Goal: Task Accomplishment & Management: Manage account settings

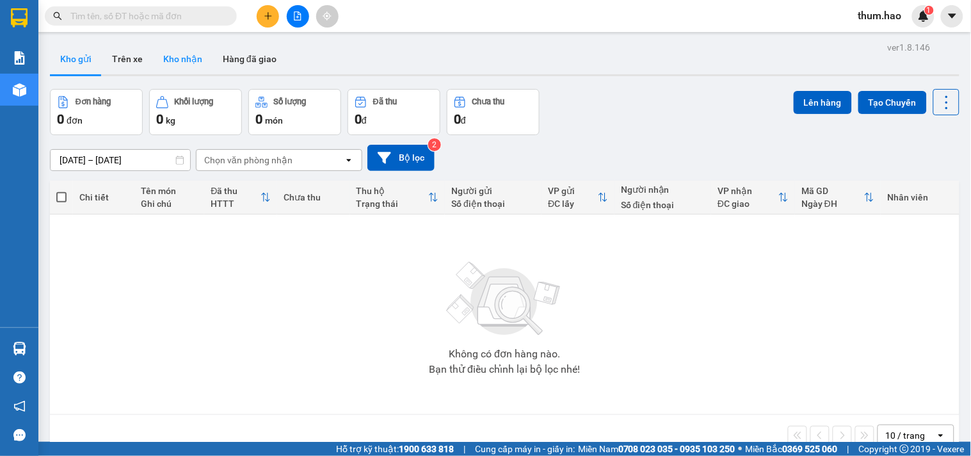
click at [188, 52] on button "Kho nhận" at bounding box center [183, 59] width 60 height 31
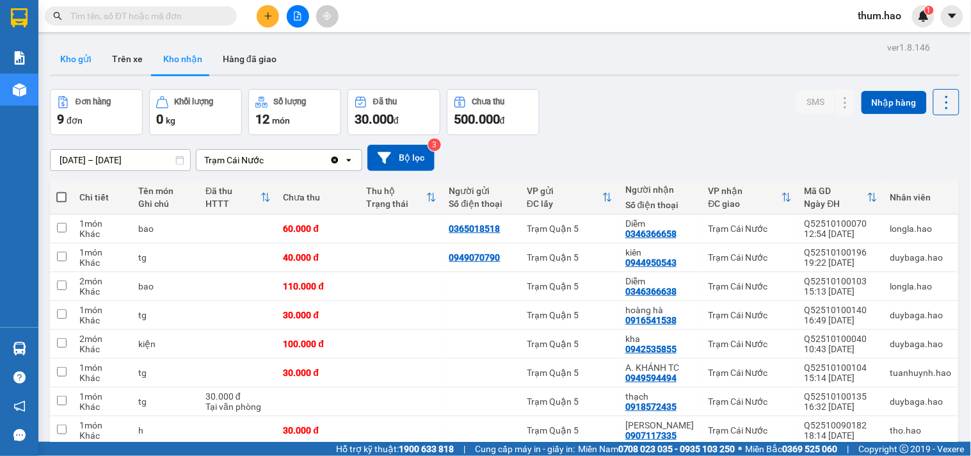
click at [77, 63] on button "Kho gửi" at bounding box center [76, 59] width 52 height 31
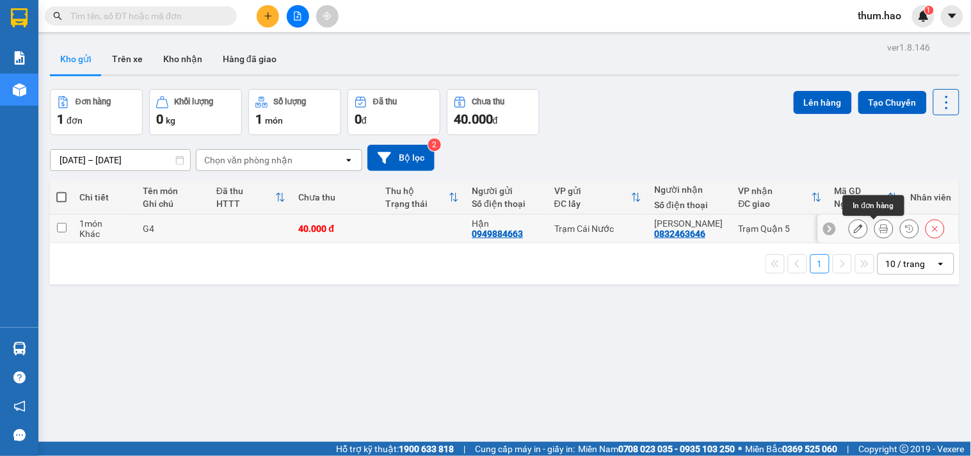
click at [879, 229] on icon at bounding box center [883, 228] width 9 height 9
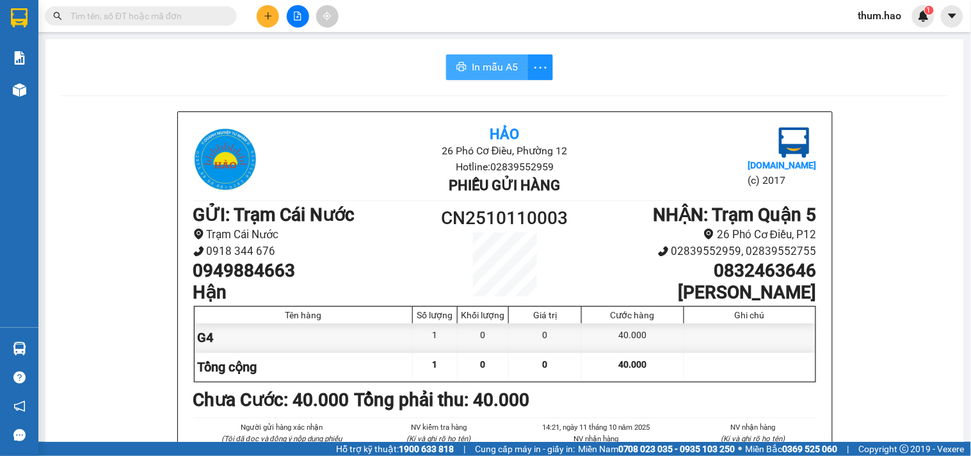
click at [479, 71] on span "In mẫu A5" at bounding box center [495, 67] width 46 height 16
click at [265, 13] on icon "plus" at bounding box center [268, 16] width 9 height 9
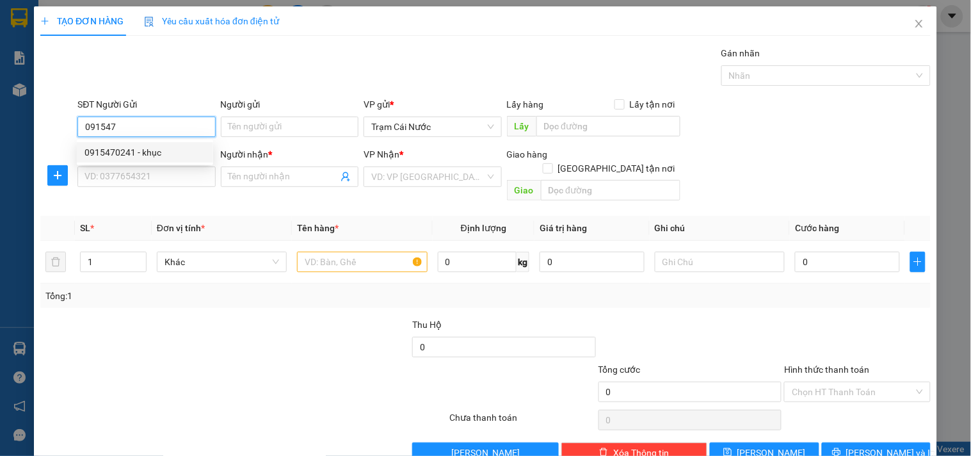
click at [120, 149] on div "0915470241 - khục" at bounding box center [144, 152] width 121 height 14
type input "0915470241"
type input "khục"
type input "0832011541"
type input "THÀNH"
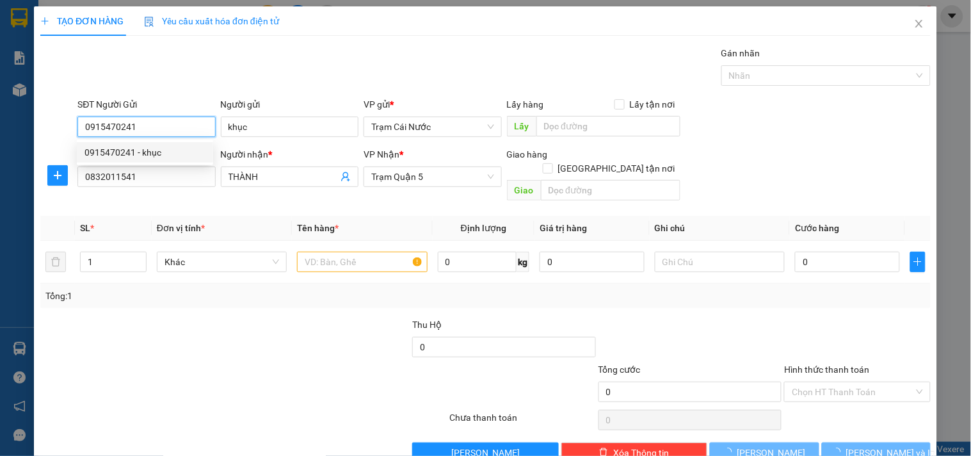
type input "30.000"
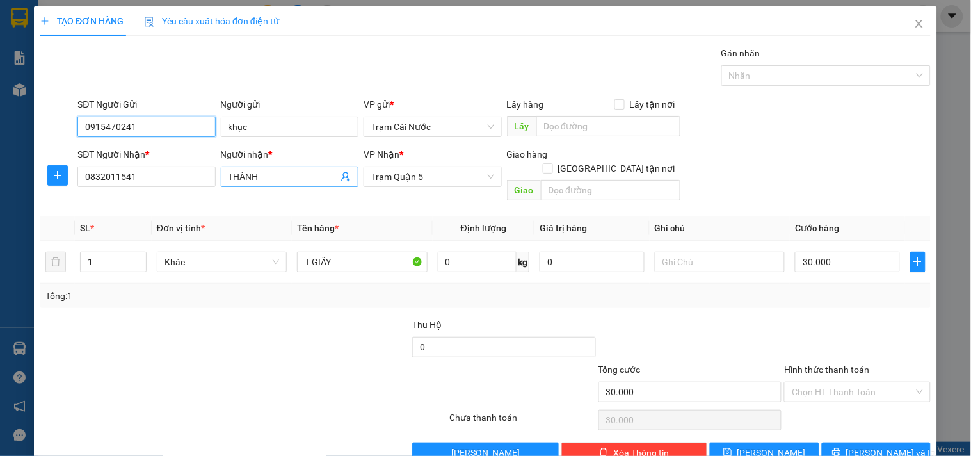
type input "0915470241"
drag, startPoint x: 288, startPoint y: 168, endPoint x: 246, endPoint y: 197, distance: 51.5
click at [287, 170] on span "THÀNH" at bounding box center [290, 176] width 138 height 20
type input "T"
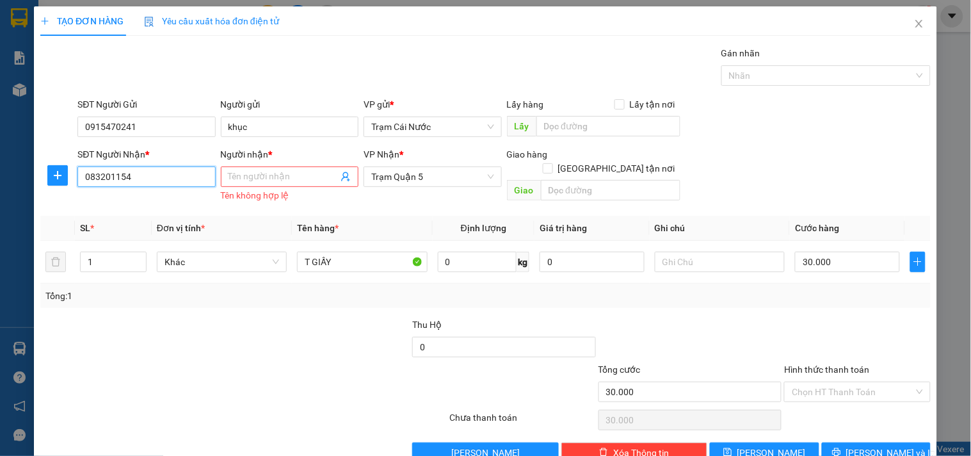
click at [182, 177] on input "083201154" at bounding box center [146, 176] width 138 height 20
type input "0"
click at [118, 207] on div "0704538871 - ánh" at bounding box center [144, 202] width 121 height 14
type input "0704538871"
type input "ánh"
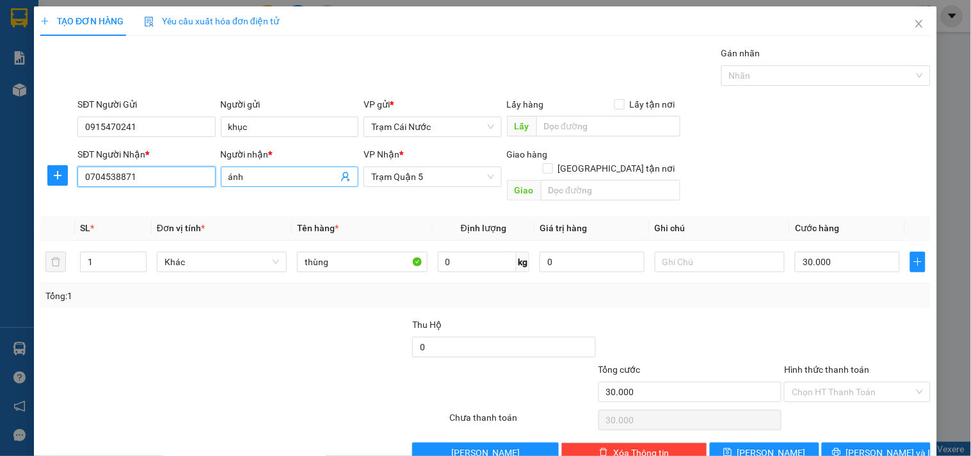
type input "0704538871"
click at [228, 173] on input "ánh" at bounding box center [282, 177] width 109 height 14
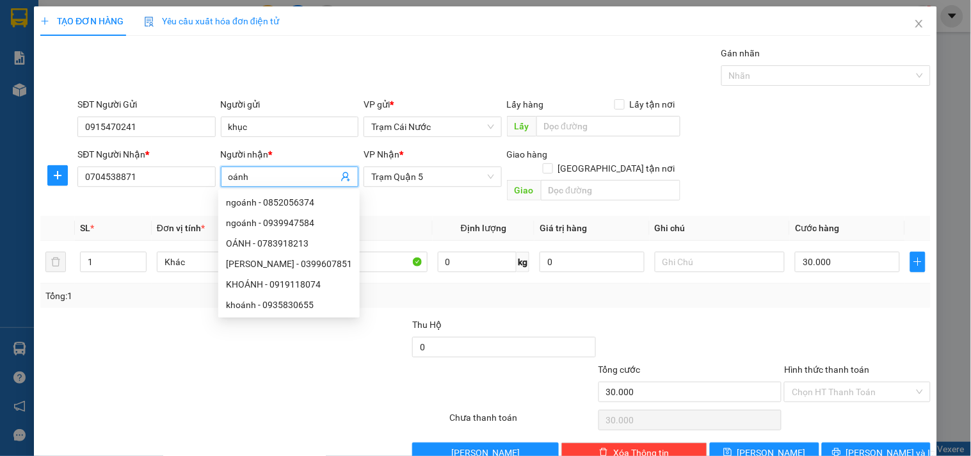
type input "oánh"
click at [267, 387] on div at bounding box center [169, 384] width 260 height 45
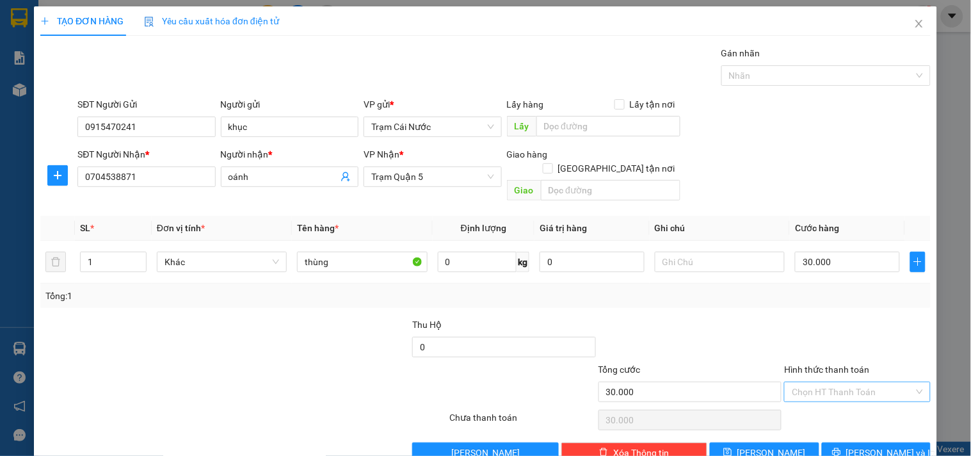
click at [819, 382] on input "Hình thức thanh toán" at bounding box center [853, 391] width 122 height 19
click at [802, 399] on div "Tại văn phòng" at bounding box center [849, 403] width 129 height 14
type input "0"
click at [890, 424] on div "Transit Pickup Surcharge Ids Transit Deliver Surcharge Ids Transit Deliver Surc…" at bounding box center [485, 254] width 890 height 417
click at [877, 445] on button "[PERSON_NAME] và In" at bounding box center [876, 452] width 109 height 20
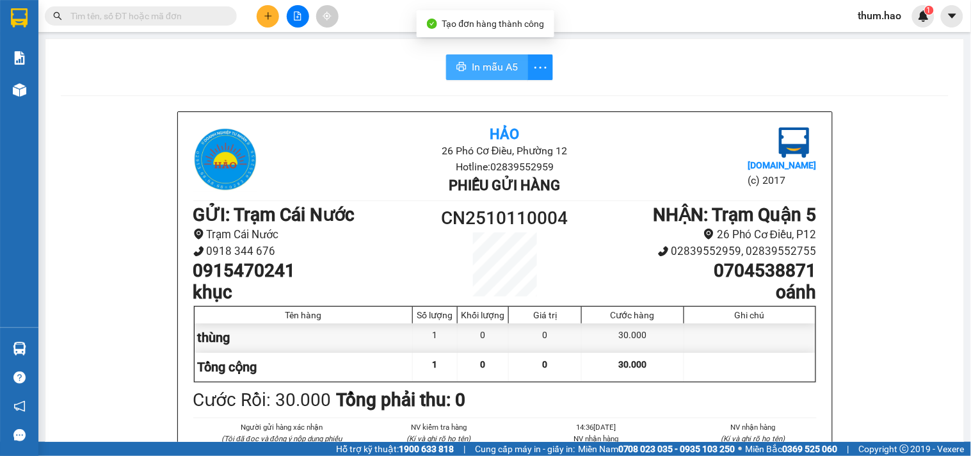
click at [468, 77] on button "In mẫu A5" at bounding box center [487, 67] width 82 height 26
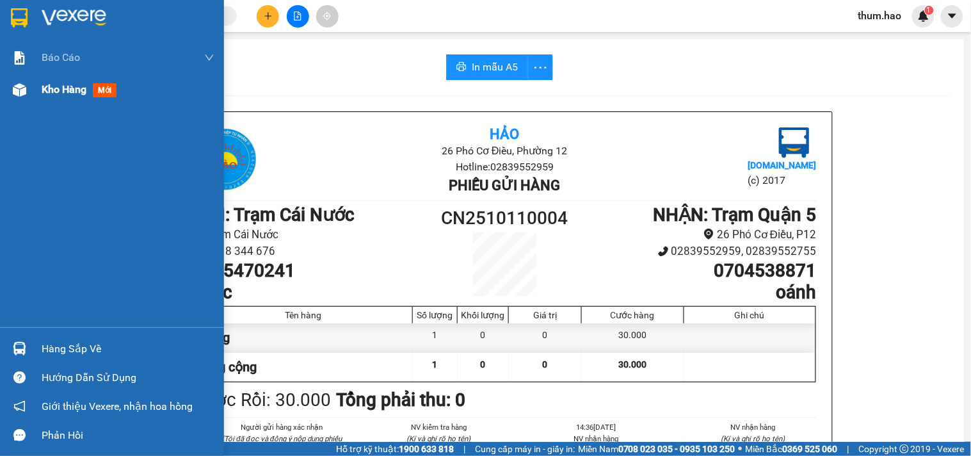
click at [58, 93] on span "Kho hàng" at bounding box center [64, 89] width 45 height 12
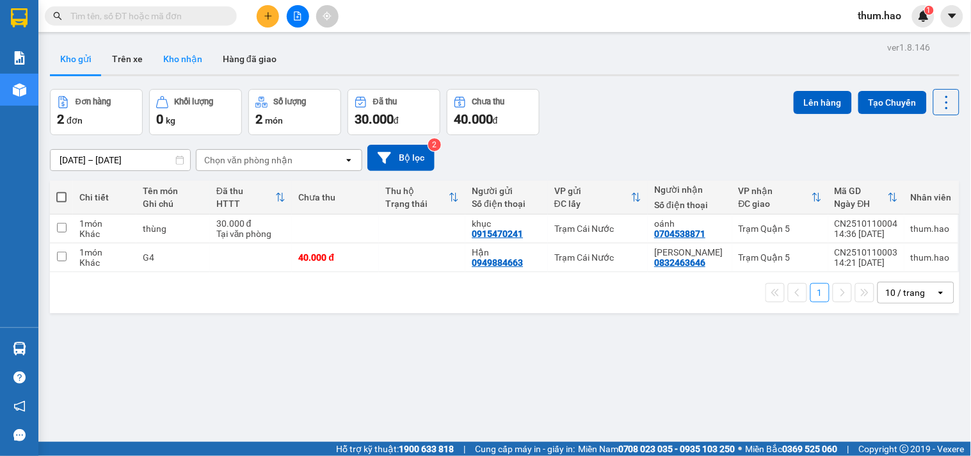
click at [181, 59] on button "Kho nhận" at bounding box center [183, 59] width 60 height 31
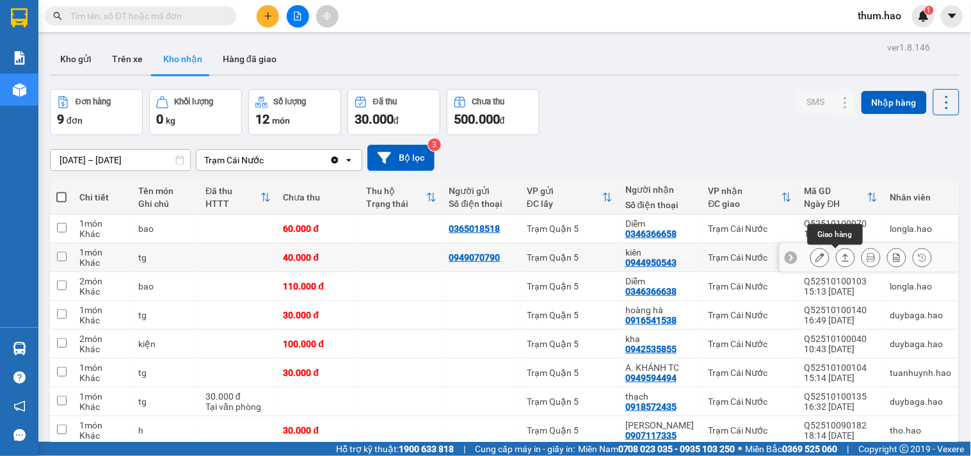
click at [841, 257] on icon at bounding box center [845, 257] width 9 height 9
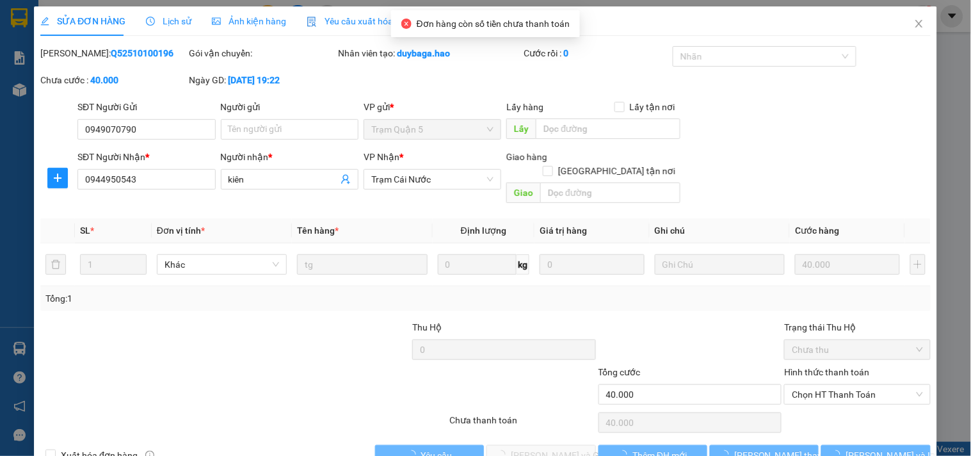
type input "0949070790"
type input "0944950543"
type input "kiên"
type input "40.000"
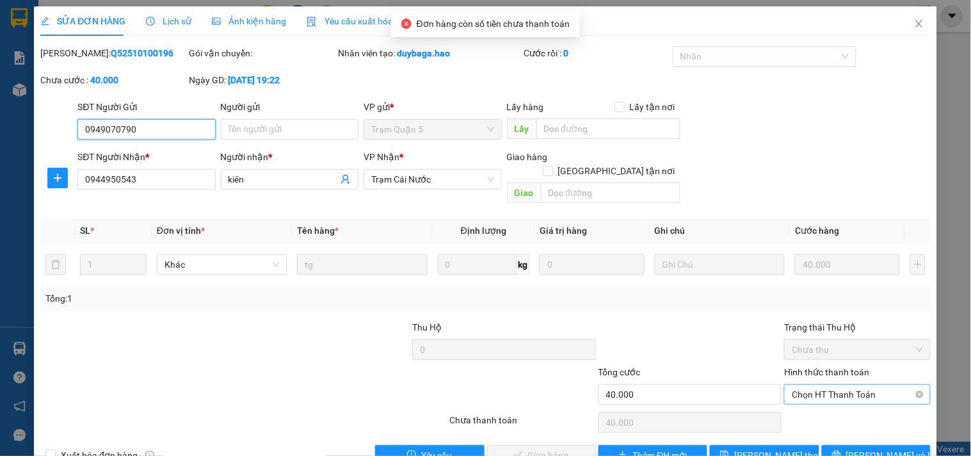
click at [827, 385] on span "Chọn HT Thanh Toán" at bounding box center [857, 394] width 131 height 19
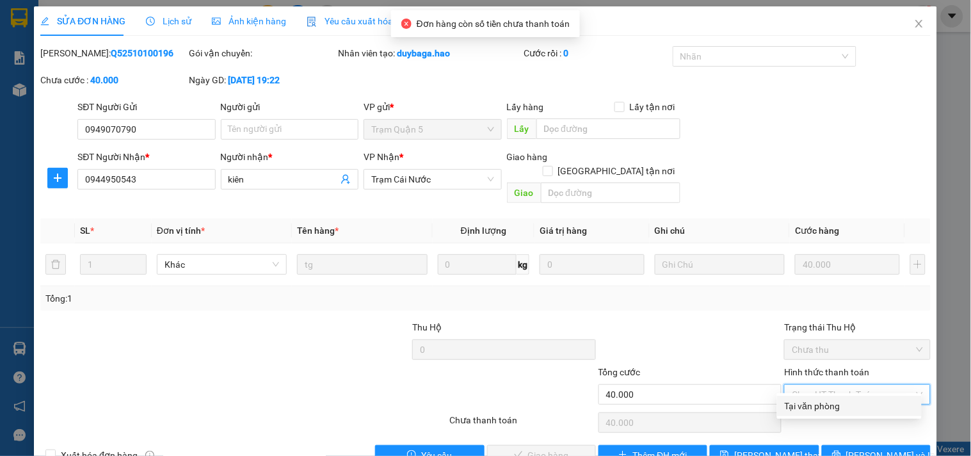
click at [820, 408] on div "Tại văn phòng" at bounding box center [849, 406] width 129 height 14
type input "0"
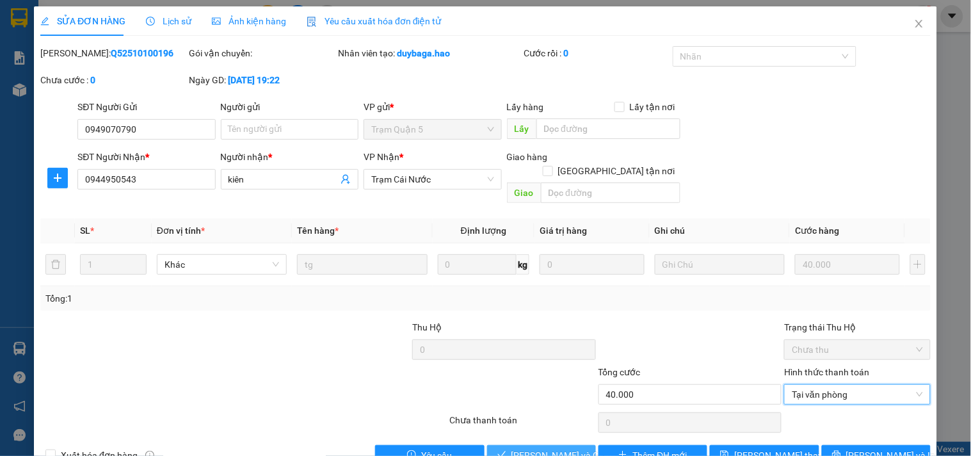
drag, startPoint x: 545, startPoint y: 440, endPoint x: 559, endPoint y: 384, distance: 57.4
click at [544, 448] on span "[PERSON_NAME] và Giao hàng" at bounding box center [572, 455] width 123 height 14
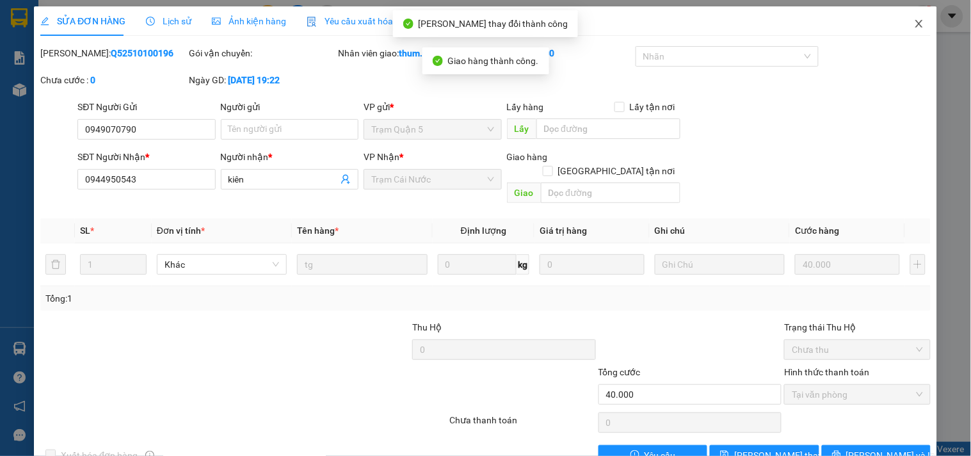
click at [914, 27] on icon "close" at bounding box center [919, 24] width 10 height 10
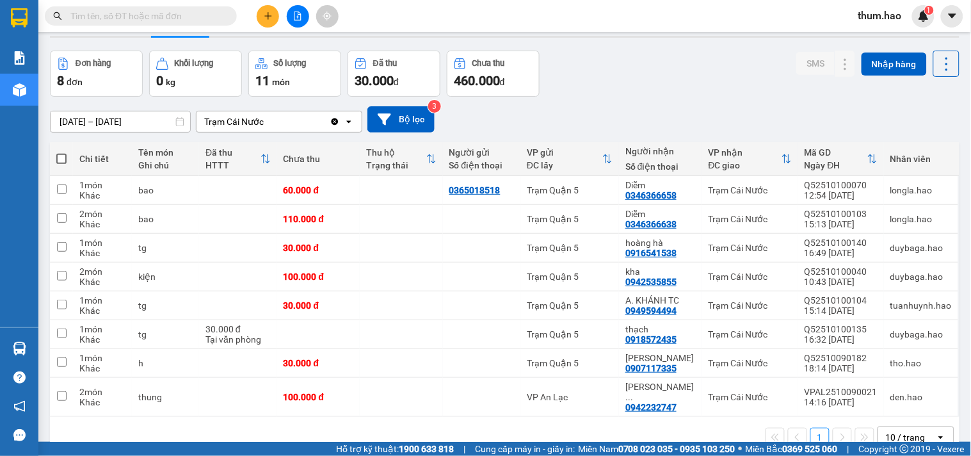
scroll to position [59, 0]
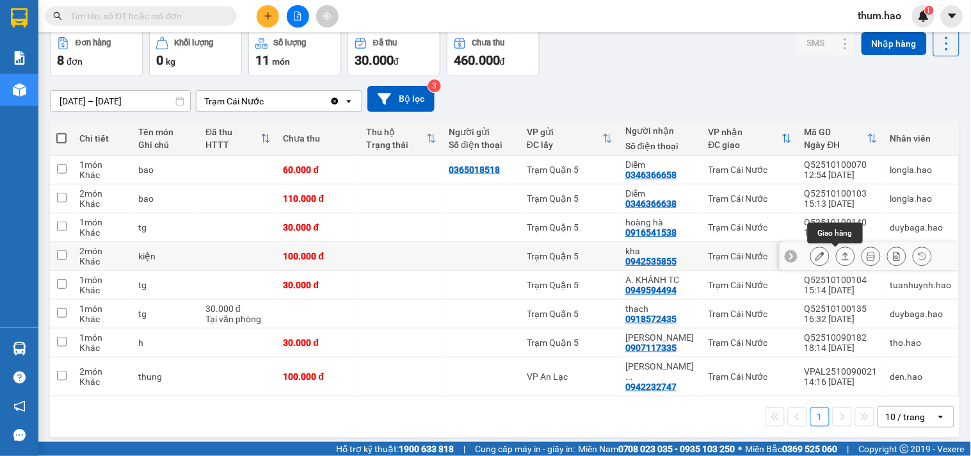
click at [841, 257] on icon at bounding box center [845, 255] width 9 height 9
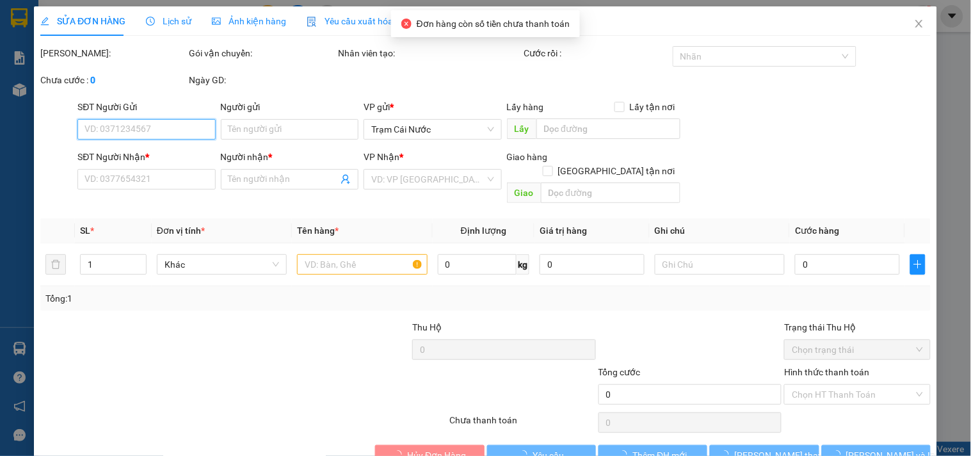
type input "0942535855"
type input "kha"
type input "100.000"
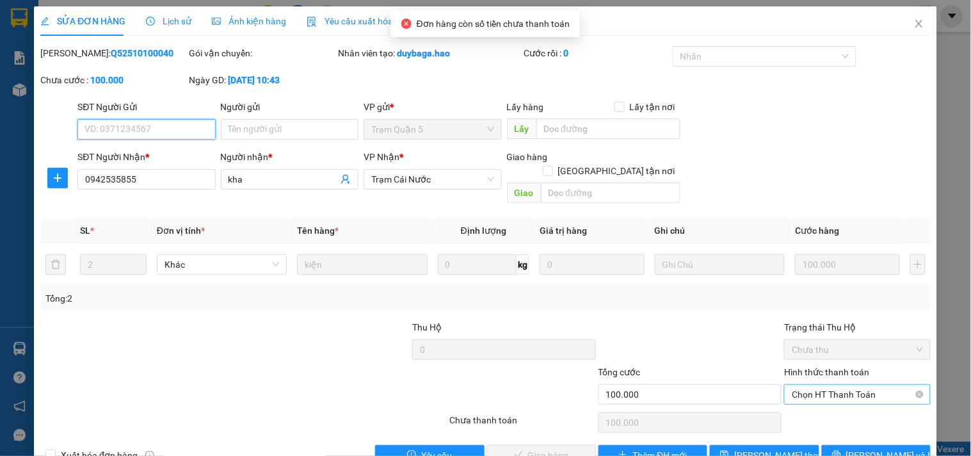
click at [824, 385] on span "Chọn HT Thanh Toán" at bounding box center [857, 394] width 131 height 19
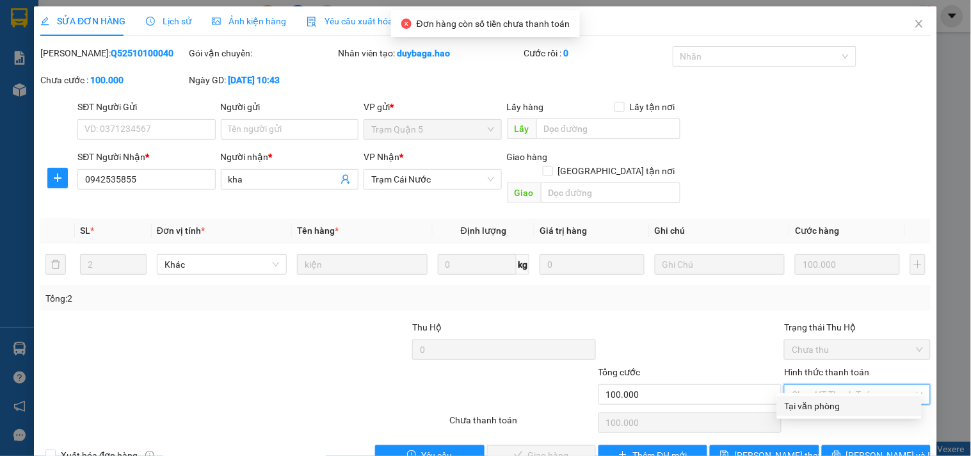
click at [817, 405] on div "Tại văn phòng" at bounding box center [849, 406] width 129 height 14
type input "0"
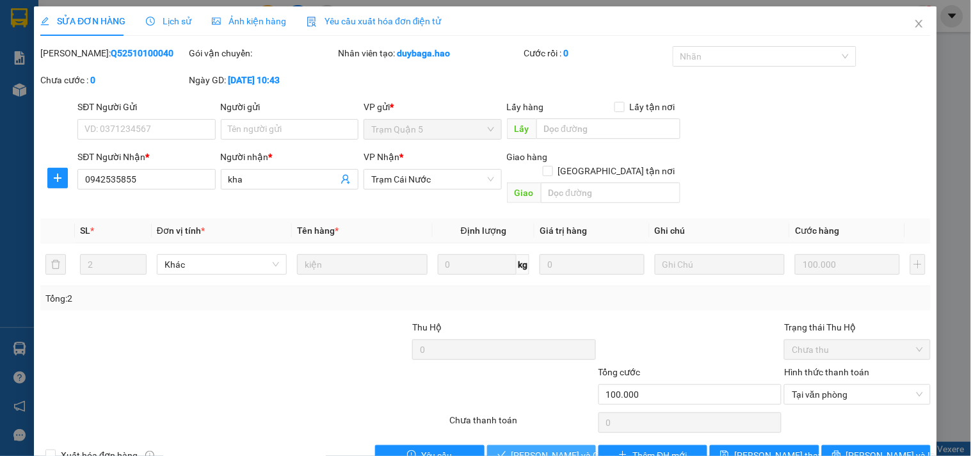
click at [539, 448] on span "[PERSON_NAME] và Giao hàng" at bounding box center [572, 455] width 123 height 14
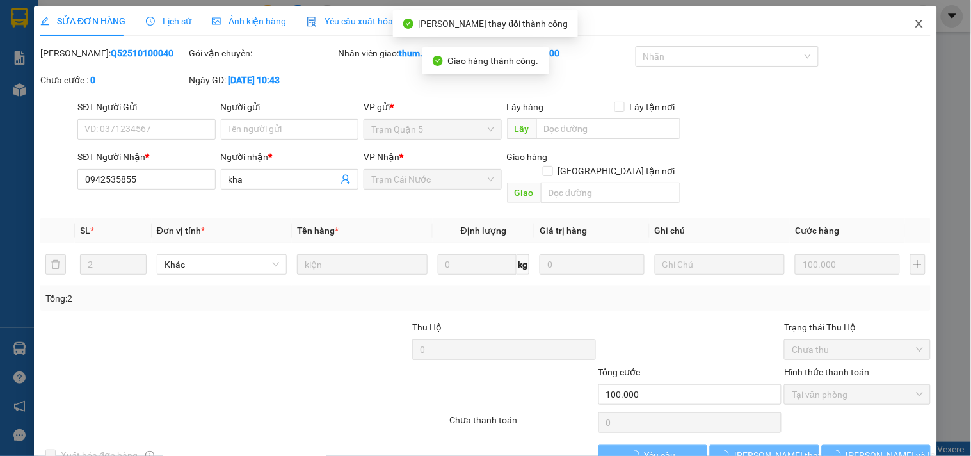
click at [914, 28] on icon "close" at bounding box center [919, 24] width 10 height 10
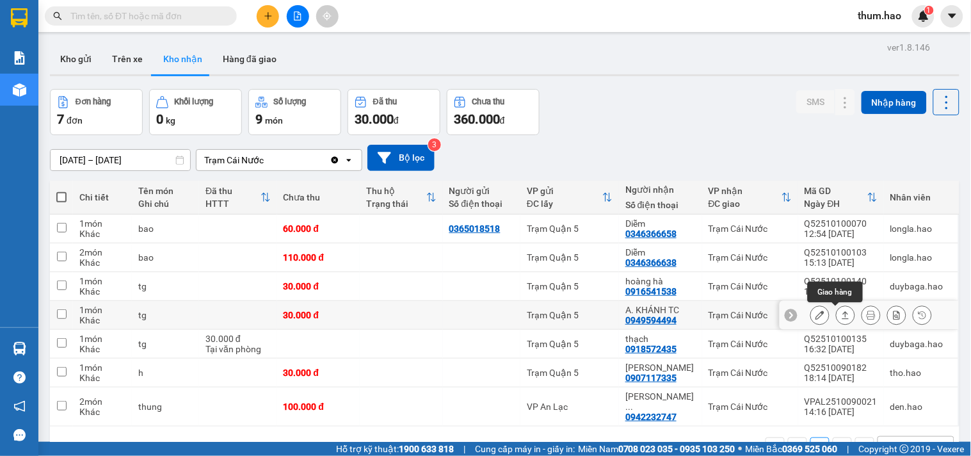
click at [841, 315] on icon at bounding box center [845, 314] width 9 height 9
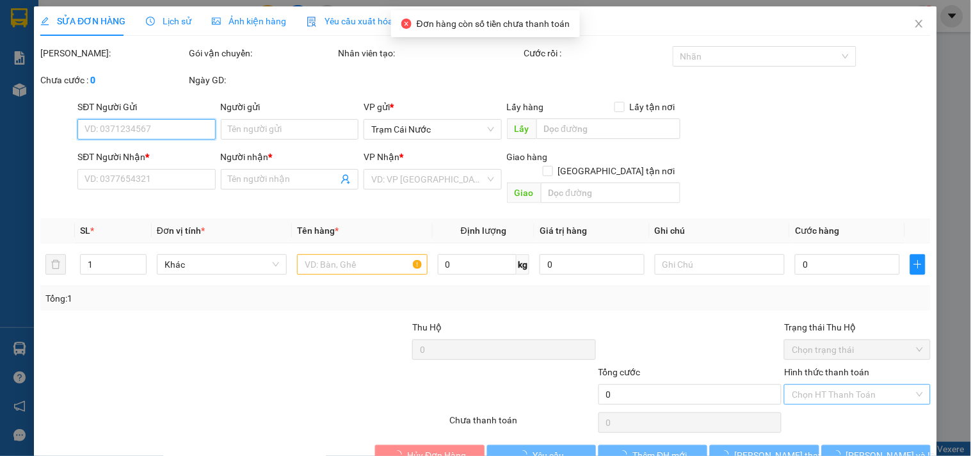
type input "0949594494"
type input "A. KHÁNH TC"
type input "30.000"
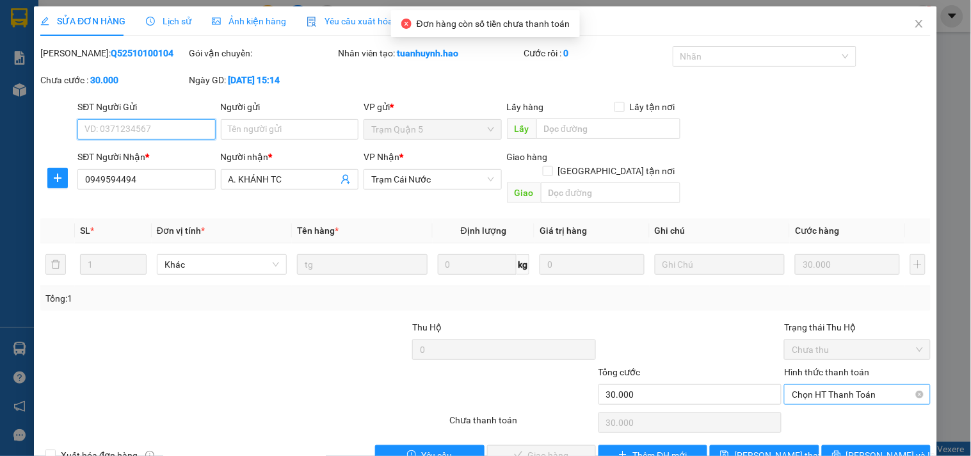
click at [814, 385] on span "Chọn HT Thanh Toán" at bounding box center [857, 394] width 131 height 19
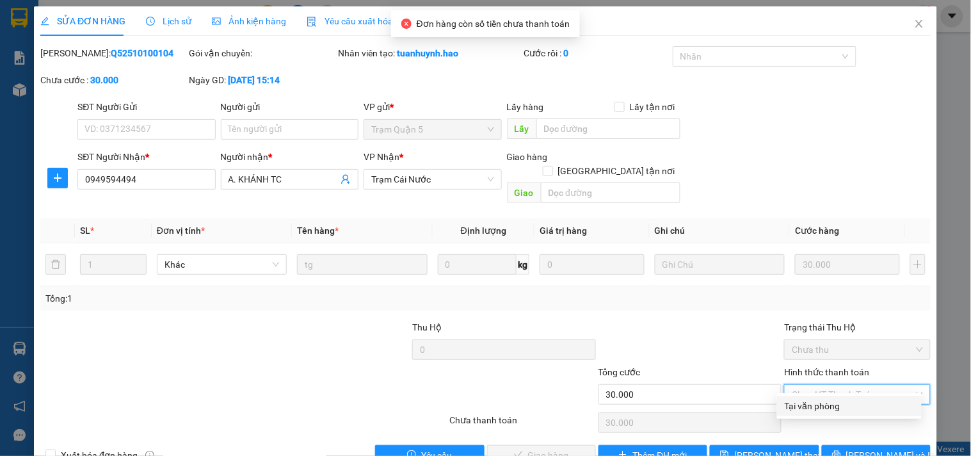
click at [800, 403] on div "Tại văn phòng" at bounding box center [849, 406] width 129 height 14
type input "0"
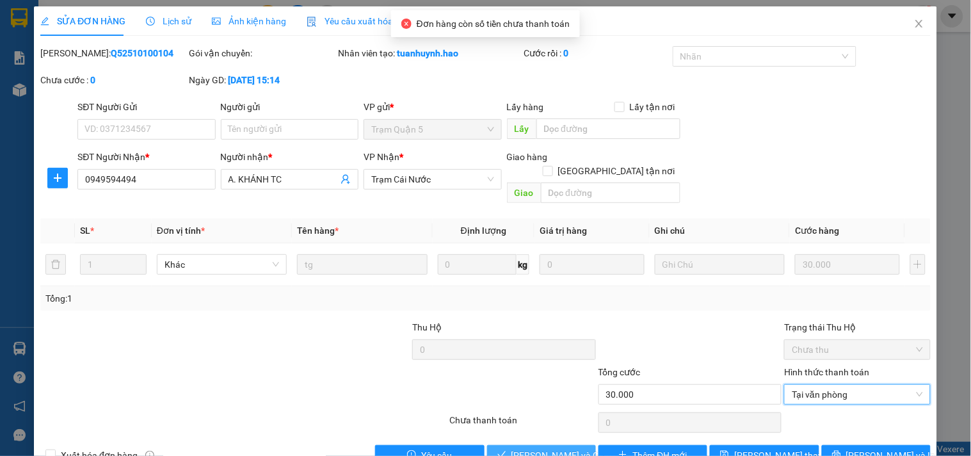
click at [561, 445] on button "[PERSON_NAME] và Giao hàng" at bounding box center [541, 455] width 109 height 20
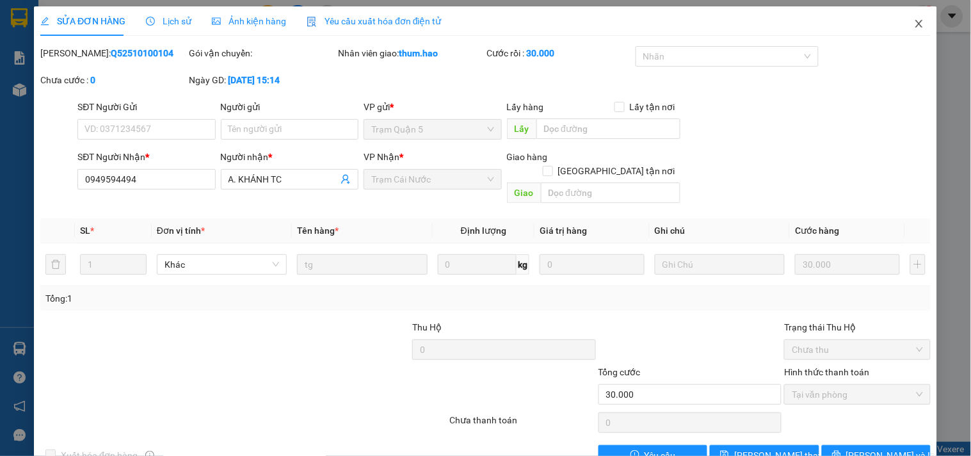
click at [915, 28] on icon "close" at bounding box center [918, 24] width 7 height 8
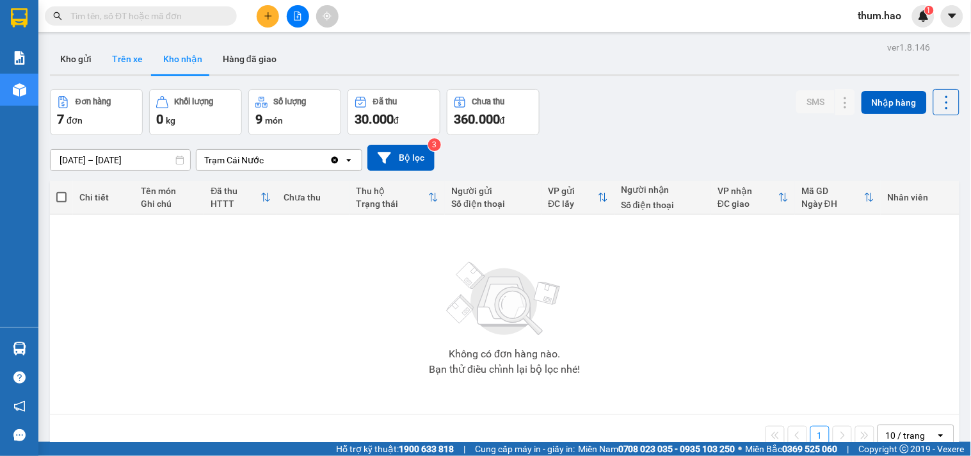
click at [133, 72] on button "Trên xe" at bounding box center [127, 59] width 51 height 31
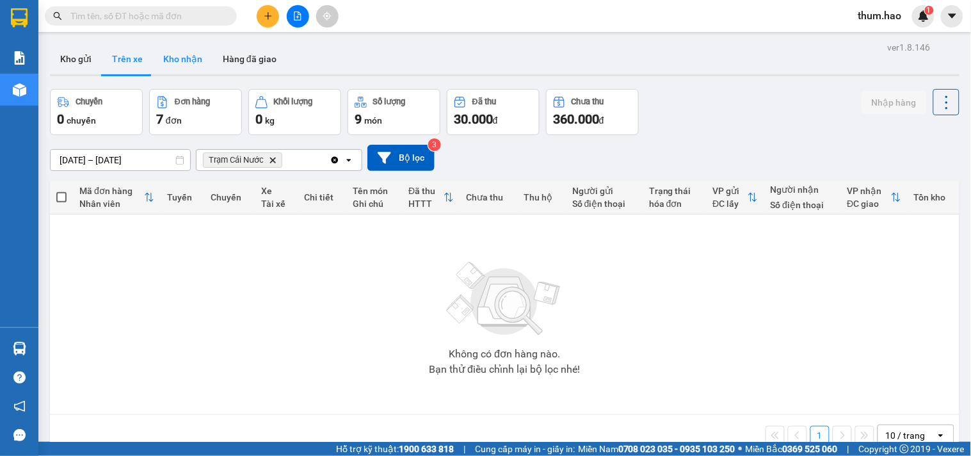
click at [190, 68] on button "Kho nhận" at bounding box center [183, 59] width 60 height 31
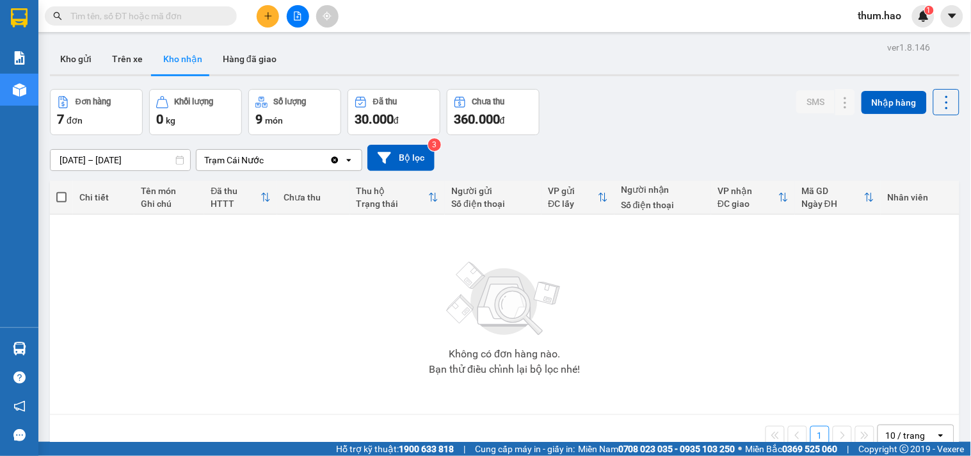
drag, startPoint x: 79, startPoint y: 68, endPoint x: 79, endPoint y: 79, distance: 11.5
click at [79, 79] on div "ver 1.8.146 Kho gửi Trên xe Kho nhận Hàng đã giao Đơn hàng 7 đơn Khối lượng 0 k…" at bounding box center [505, 266] width 920 height 456
click at [76, 77] on div "Kho gửi Trên xe Kho nhận Hàng đã giao" at bounding box center [504, 61] width 909 height 34
click at [259, 67] on button "Hàng đã giao" at bounding box center [249, 59] width 74 height 31
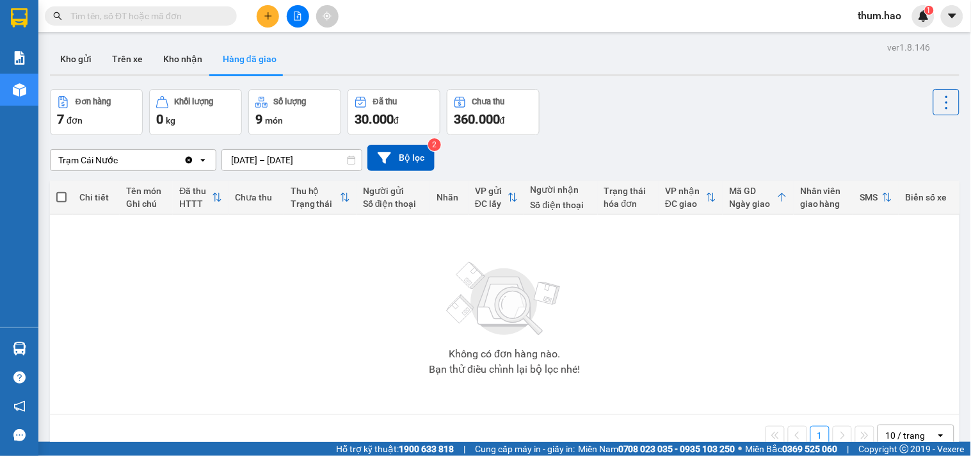
click at [262, 79] on div "ver 1.8.146 Kho gửi Trên xe Kho nhận Hàng đã giao Đơn hàng 7 đơn Khối lượng 0 k…" at bounding box center [505, 266] width 920 height 456
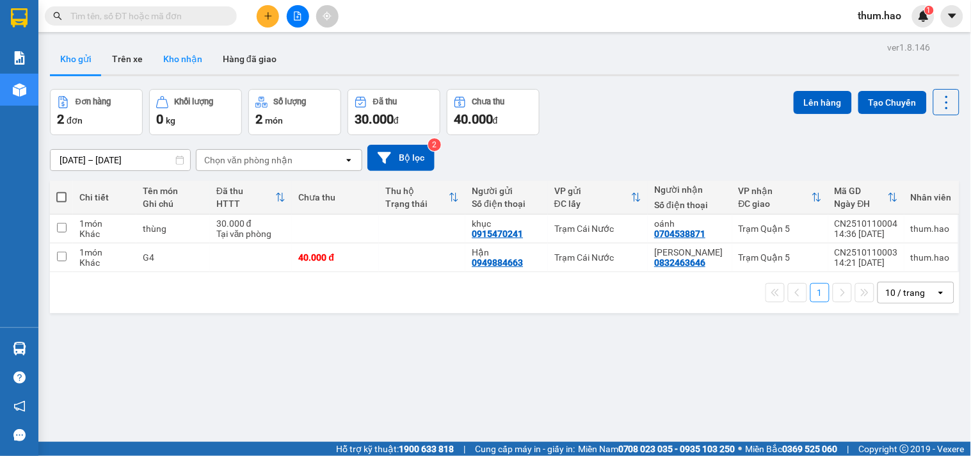
click at [193, 61] on button "Kho nhận" at bounding box center [183, 59] width 60 height 31
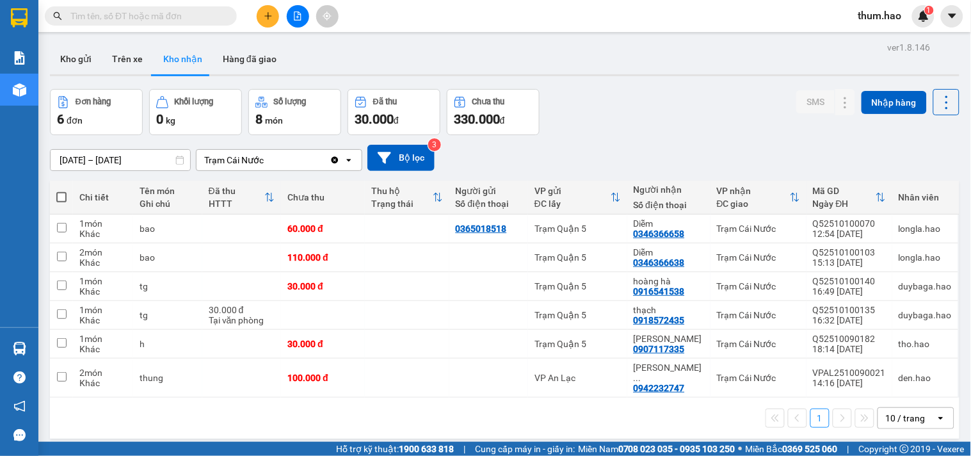
click at [265, 29] on div "Kết quả tìm kiếm ( 0 ) Bộ lọc No Data thum.hao 1" at bounding box center [485, 16] width 971 height 32
click at [267, 22] on button at bounding box center [268, 16] width 22 height 22
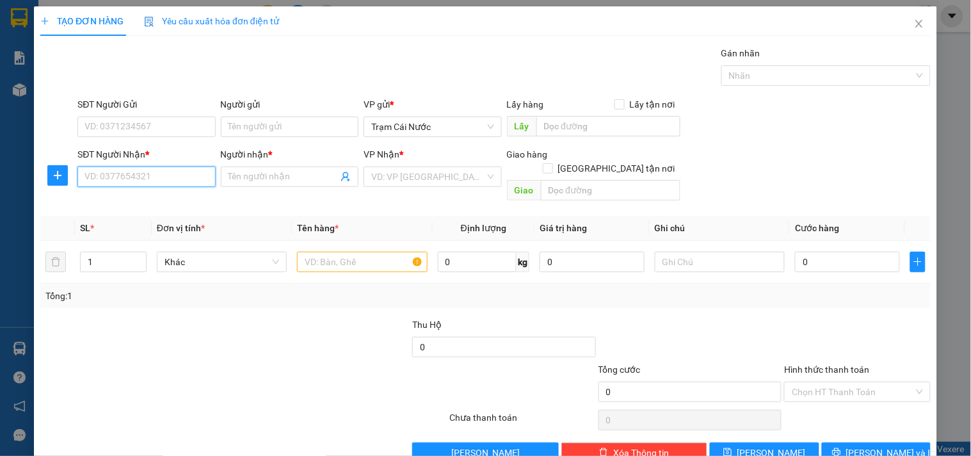
click at [100, 172] on input "SĐT Người Nhận *" at bounding box center [146, 176] width 138 height 20
click at [154, 207] on div "0962267384 - Chị Phượng" at bounding box center [144, 202] width 121 height 14
type input "0962267384"
type input "Chị Phượng"
checkbox input "true"
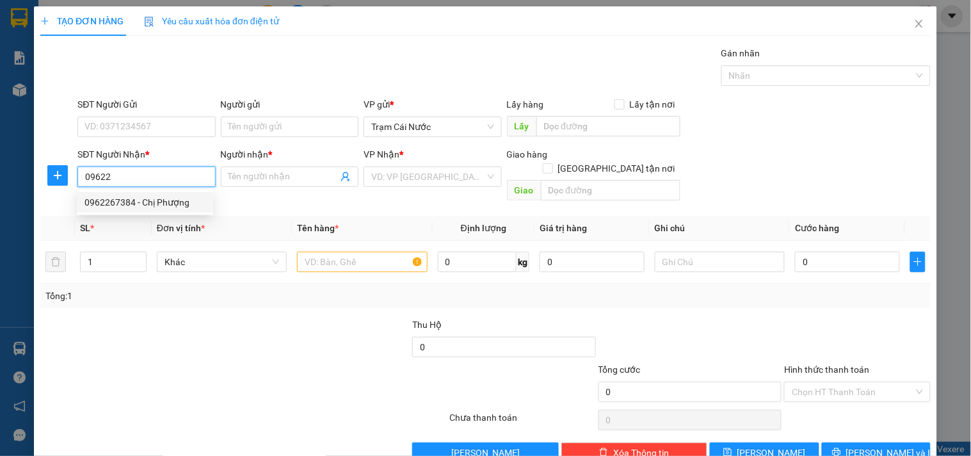
type input "Căn Hộ D.08 Chung cư lan2,đường54a,[GEOGRAPHIC_DATA], [GEOGRAPHIC_DATA]"
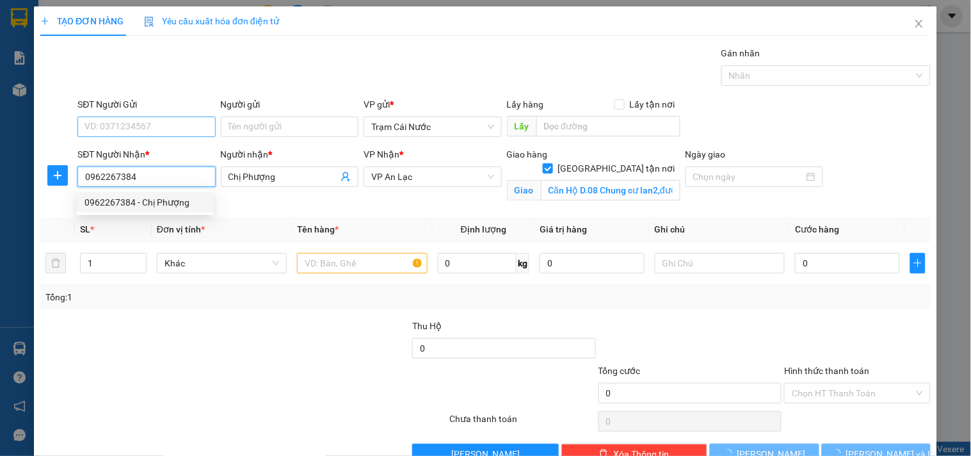
type input "30.000"
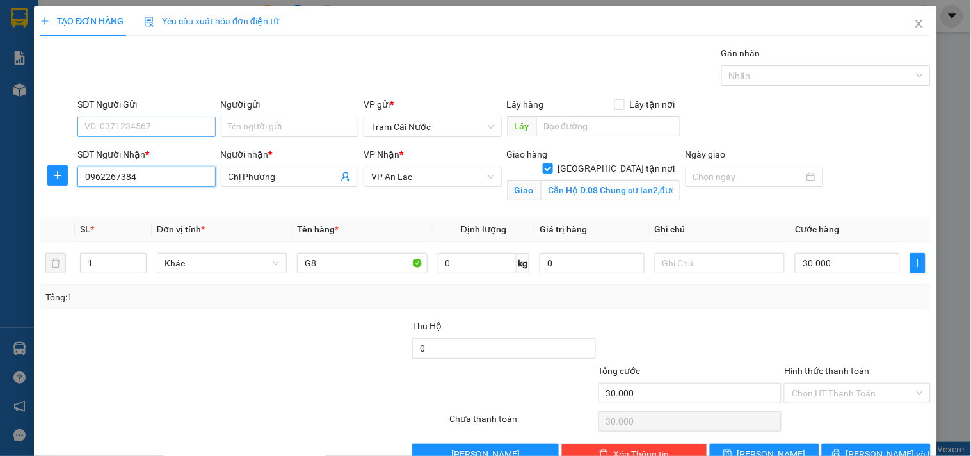
type input "0962267384"
click at [173, 131] on input "SĐT Người Gửi" at bounding box center [146, 126] width 138 height 20
click at [860, 394] on input "Hình thức thanh toán" at bounding box center [853, 392] width 122 height 19
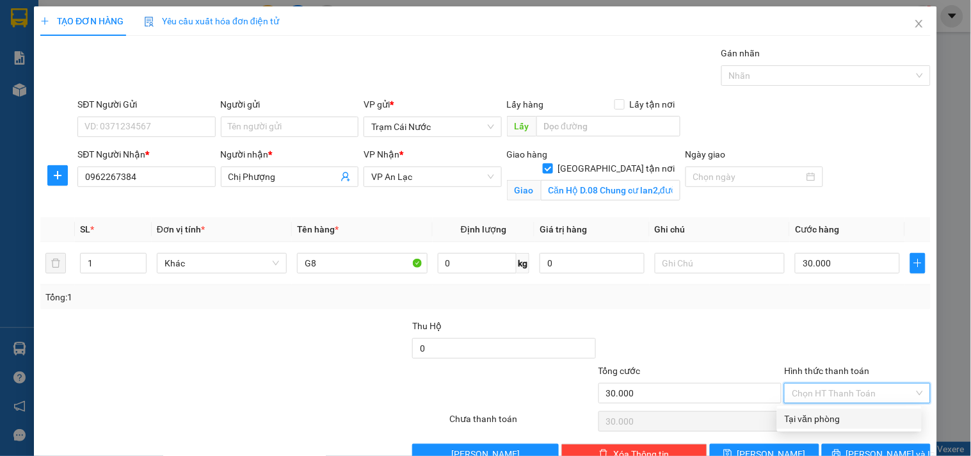
click at [804, 424] on div "Tại văn phòng" at bounding box center [849, 418] width 129 height 14
type input "0"
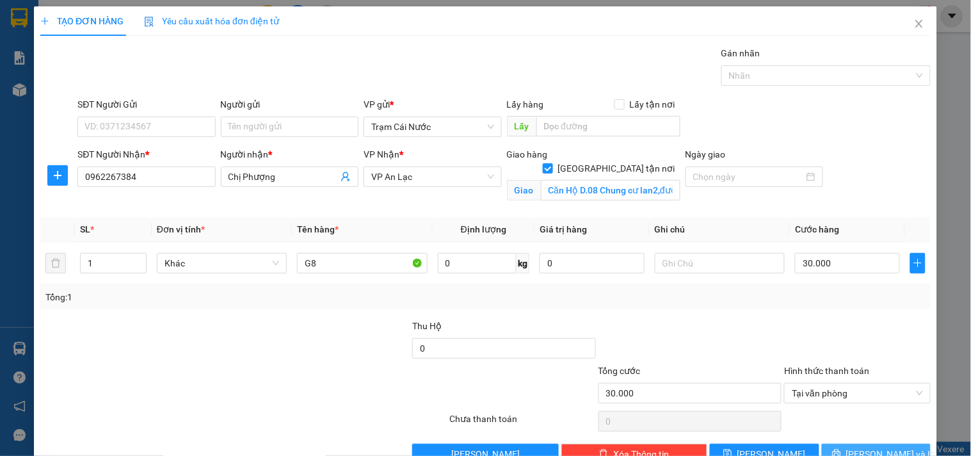
click at [850, 449] on button "[PERSON_NAME] và In" at bounding box center [876, 453] width 109 height 20
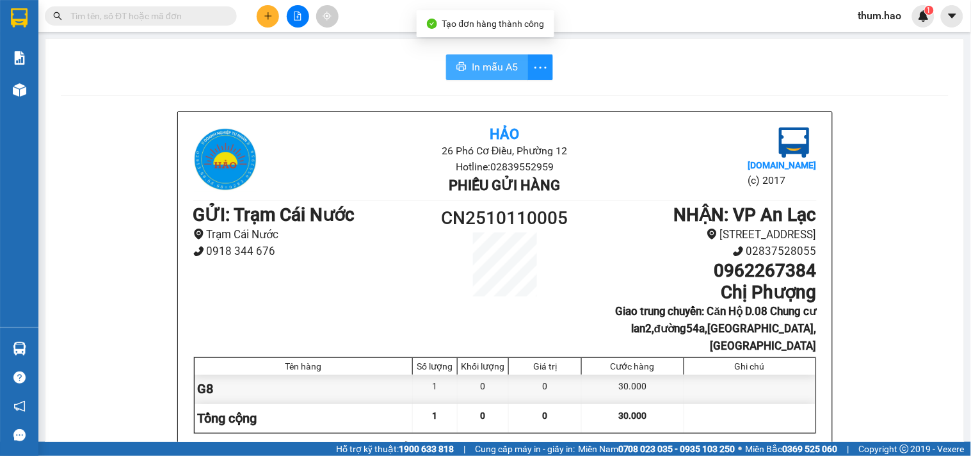
click at [465, 69] on button "In mẫu A5" at bounding box center [487, 67] width 82 height 26
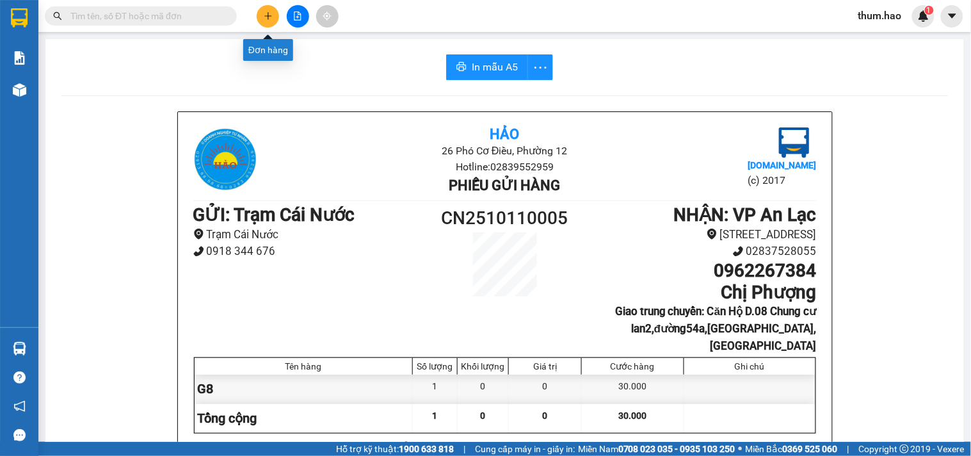
click at [260, 18] on button at bounding box center [268, 16] width 22 height 22
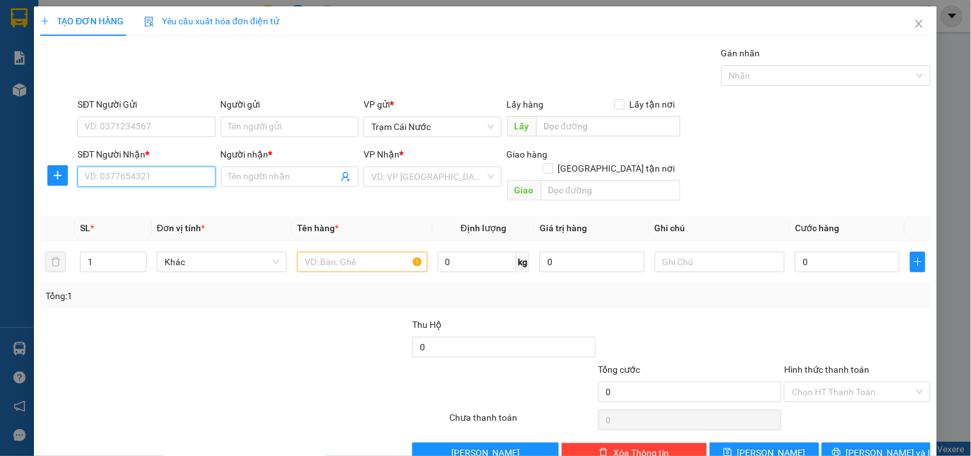
click at [104, 180] on input "SĐT Người Nhận *" at bounding box center [146, 176] width 138 height 20
click at [124, 172] on input "SĐT Người Nhận *" at bounding box center [146, 176] width 138 height 20
click at [154, 209] on div "0989745294 - Đạt" at bounding box center [144, 202] width 121 height 14
type input "0989745294"
type input "Đạt"
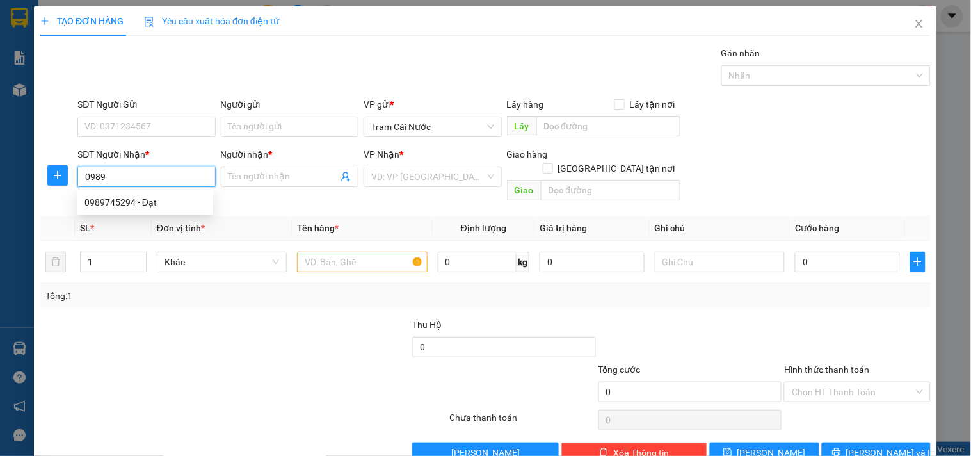
checkbox input "true"
type input "273 [PERSON_NAME] , [GEOGRAPHIC_DATA]"
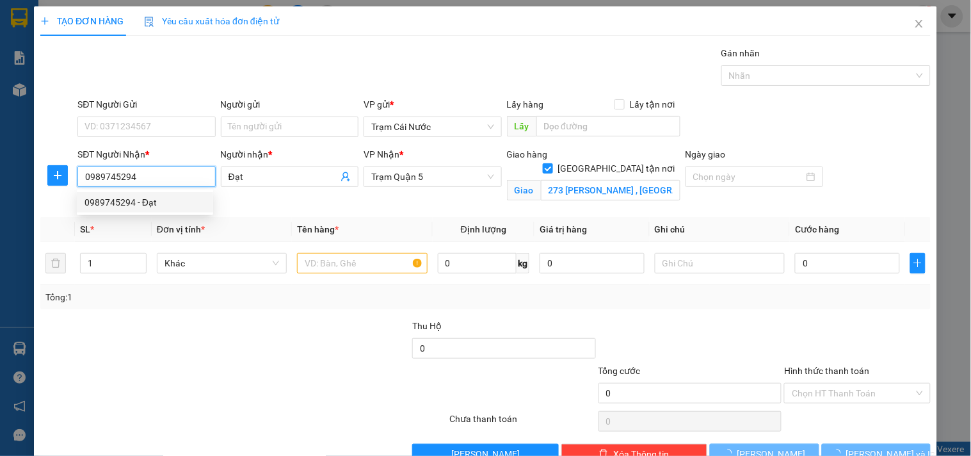
type input "640.000"
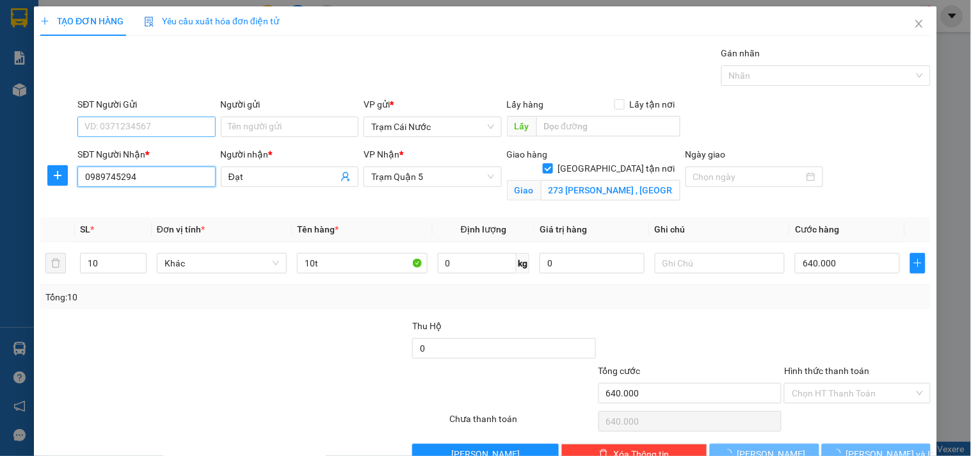
type input "0989745294"
click at [174, 122] on input "SĐT Người Gửi" at bounding box center [146, 126] width 138 height 20
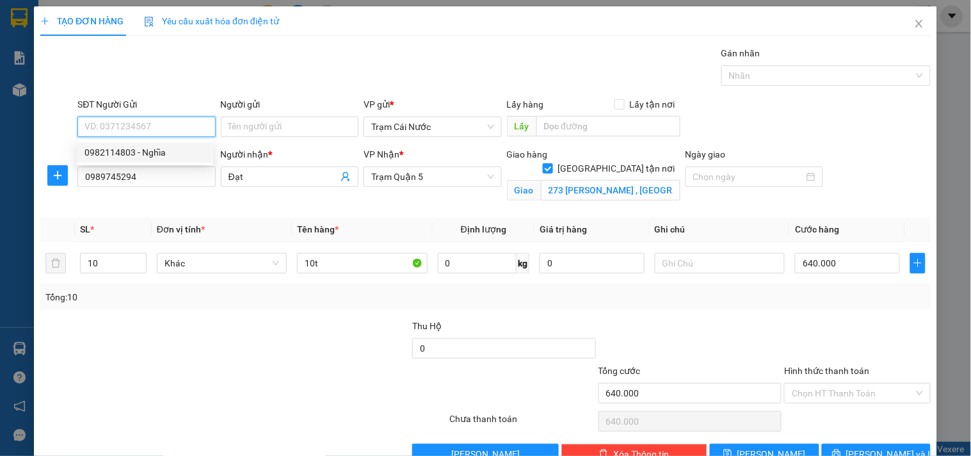
click at [161, 158] on div "0982114803 - Nghĩa" at bounding box center [144, 152] width 121 height 14
type input "0982114803"
type input "Nghĩa"
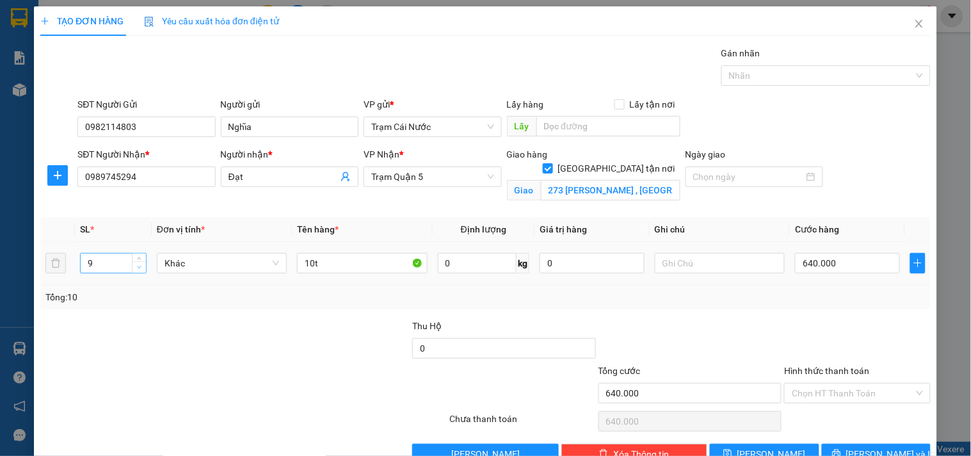
click at [136, 265] on span "down" at bounding box center [140, 268] width 8 height 8
click at [139, 274] on div "9" at bounding box center [113, 263] width 67 height 26
click at [139, 269] on icon "down" at bounding box center [139, 267] width 4 height 4
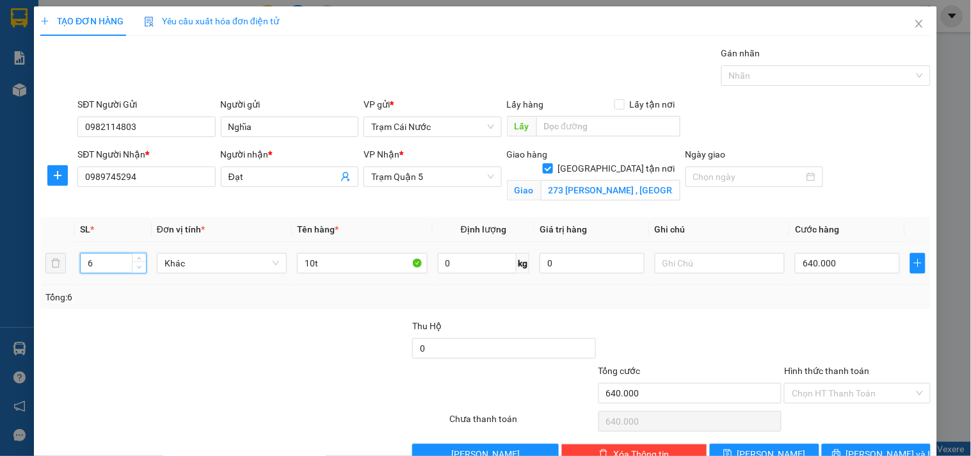
click at [139, 269] on icon "down" at bounding box center [139, 267] width 4 height 4
click at [139, 267] on icon "down" at bounding box center [139, 267] width 4 height 4
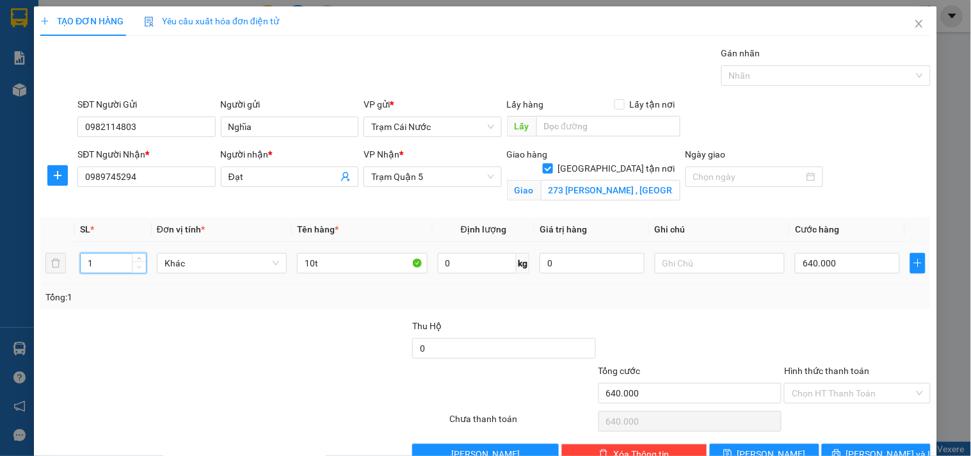
click at [139, 267] on icon "down" at bounding box center [139, 267] width 4 height 4
click at [141, 258] on span "up" at bounding box center [140, 260] width 8 height 8
type input "3"
click at [141, 258] on span "up" at bounding box center [140, 260] width 8 height 8
click at [310, 259] on input "10t" at bounding box center [362, 263] width 130 height 20
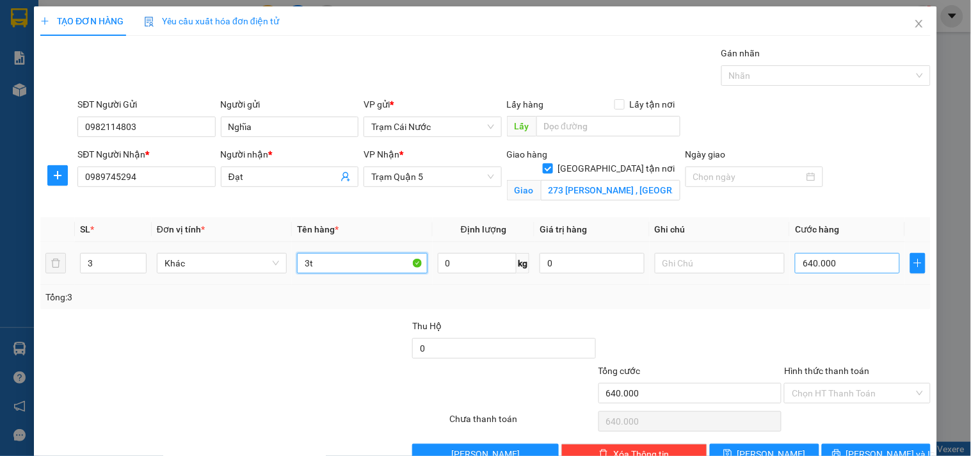
type input "3t"
click at [858, 262] on input "640.000" at bounding box center [847, 263] width 105 height 20
type input "0"
type input "001"
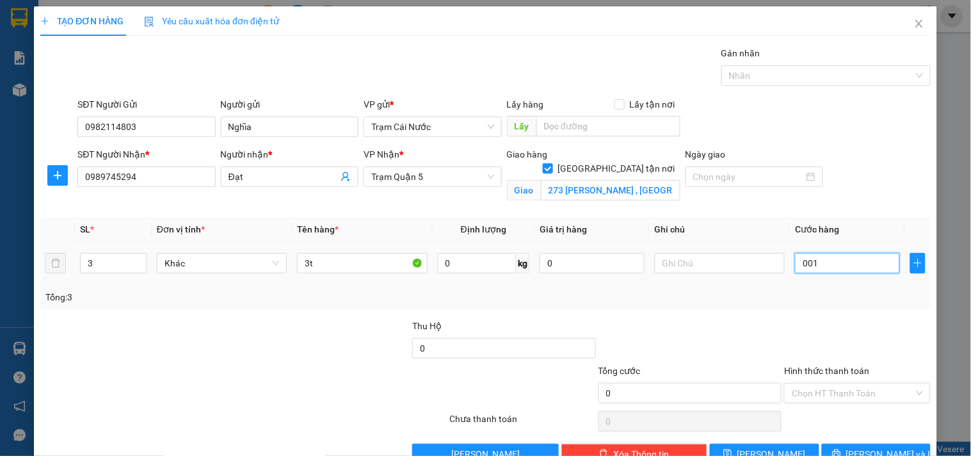
type input "1"
type input "0.010"
type input "10"
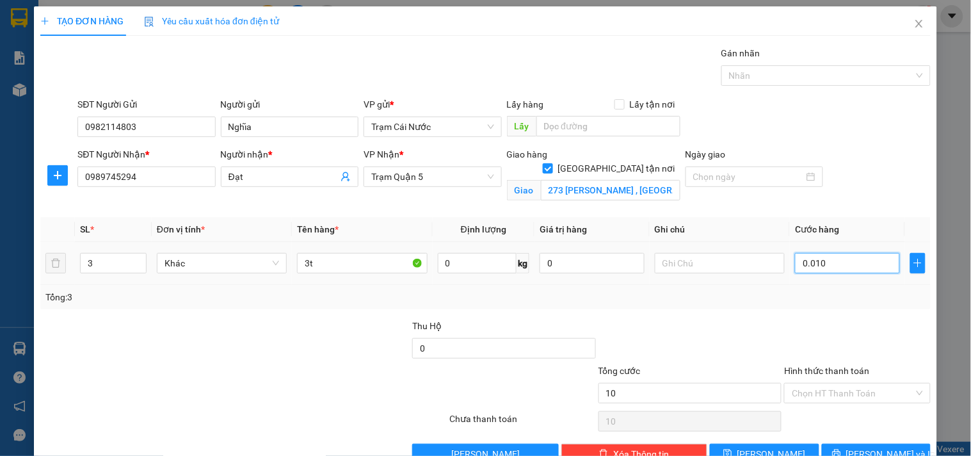
type input "00.100"
type input "100"
type input "00.010"
type input "10"
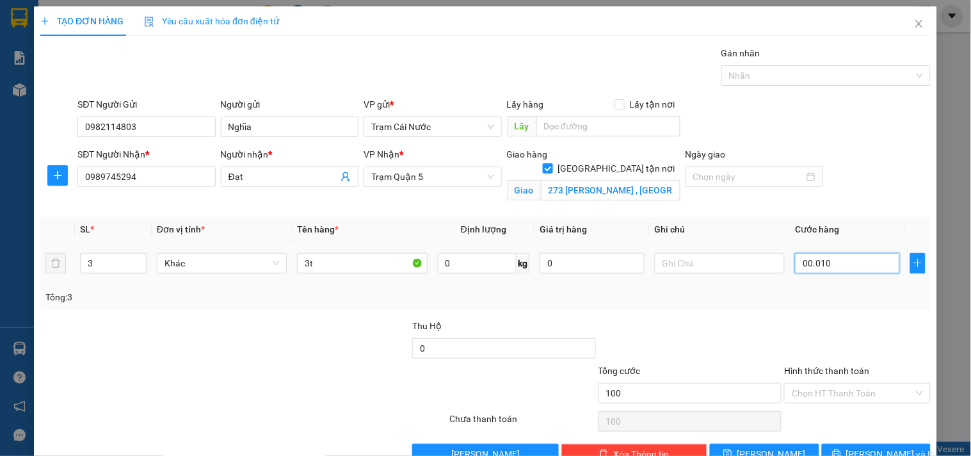
type input "10"
type input "0.001"
type input "1"
type input "0"
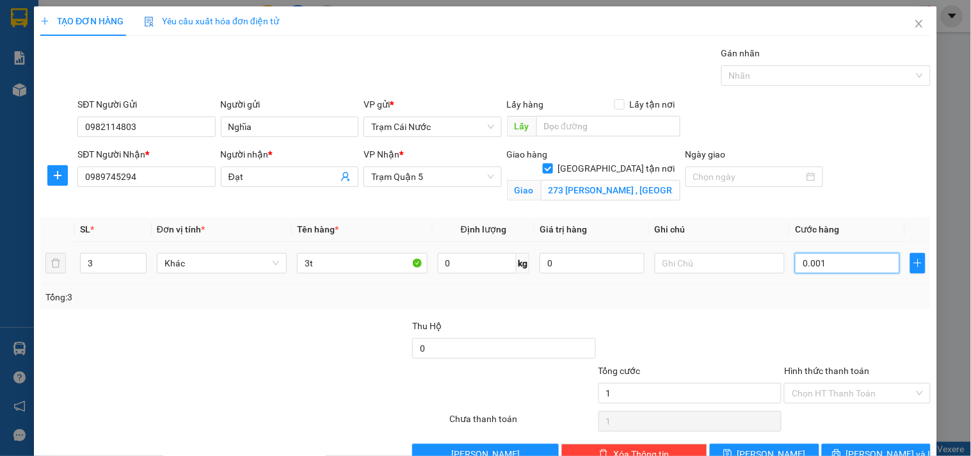
type input "0"
type input "003"
type input "3"
type input "30"
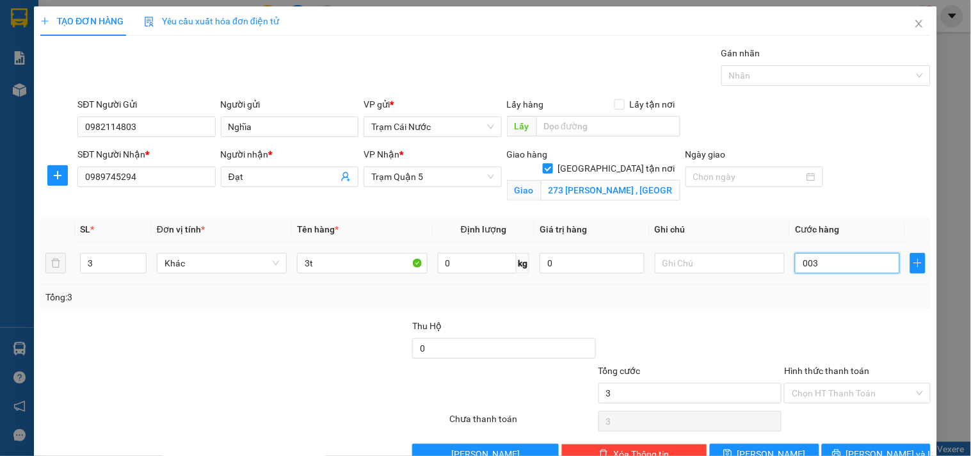
type input "30"
type input "00.300"
type input "300"
type input "00.300"
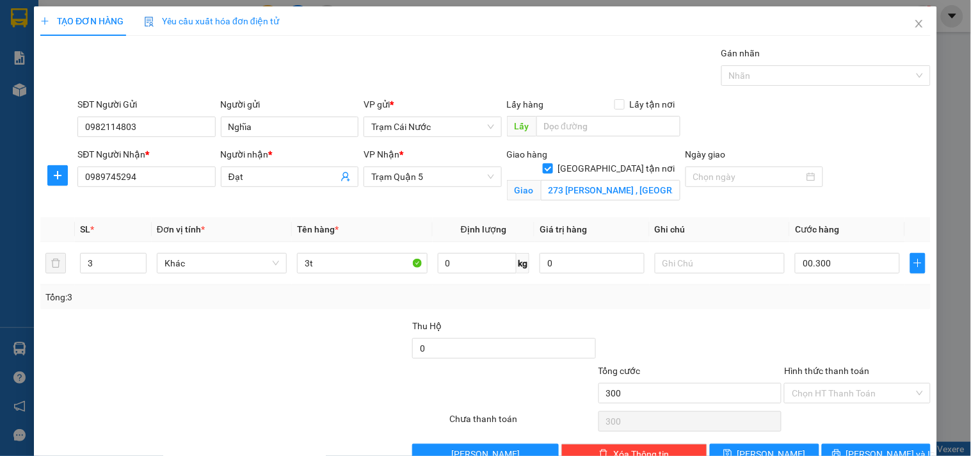
click at [861, 317] on div "Transit Pickup Surcharge Ids Transit Deliver Surcharge Ids Transit Deliver Surc…" at bounding box center [485, 255] width 890 height 418
type input "300.000"
click at [852, 395] on input "Hình thức thanh toán" at bounding box center [853, 392] width 122 height 19
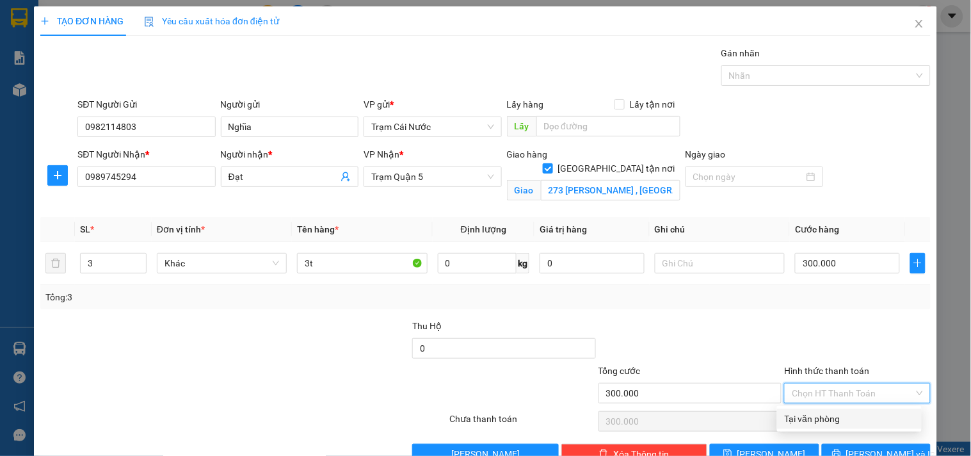
click at [808, 419] on div "Tại văn phòng" at bounding box center [849, 418] width 129 height 14
type input "0"
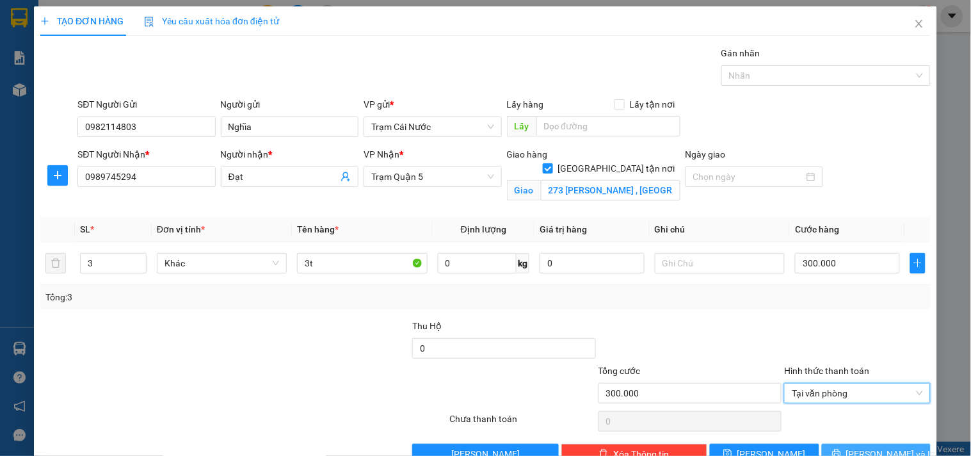
scroll to position [33, 0]
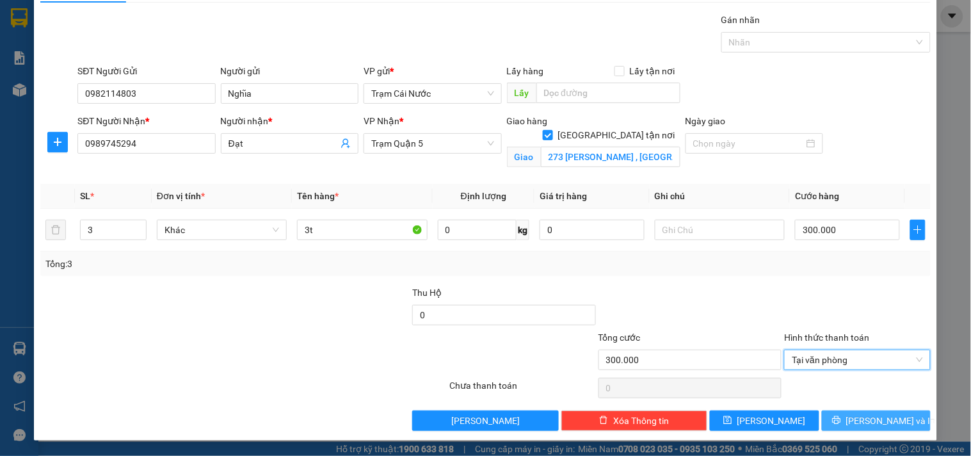
click at [868, 419] on span "[PERSON_NAME] và In" at bounding box center [891, 420] width 90 height 14
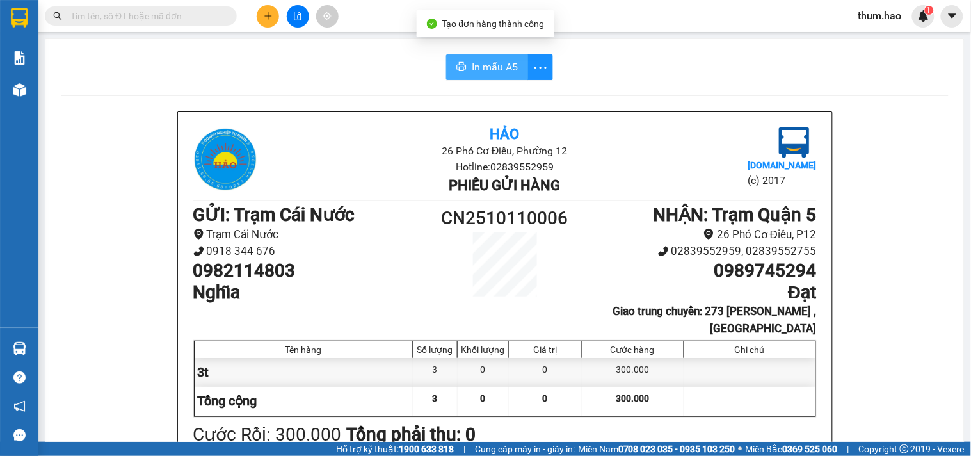
click at [481, 65] on span "In mẫu A5" at bounding box center [495, 67] width 46 height 16
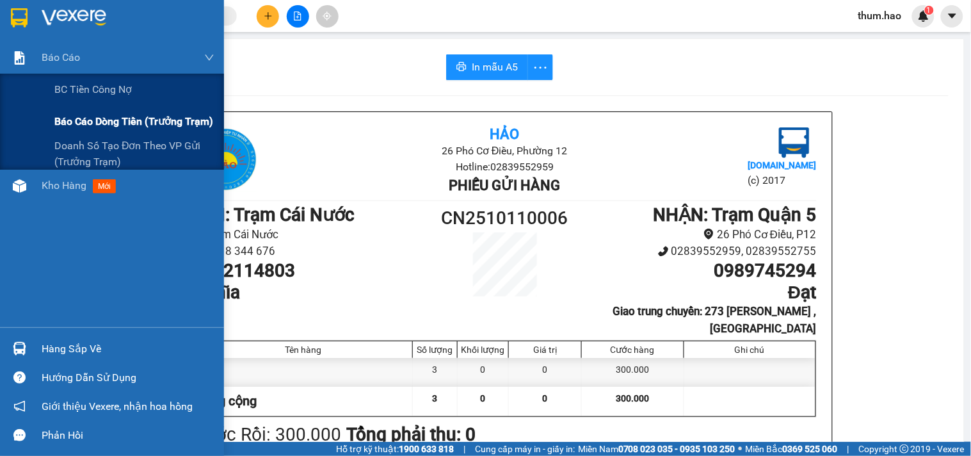
click at [79, 111] on div "Báo cáo dòng tiền (trưởng trạm)" at bounding box center [134, 122] width 160 height 32
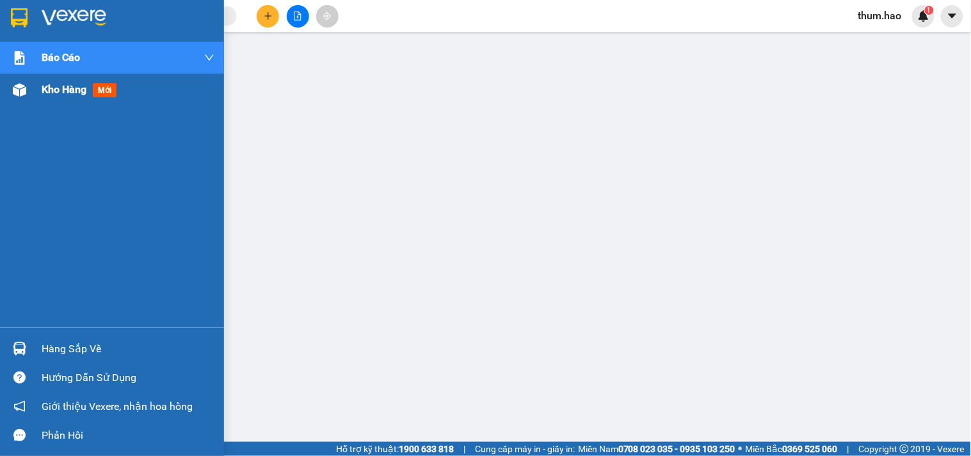
click at [51, 98] on div "Kho hàng mới" at bounding box center [128, 90] width 173 height 32
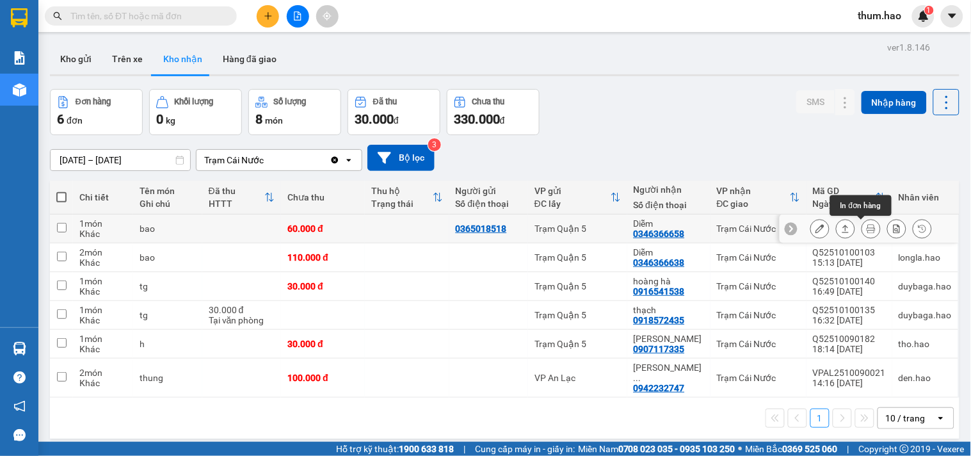
click at [866, 231] on icon at bounding box center [870, 228] width 9 height 9
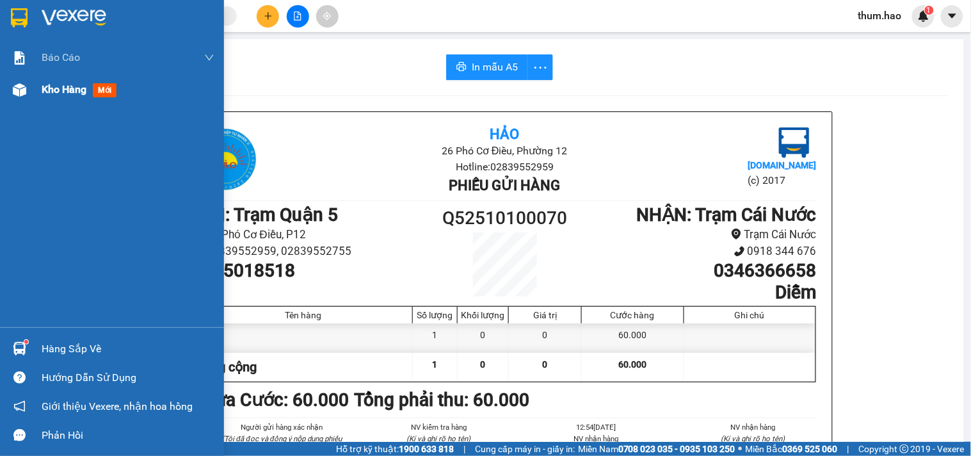
click at [63, 92] on span "Kho hàng" at bounding box center [64, 89] width 45 height 12
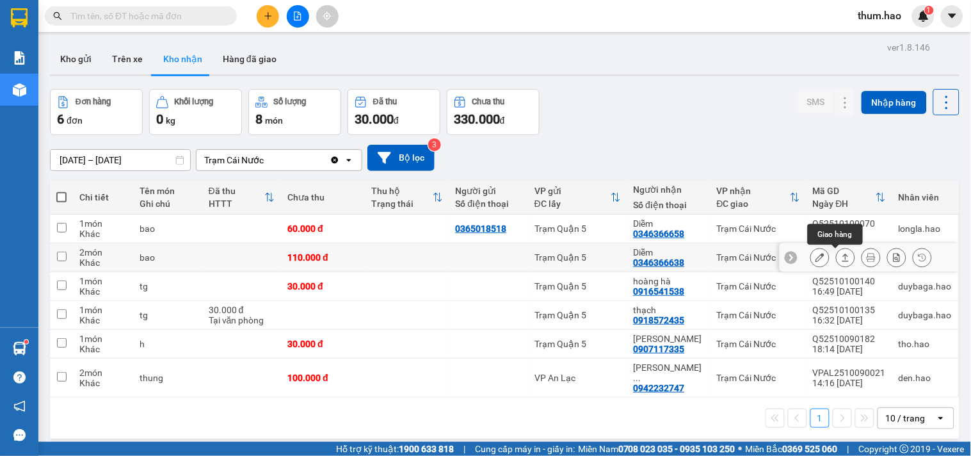
click at [841, 253] on icon at bounding box center [845, 257] width 9 height 9
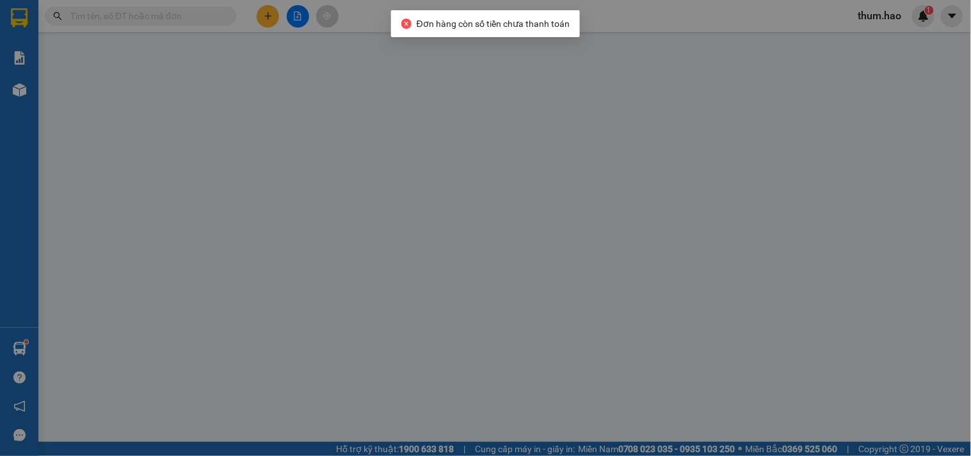
type input "0346366638"
type input "Diễm"
type input "110.000"
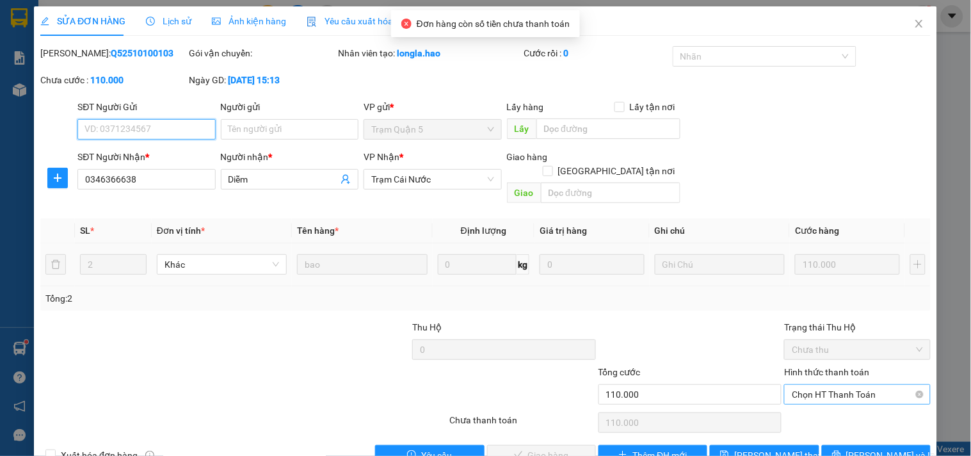
click at [832, 385] on span "Chọn HT Thanh Toán" at bounding box center [857, 394] width 131 height 19
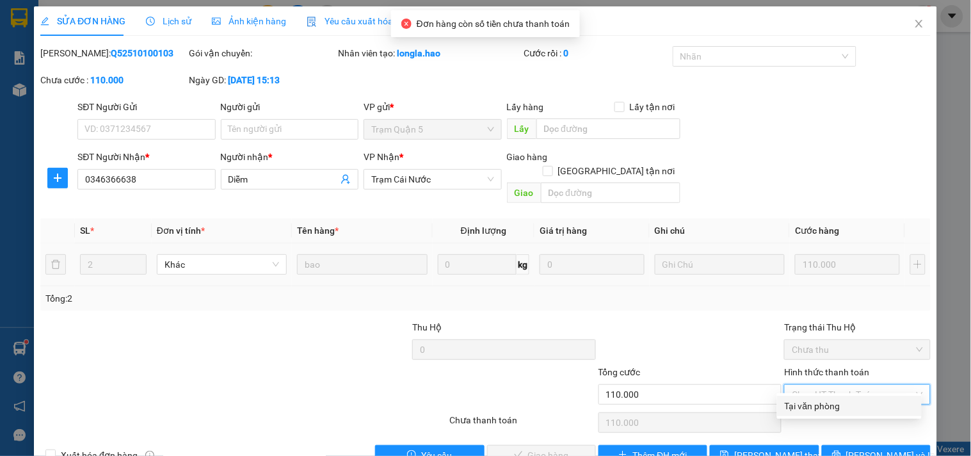
click at [820, 392] on div "Hình thức thanh toán Chọn HT Thanh Toán" at bounding box center [857, 387] width 146 height 45
click at [831, 385] on span "Chọn HT Thanh Toán" at bounding box center [857, 394] width 131 height 19
click at [827, 406] on div "Tại văn phòng" at bounding box center [849, 406] width 129 height 14
type input "0"
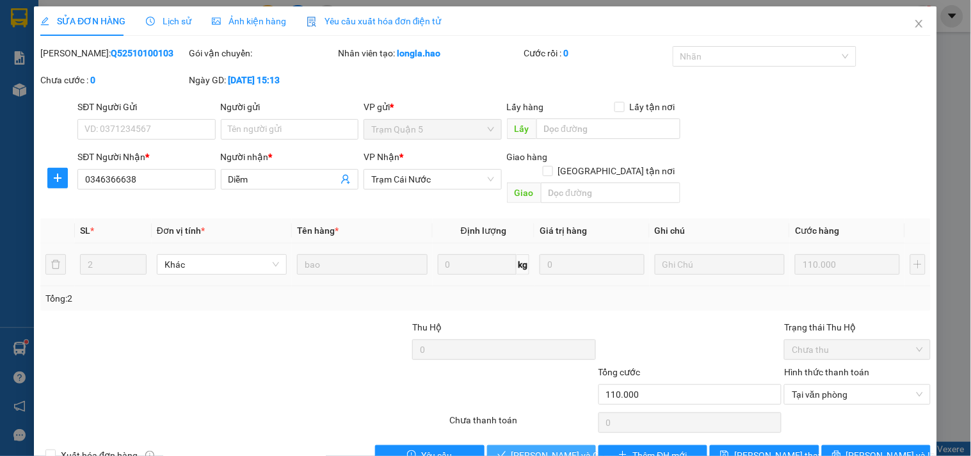
click at [546, 448] on span "[PERSON_NAME] và Giao hàng" at bounding box center [572, 455] width 123 height 14
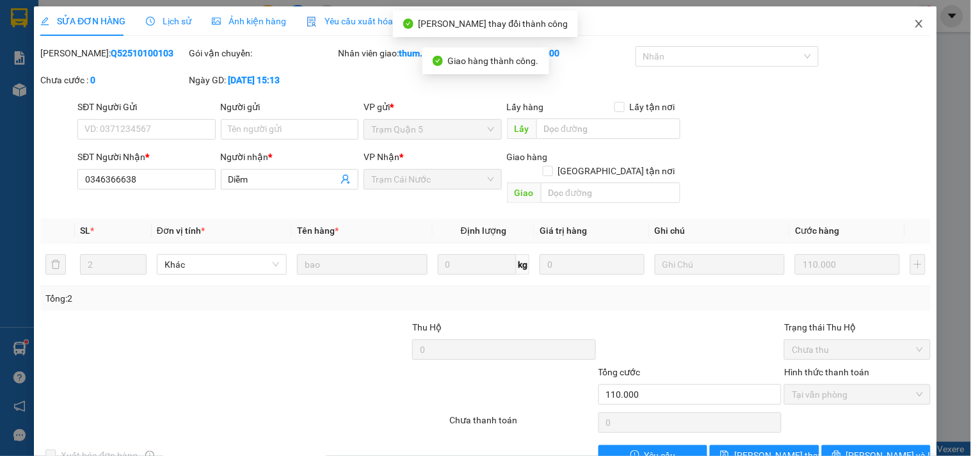
click at [914, 24] on icon "close" at bounding box center [919, 24] width 10 height 10
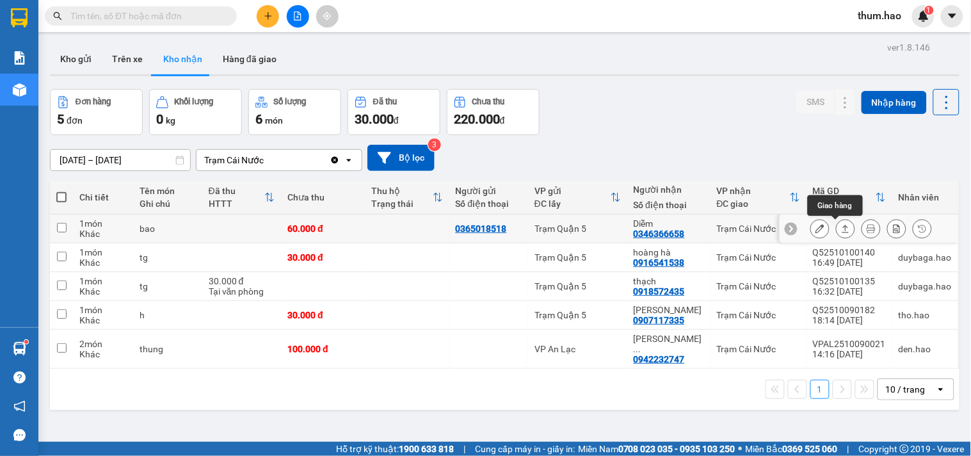
click at [841, 225] on icon at bounding box center [845, 228] width 9 height 9
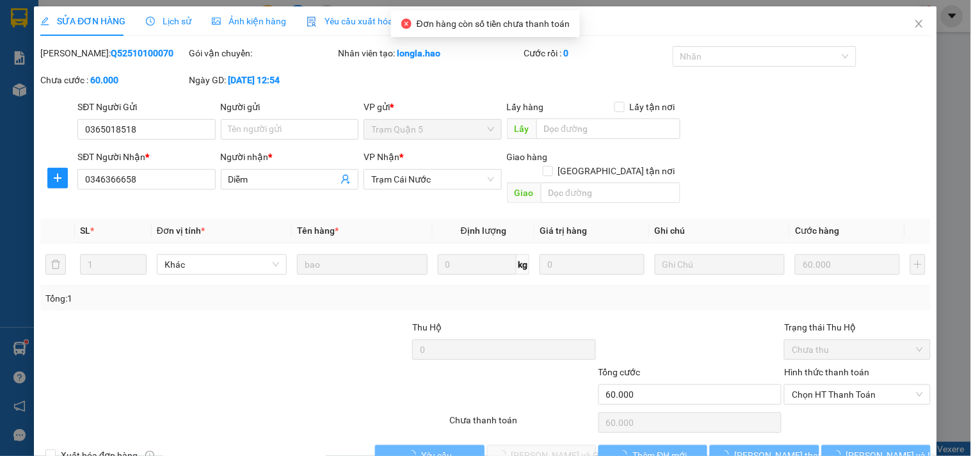
type input "0365018518"
type input "0346366658"
type input "Diễm"
type input "60.000"
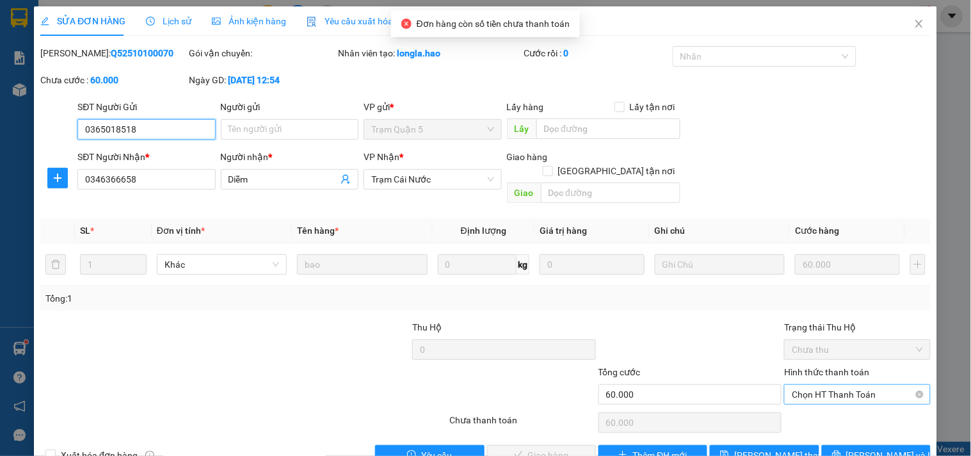
click at [828, 385] on span "Chọn HT Thanh Toán" at bounding box center [857, 394] width 131 height 19
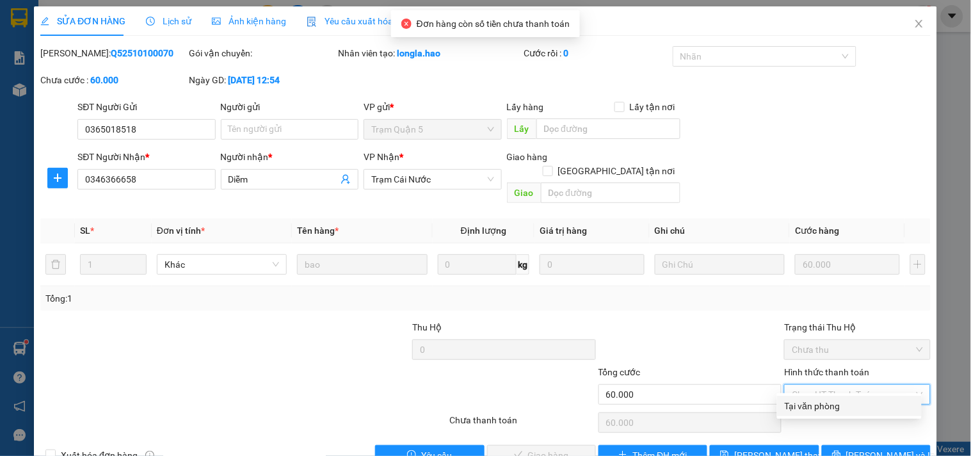
drag, startPoint x: 813, startPoint y: 402, endPoint x: 768, endPoint y: 410, distance: 45.4
click at [814, 402] on div "Tại văn phòng" at bounding box center [849, 406] width 129 height 14
type input "0"
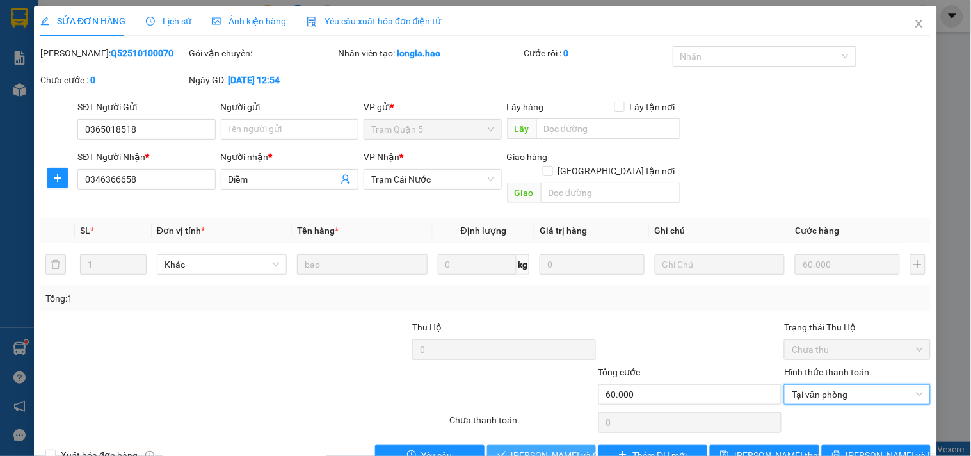
click at [552, 448] on span "[PERSON_NAME] và Giao hàng" at bounding box center [572, 455] width 123 height 14
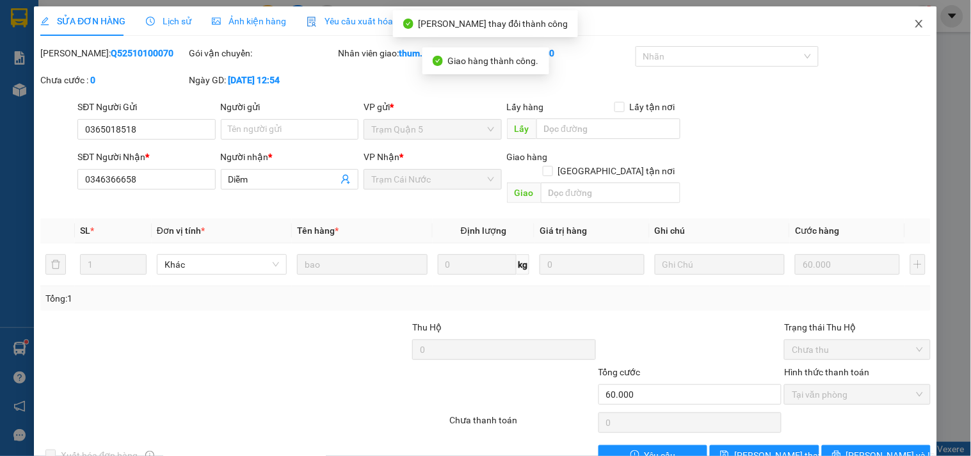
click at [914, 20] on icon "close" at bounding box center [919, 24] width 10 height 10
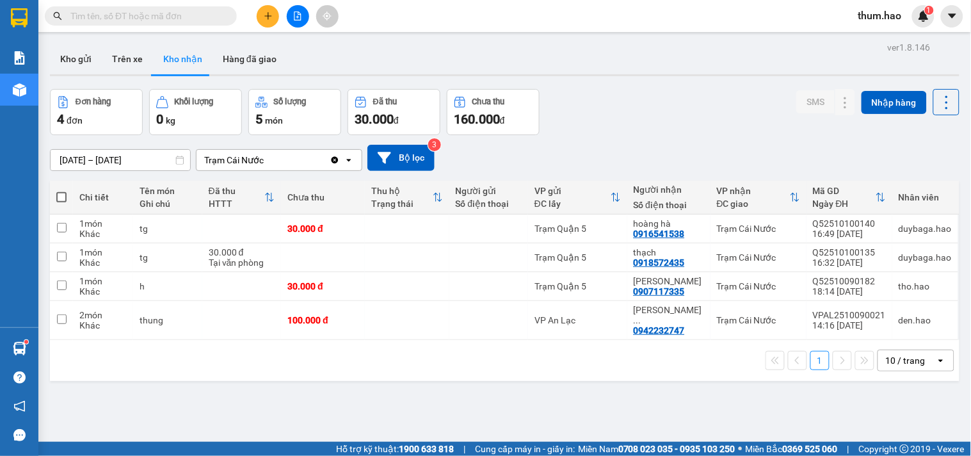
click at [69, 157] on input "[DATE] – [DATE]" at bounding box center [121, 160] width 140 height 20
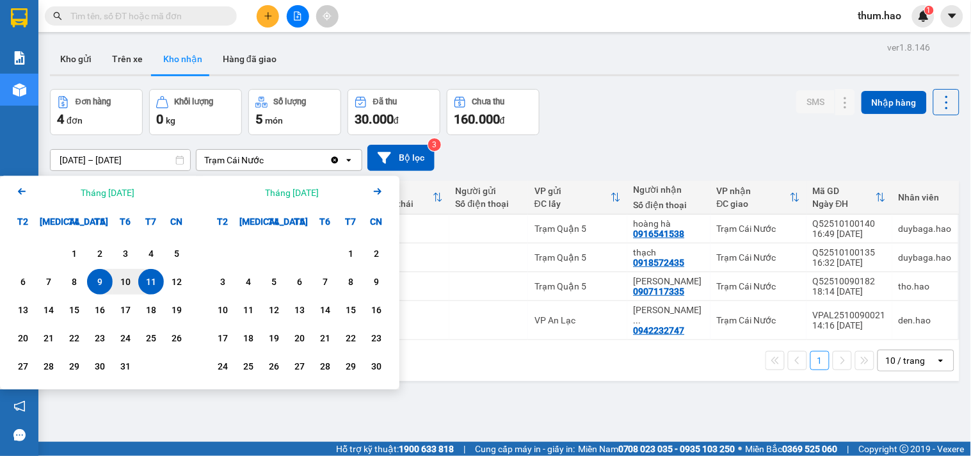
click at [26, 194] on icon "Arrow Left" at bounding box center [21, 191] width 15 height 15
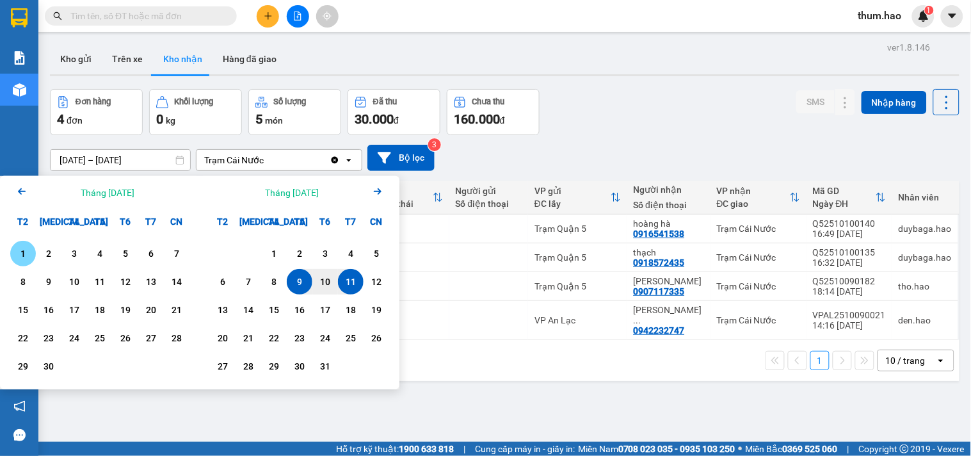
click at [29, 251] on div "1" at bounding box center [23, 253] width 18 height 15
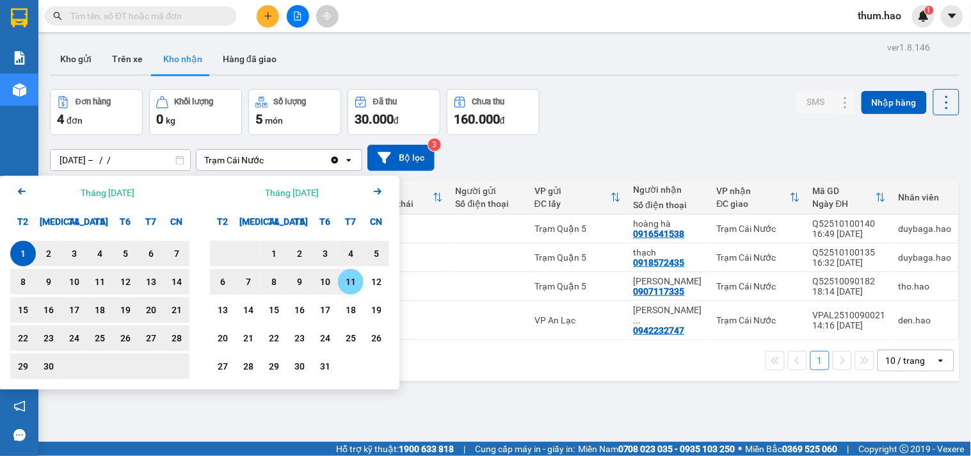
click at [346, 282] on div "11" at bounding box center [351, 281] width 18 height 15
type input "[DATE] – [DATE]"
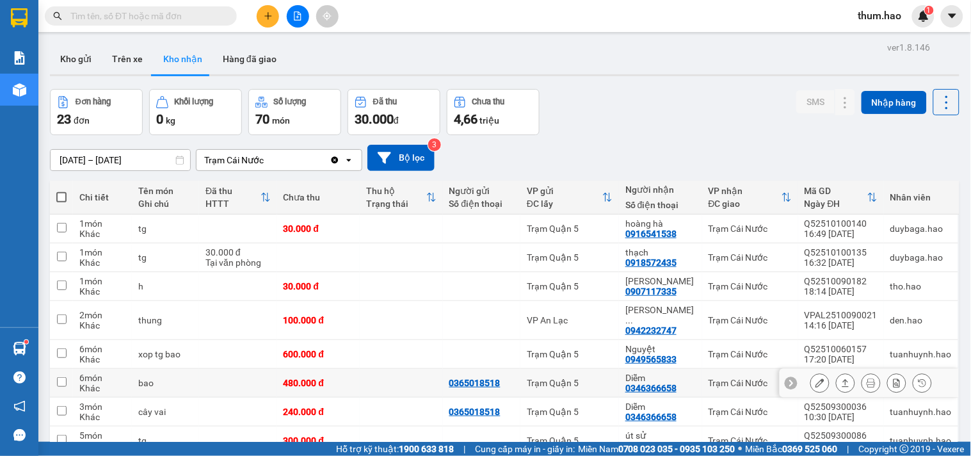
scroll to position [114, 0]
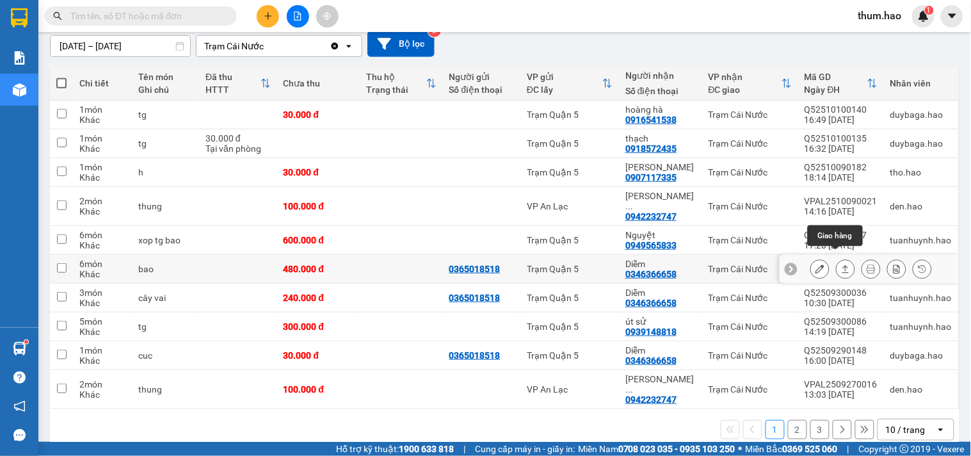
click at [836, 258] on button at bounding box center [845, 269] width 18 height 22
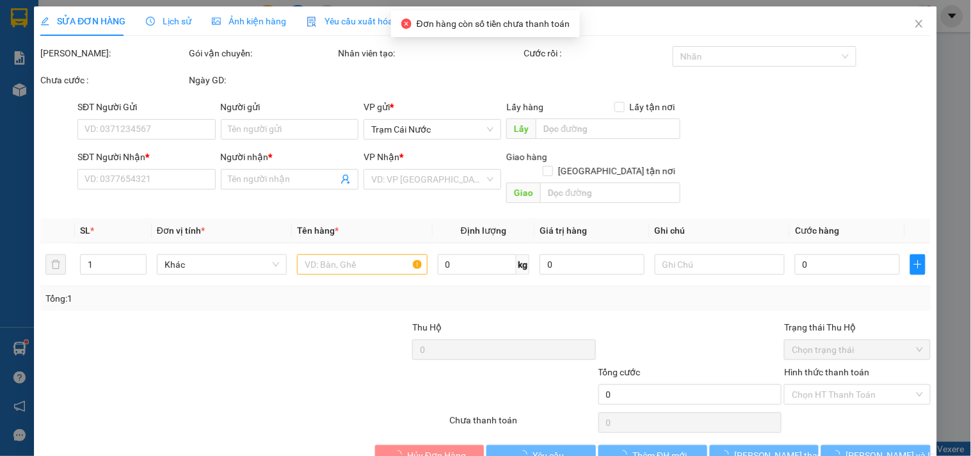
type input "0365018518"
type input "0346366658"
type input "Diễm"
type input "480.000"
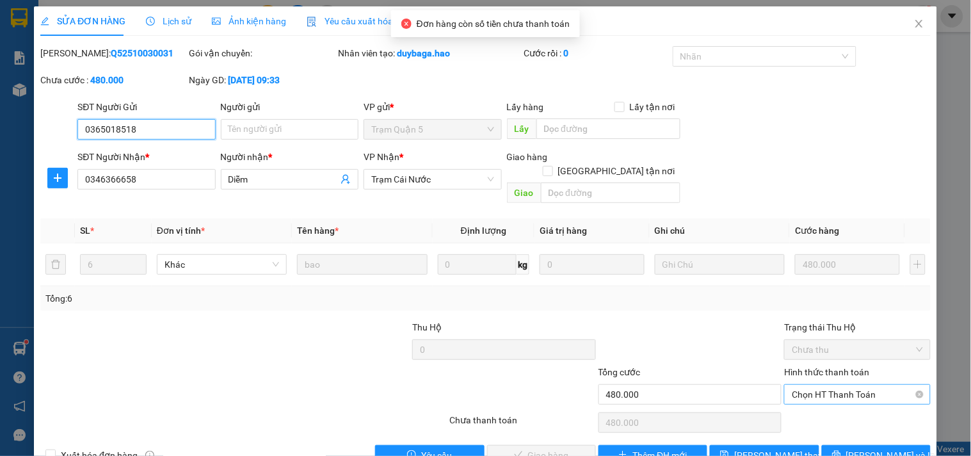
click at [818, 387] on span "Chọn HT Thanh Toán" at bounding box center [857, 394] width 131 height 19
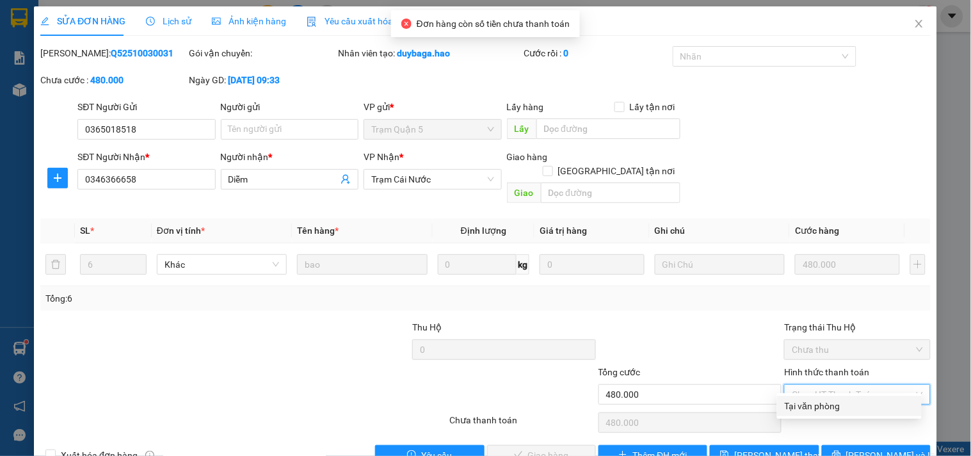
click at [806, 403] on div "Tại văn phòng" at bounding box center [849, 406] width 129 height 14
type input "0"
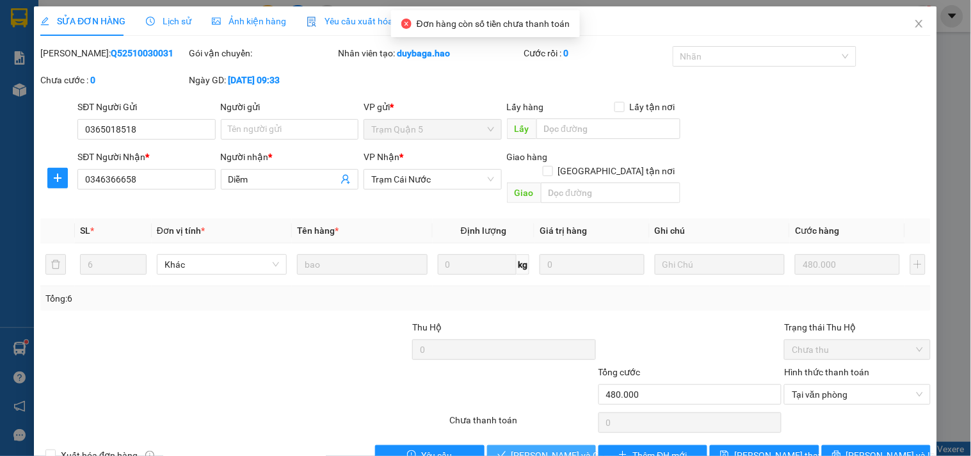
drag, startPoint x: 534, startPoint y: 431, endPoint x: 554, endPoint y: 414, distance: 25.9
click at [535, 445] on button "[PERSON_NAME] và Giao hàng" at bounding box center [541, 455] width 109 height 20
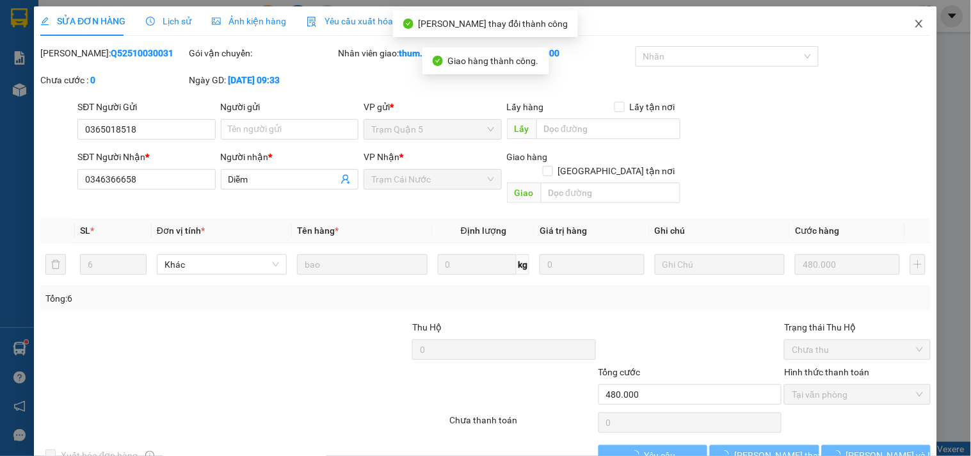
click at [914, 23] on icon "close" at bounding box center [919, 24] width 10 height 10
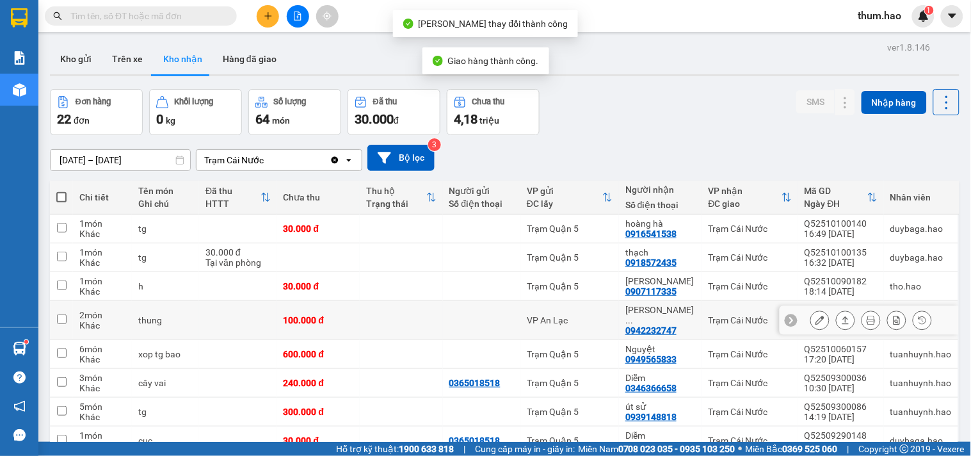
scroll to position [71, 0]
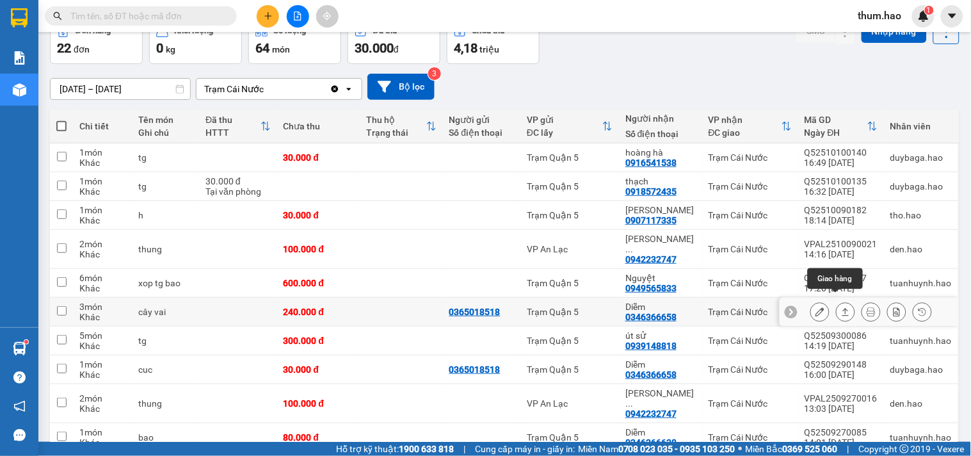
click at [842, 308] on icon at bounding box center [845, 312] width 7 height 8
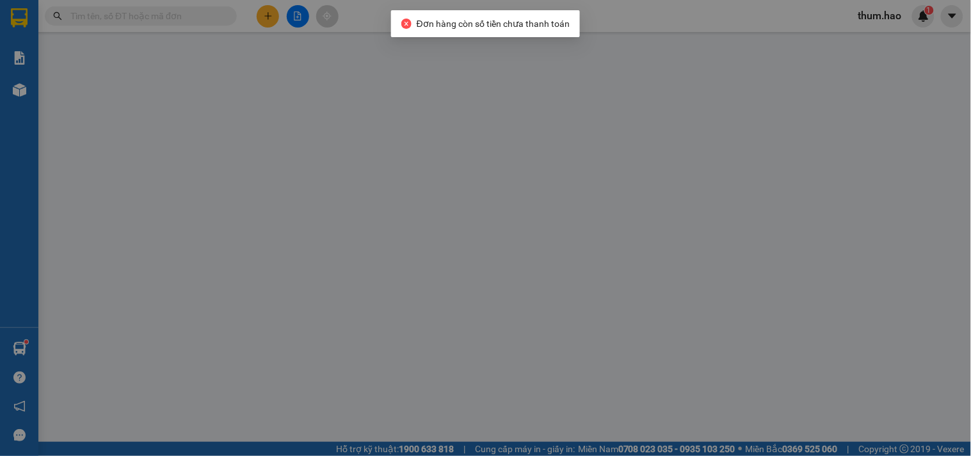
type input "0365018518"
type input "0346366658"
type input "Diễm"
type input "240.000"
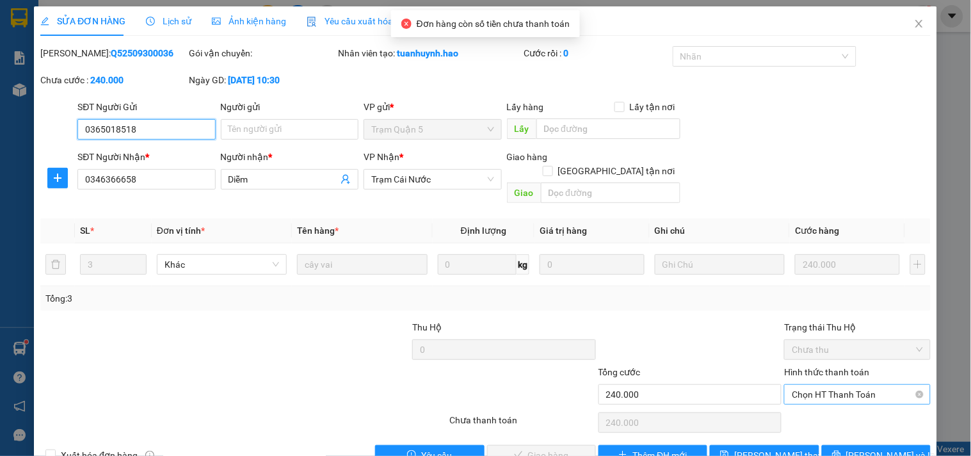
click at [822, 385] on span "Chọn HT Thanh Toán" at bounding box center [857, 394] width 131 height 19
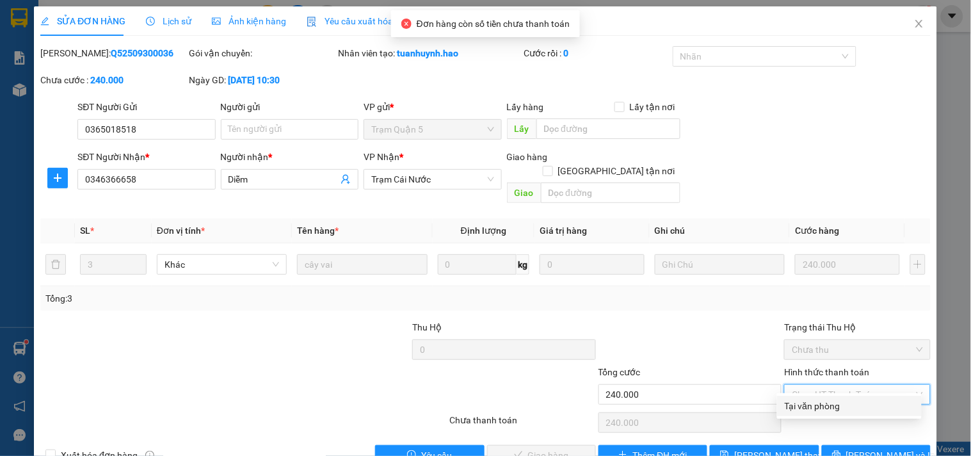
click at [804, 404] on div "Tại văn phòng" at bounding box center [849, 406] width 129 height 14
type input "0"
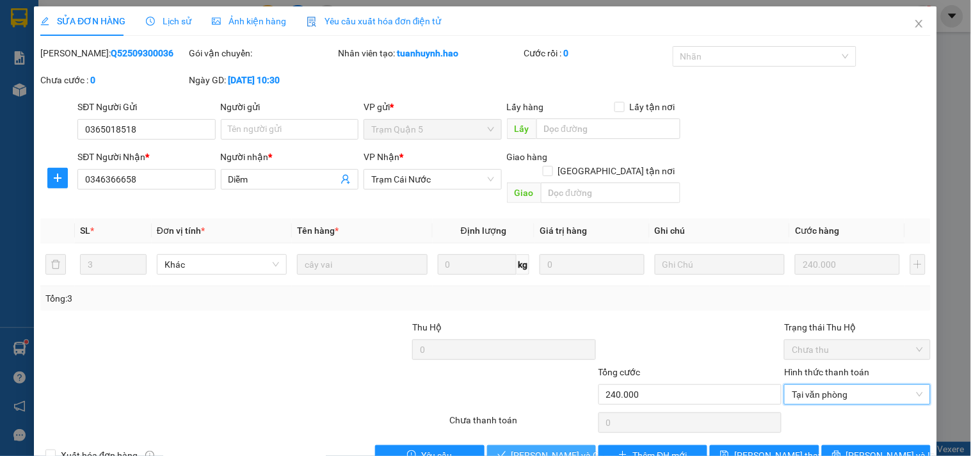
click at [539, 448] on span "[PERSON_NAME] và Giao hàng" at bounding box center [572, 455] width 123 height 14
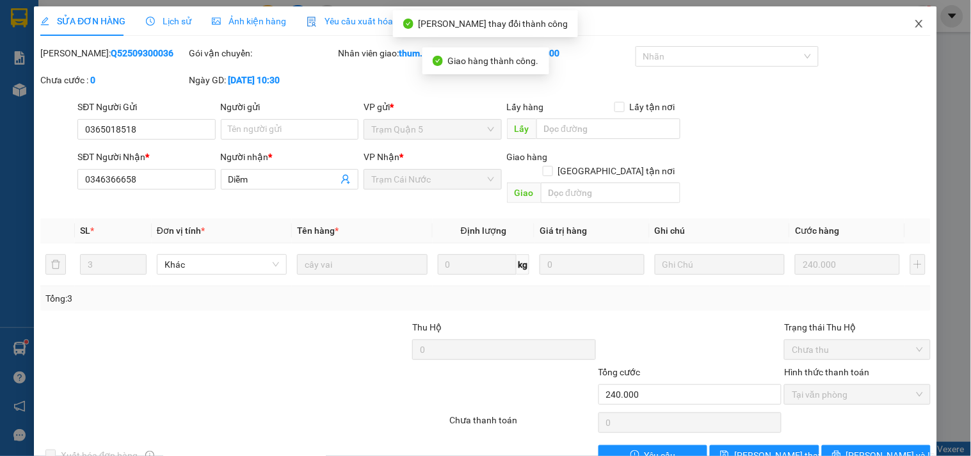
click at [902, 26] on span "Close" at bounding box center [919, 24] width 36 height 36
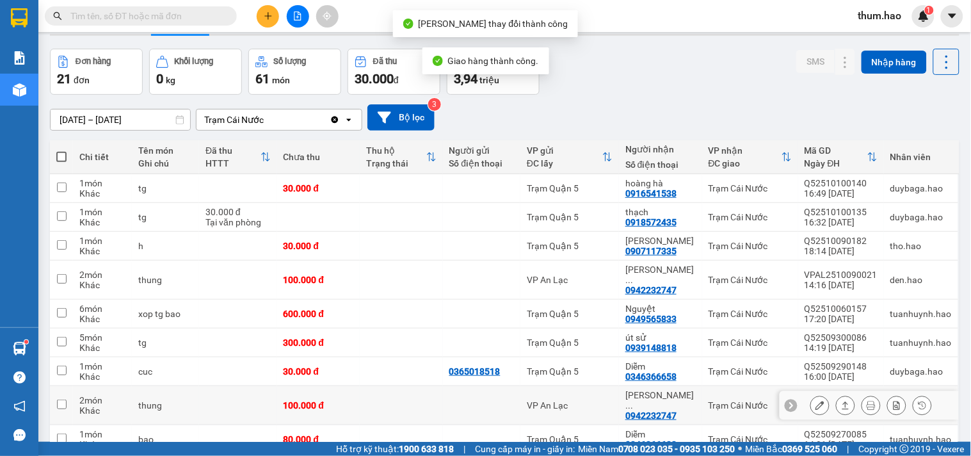
scroll to position [71, 0]
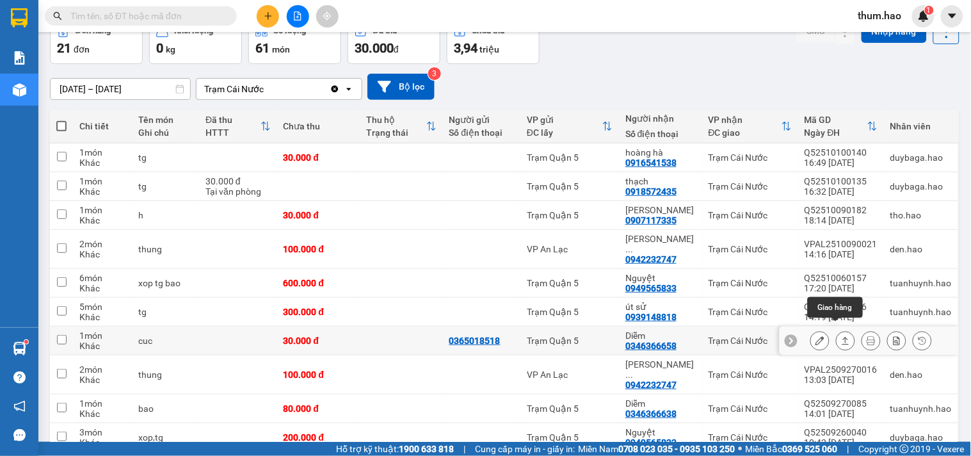
click at [841, 336] on icon at bounding box center [845, 340] width 9 height 9
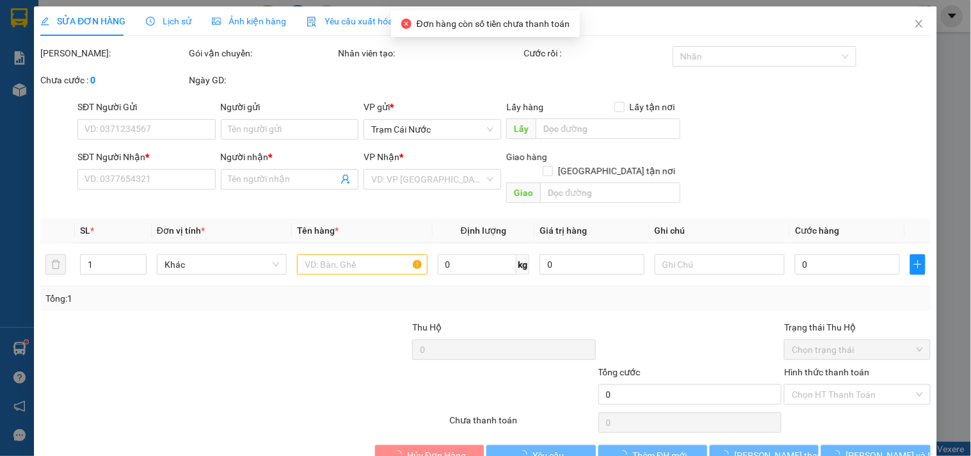
type input "0365018518"
type input "0346366658"
type input "Diễm"
type input "30.000"
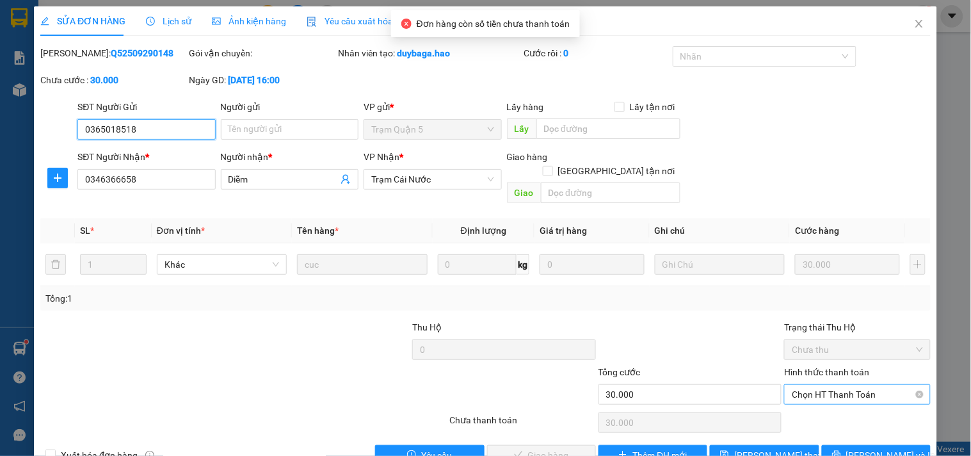
click at [826, 385] on span "Chọn HT Thanh Toán" at bounding box center [857, 394] width 131 height 19
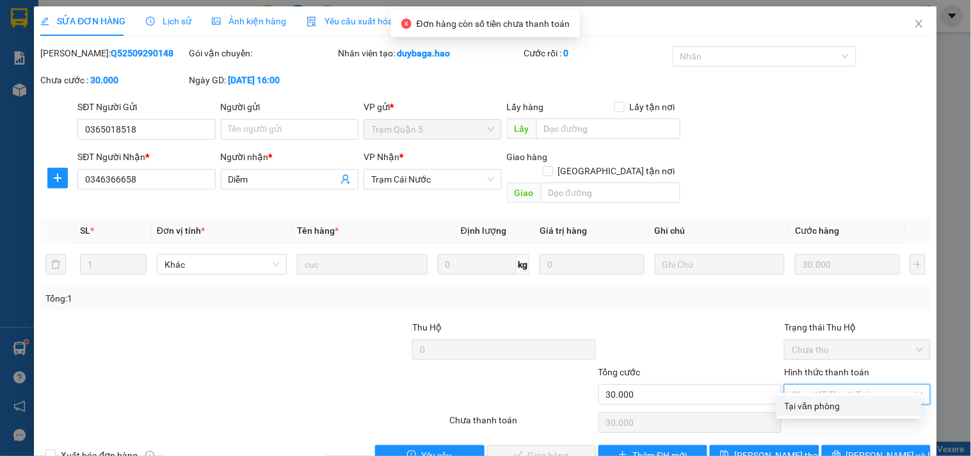
click at [815, 404] on div "Tại văn phòng" at bounding box center [849, 406] width 129 height 14
type input "0"
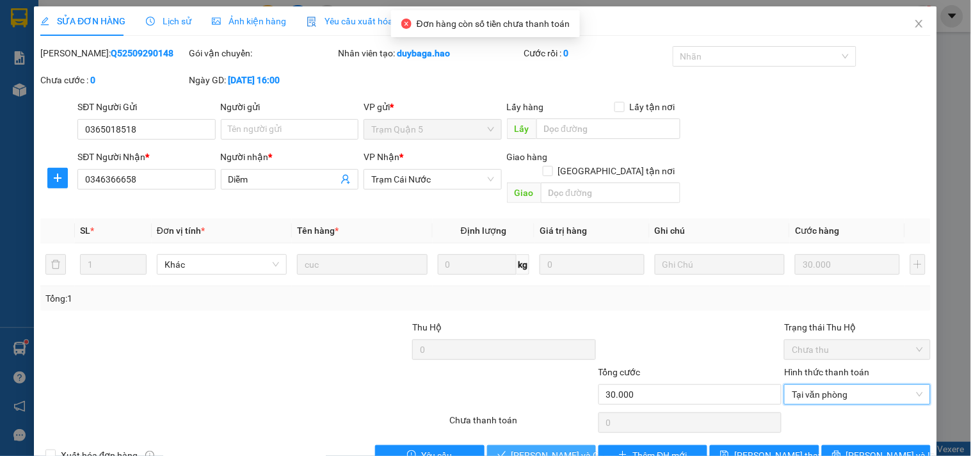
click at [566, 448] on span "[PERSON_NAME] và Giao hàng" at bounding box center [572, 455] width 123 height 14
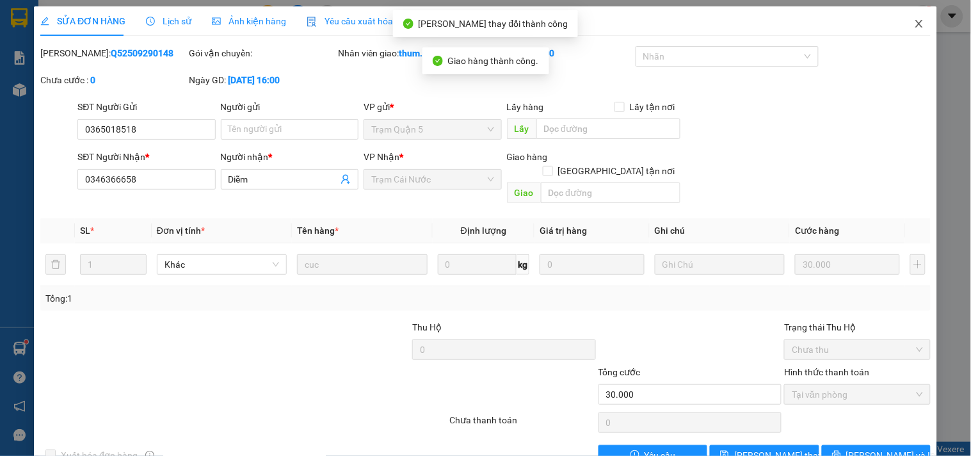
click at [914, 23] on icon "close" at bounding box center [919, 24] width 10 height 10
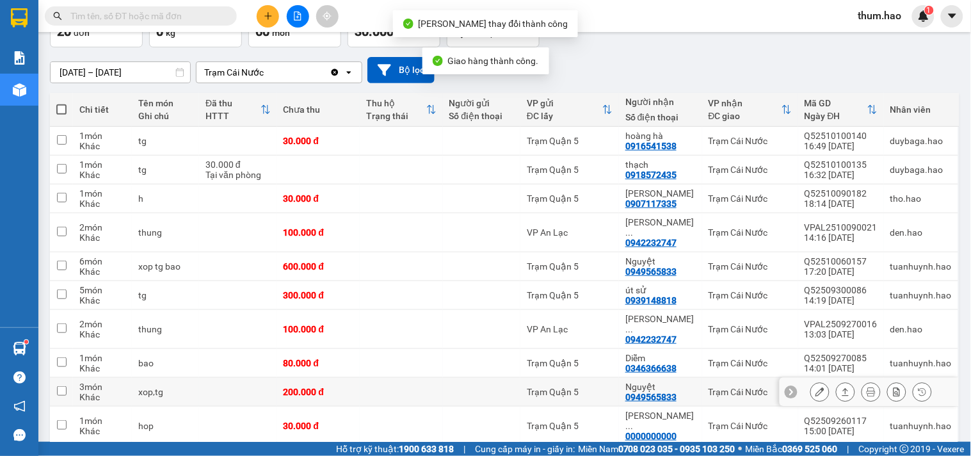
scroll to position [114, 0]
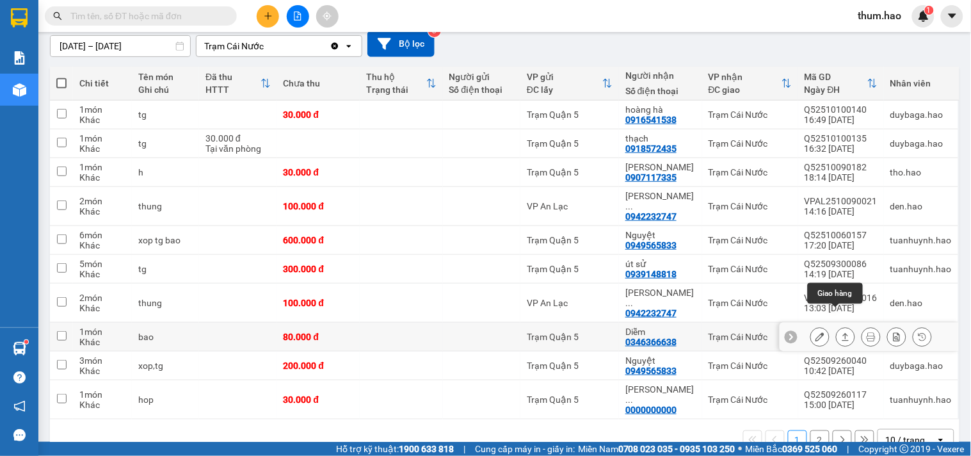
click at [841, 332] on icon at bounding box center [845, 336] width 9 height 9
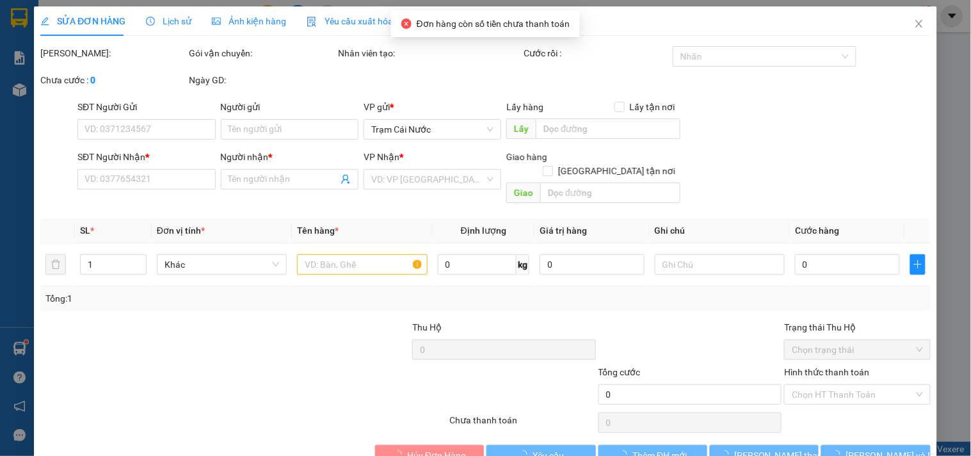
type input "0346366638"
type input "Diễm"
type input "80.000"
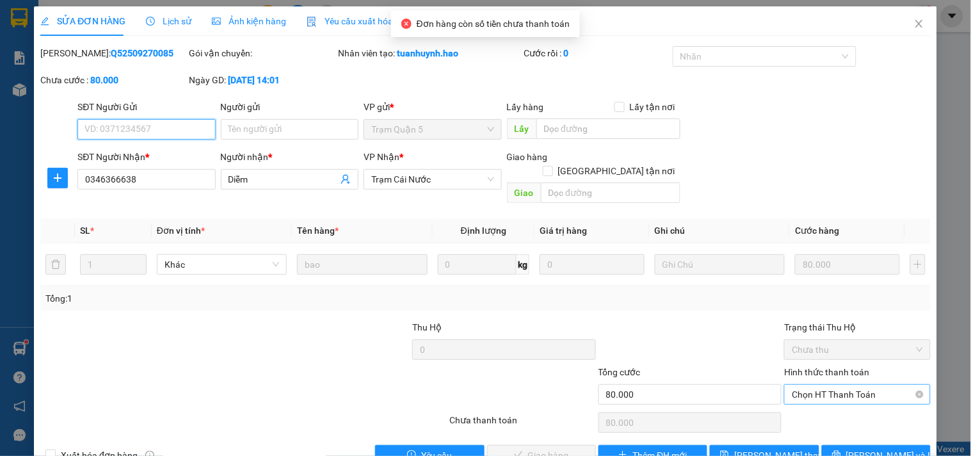
click at [829, 385] on span "Chọn HT Thanh Toán" at bounding box center [857, 394] width 131 height 19
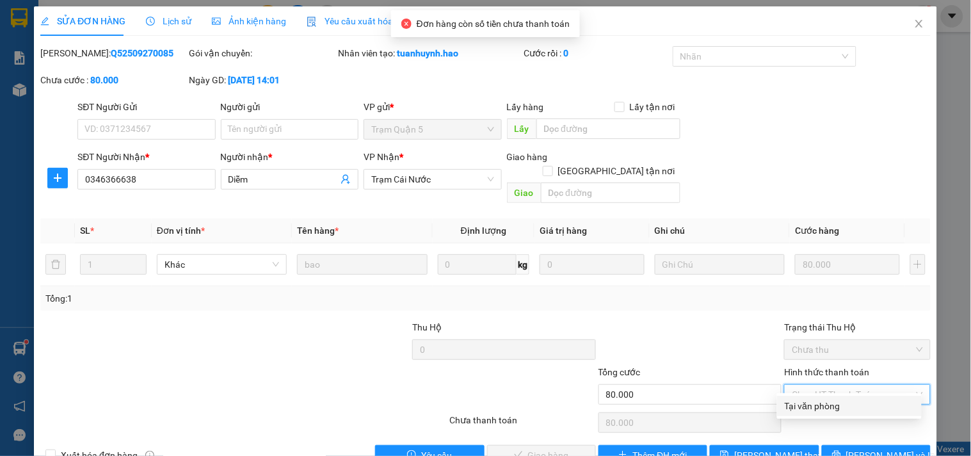
click at [804, 403] on div "Tại văn phòng" at bounding box center [849, 406] width 129 height 14
type input "0"
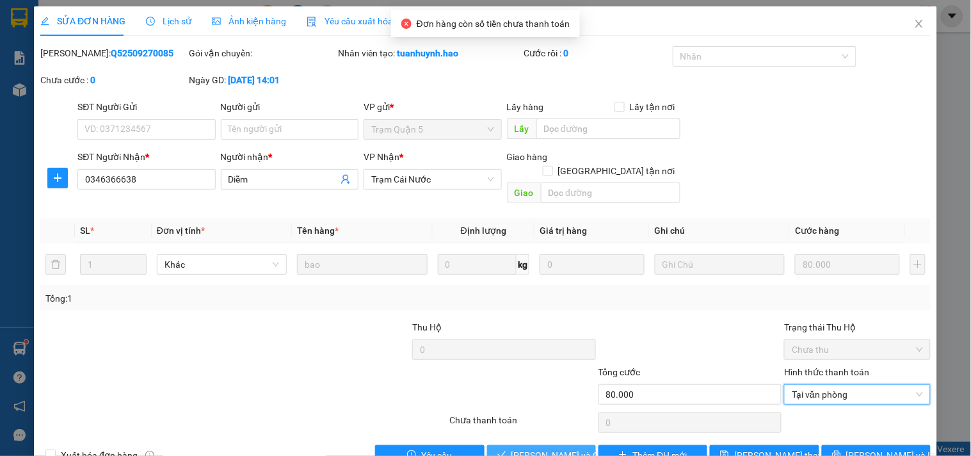
click at [551, 448] on span "[PERSON_NAME] và Giao hàng" at bounding box center [572, 455] width 123 height 14
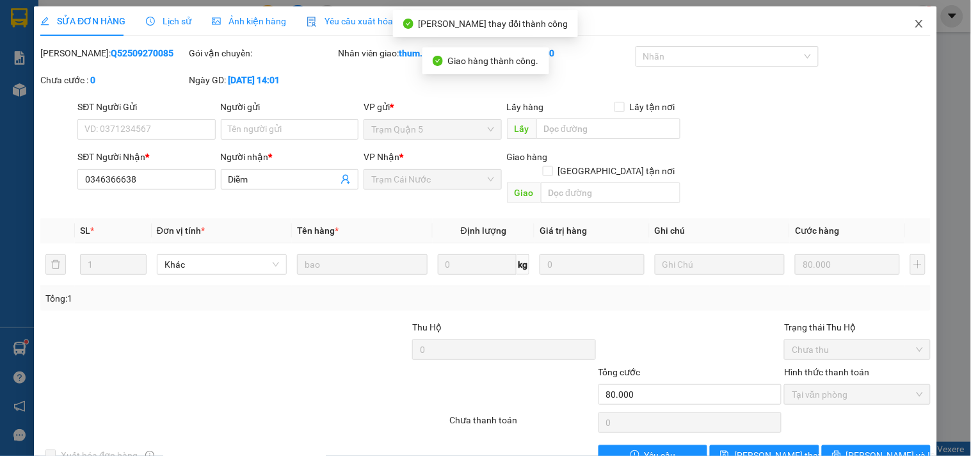
click at [914, 29] on icon "close" at bounding box center [919, 24] width 10 height 10
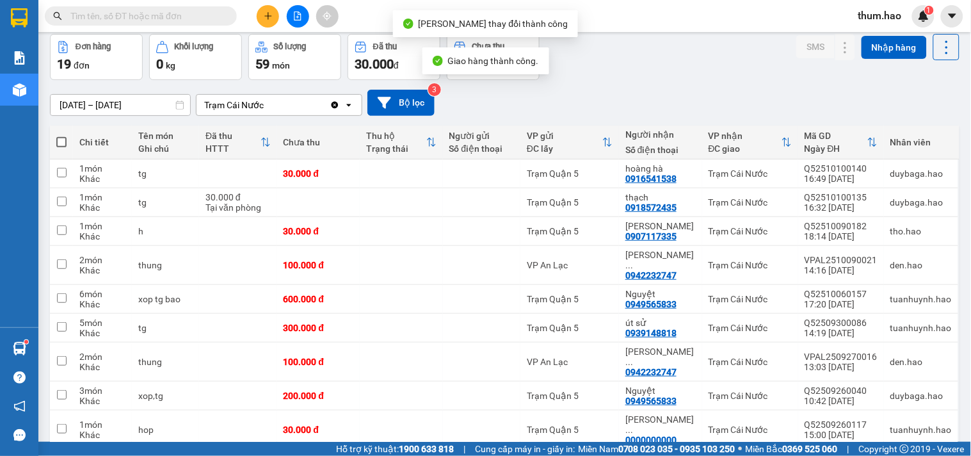
scroll to position [114, 0]
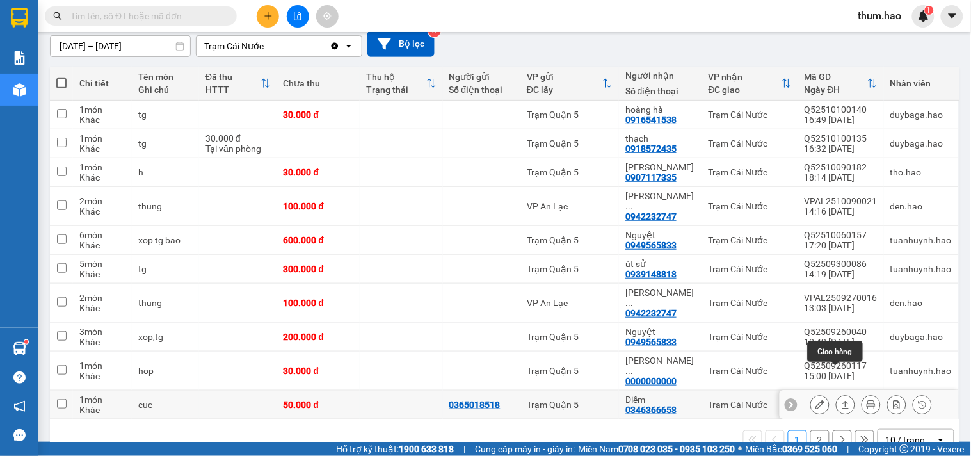
click at [841, 400] on icon at bounding box center [845, 404] width 9 height 9
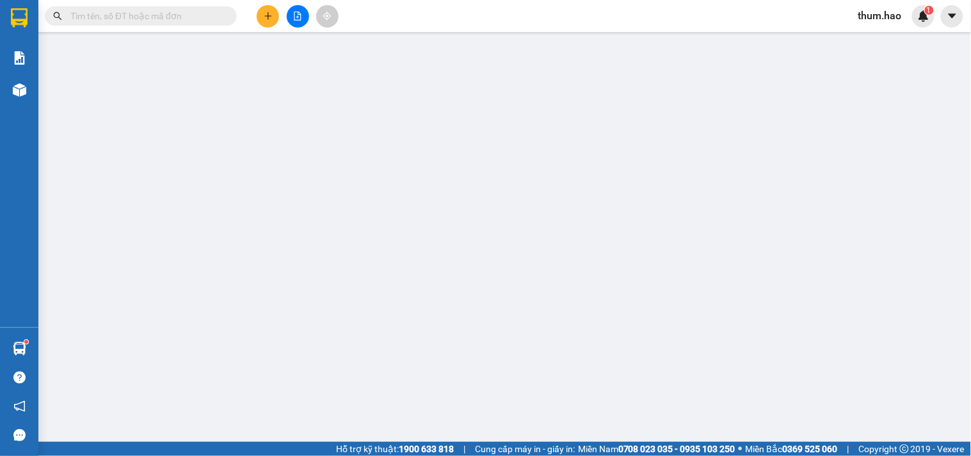
type input "0365018518"
type input "0346366658"
type input "Diễm"
type input "50.000"
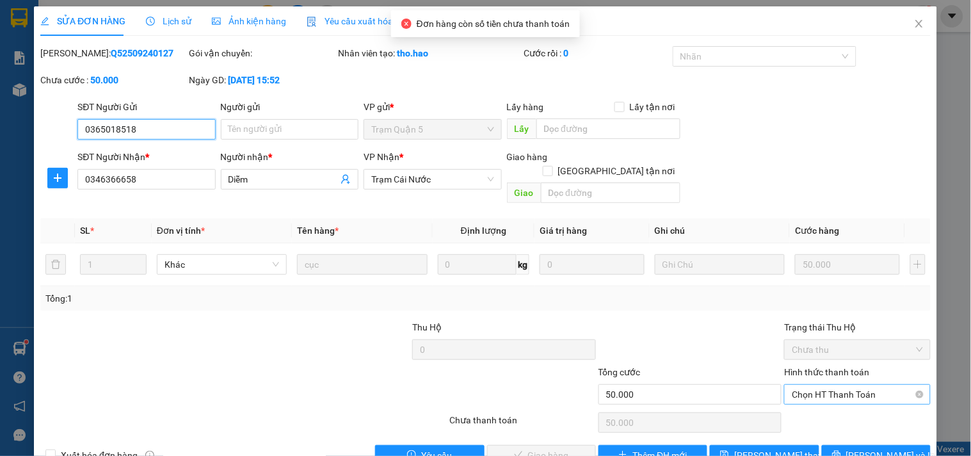
click at [815, 385] on span "Chọn HT Thanh Toán" at bounding box center [857, 394] width 131 height 19
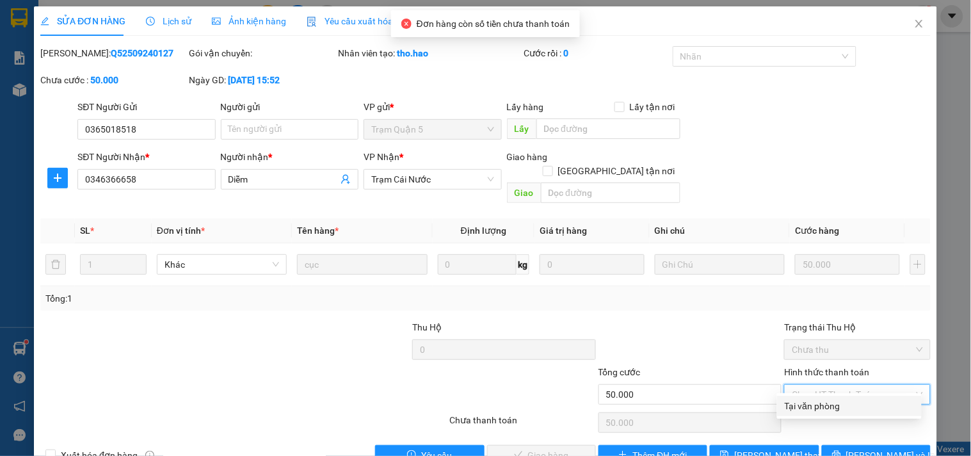
click at [785, 404] on div "Tại văn phòng" at bounding box center [849, 406] width 129 height 14
type input "0"
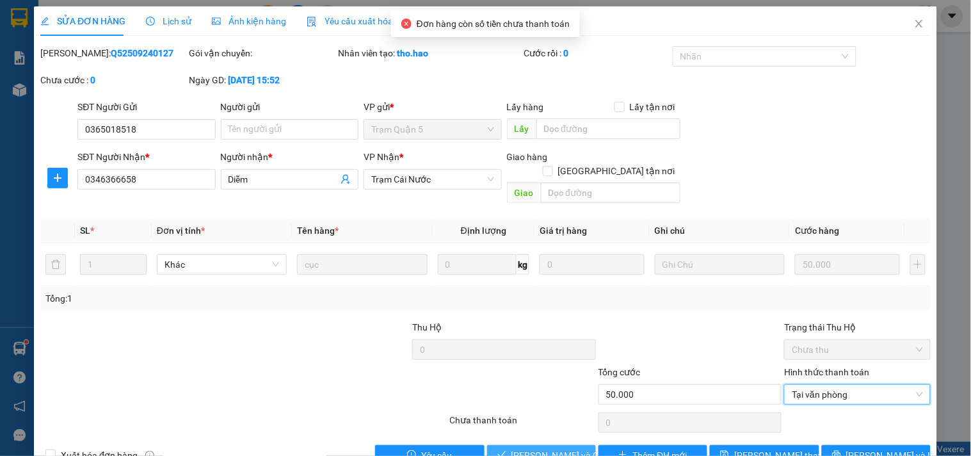
click at [555, 448] on span "[PERSON_NAME] và Giao hàng" at bounding box center [572, 455] width 123 height 14
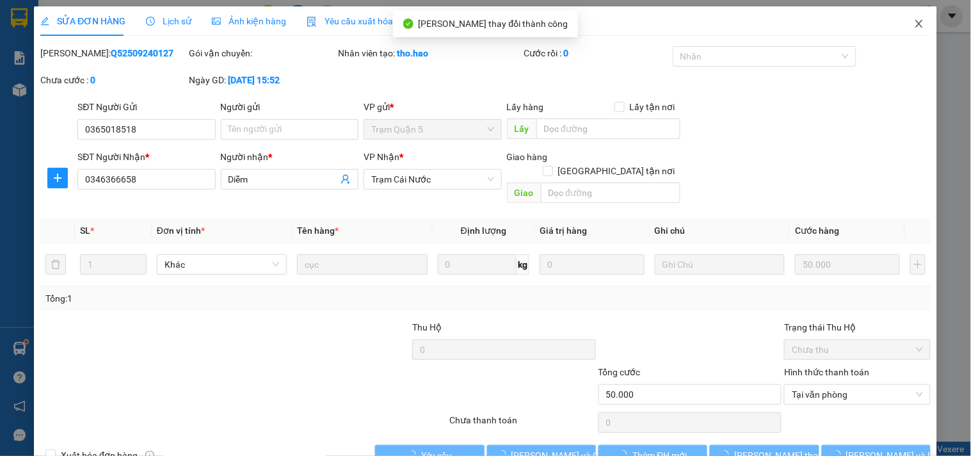
click at [914, 27] on icon "close" at bounding box center [919, 24] width 10 height 10
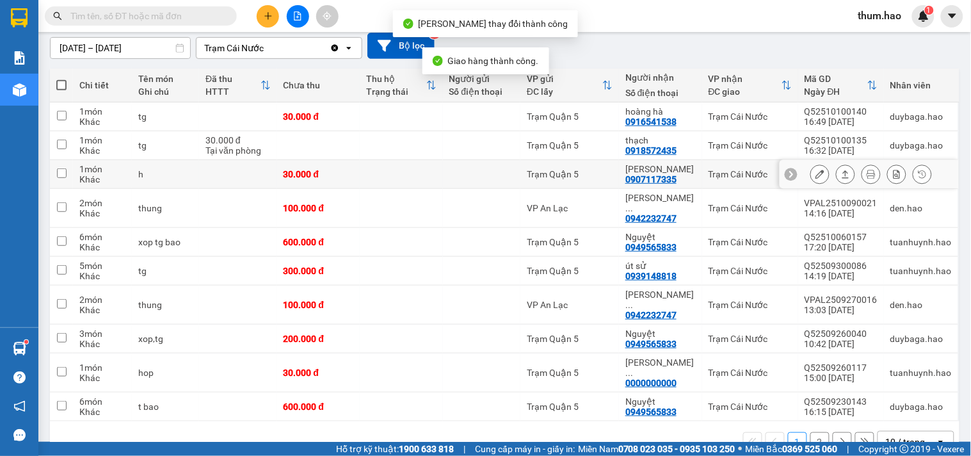
scroll to position [114, 0]
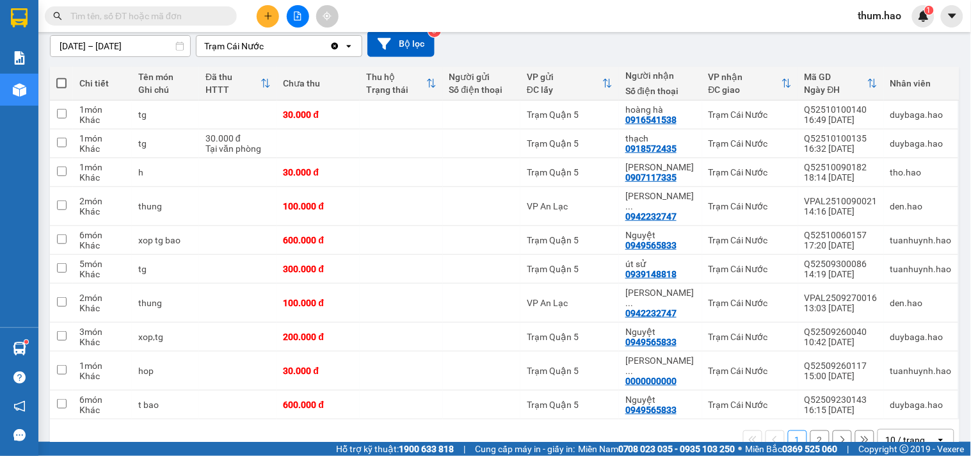
click at [810, 430] on button "2" at bounding box center [819, 439] width 19 height 19
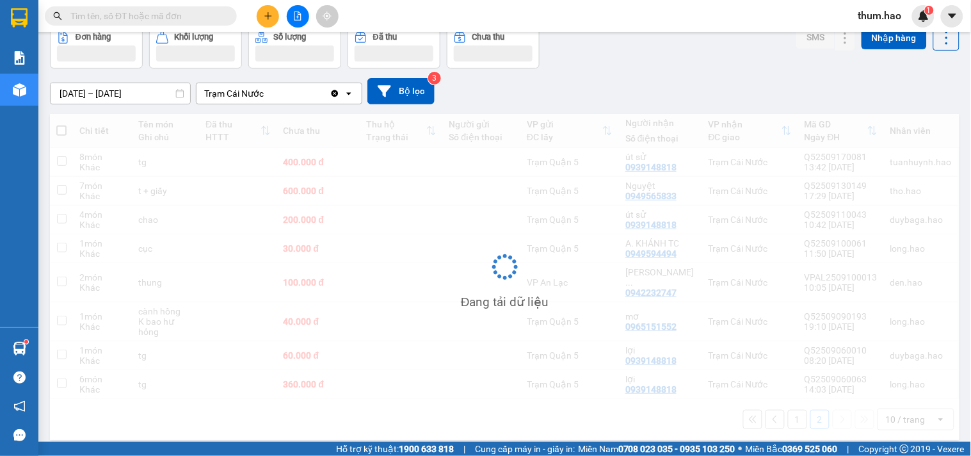
scroll to position [67, 0]
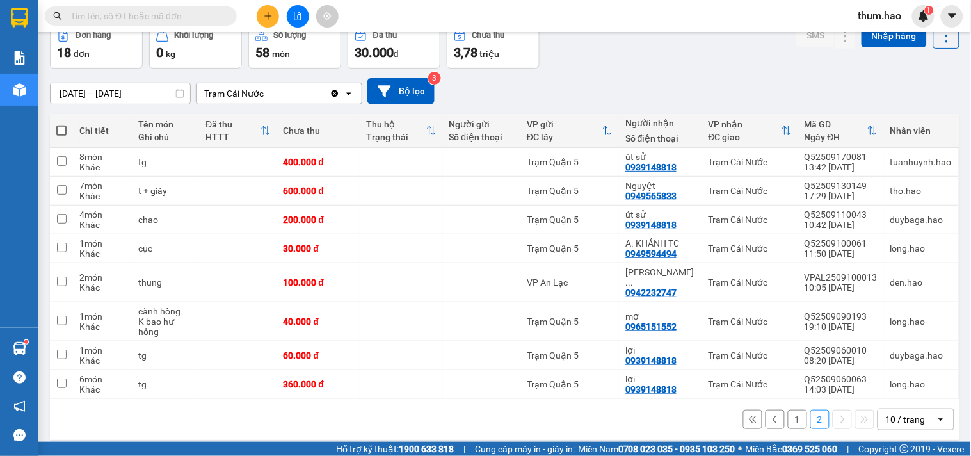
click at [770, 415] on icon at bounding box center [774, 419] width 9 height 9
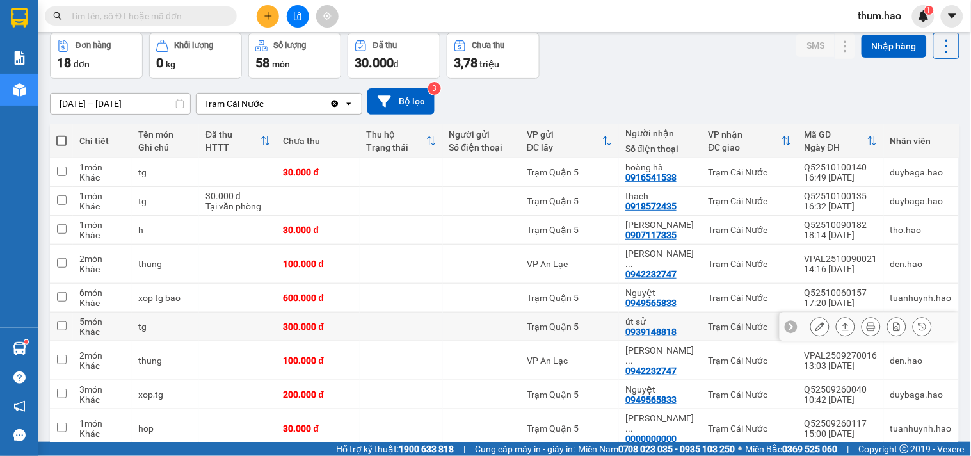
scroll to position [0, 0]
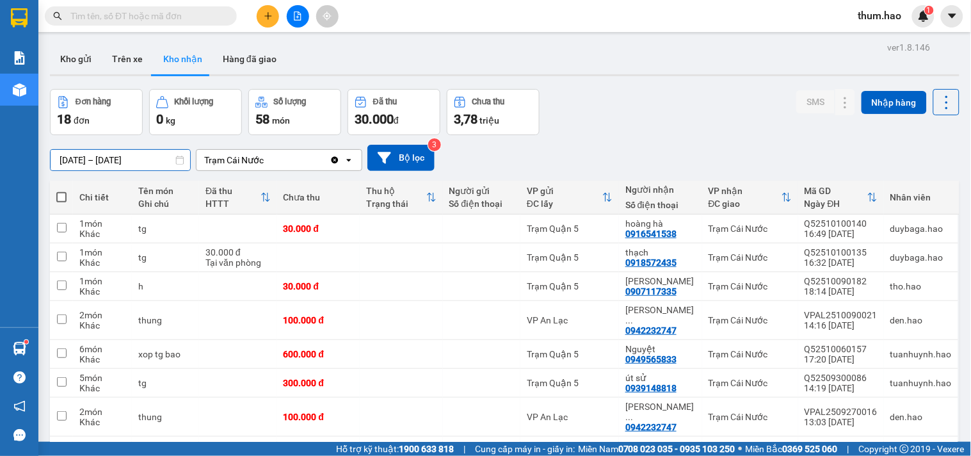
click at [67, 157] on input "[DATE] – [DATE]" at bounding box center [121, 160] width 140 height 20
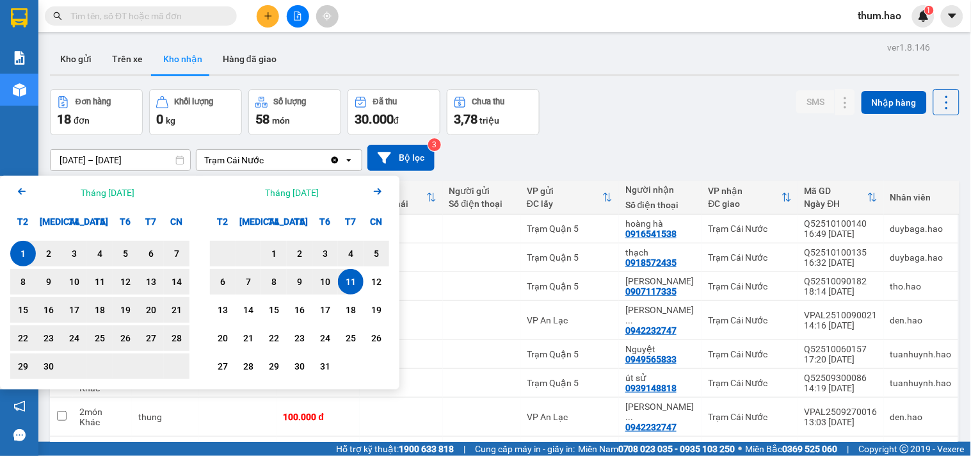
click at [17, 195] on icon "Arrow Left" at bounding box center [21, 191] width 15 height 15
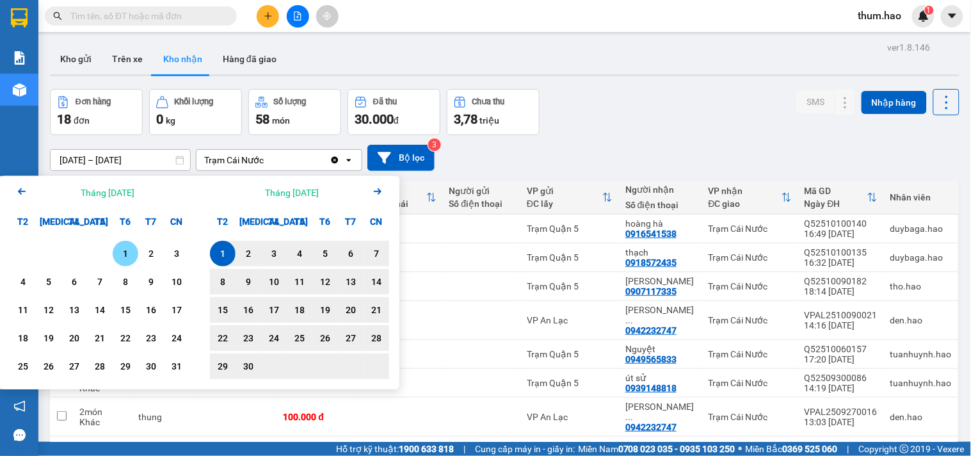
click at [129, 253] on div "1" at bounding box center [125, 253] width 18 height 15
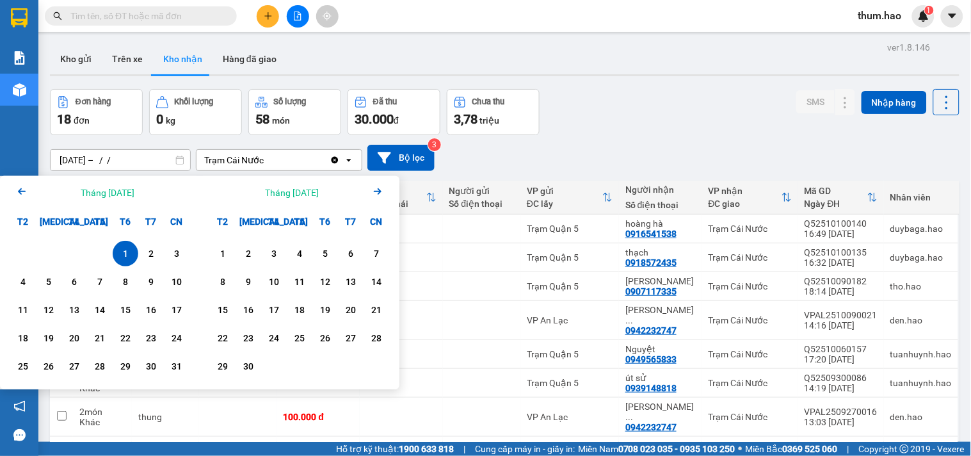
click at [379, 187] on icon "Arrow Right" at bounding box center [377, 191] width 15 height 15
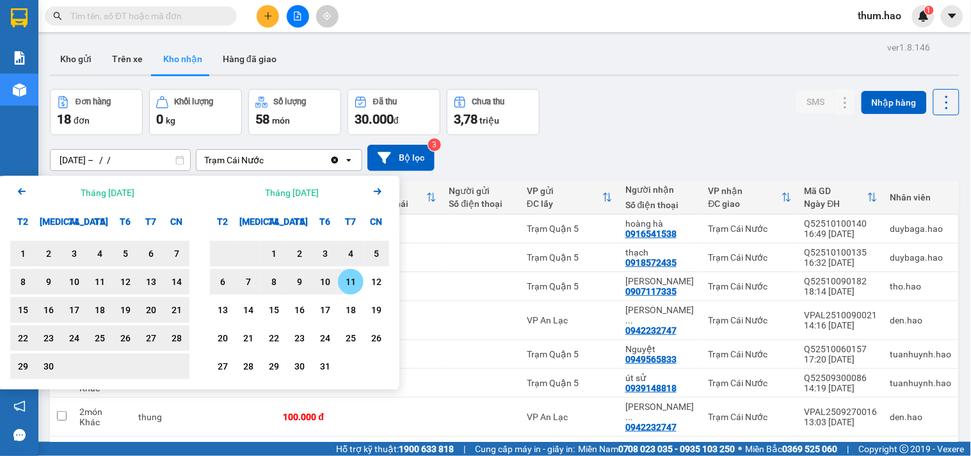
click at [349, 280] on div "11" at bounding box center [351, 281] width 18 height 15
type input "[DATE] – [DATE]"
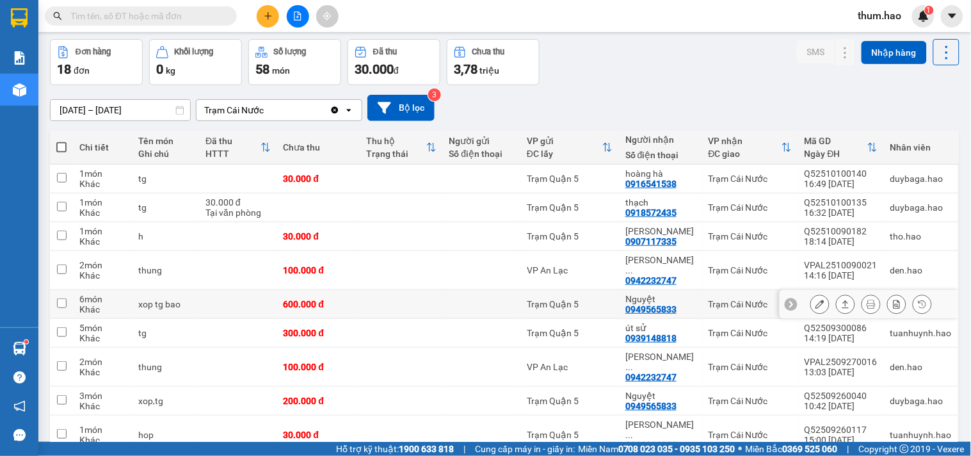
scroll to position [114, 0]
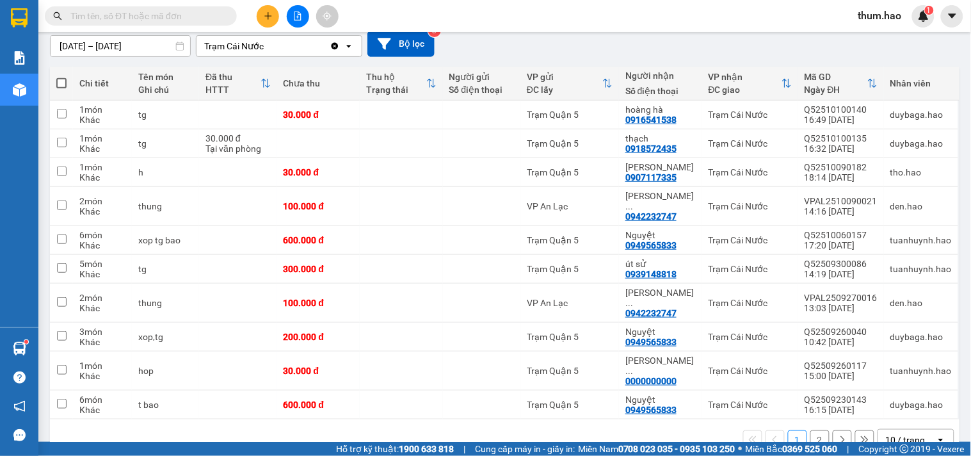
click at [817, 430] on button "2" at bounding box center [819, 439] width 19 height 19
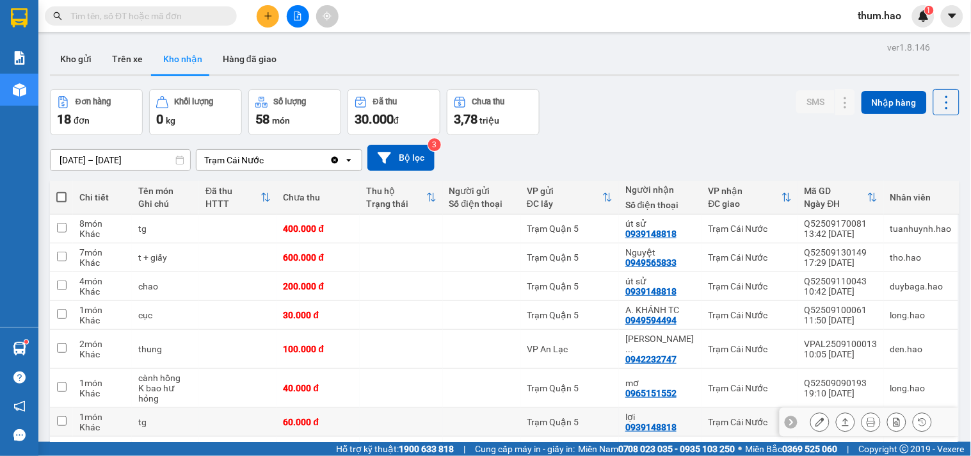
scroll to position [67, 0]
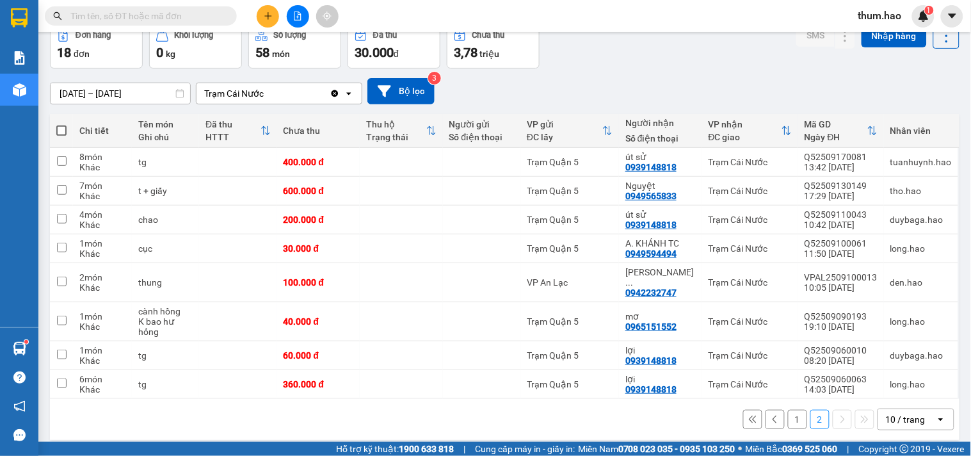
click at [770, 415] on icon at bounding box center [774, 419] width 9 height 9
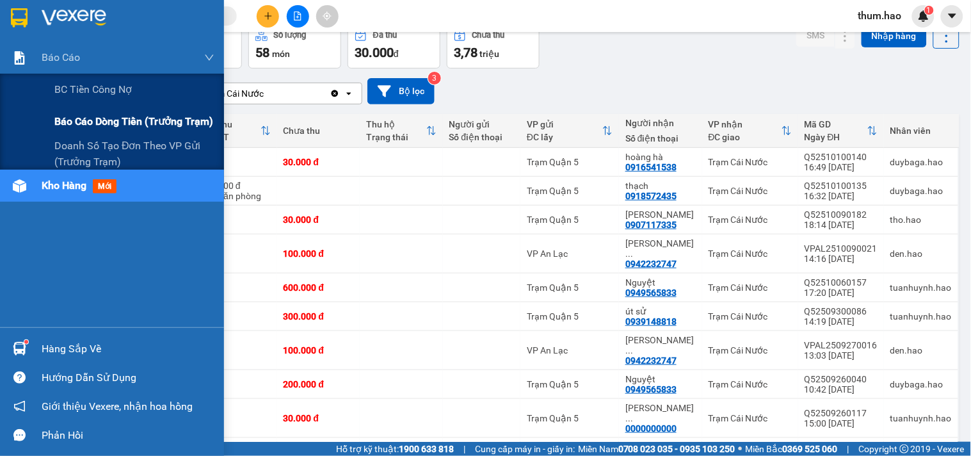
drag, startPoint x: 113, startPoint y: 118, endPoint x: 115, endPoint y: 125, distance: 7.3
click at [115, 125] on span "Báo cáo dòng tiền (trưởng trạm)" at bounding box center [133, 121] width 159 height 16
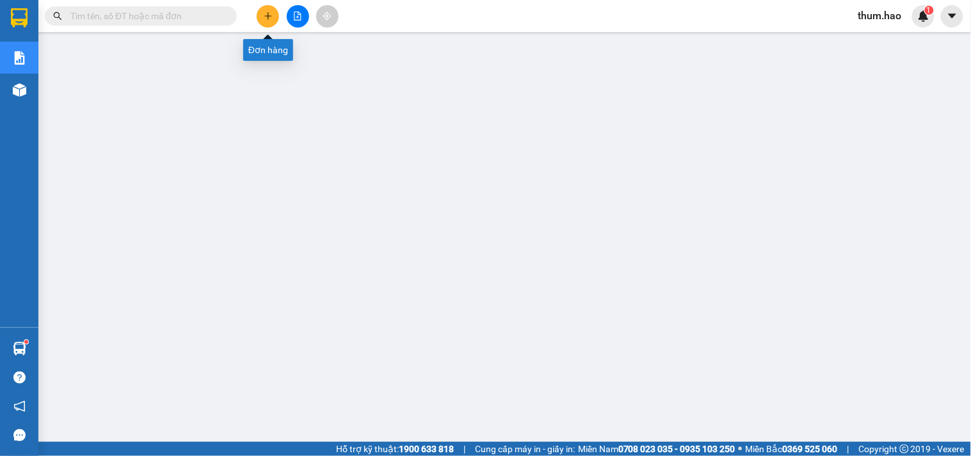
click at [262, 17] on button at bounding box center [268, 16] width 22 height 22
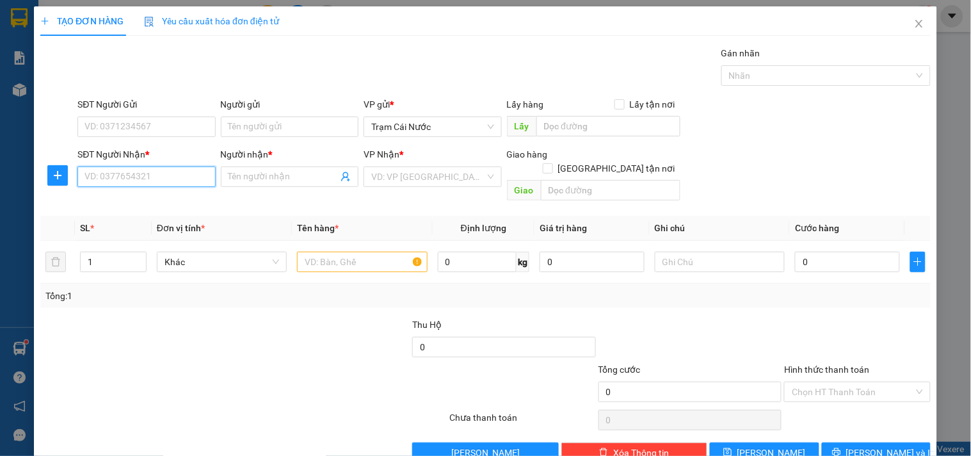
click at [105, 175] on input "SĐT Người Nhận *" at bounding box center [146, 176] width 138 height 20
type input "4"
click at [120, 129] on input "SĐT Người Gửi" at bounding box center [146, 126] width 138 height 20
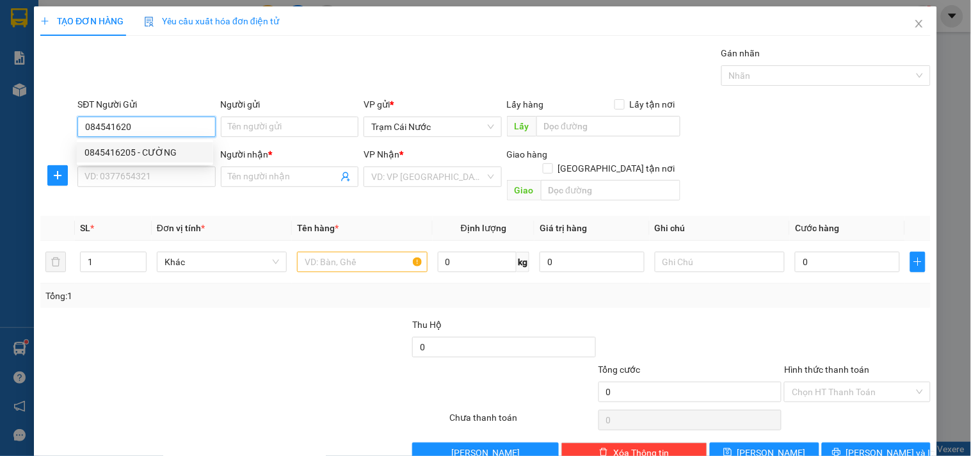
click at [147, 151] on div "0845416205 - CƯỜNG" at bounding box center [144, 152] width 121 height 14
type input "0845416205"
type input "CƯỜNG"
type input "0814507494"
type input "TUẤN"
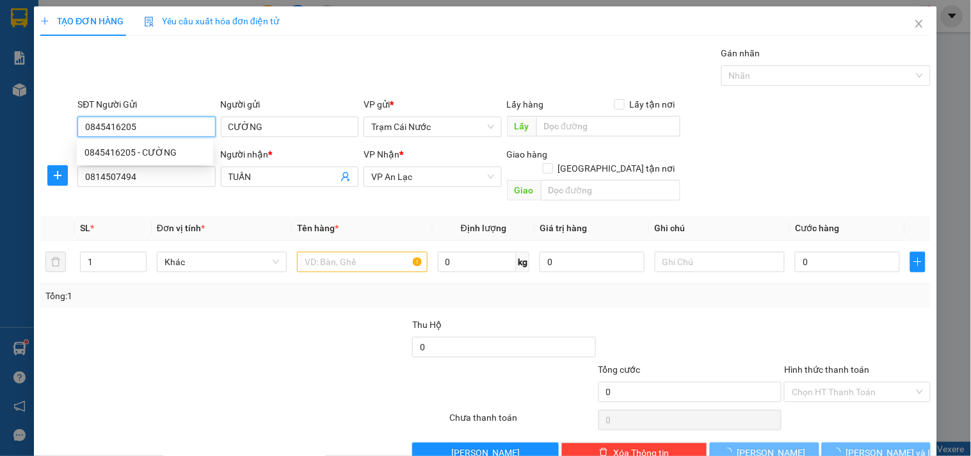
type input "40.000"
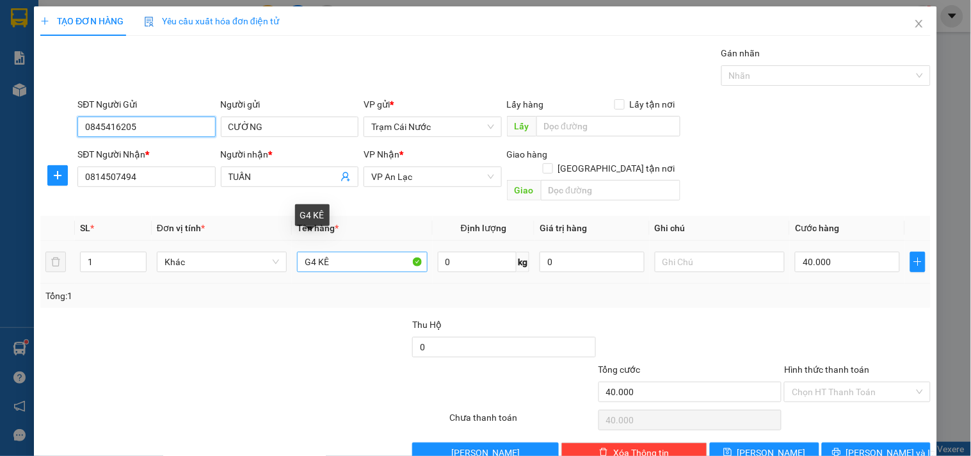
type input "0845416205"
click at [312, 251] on input "G4 KÊ" at bounding box center [362, 261] width 130 height 20
type input "0.5t KÊ"
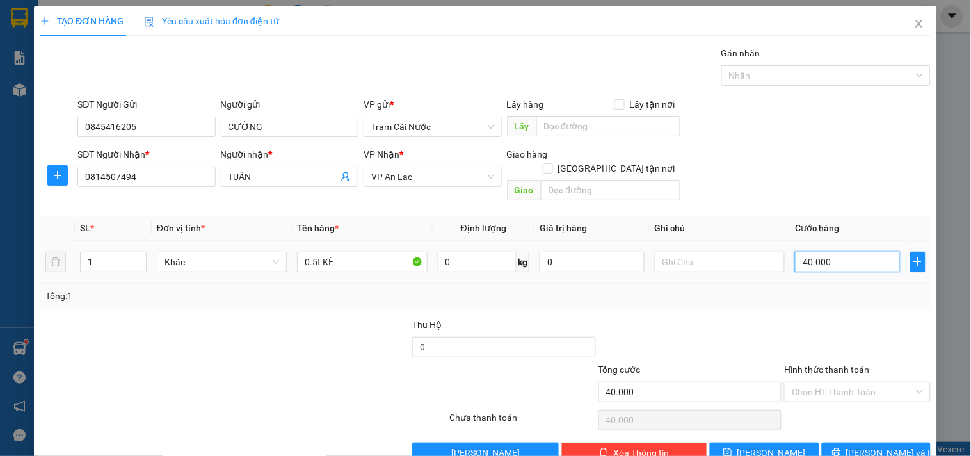
click at [830, 251] on input "40.000" at bounding box center [847, 261] width 105 height 20
type input "0"
type input "6"
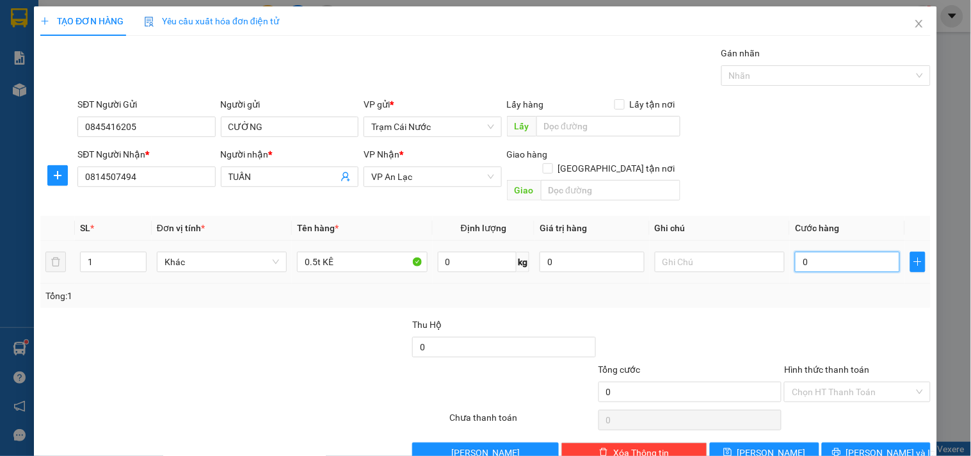
type input "6"
type input "006"
type input "60"
type input "0.060"
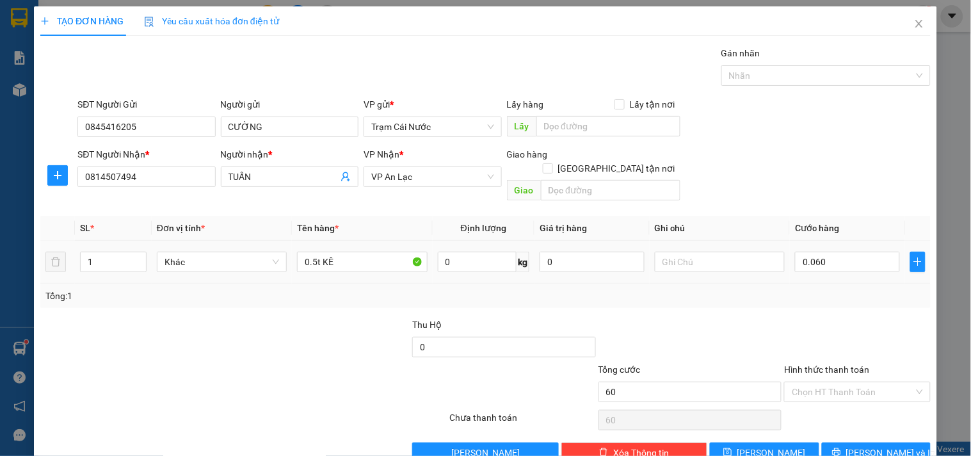
click at [872, 295] on div "Transit Pickup Surcharge Ids Transit Deliver Surcharge Ids Transit Deliver Surc…" at bounding box center [485, 254] width 890 height 417
type input "60.000"
click at [834, 382] on input "Hình thức thanh toán" at bounding box center [853, 391] width 122 height 19
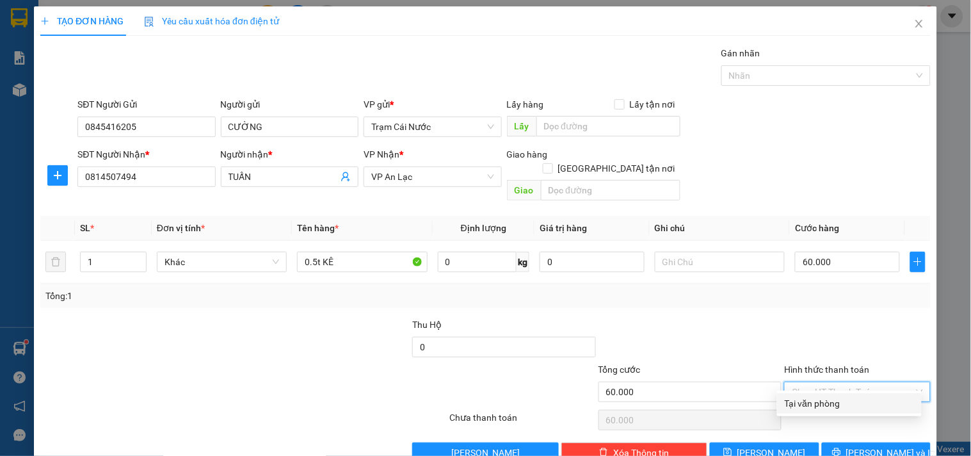
click at [817, 396] on div "Tại văn phòng" at bounding box center [849, 403] width 129 height 14
type input "0"
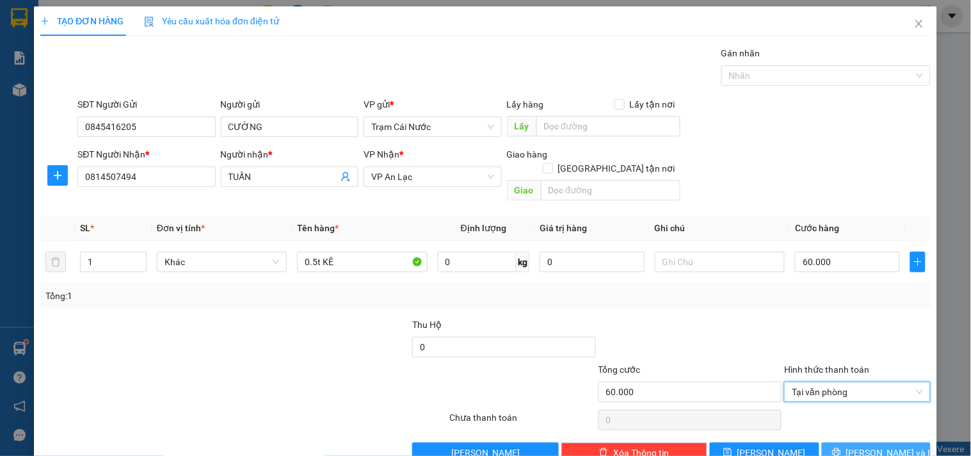
click at [853, 442] on button "[PERSON_NAME] và In" at bounding box center [876, 452] width 109 height 20
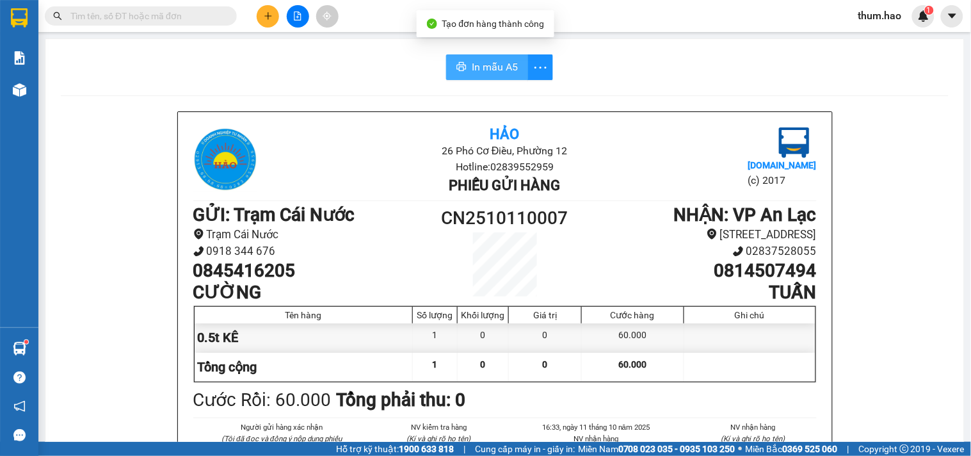
click at [472, 72] on span "In mẫu A5" at bounding box center [495, 67] width 46 height 16
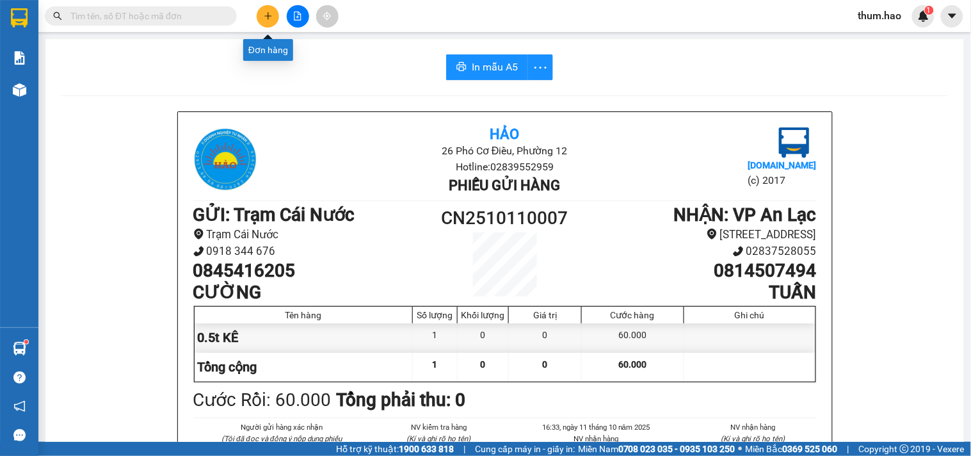
click at [273, 21] on button at bounding box center [268, 16] width 22 height 22
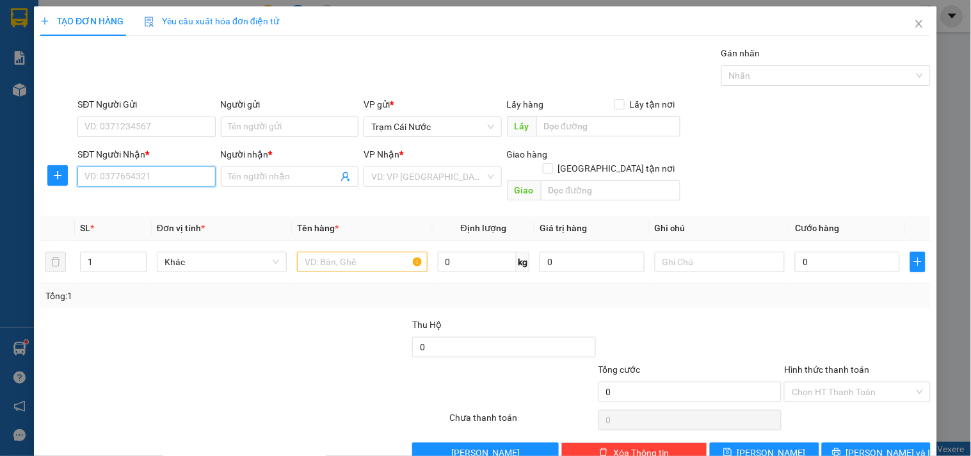
click at [120, 176] on input "SĐT Người Nhận *" at bounding box center [146, 176] width 138 height 20
click at [131, 200] on div "0961664730 - TÀI" at bounding box center [144, 202] width 121 height 14
type input "0961664730"
type input "TÀI"
type input "60.000"
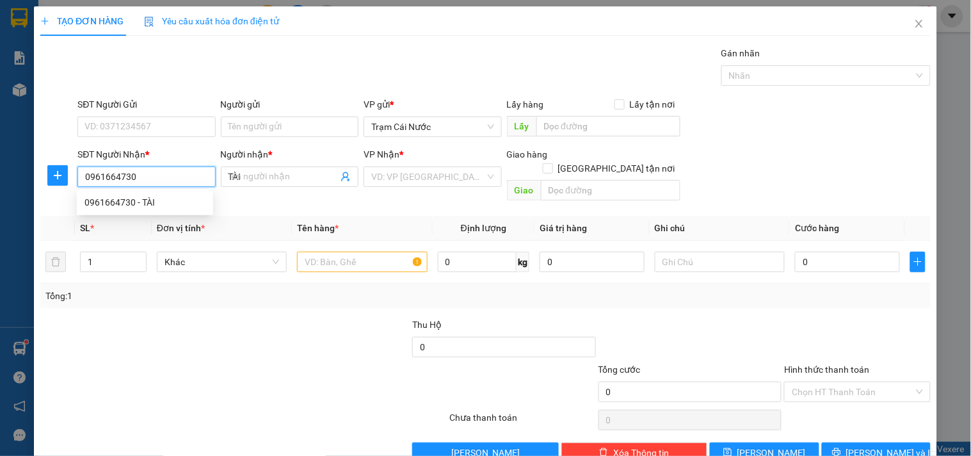
type input "60.000"
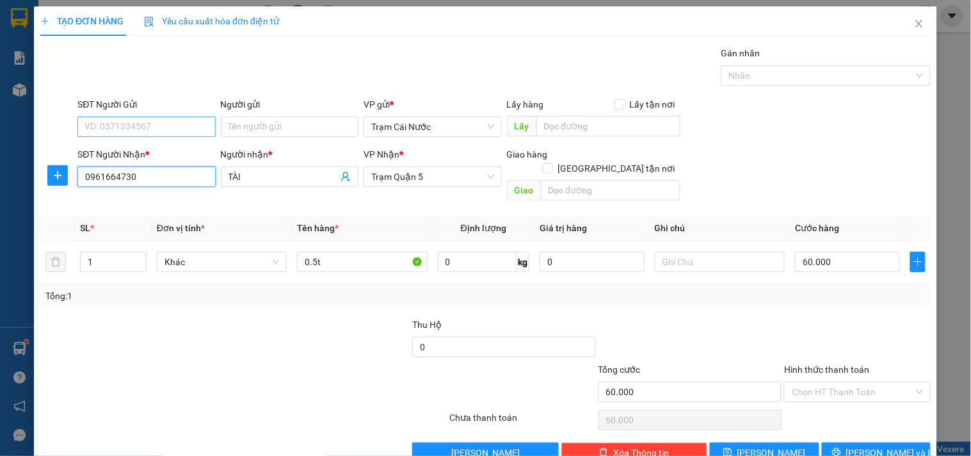
type input "0961664730"
click at [174, 127] on input "SĐT Người Gửi" at bounding box center [146, 126] width 138 height 20
click at [167, 144] on div "0918536322 - NGUYỆN" at bounding box center [145, 152] width 136 height 20
type input "0918536322"
type input "NGUYỆN"
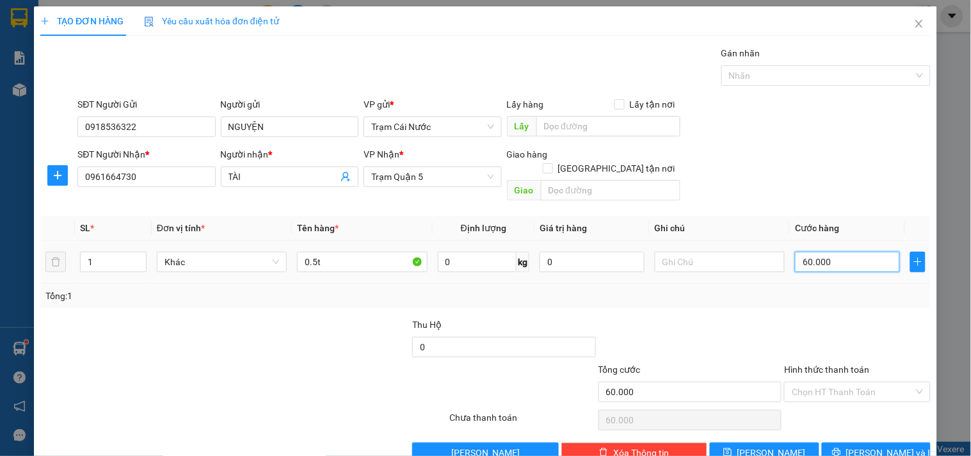
click at [821, 251] on input "60.000" at bounding box center [847, 261] width 105 height 20
type input "0"
type input "008"
type input "8"
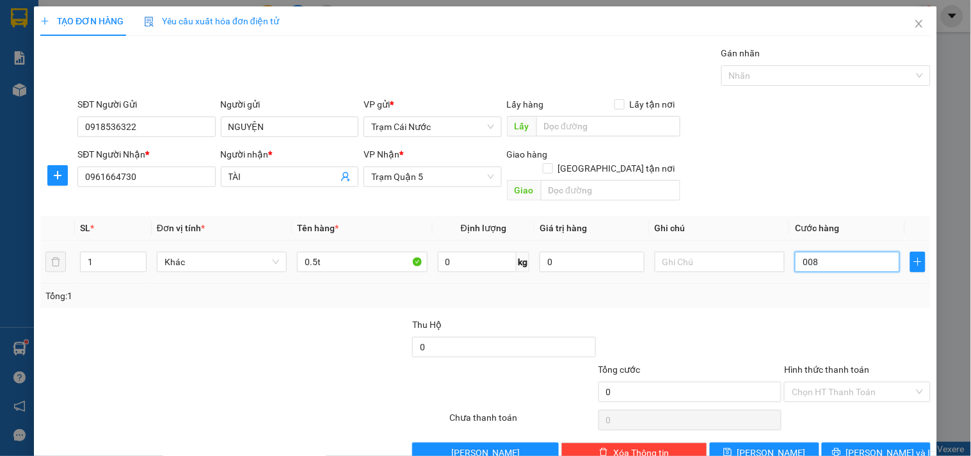
type input "8"
type input "80"
type input "0.080"
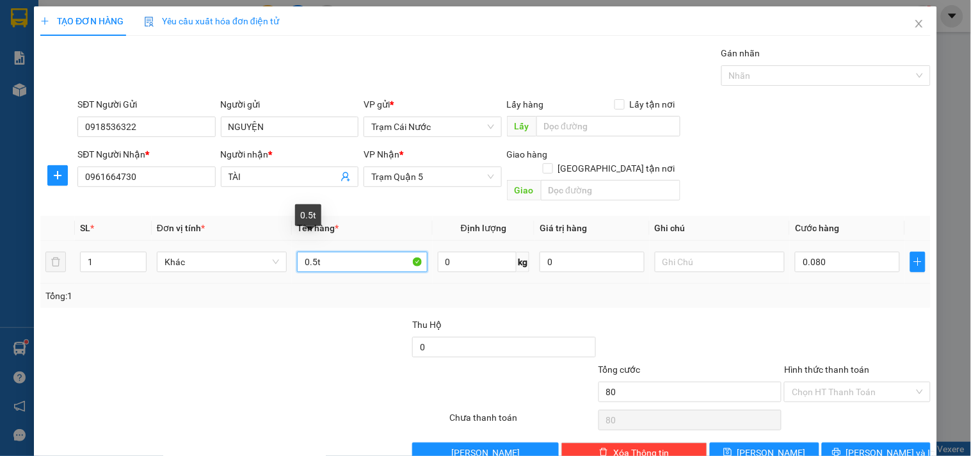
click at [314, 251] on input "0.5t" at bounding box center [362, 261] width 130 height 20
type input "80.000"
type input "1t"
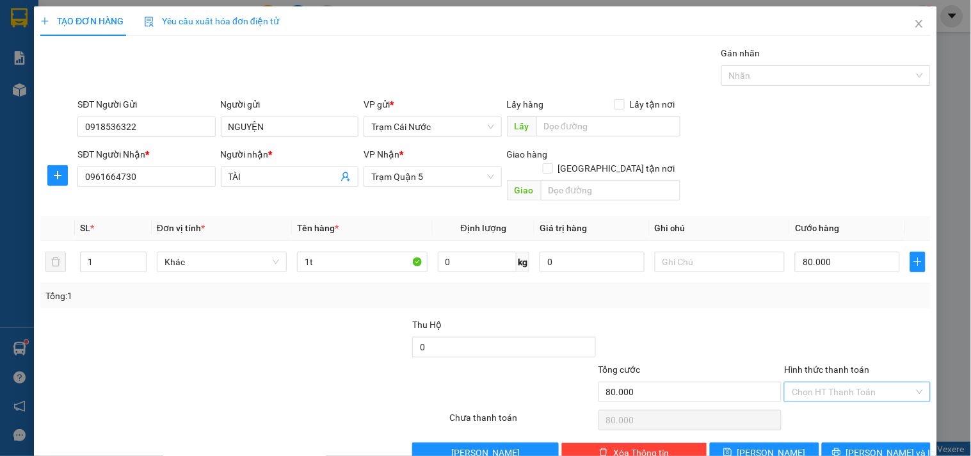
click at [840, 382] on input "Hình thức thanh toán" at bounding box center [853, 391] width 122 height 19
click at [878, 405] on div "Tại văn phòng" at bounding box center [849, 403] width 129 height 14
type input "80.000"
click at [868, 445] on span "[PERSON_NAME] và In" at bounding box center [891, 452] width 90 height 14
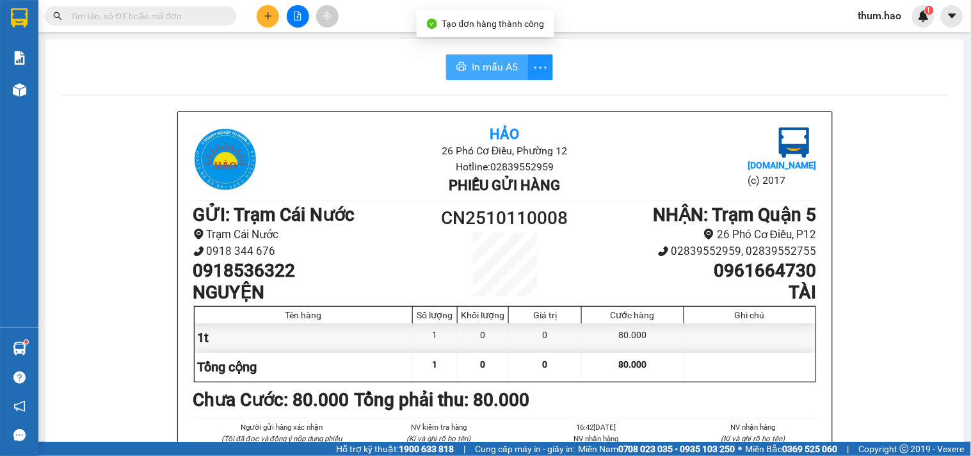
click at [463, 66] on button "In mẫu A5" at bounding box center [487, 67] width 82 height 26
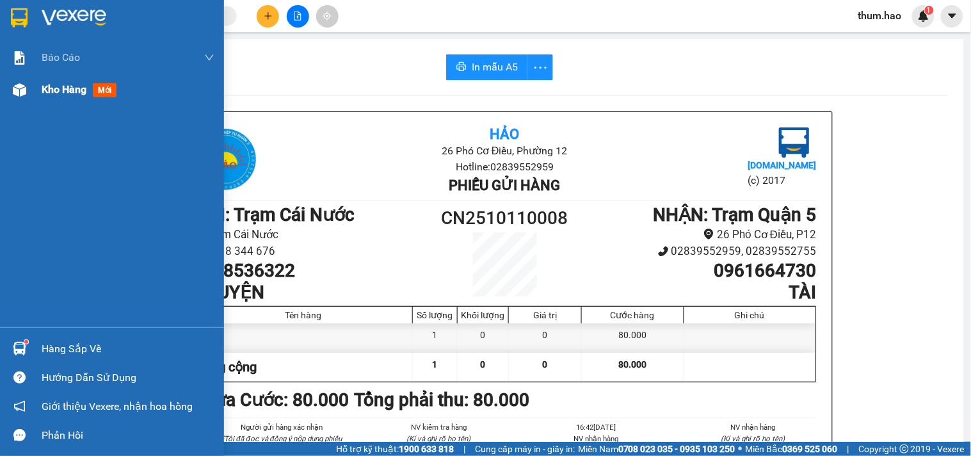
click at [53, 90] on span "Kho hàng" at bounding box center [64, 89] width 45 height 12
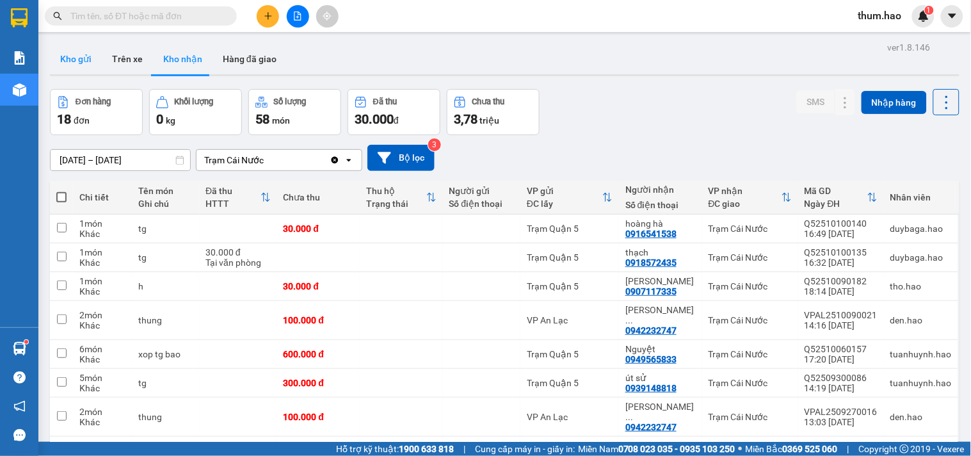
click at [78, 64] on button "Kho gửi" at bounding box center [76, 59] width 52 height 31
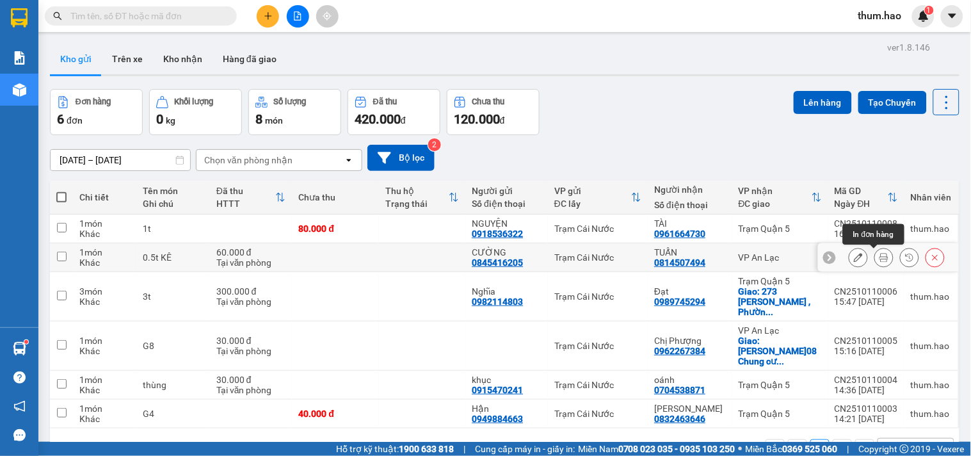
click at [879, 255] on icon at bounding box center [883, 257] width 9 height 9
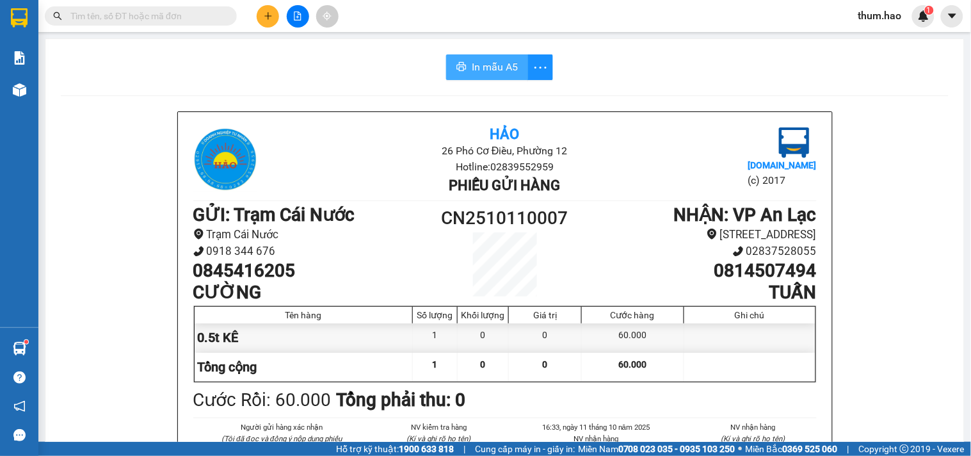
click at [488, 62] on span "In mẫu A5" at bounding box center [495, 67] width 46 height 16
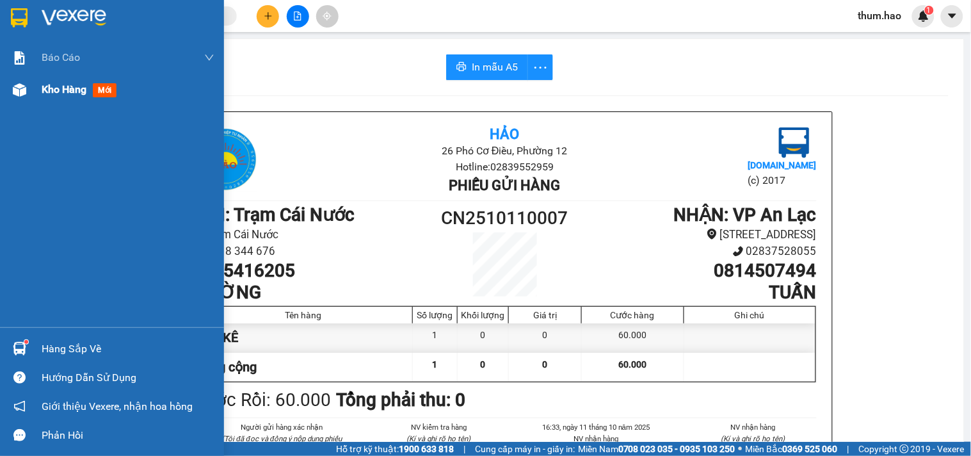
click at [49, 98] on div "Kho hàng mới" at bounding box center [128, 90] width 173 height 32
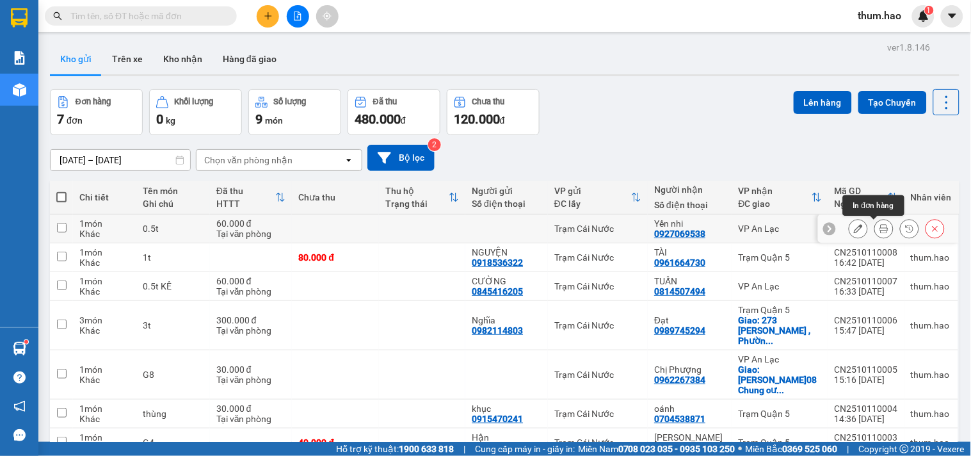
click at [879, 232] on icon at bounding box center [883, 228] width 9 height 9
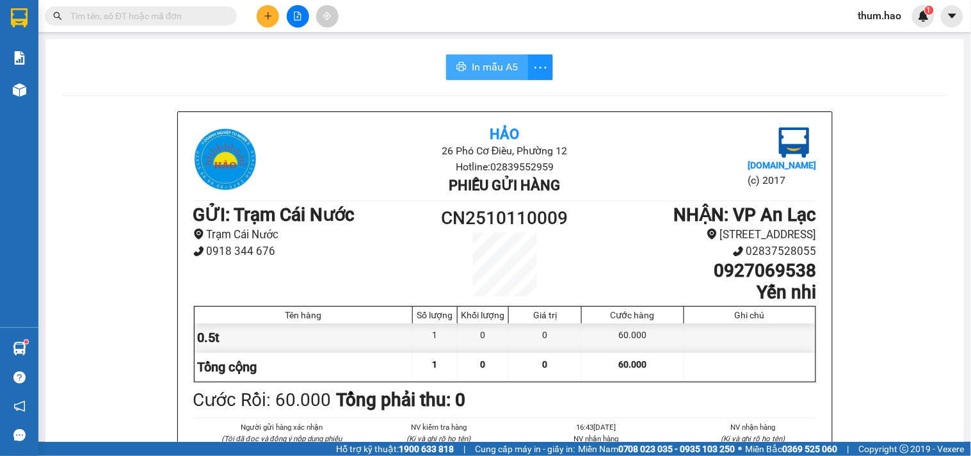
click at [472, 73] on span "In mẫu A5" at bounding box center [495, 67] width 46 height 16
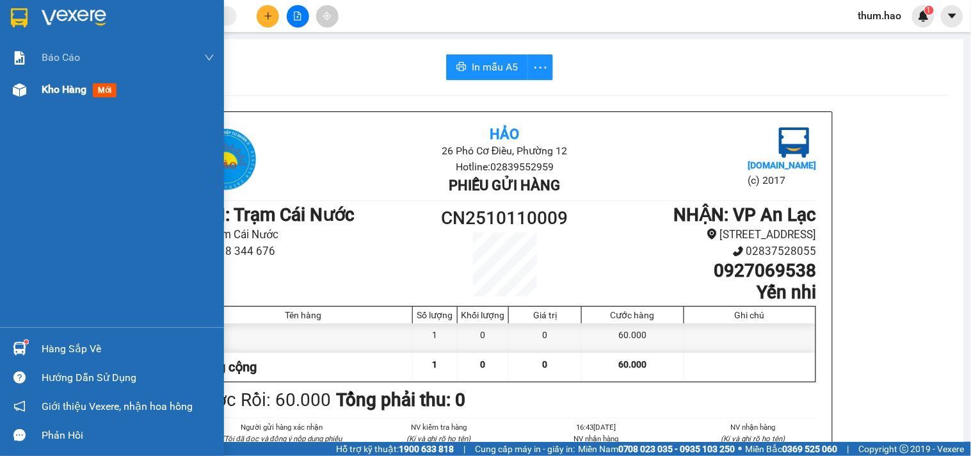
click at [53, 90] on span "Kho hàng" at bounding box center [64, 89] width 45 height 12
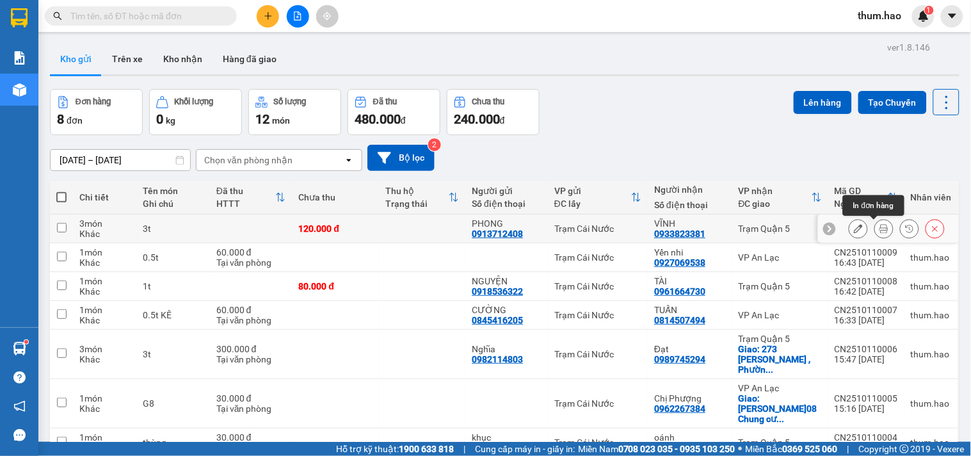
click at [879, 228] on icon at bounding box center [883, 228] width 9 height 9
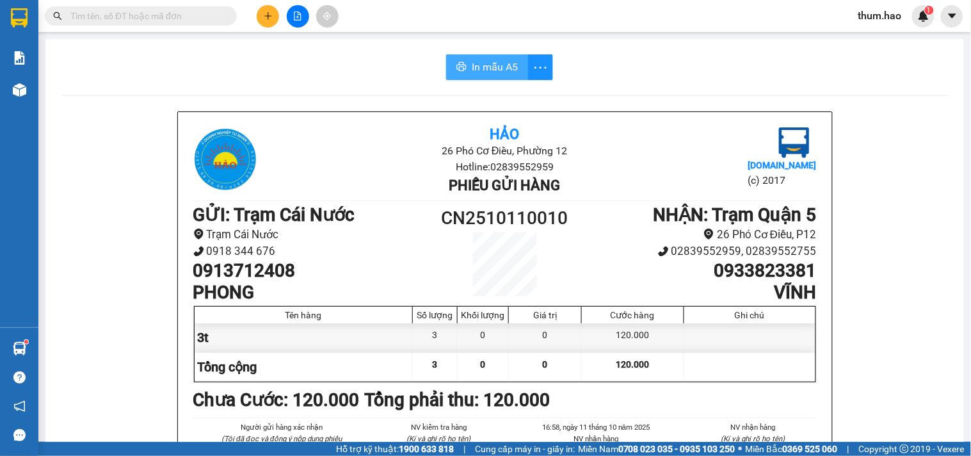
click at [475, 69] on span "In mẫu A5" at bounding box center [495, 67] width 46 height 16
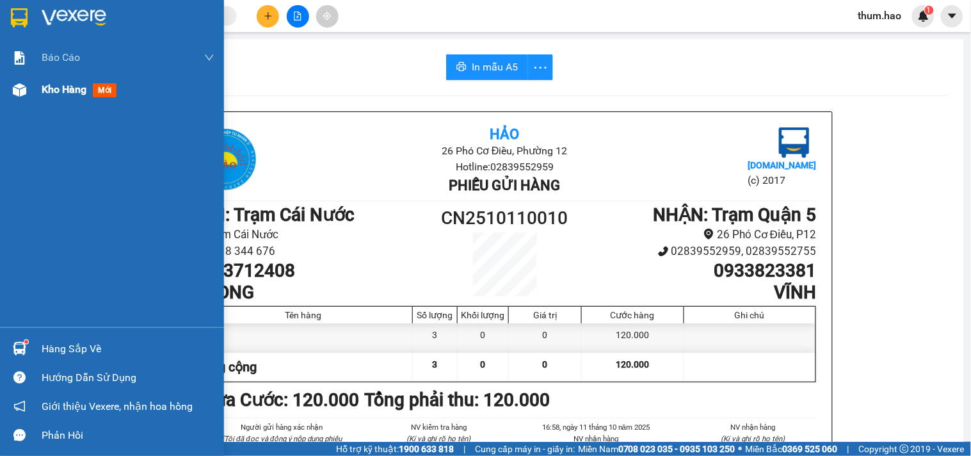
click at [44, 83] on span "Kho hàng" at bounding box center [64, 89] width 45 height 12
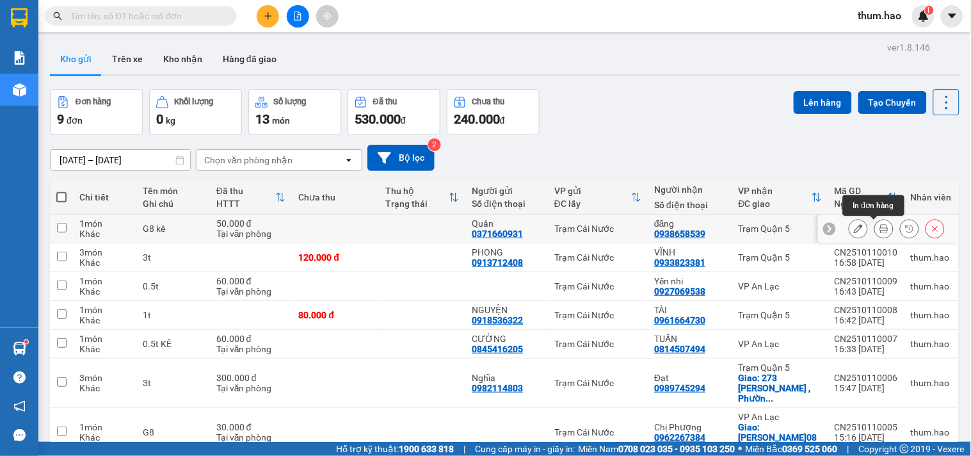
click at [879, 227] on icon at bounding box center [883, 228] width 9 height 9
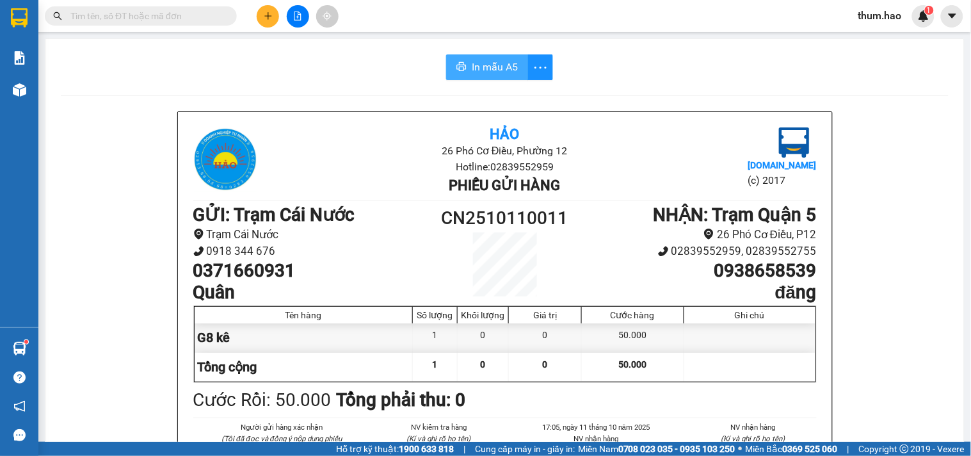
click at [475, 72] on span "In mẫu A5" at bounding box center [495, 67] width 46 height 16
click at [266, 15] on icon "plus" at bounding box center [268, 16] width 9 height 9
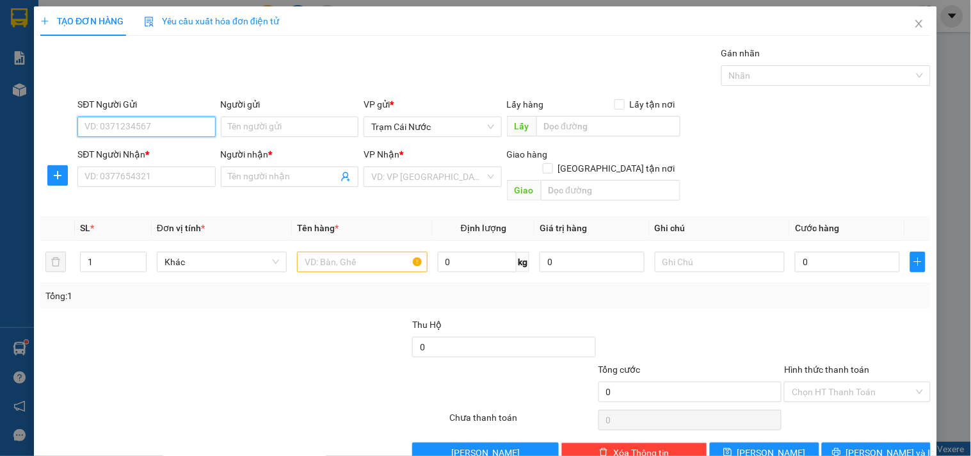
click at [130, 124] on input "SĐT Người Gửi" at bounding box center [146, 126] width 138 height 20
click at [124, 152] on div "0846373484 - DÂN" at bounding box center [144, 152] width 121 height 14
type input "0846373484"
type input "DÂN"
type input "0905222786"
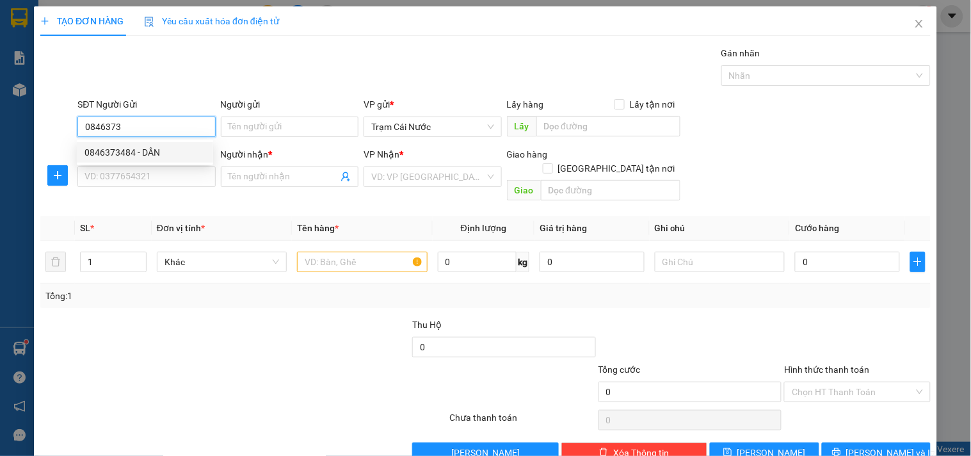
type input "ĐÌNH PHÚ"
checkbox input "true"
type input "268-270 NGUYÊN ĐÌNH CHIỂU, P. [GEOGRAPHIC_DATA] . TPHCM"
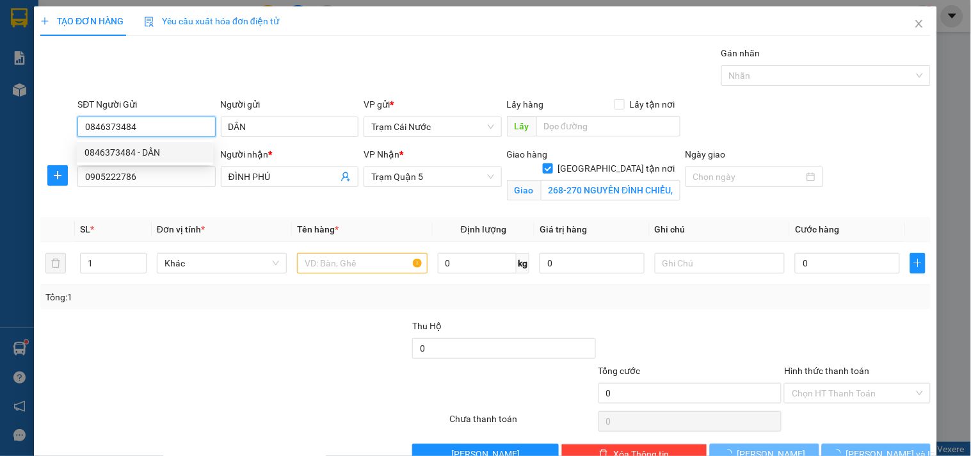
type input "40.000"
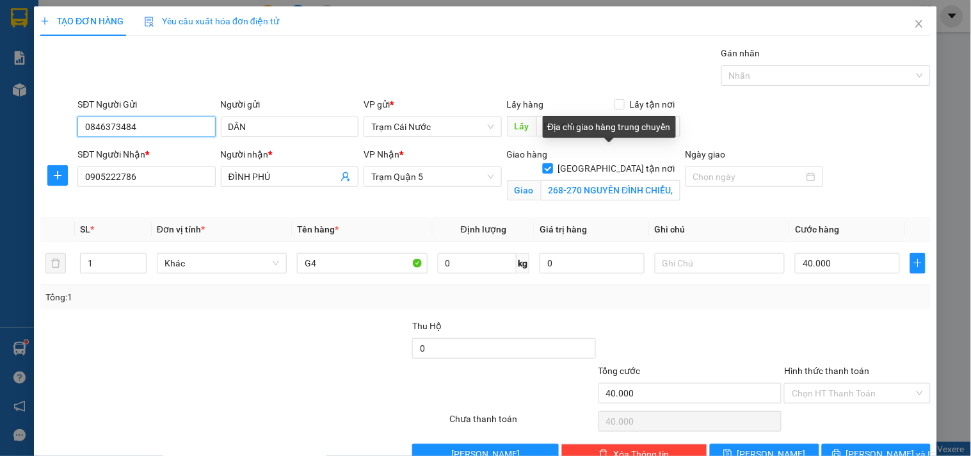
type input "0846373484"
click at [552, 163] on input "[GEOGRAPHIC_DATA] tận nơi" at bounding box center [547, 167] width 9 height 9
checkbox input "false"
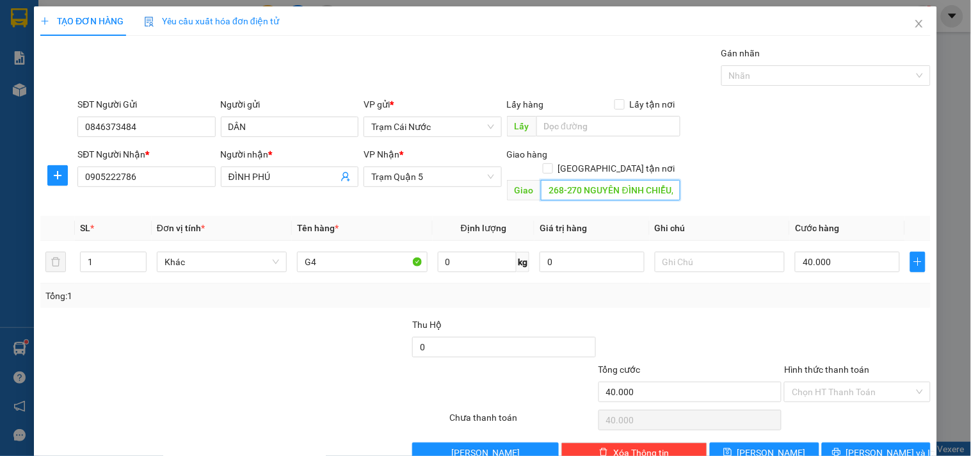
click at [663, 180] on input "268-270 NGUYÊN ĐÌNH CHIỂU, P. [GEOGRAPHIC_DATA] . TPHCM" at bounding box center [611, 190] width 140 height 20
click at [310, 177] on input "ĐÌNH PH" at bounding box center [282, 177] width 109 height 14
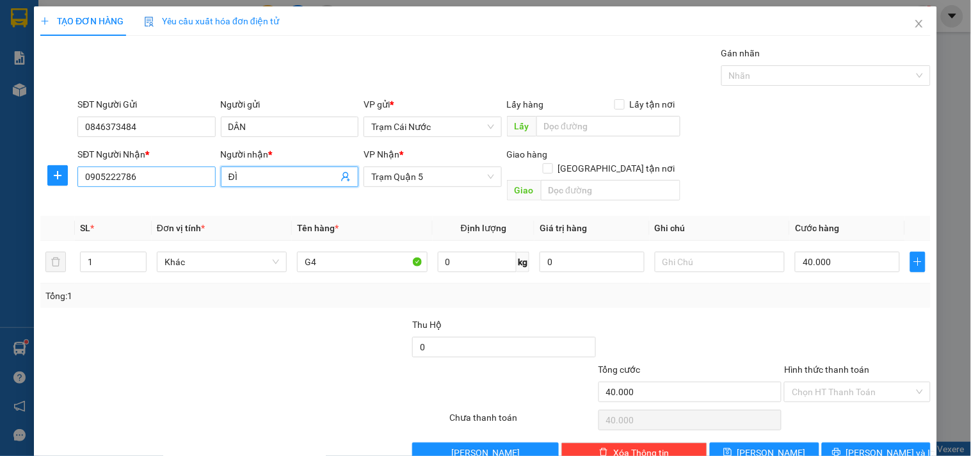
type input "Đ"
click at [179, 176] on input "09052227" at bounding box center [146, 176] width 138 height 20
type input "0"
type input "0949525536"
click at [280, 171] on input "Người nhận *" at bounding box center [282, 177] width 109 height 14
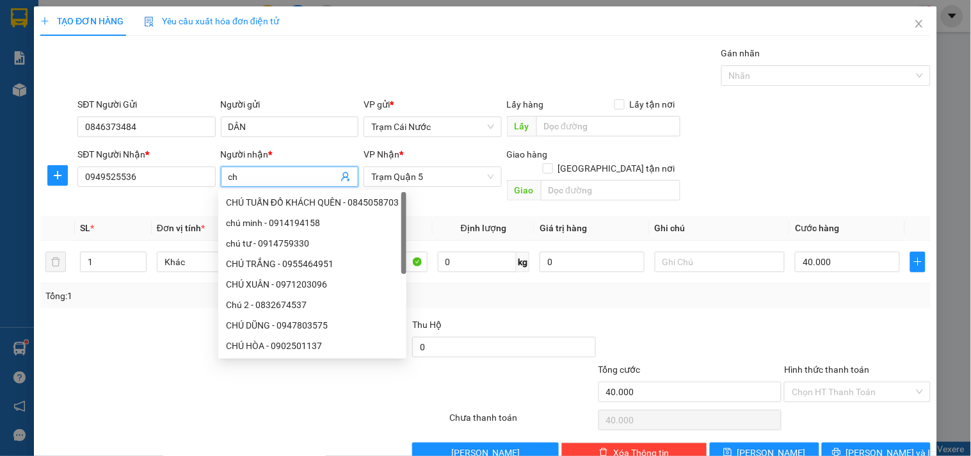
type input "c"
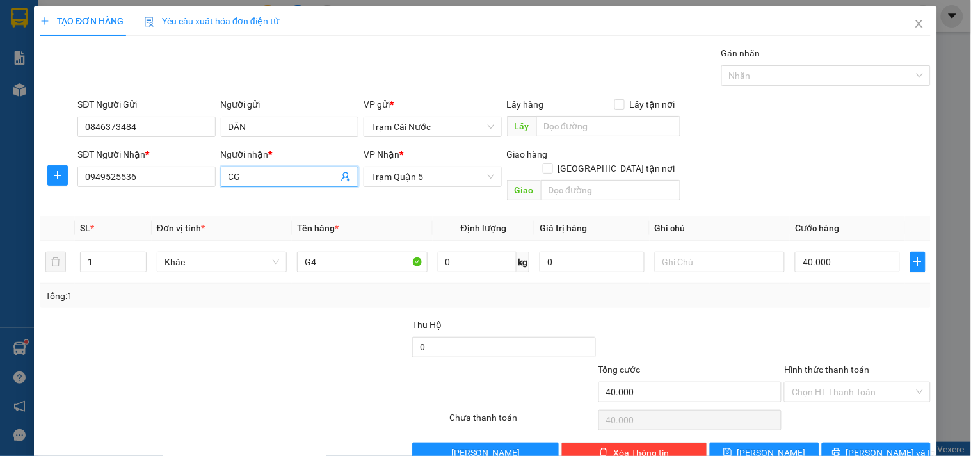
type input "C"
type input "Chú Miên"
click at [352, 241] on td "G4" at bounding box center [362, 262] width 140 height 43
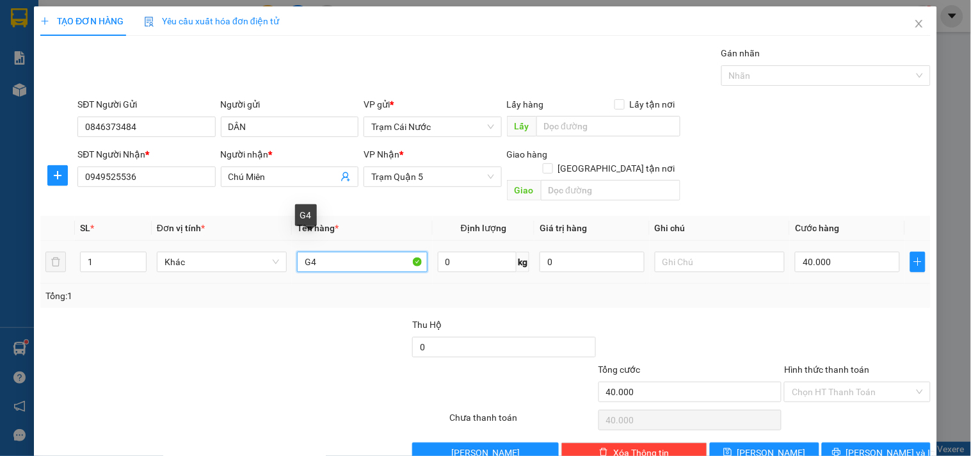
click at [324, 251] on input "G4" at bounding box center [362, 261] width 130 height 20
type input "G8"
click at [552, 163] on input "[GEOGRAPHIC_DATA] tận nơi" at bounding box center [547, 167] width 9 height 9
checkbox input "true"
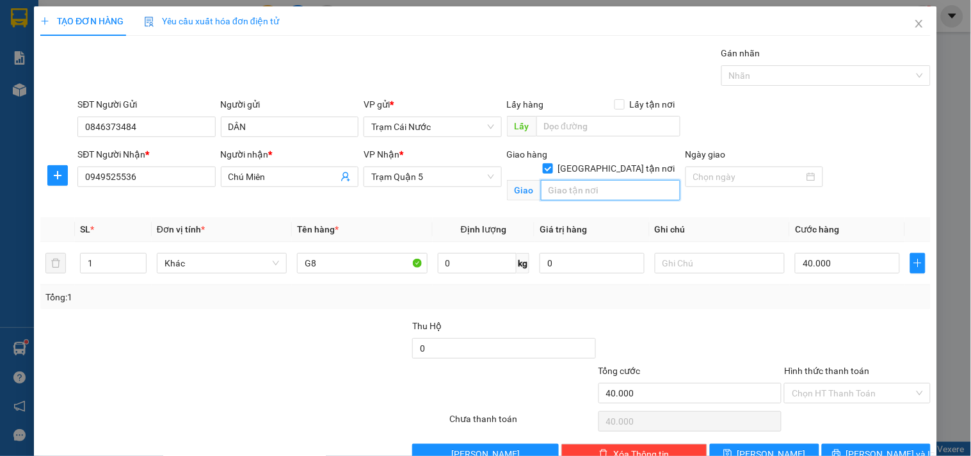
click at [581, 180] on input "text" at bounding box center [611, 190] width 140 height 20
type input "[STREET_ADDRESS]"
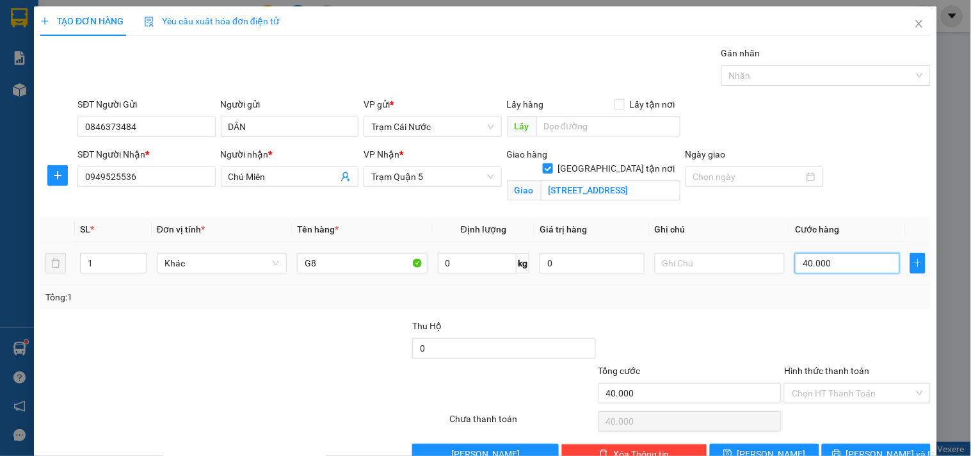
click at [827, 265] on input "40.000" at bounding box center [847, 263] width 105 height 20
type input "0"
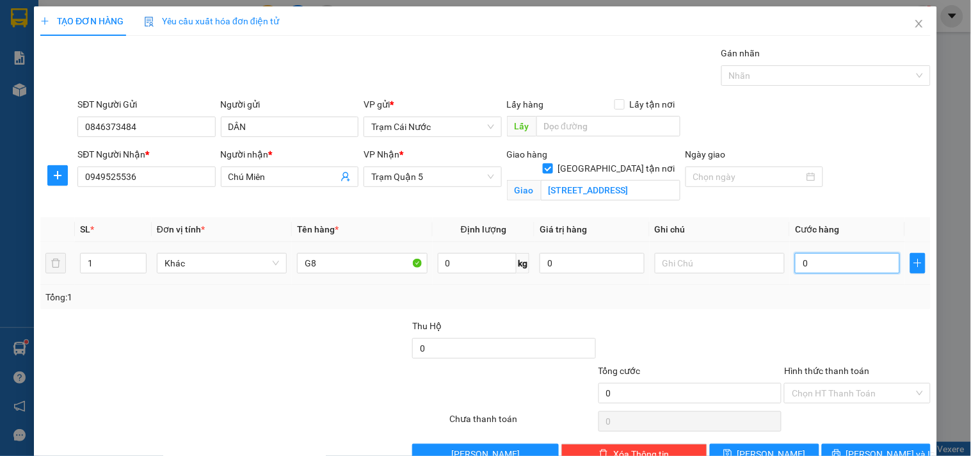
type input "003"
type input "3"
type input "0.030"
type input "30"
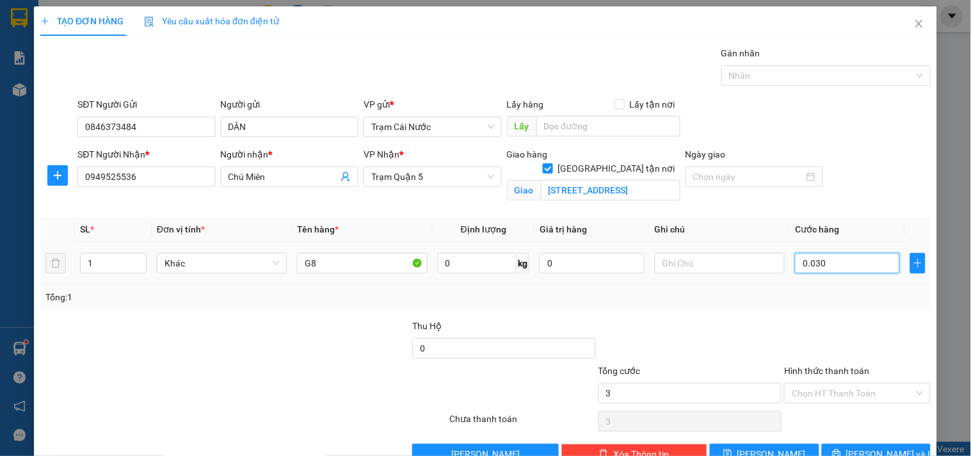
type input "30"
type input "0.030"
click at [881, 314] on div "Transit Pickup Surcharge Ids Transit Deliver Surcharge Ids Transit Deliver Surc…" at bounding box center [485, 255] width 890 height 418
type input "30.000"
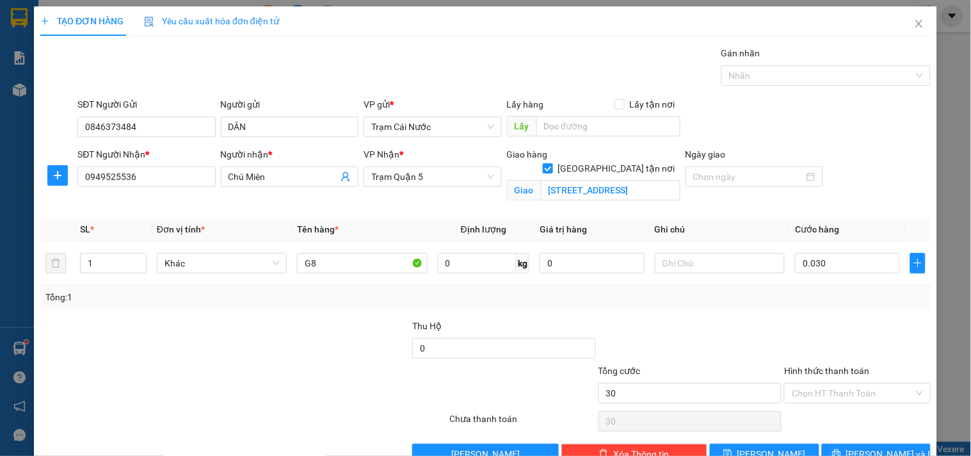
type input "30.000"
click at [839, 399] on input "Hình thức thanh toán" at bounding box center [853, 392] width 122 height 19
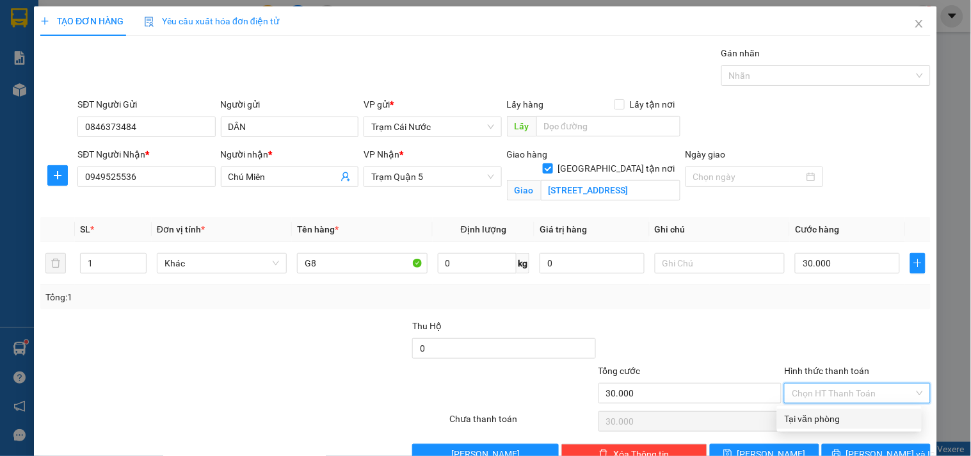
click at [814, 416] on div "Tại văn phòng" at bounding box center [849, 418] width 129 height 14
type input "0"
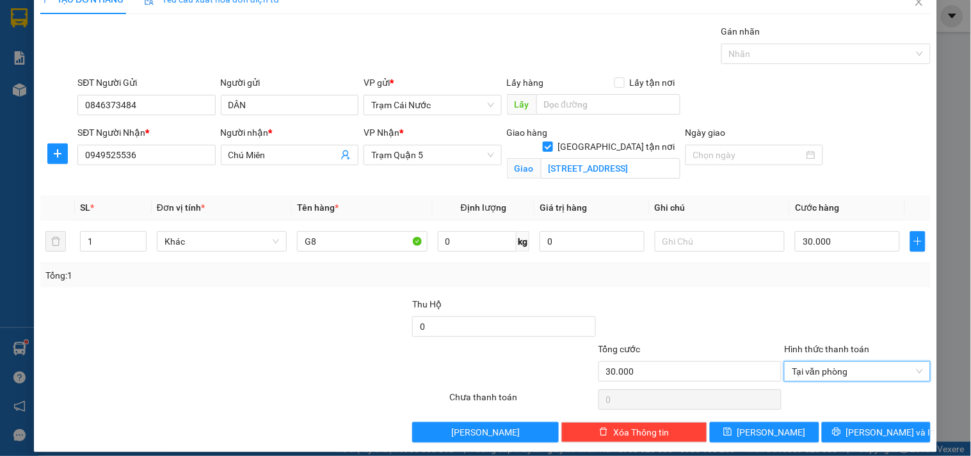
scroll to position [33, 0]
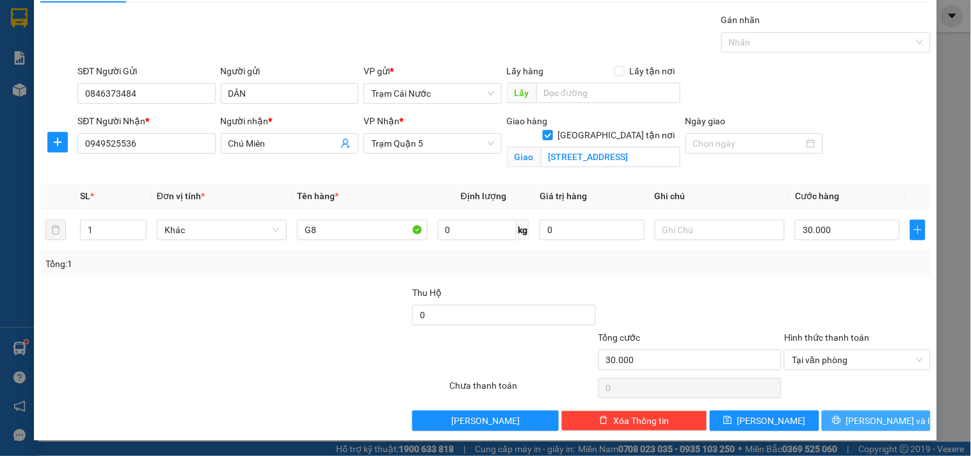
click at [872, 417] on span "[PERSON_NAME] và In" at bounding box center [891, 420] width 90 height 14
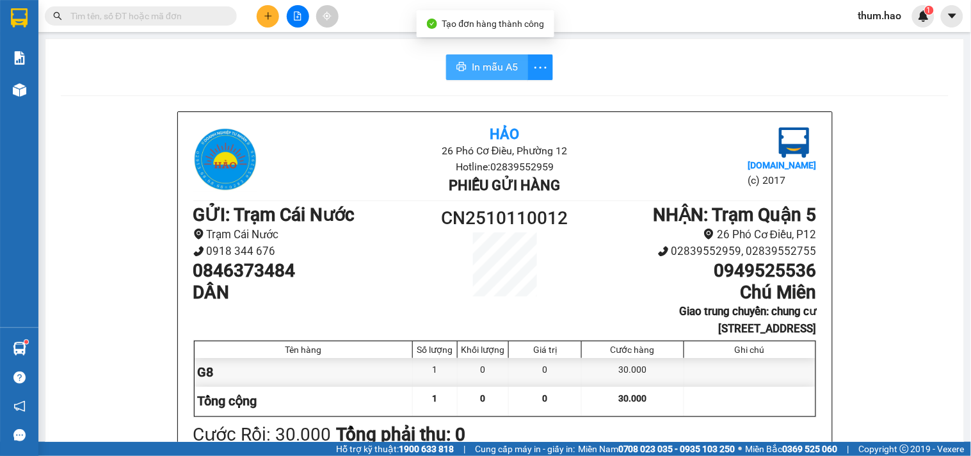
click at [478, 69] on span "In mẫu A5" at bounding box center [495, 67] width 46 height 16
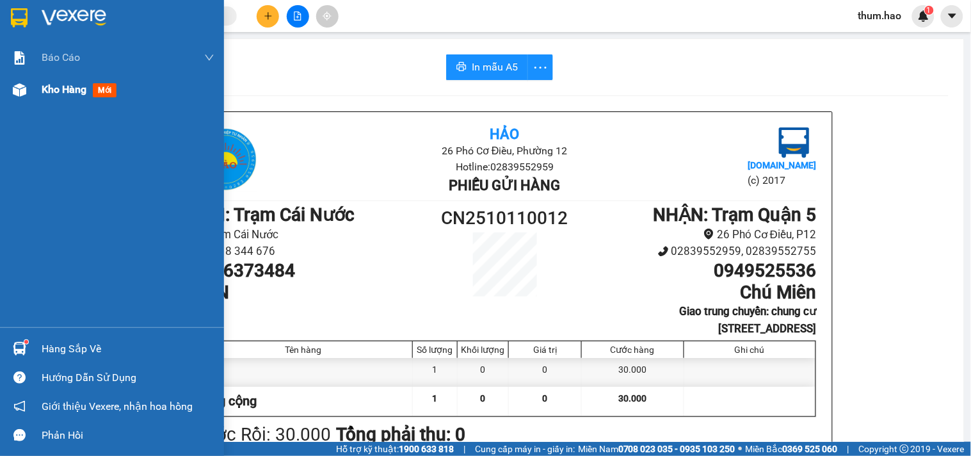
click at [52, 95] on span "Kho hàng" at bounding box center [64, 89] width 45 height 12
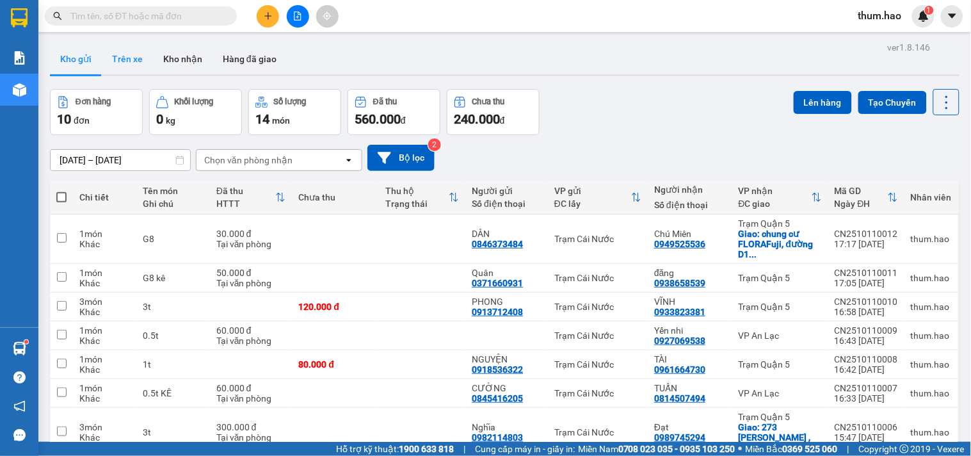
click at [133, 65] on button "Trên xe" at bounding box center [127, 59] width 51 height 31
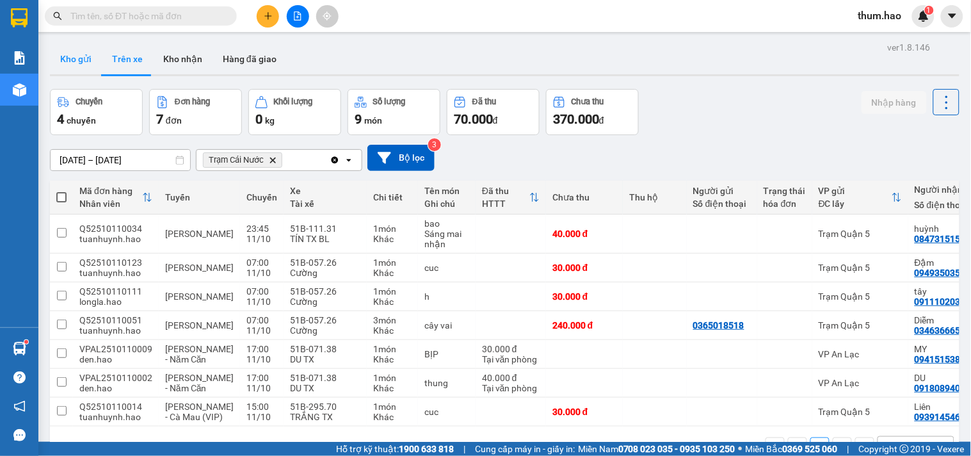
click at [90, 65] on button "Kho gửi" at bounding box center [76, 59] width 52 height 31
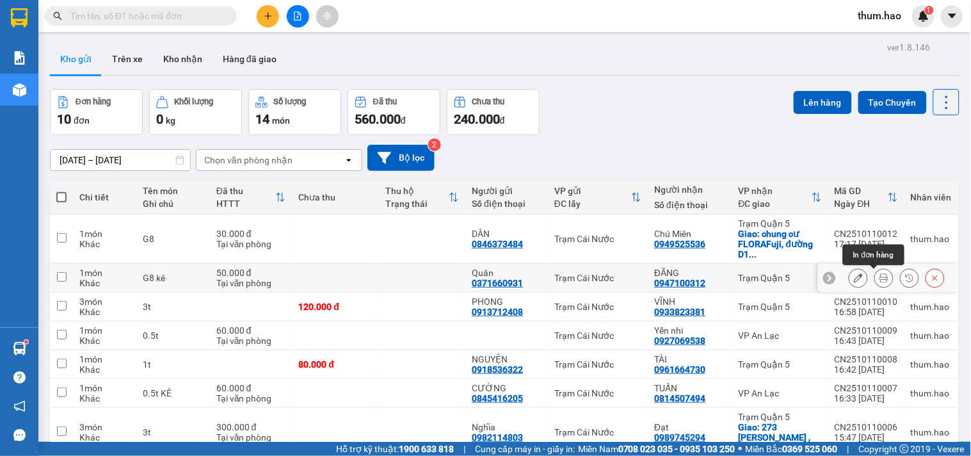
click at [879, 282] on icon at bounding box center [883, 277] width 9 height 9
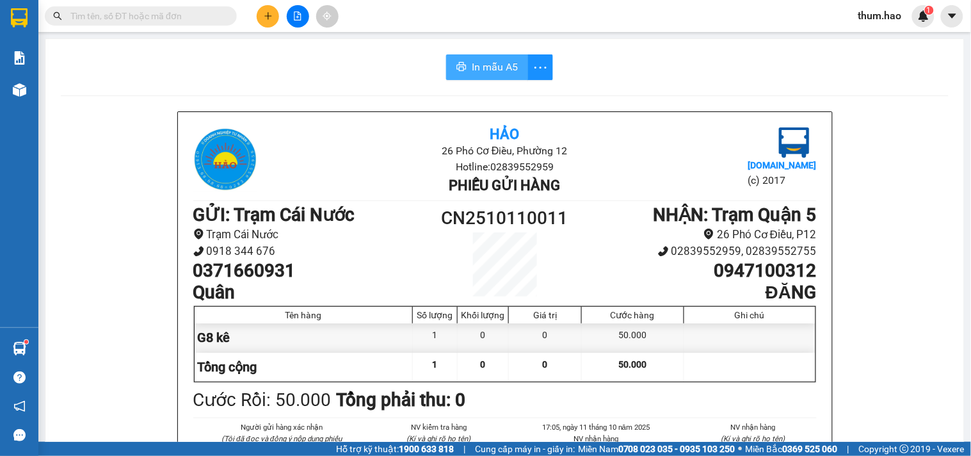
click at [482, 68] on span "In mẫu A5" at bounding box center [495, 67] width 46 height 16
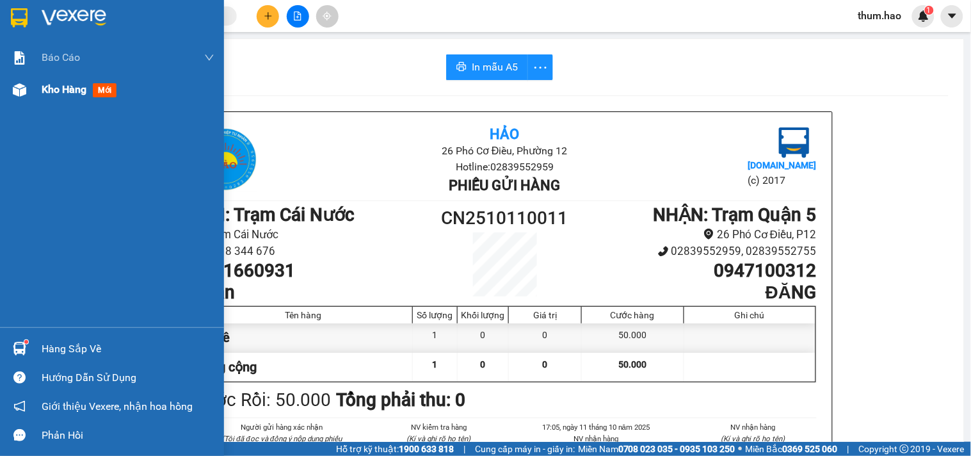
click at [56, 95] on span "Kho hàng" at bounding box center [64, 89] width 45 height 12
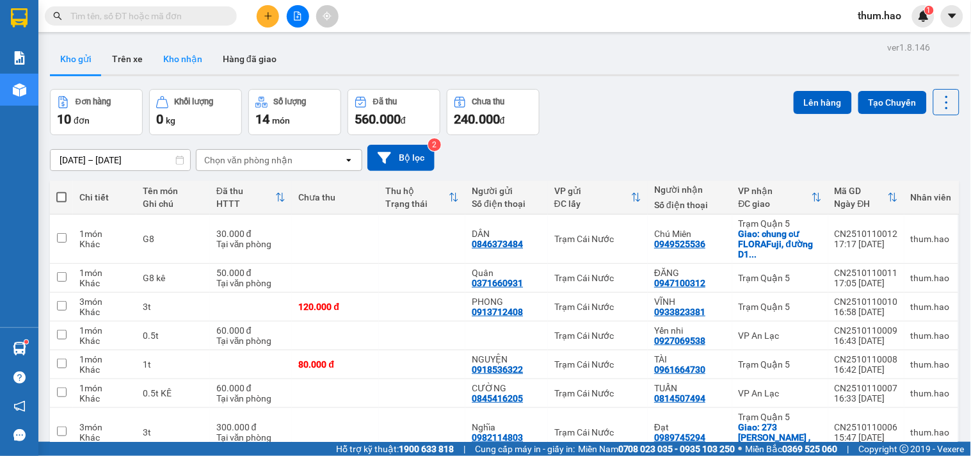
click at [172, 51] on button "Kho nhận" at bounding box center [183, 59] width 60 height 31
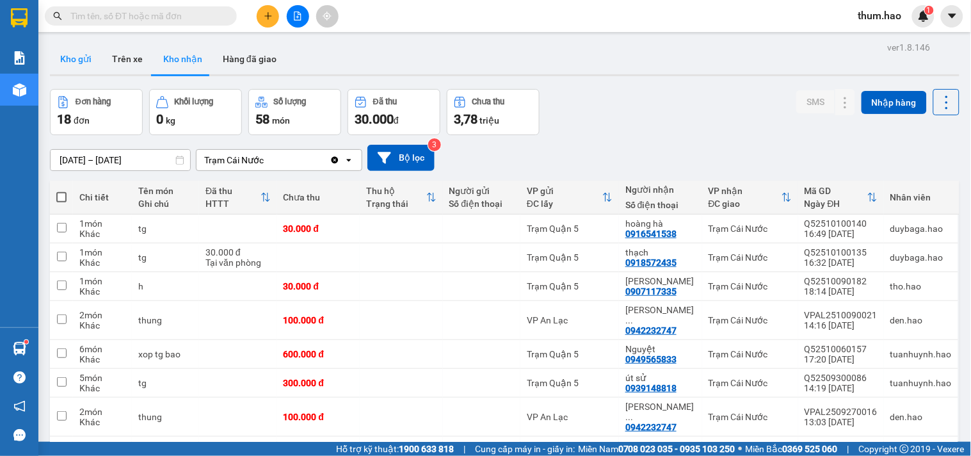
click at [68, 63] on button "Kho gửi" at bounding box center [76, 59] width 52 height 31
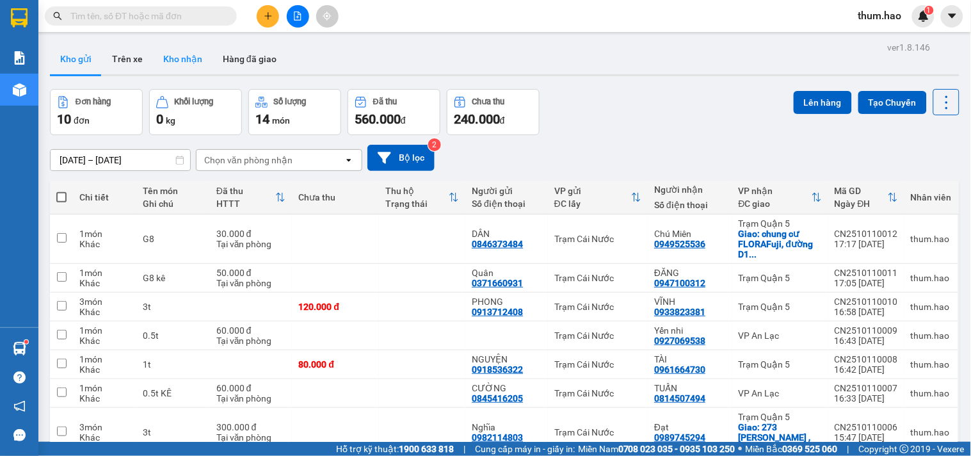
click at [188, 61] on button "Kho nhận" at bounding box center [183, 59] width 60 height 31
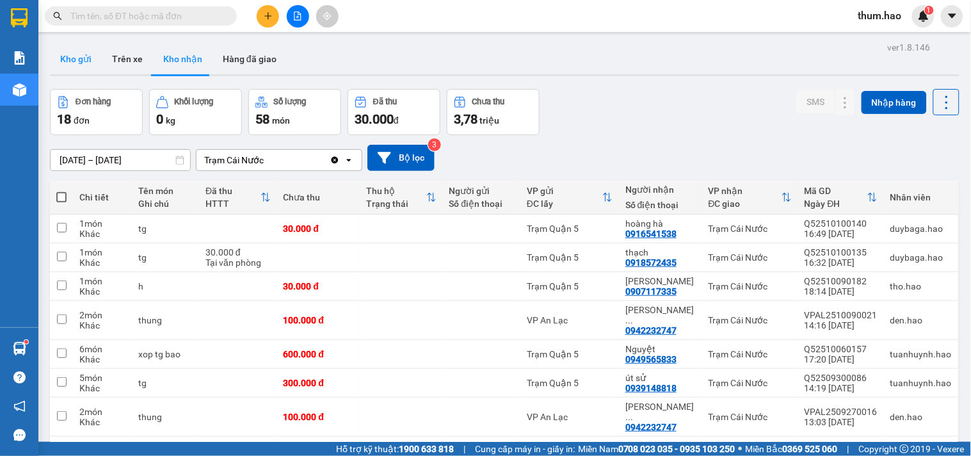
click at [70, 59] on button "Kho gửi" at bounding box center [76, 59] width 52 height 31
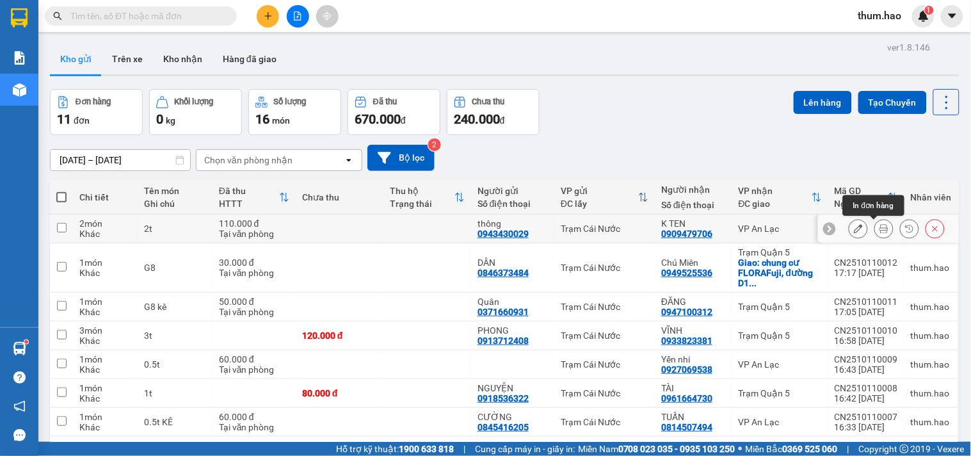
click at [879, 226] on icon at bounding box center [883, 228] width 9 height 9
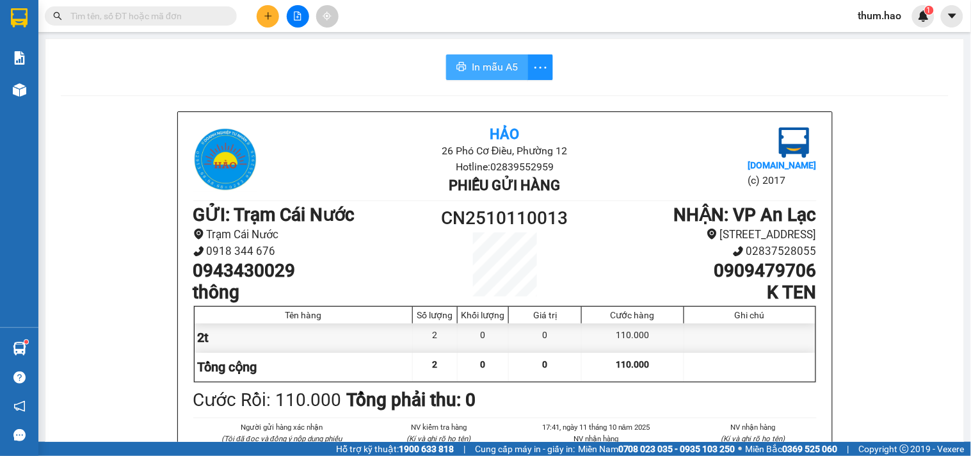
click at [454, 58] on button "In mẫu A5" at bounding box center [487, 67] width 82 height 26
click at [273, 17] on button at bounding box center [268, 16] width 22 height 22
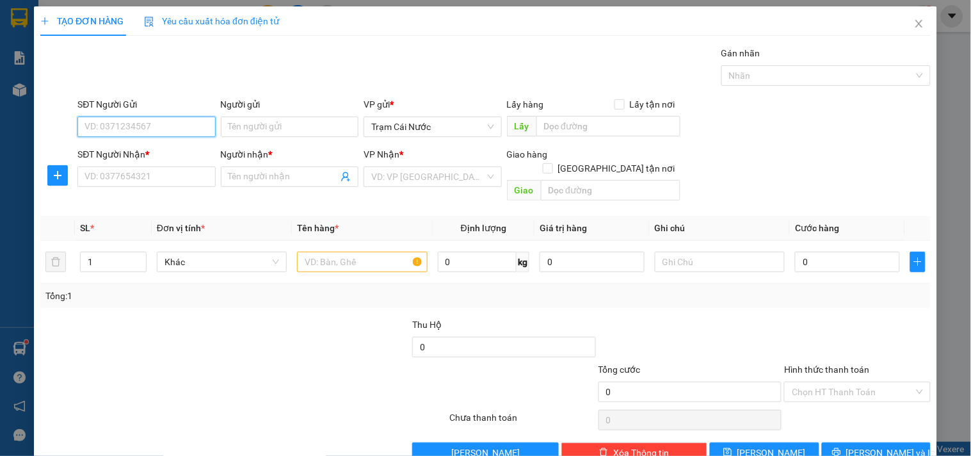
click at [162, 122] on input "SĐT Người Gửi" at bounding box center [146, 126] width 138 height 20
drag, startPoint x: 168, startPoint y: 118, endPoint x: 449, endPoint y: 410, distance: 405.1
click at [449, 410] on div "Transit Pickup Surcharge Ids Transit Deliver Surcharge Ids Transit Deliver Surc…" at bounding box center [485, 254] width 890 height 417
type input "0815977196"
click at [157, 152] on div "0815977196 - CƯƠNG" at bounding box center [144, 152] width 121 height 14
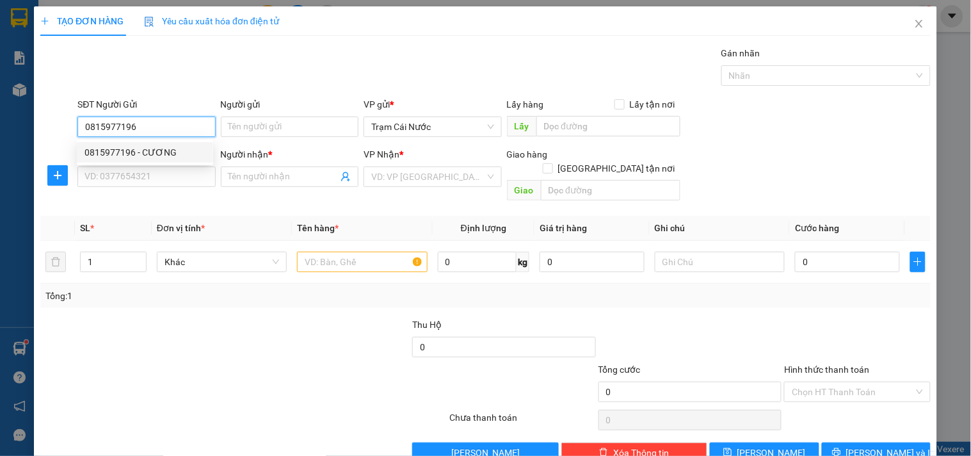
type input "CƯƠNG"
type input "0855322561"
type input "Ý"
type input "60.000"
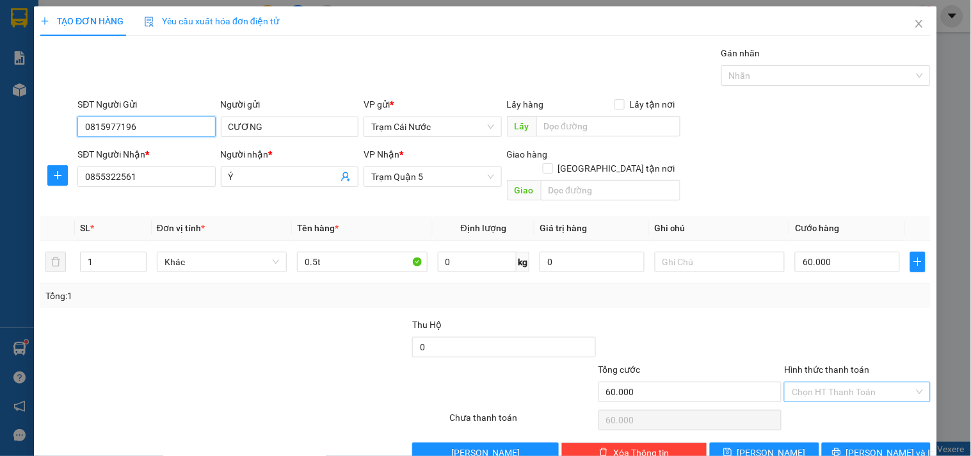
type input "0815977196"
click at [829, 382] on input "Hình thức thanh toán" at bounding box center [853, 391] width 122 height 19
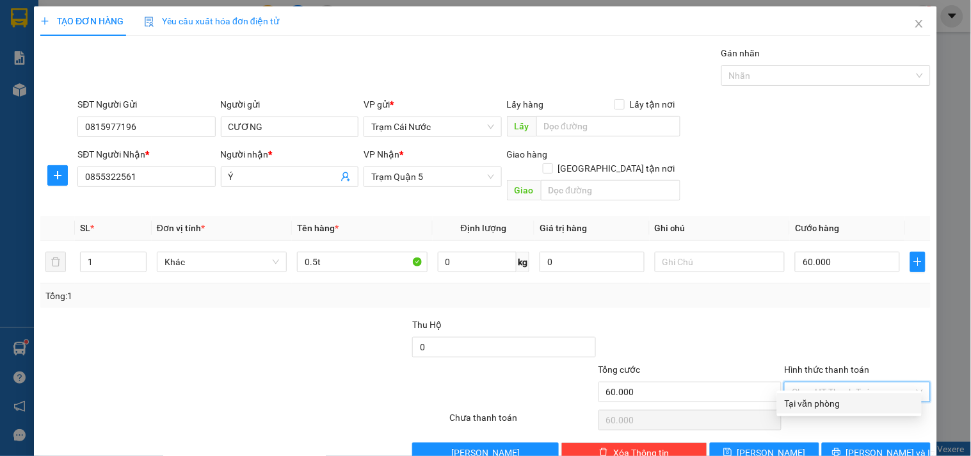
click at [797, 396] on div "Tại văn phòng" at bounding box center [849, 403] width 129 height 14
type input "0"
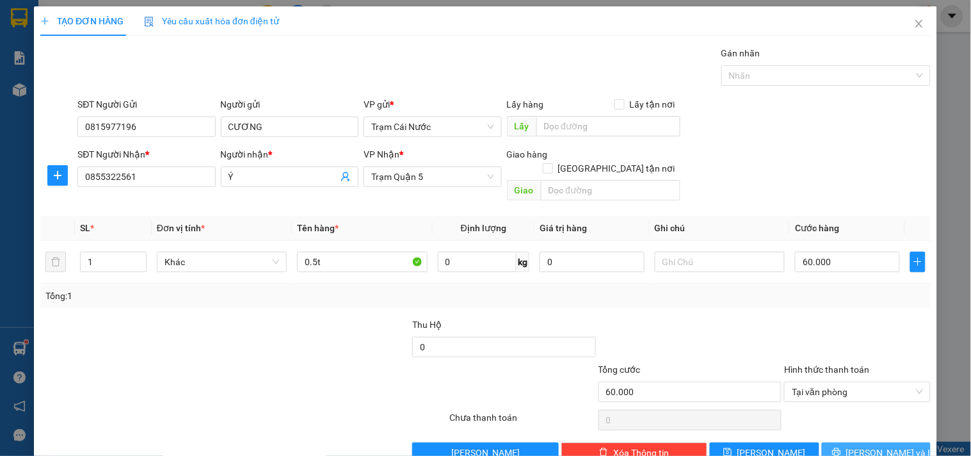
click at [878, 445] on span "[PERSON_NAME] và In" at bounding box center [891, 452] width 90 height 14
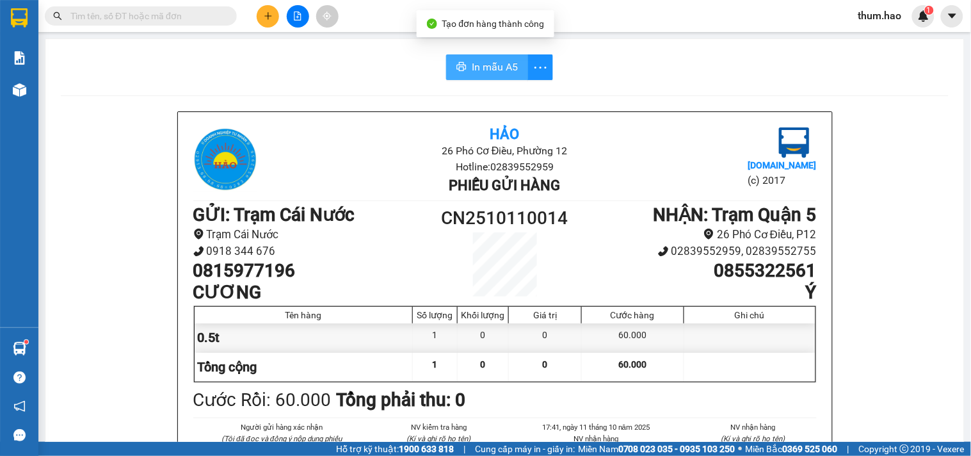
click at [497, 64] on span "In mẫu A5" at bounding box center [495, 67] width 46 height 16
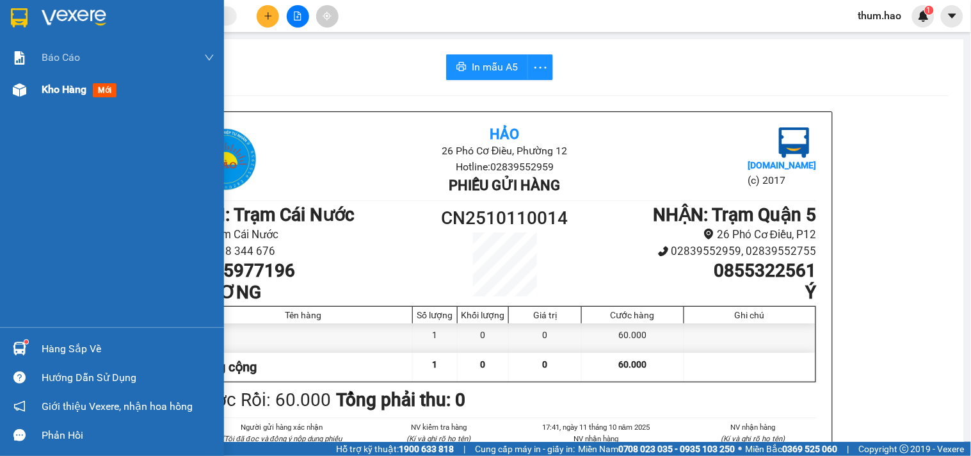
click at [47, 88] on span "Kho hàng" at bounding box center [64, 89] width 45 height 12
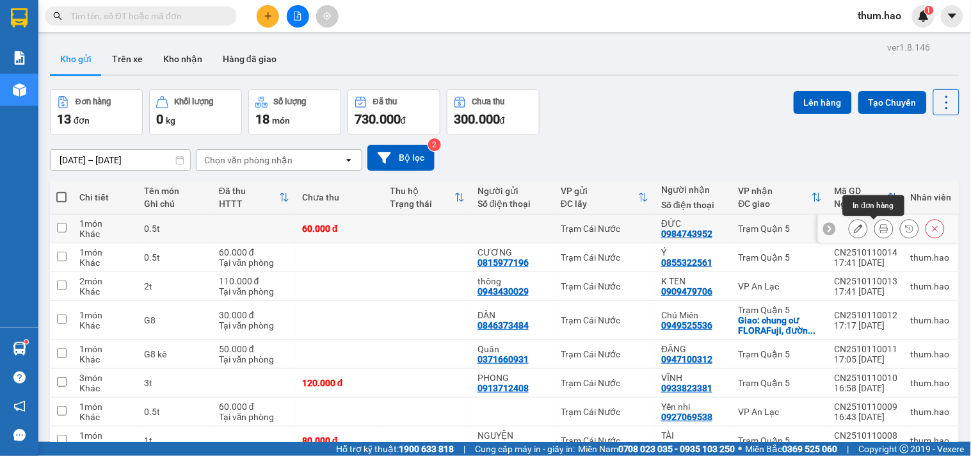
click at [879, 227] on icon at bounding box center [883, 228] width 9 height 9
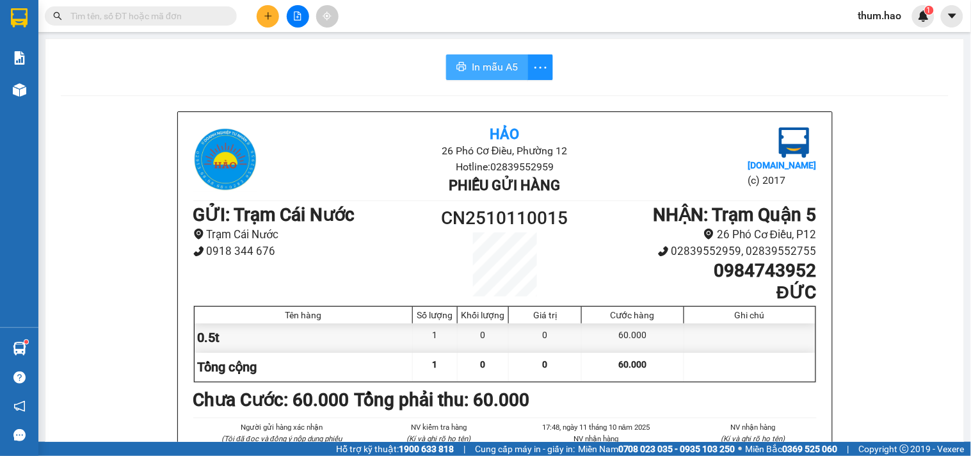
click at [455, 60] on button "In mẫu A5" at bounding box center [487, 67] width 82 height 26
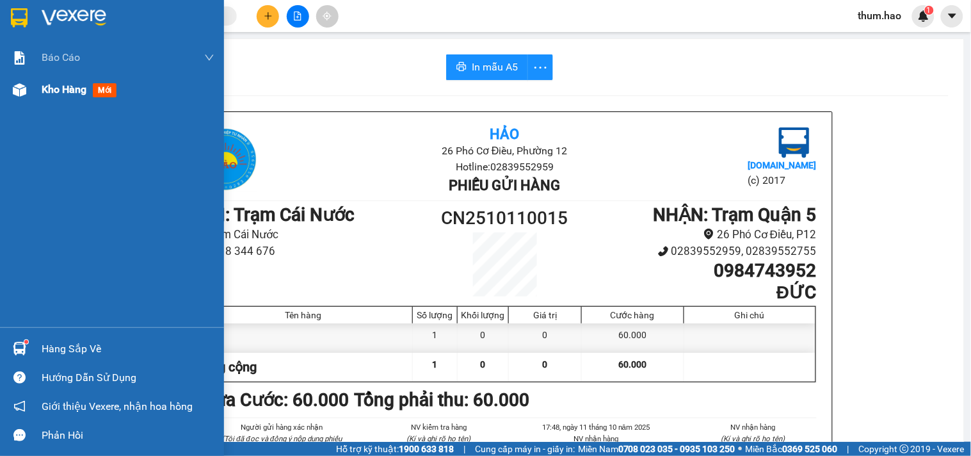
click at [63, 84] on span "Kho hàng" at bounding box center [64, 89] width 45 height 12
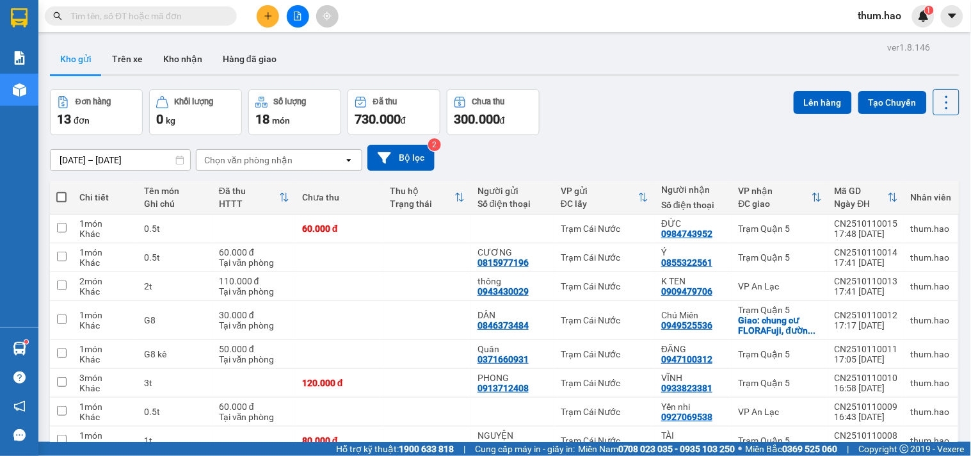
scroll to position [135, 0]
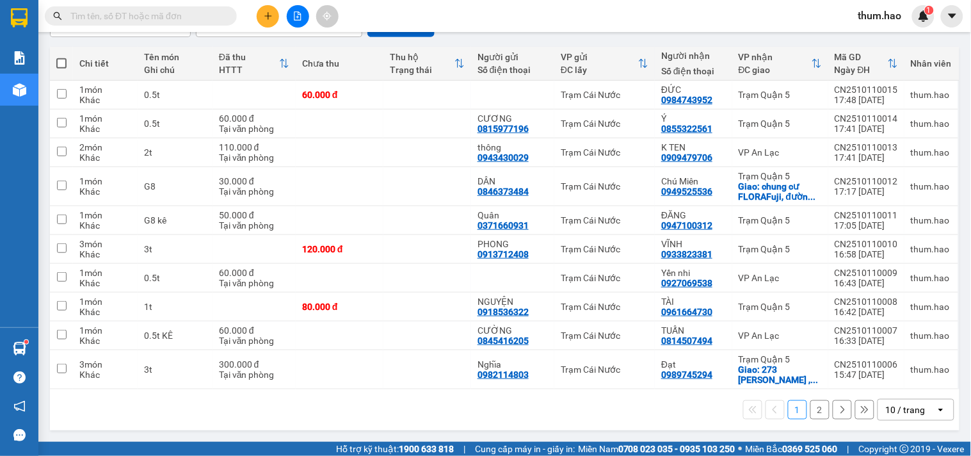
click at [838, 411] on icon at bounding box center [842, 409] width 9 height 9
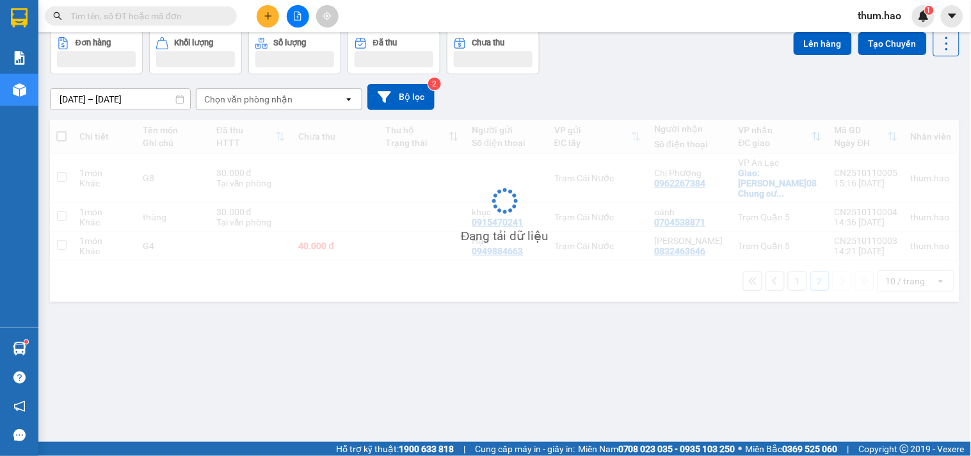
scroll to position [59, 0]
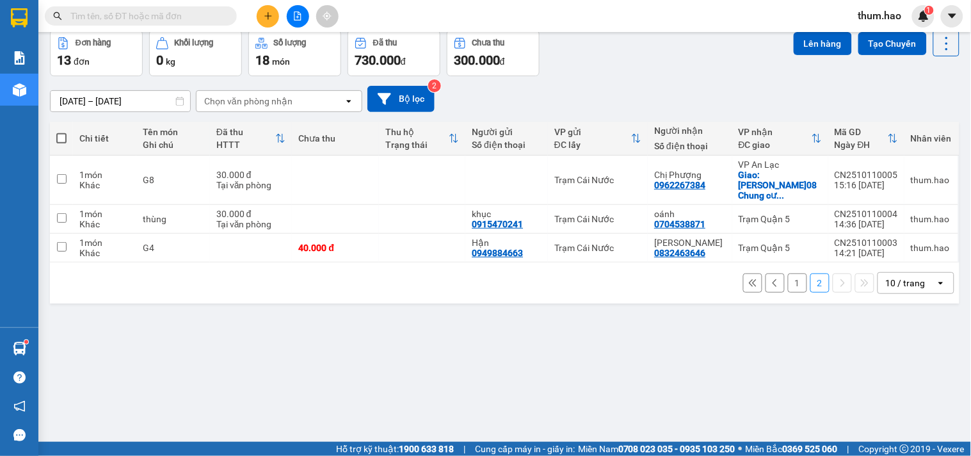
click at [732, 282] on div "1 2 10 / trang open" at bounding box center [504, 283] width 899 height 22
click at [748, 278] on icon at bounding box center [752, 282] width 9 height 9
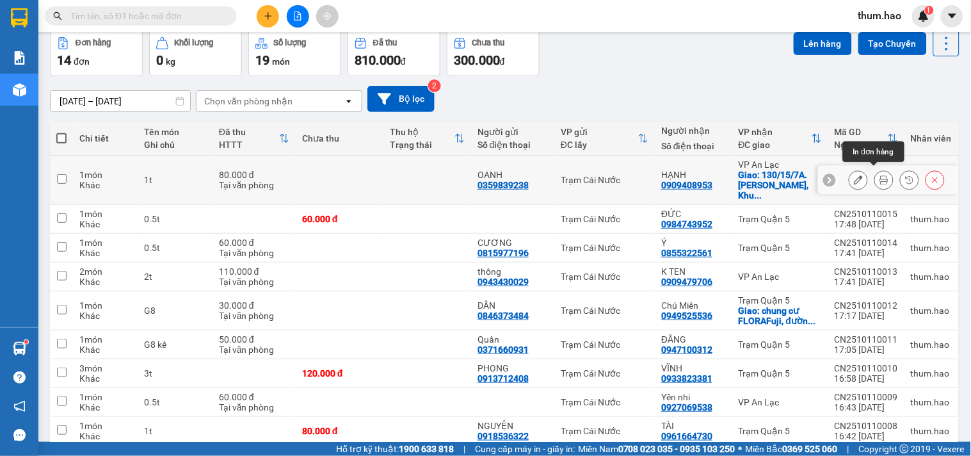
click at [879, 175] on icon at bounding box center [883, 179] width 9 height 9
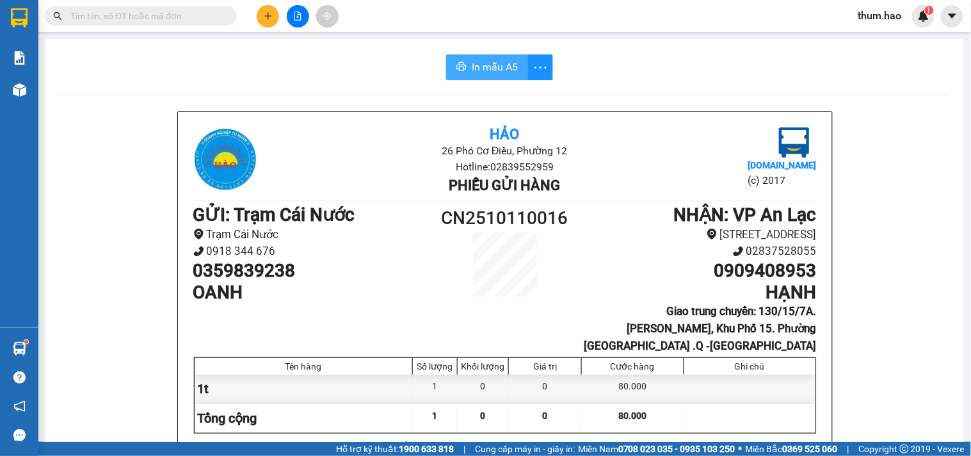
click at [484, 66] on span "In mẫu A5" at bounding box center [495, 67] width 46 height 16
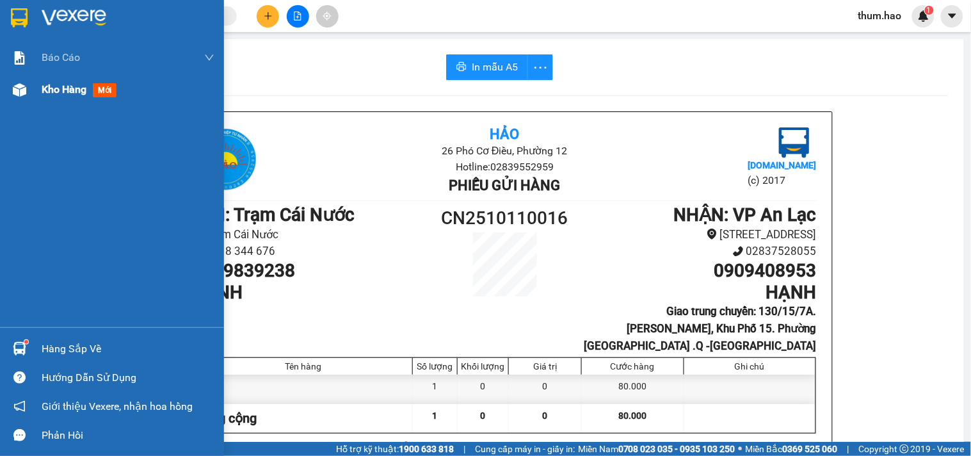
click at [52, 94] on span "Kho hàng" at bounding box center [64, 89] width 45 height 12
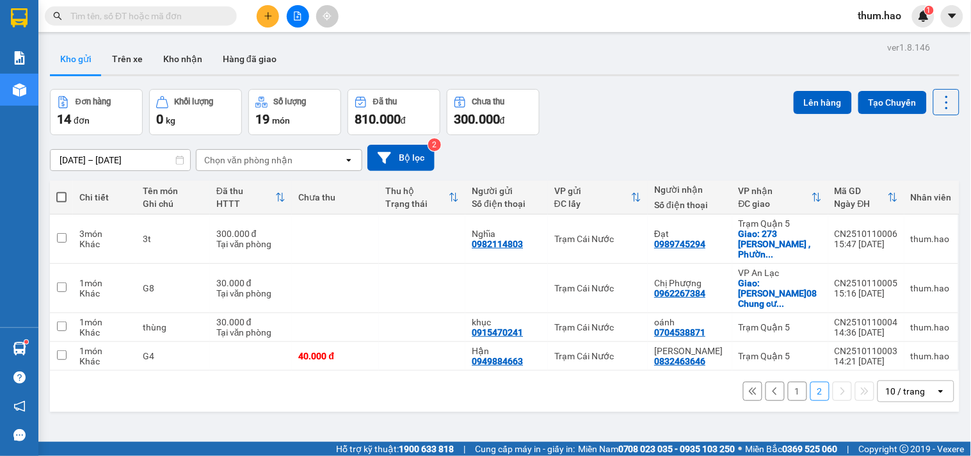
click at [790, 381] on button "1" at bounding box center [797, 390] width 19 height 19
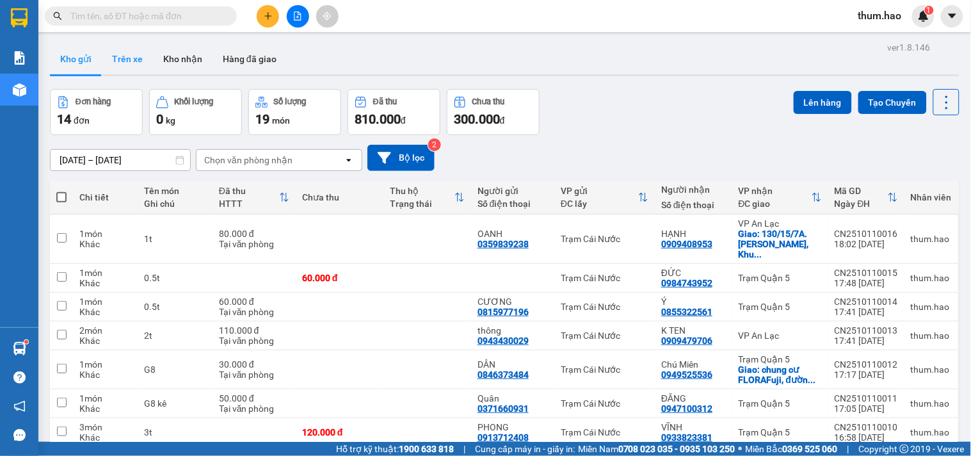
click at [143, 73] on button "Trên xe" at bounding box center [127, 59] width 51 height 31
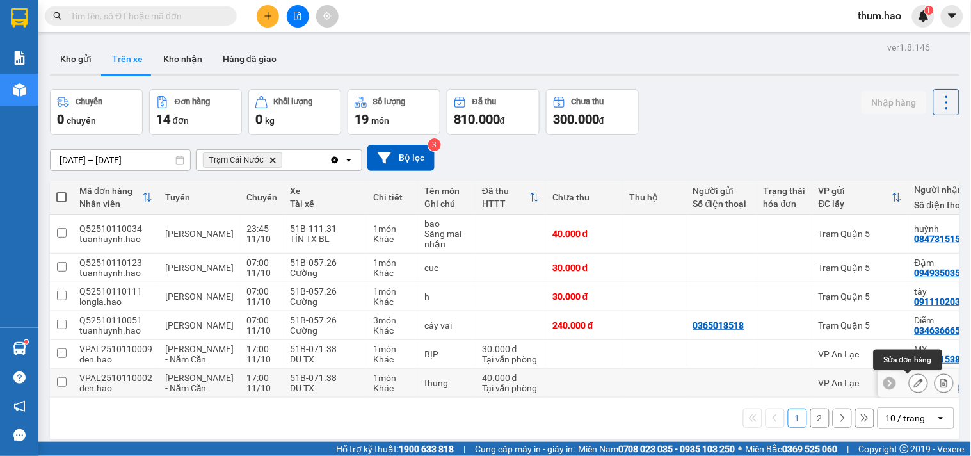
click at [909, 372] on button at bounding box center [918, 383] width 18 height 22
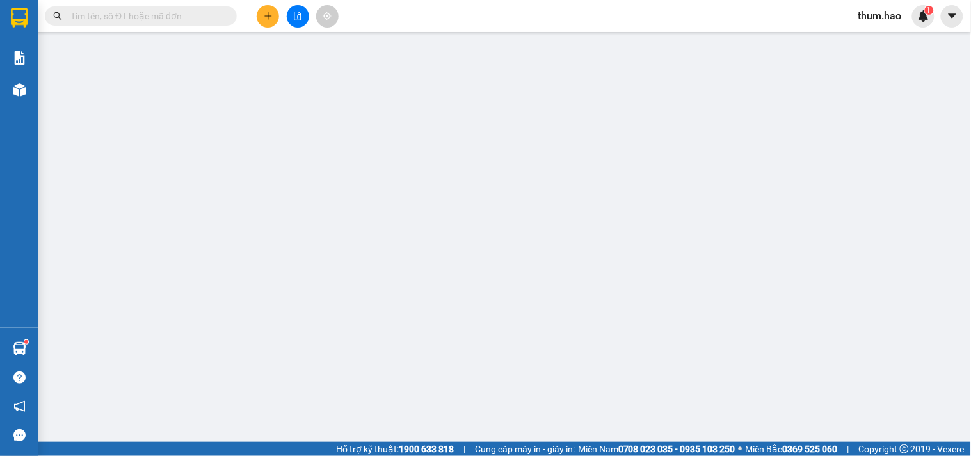
type input "0918089400"
type input "DU"
type input "40.000"
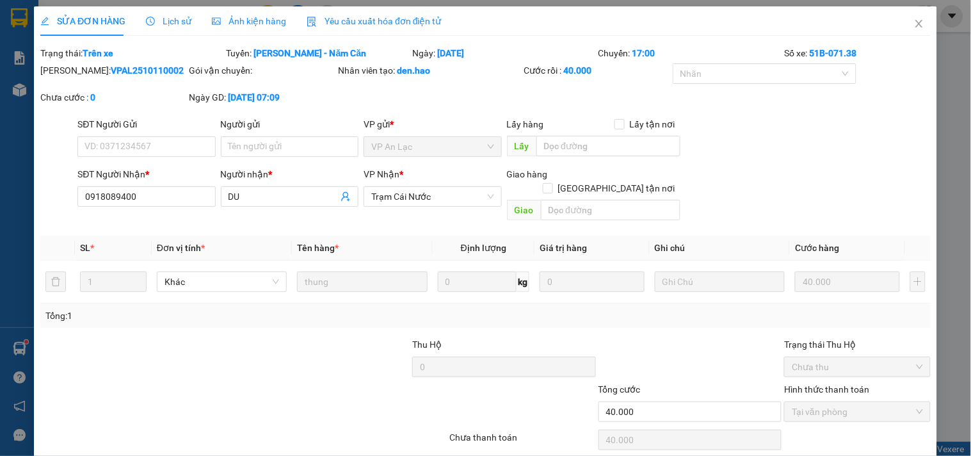
drag, startPoint x: 854, startPoint y: 414, endPoint x: 847, endPoint y: 393, distance: 22.1
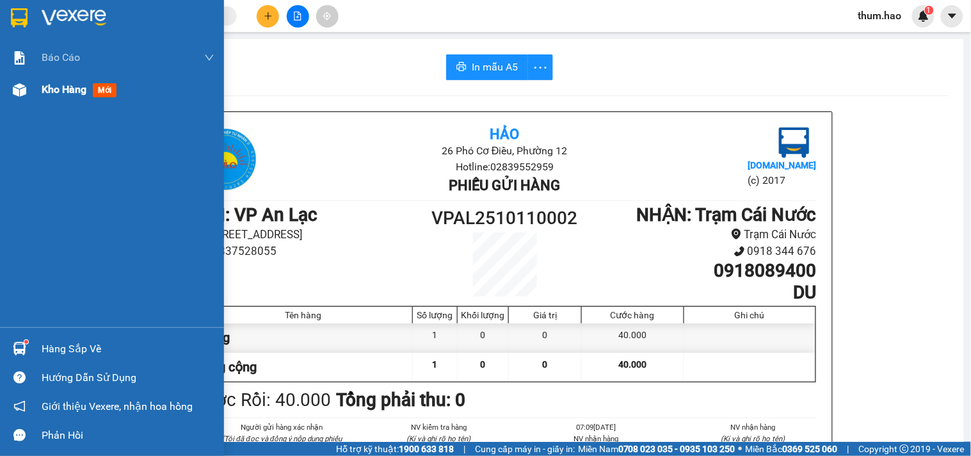
click at [50, 84] on span "Kho hàng" at bounding box center [64, 89] width 45 height 12
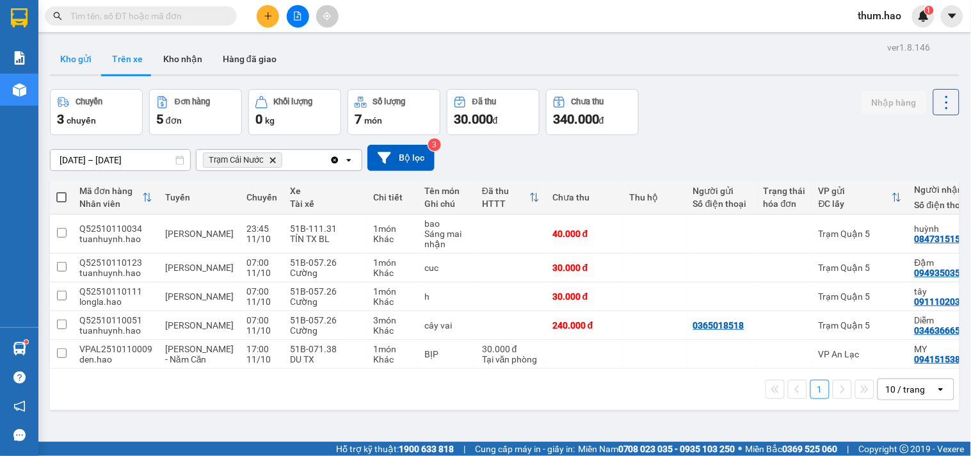
click at [78, 61] on button "Kho gửi" at bounding box center [76, 59] width 52 height 31
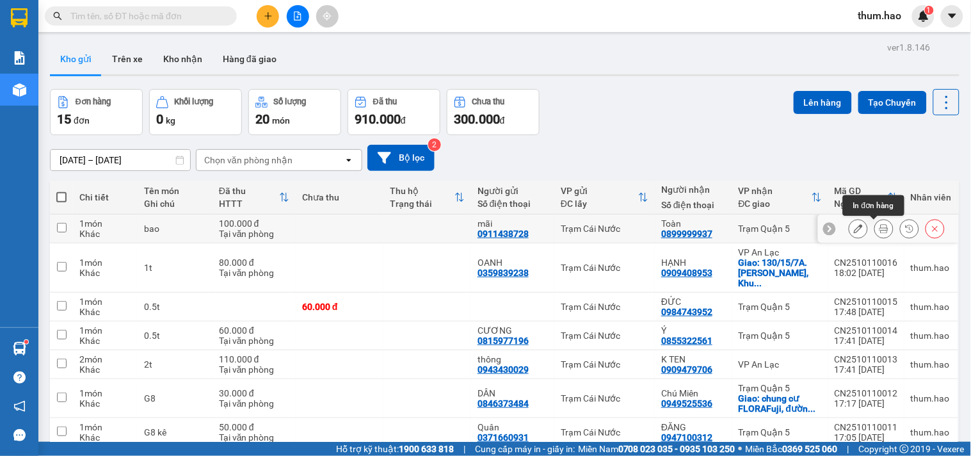
click at [879, 231] on icon at bounding box center [883, 228] width 9 height 9
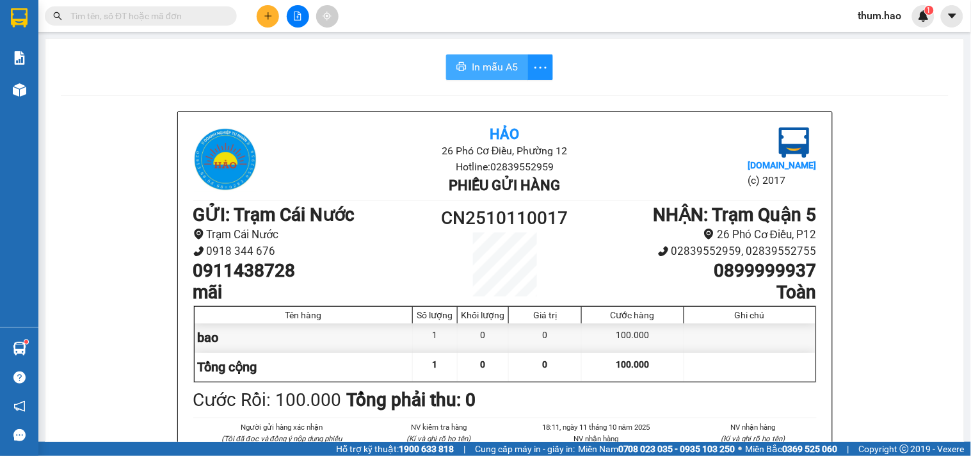
click at [483, 71] on span "In mẫu A5" at bounding box center [495, 67] width 46 height 16
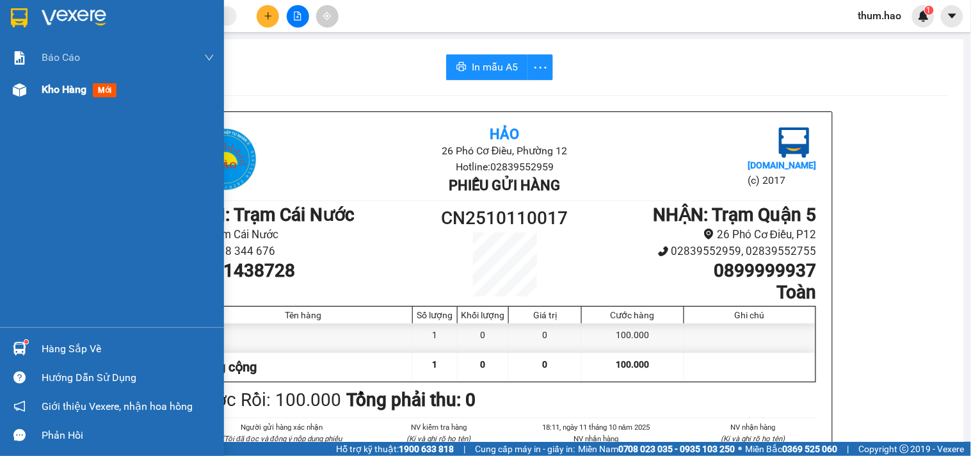
click at [64, 97] on div "Kho hàng mới" at bounding box center [82, 89] width 80 height 16
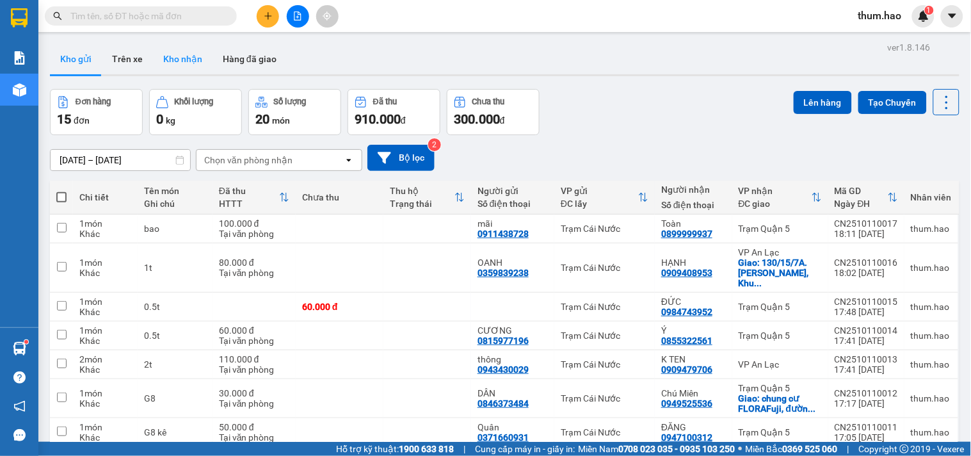
click at [187, 60] on button "Kho nhận" at bounding box center [183, 59] width 60 height 31
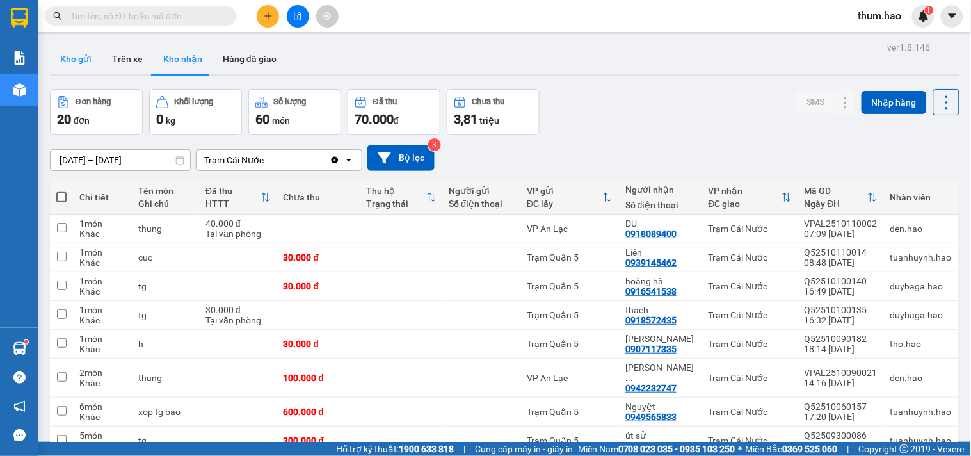
click at [77, 66] on button "Kho gửi" at bounding box center [76, 59] width 52 height 31
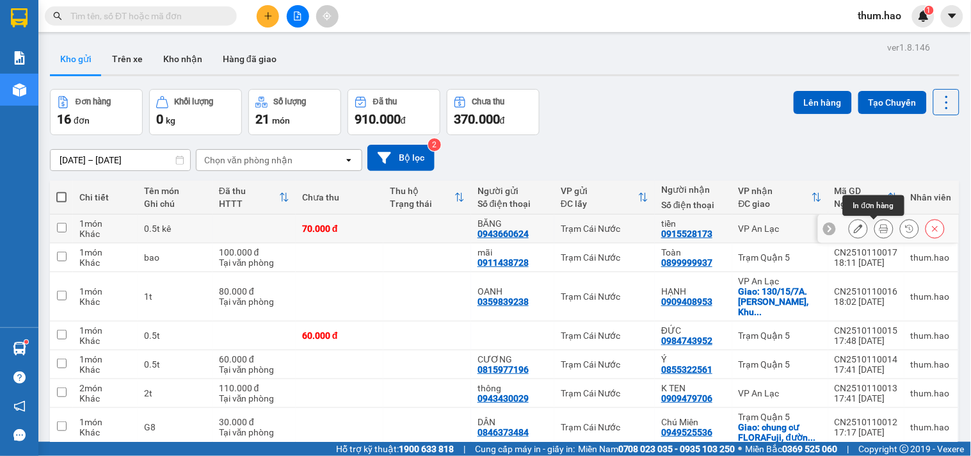
click at [879, 225] on icon at bounding box center [883, 228] width 9 height 9
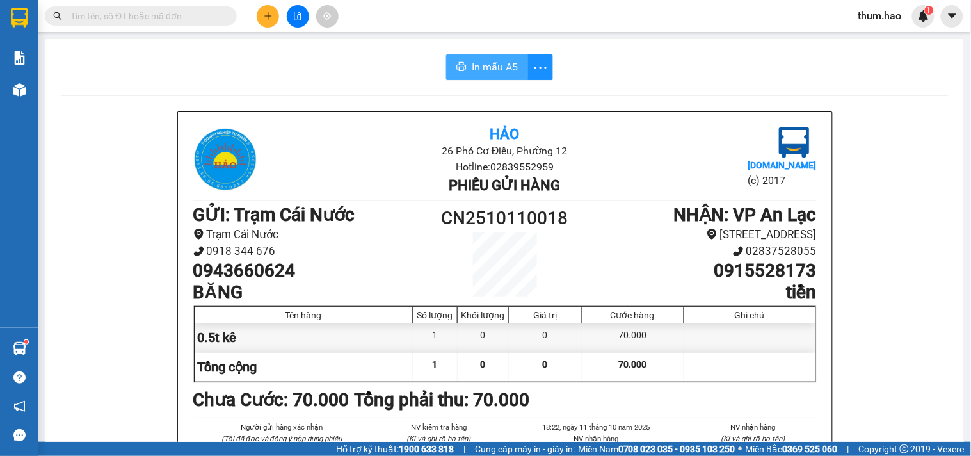
click at [496, 67] on span "In mẫu A5" at bounding box center [495, 67] width 46 height 16
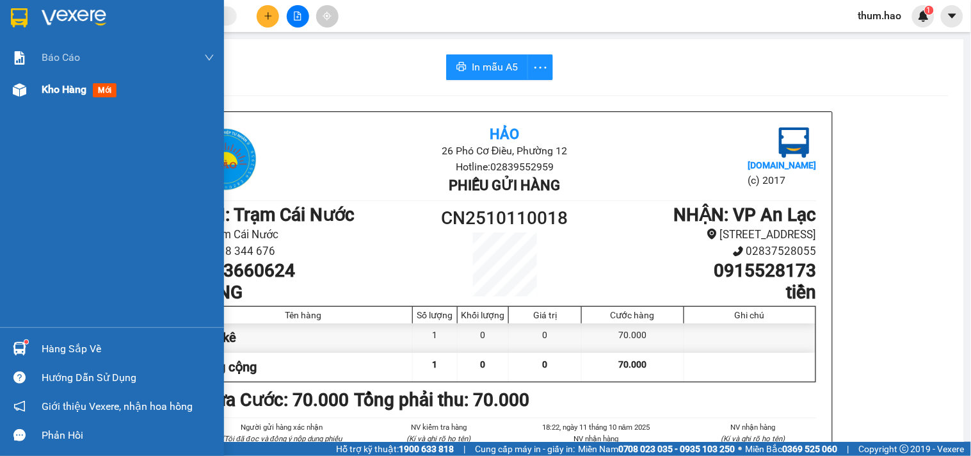
click at [67, 85] on span "Kho hàng" at bounding box center [64, 89] width 45 height 12
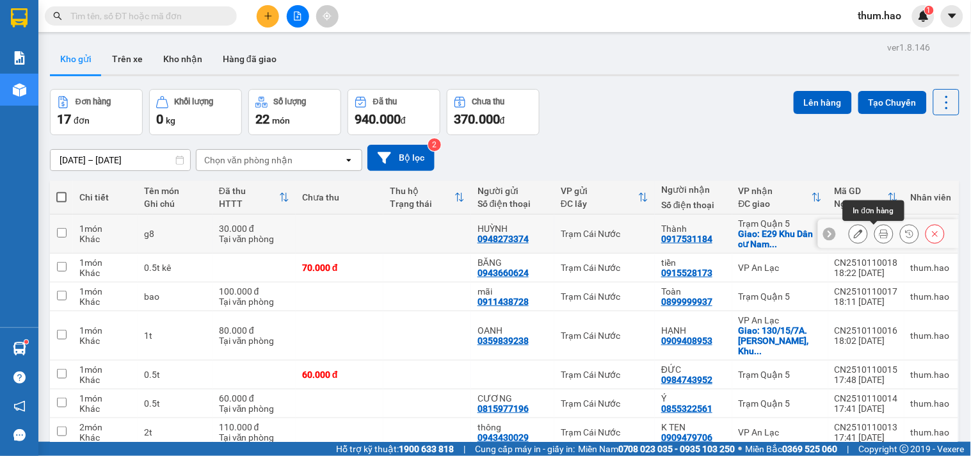
click at [879, 229] on icon at bounding box center [883, 233] width 9 height 9
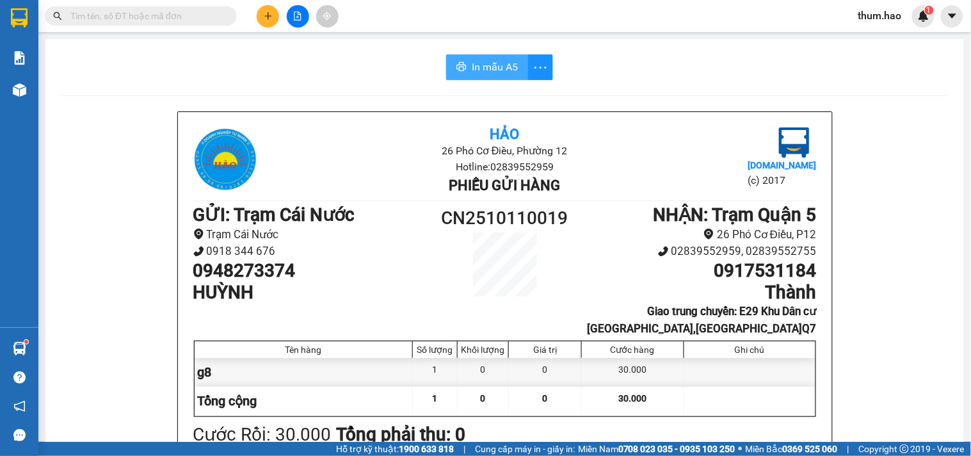
click at [486, 72] on span "In mẫu A5" at bounding box center [495, 67] width 46 height 16
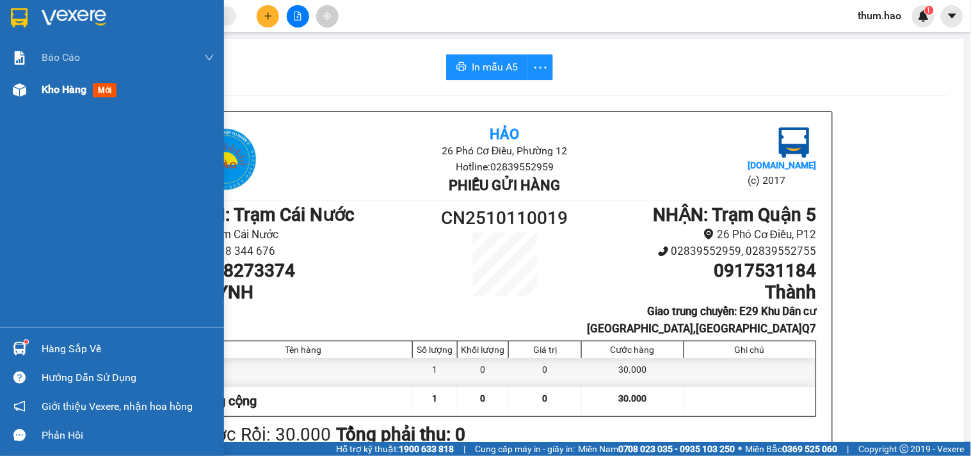
click at [42, 97] on div "Kho hàng mới" at bounding box center [82, 89] width 80 height 16
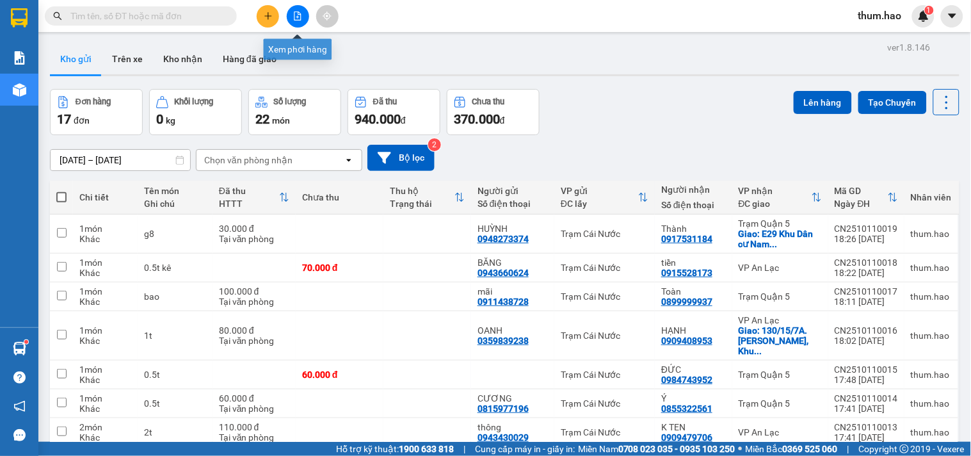
click at [279, 17] on div at bounding box center [298, 16] width 96 height 22
click at [273, 16] on button at bounding box center [268, 16] width 22 height 22
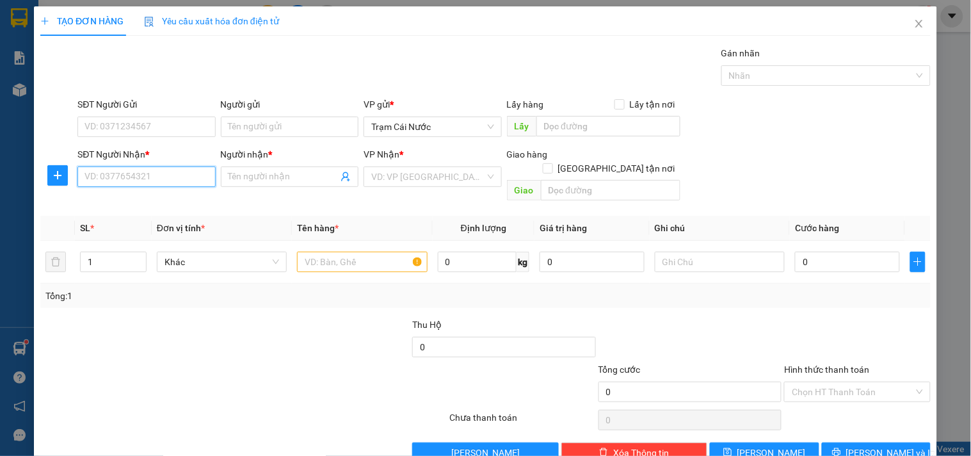
click at [150, 166] on input "SĐT Người Nhận *" at bounding box center [146, 176] width 138 height 20
click at [117, 209] on div "0961043030 - KIỀU" at bounding box center [145, 202] width 136 height 20
type input "0961043030"
type input "KIỀU"
type input "80.000"
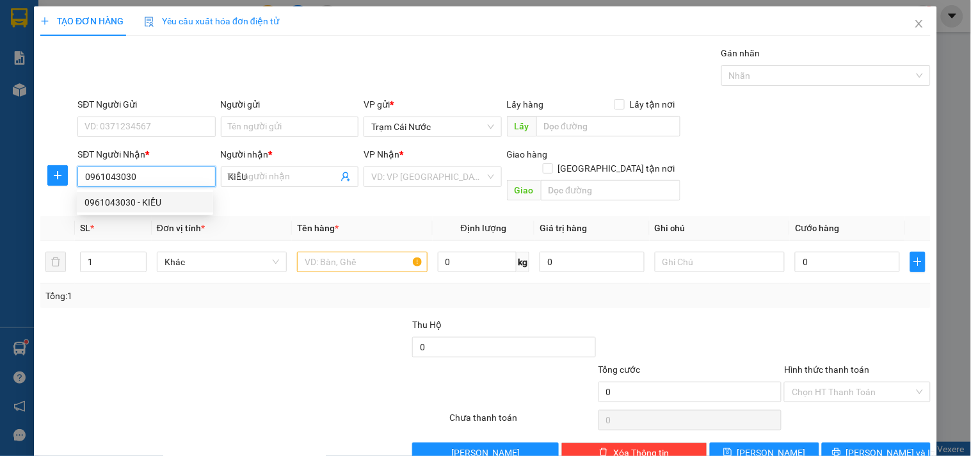
type input "80.000"
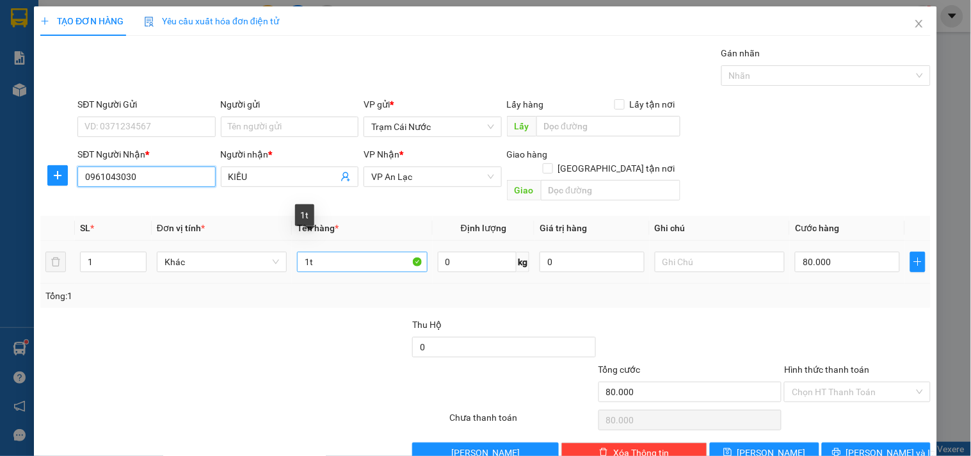
type input "0961043030"
click at [314, 251] on input "1t" at bounding box center [362, 261] width 130 height 20
type input "1"
type input "0.5T"
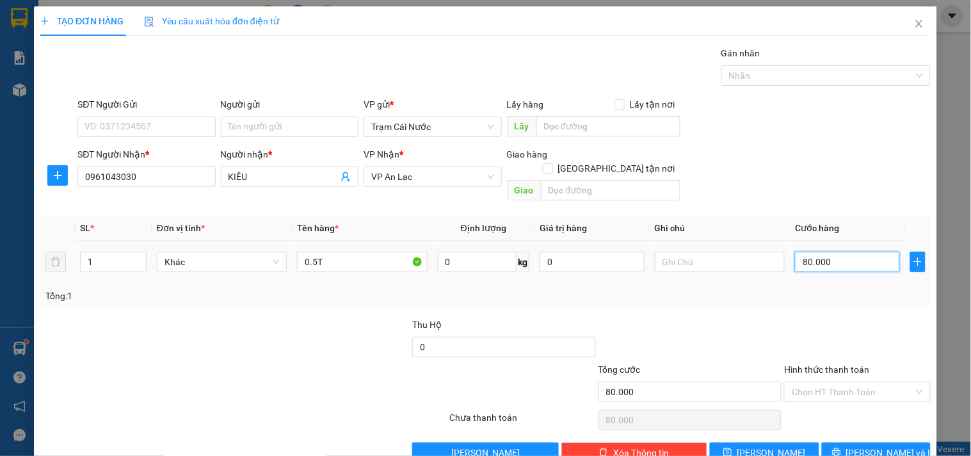
click at [845, 251] on input "80.000" at bounding box center [847, 261] width 105 height 20
type input "0"
type input "006"
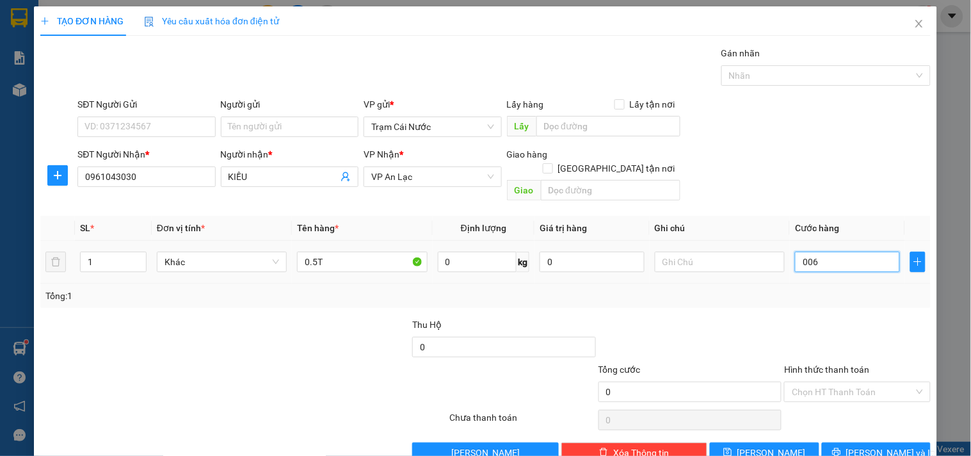
type input "6"
type input "0.060"
type input "60"
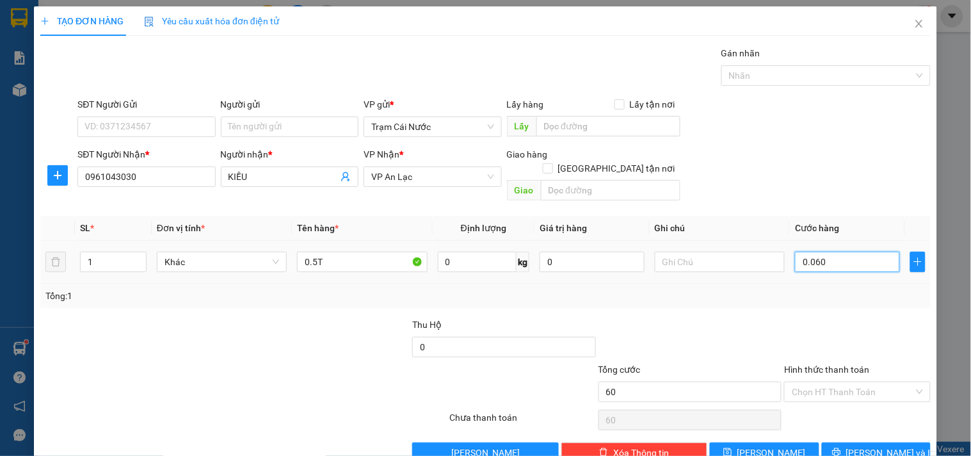
type input "0.060"
click at [783, 317] on div at bounding box center [857, 339] width 148 height 45
type input "60.000"
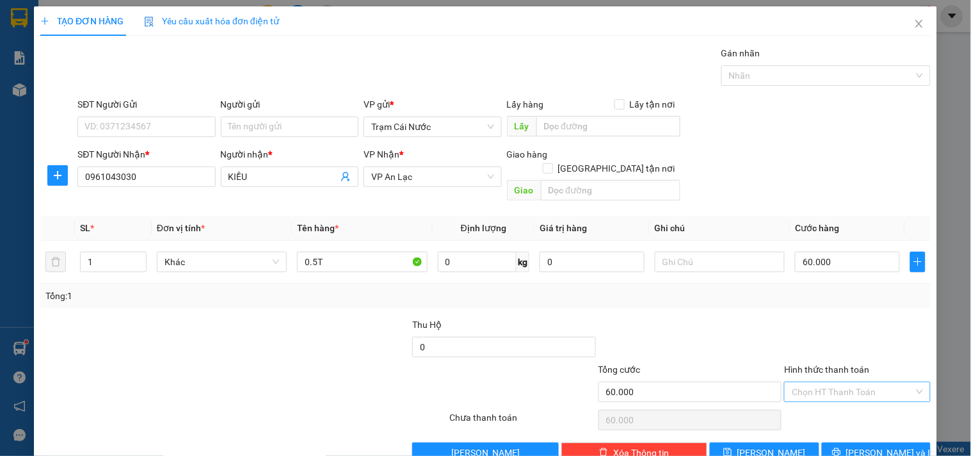
click at [828, 382] on input "Hình thức thanh toán" at bounding box center [853, 391] width 122 height 19
click at [818, 406] on div "Tại văn phòng" at bounding box center [849, 403] width 129 height 14
type input "0"
click at [841, 447] on icon "printer" at bounding box center [836, 451] width 9 height 9
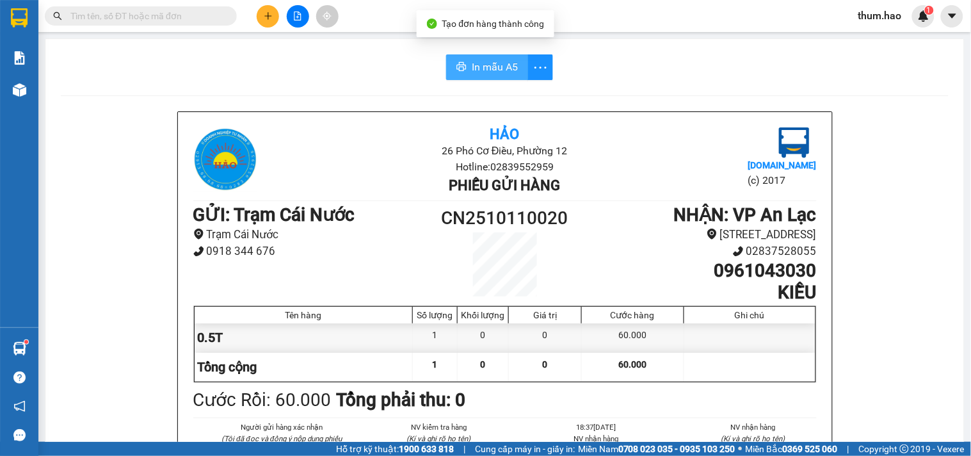
click at [490, 64] on span "In mẫu A5" at bounding box center [495, 67] width 46 height 16
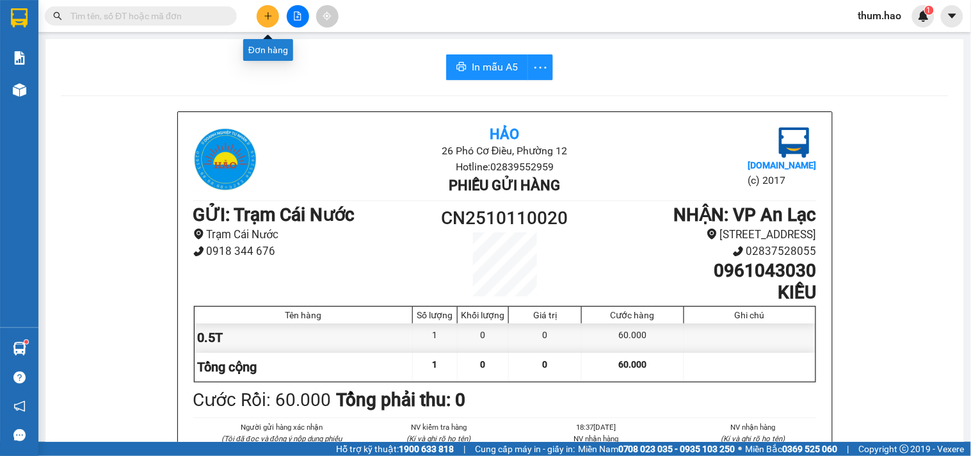
click at [267, 23] on button at bounding box center [268, 16] width 22 height 22
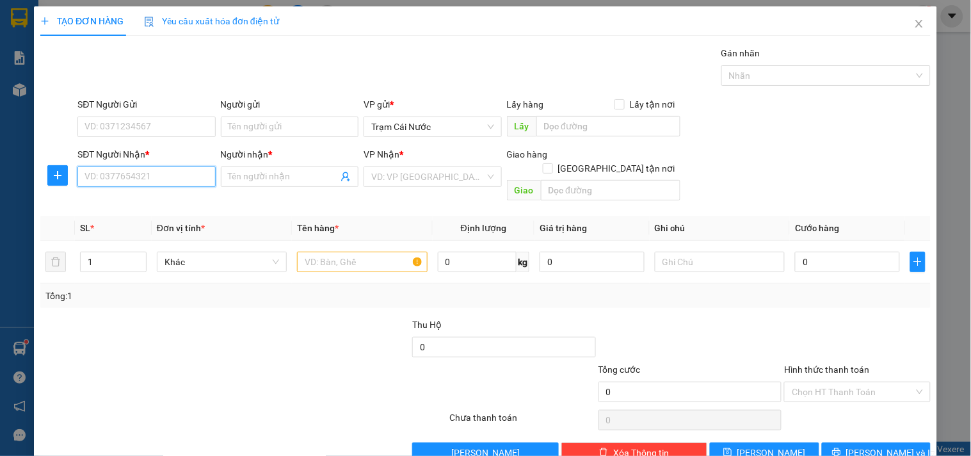
click at [127, 177] on input "SĐT Người Nhận *" at bounding box center [146, 176] width 138 height 20
click at [912, 30] on span "Close" at bounding box center [919, 24] width 36 height 36
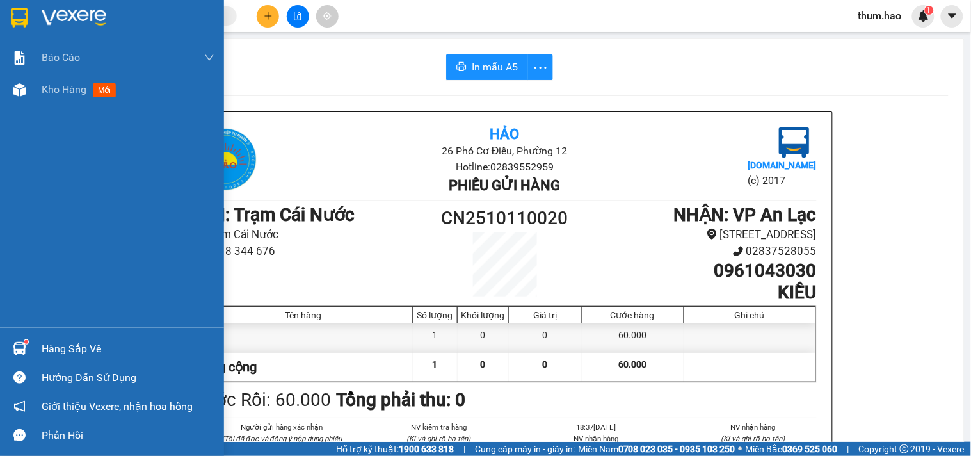
click at [42, 113] on div "Báo cáo BC tiền công nợ Báo cáo dòng tiền (trưởng trạm) Doanh số tạo đơn theo V…" at bounding box center [112, 184] width 224 height 285
click at [47, 103] on div "Kho hàng mới" at bounding box center [128, 90] width 173 height 32
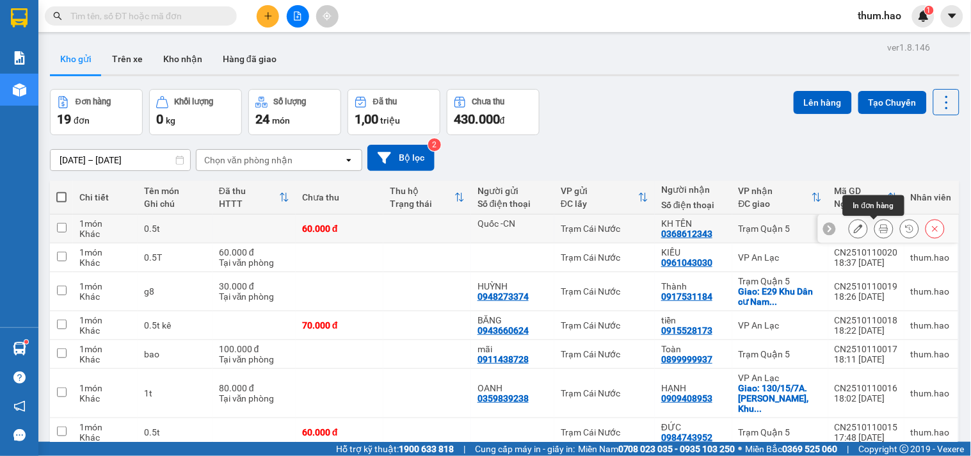
click at [879, 227] on icon at bounding box center [883, 228] width 9 height 9
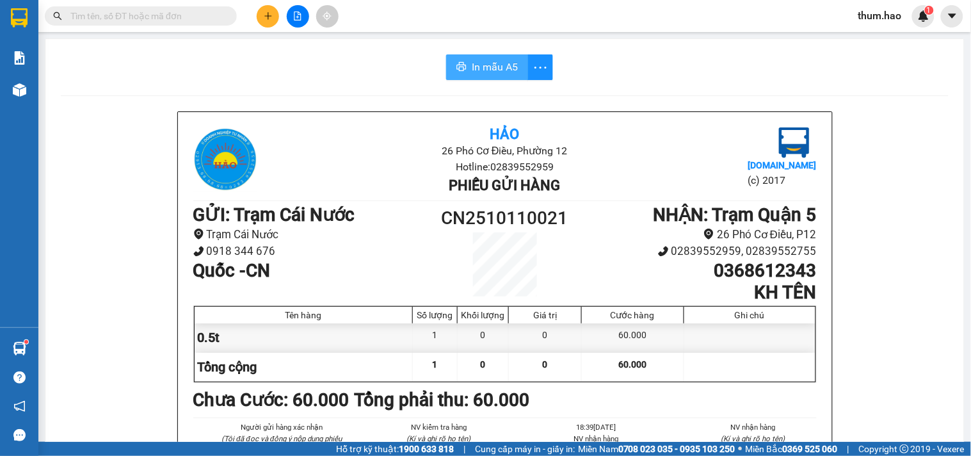
click at [472, 67] on span "In mẫu A5" at bounding box center [495, 67] width 46 height 16
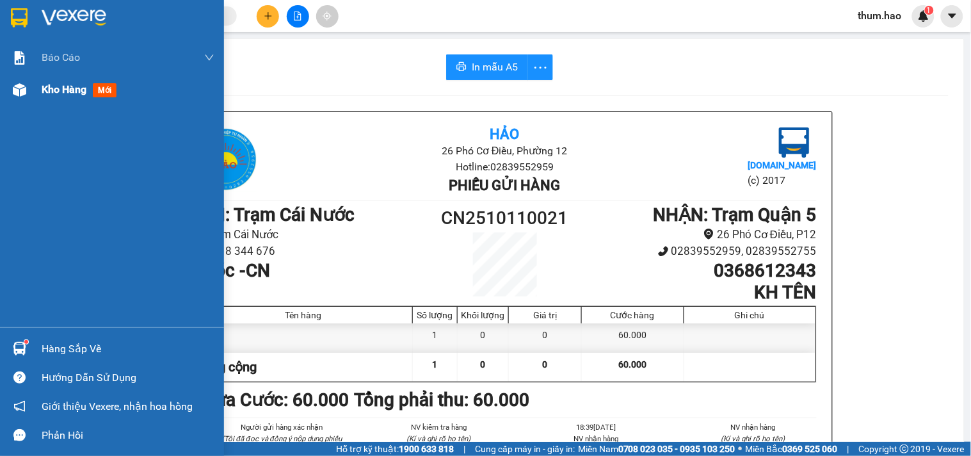
click at [40, 97] on div "Kho hàng mới" at bounding box center [112, 90] width 224 height 32
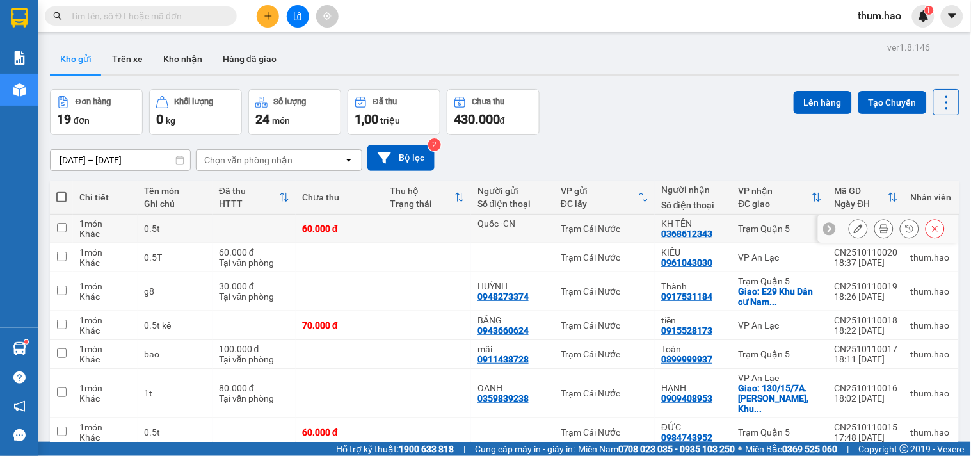
click at [65, 223] on input "checkbox" at bounding box center [62, 228] width 10 height 10
checkbox input "true"
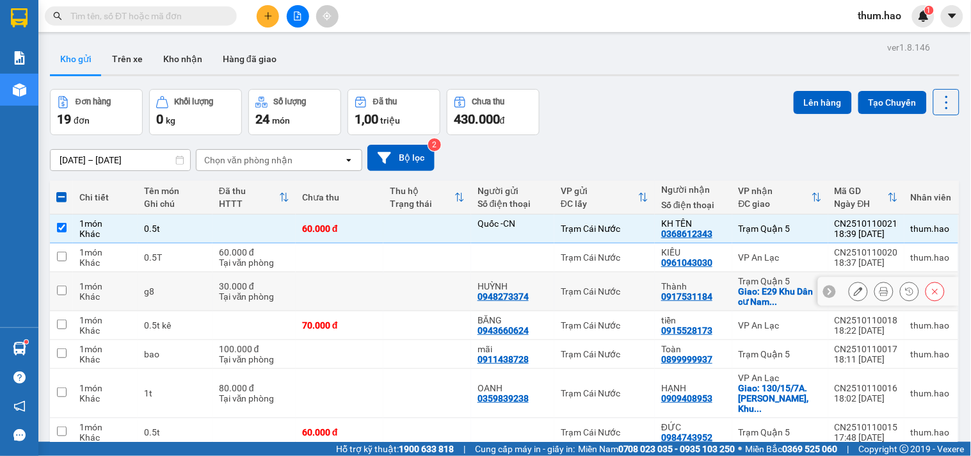
click at [58, 289] on input "checkbox" at bounding box center [62, 290] width 10 height 10
checkbox input "true"
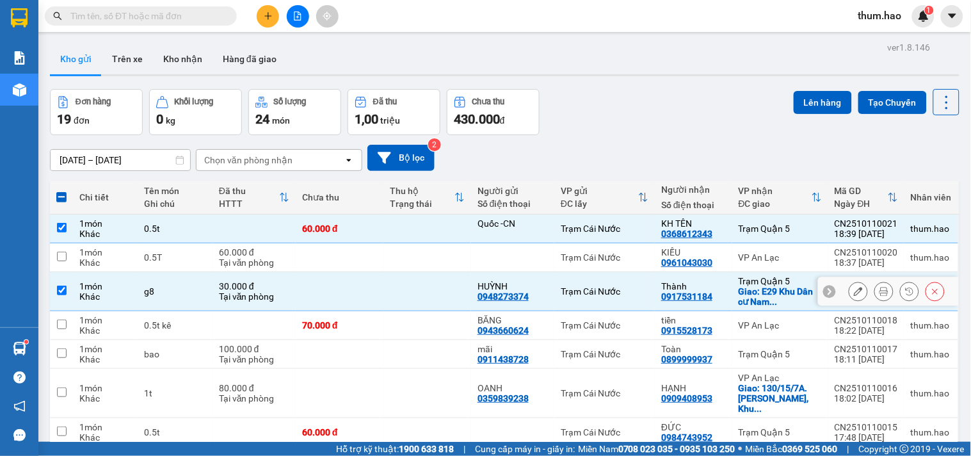
scroll to position [71, 0]
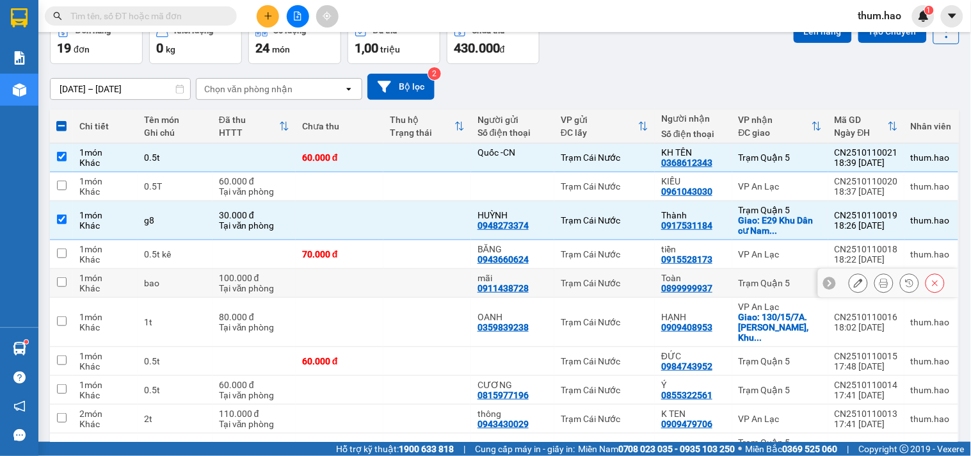
click at [61, 278] on input "checkbox" at bounding box center [62, 282] width 10 height 10
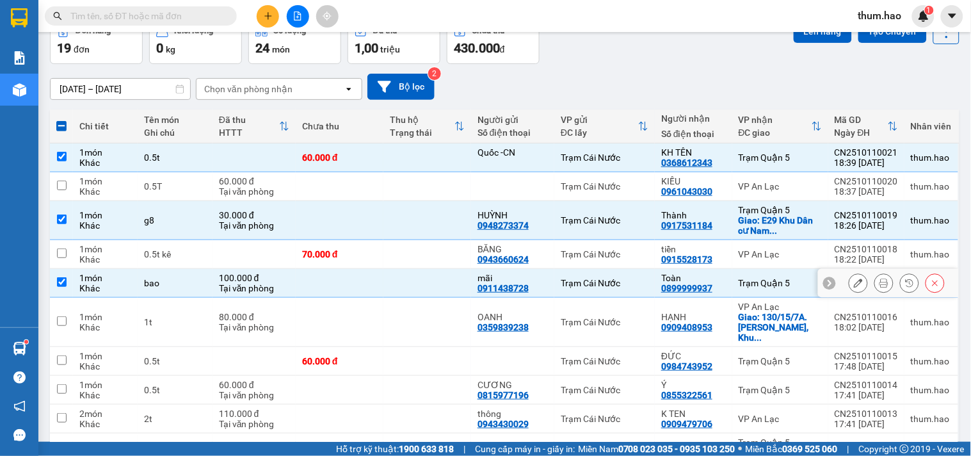
click at [62, 278] on input "checkbox" at bounding box center [62, 282] width 10 height 10
checkbox input "false"
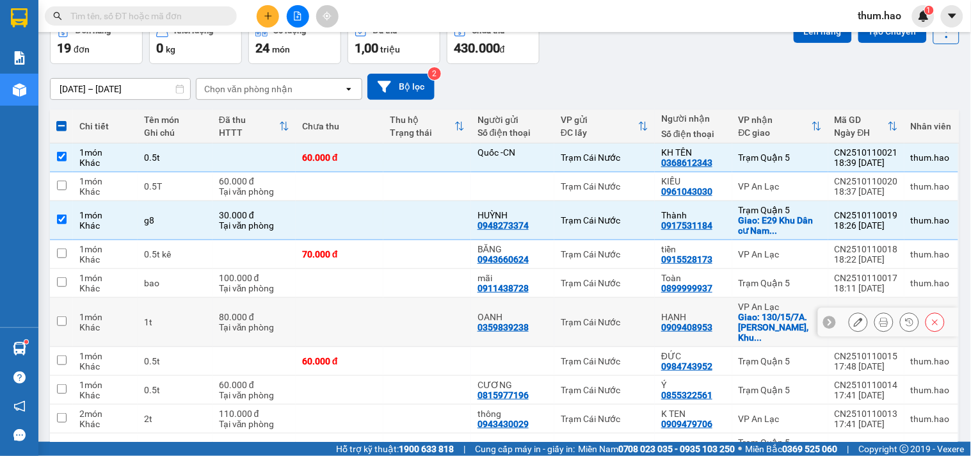
click at [58, 321] on input "checkbox" at bounding box center [62, 321] width 10 height 10
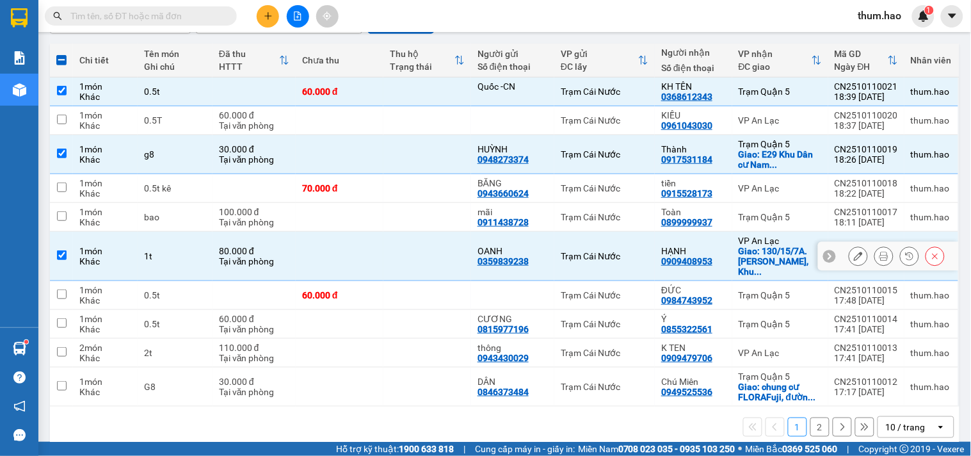
scroll to position [145, 0]
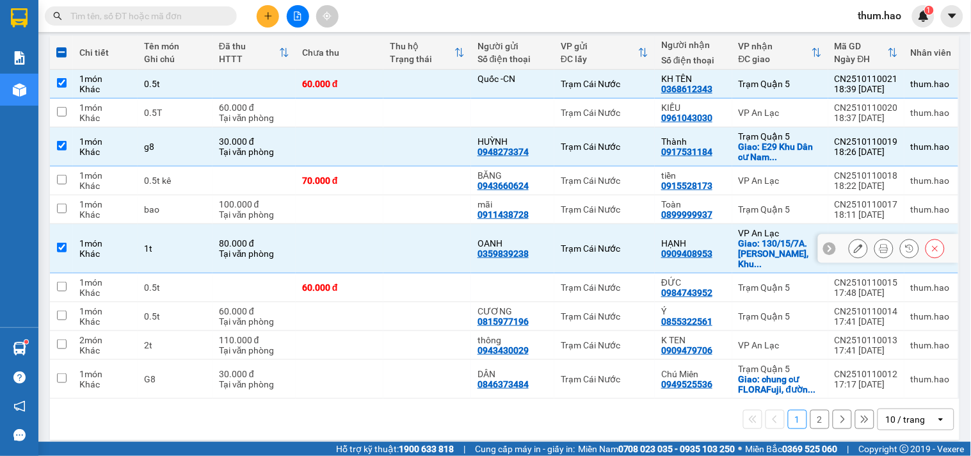
click at [61, 243] on input "checkbox" at bounding box center [62, 248] width 10 height 10
checkbox input "false"
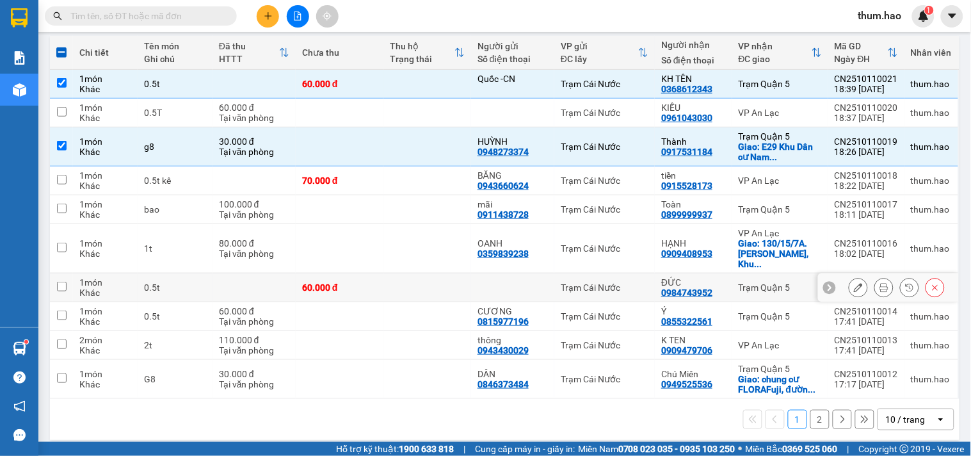
click at [52, 279] on td at bounding box center [61, 287] width 23 height 29
checkbox input "true"
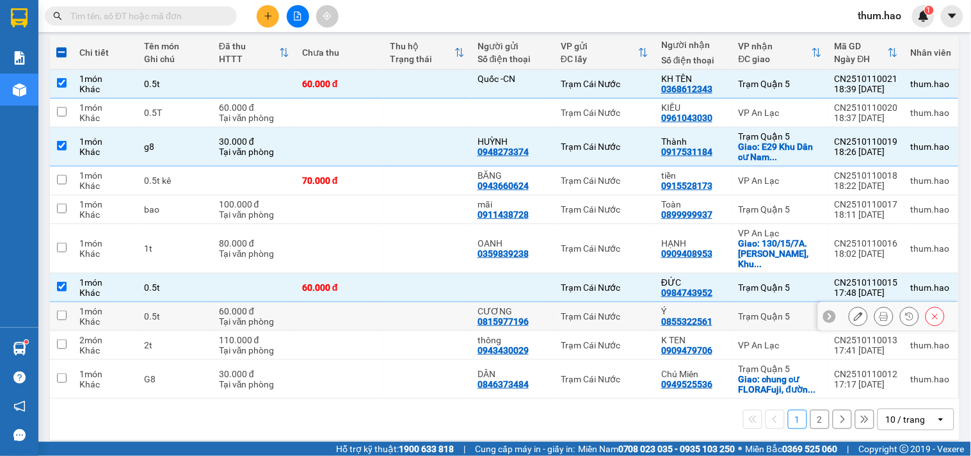
click at [59, 310] on input "checkbox" at bounding box center [62, 315] width 10 height 10
checkbox input "true"
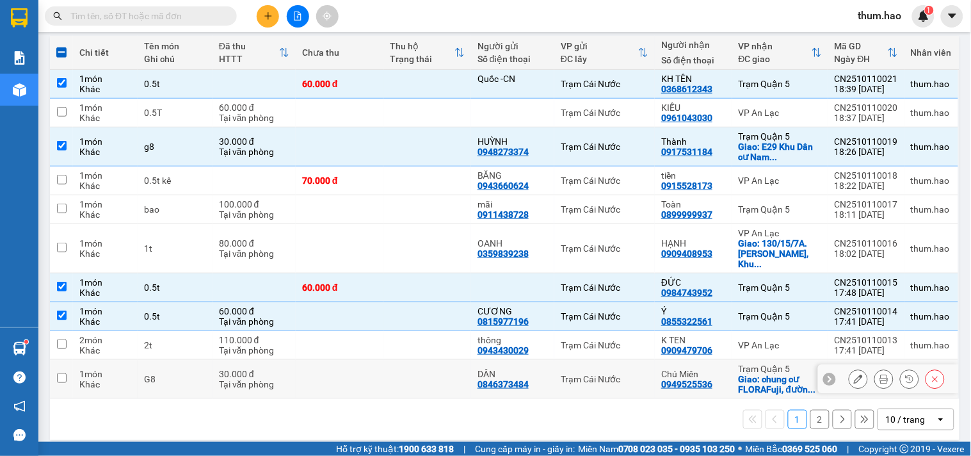
click at [58, 373] on input "checkbox" at bounding box center [62, 378] width 10 height 10
checkbox input "true"
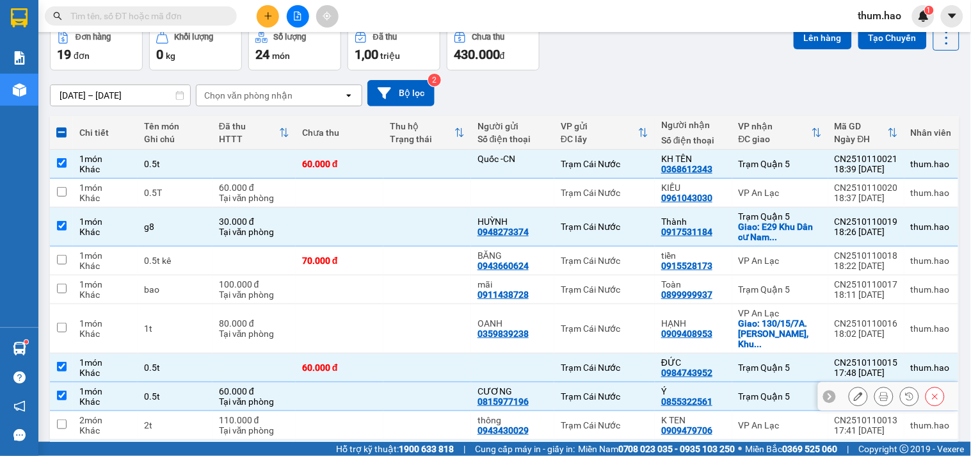
scroll to position [0, 0]
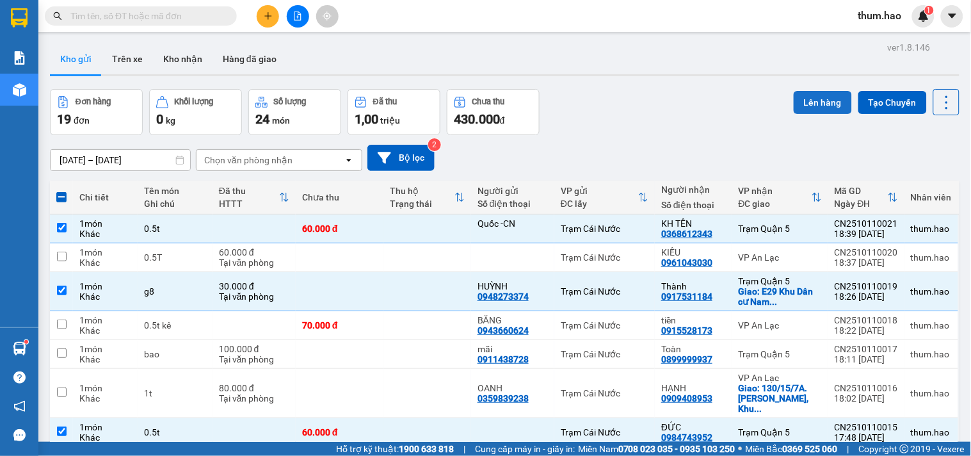
click at [801, 100] on button "Lên hàng" at bounding box center [823, 102] width 58 height 23
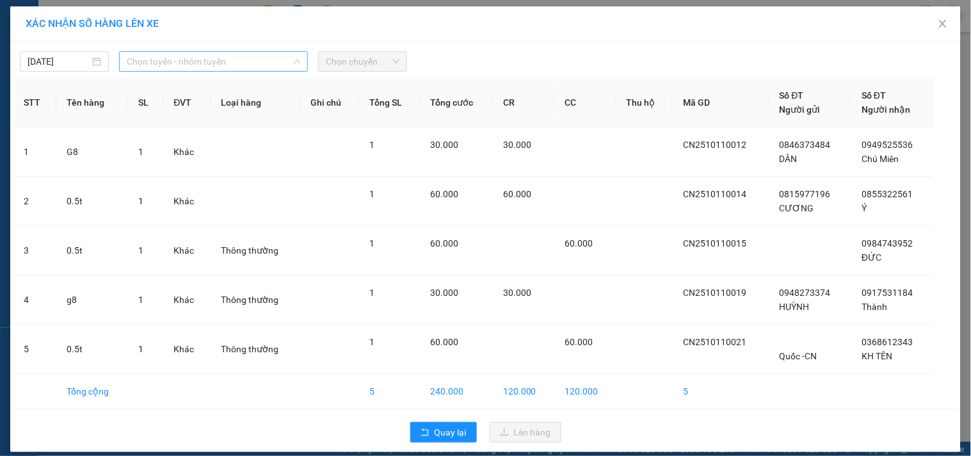
click at [247, 63] on span "Chọn tuyến - nhóm tuyến" at bounding box center [213, 61] width 173 height 19
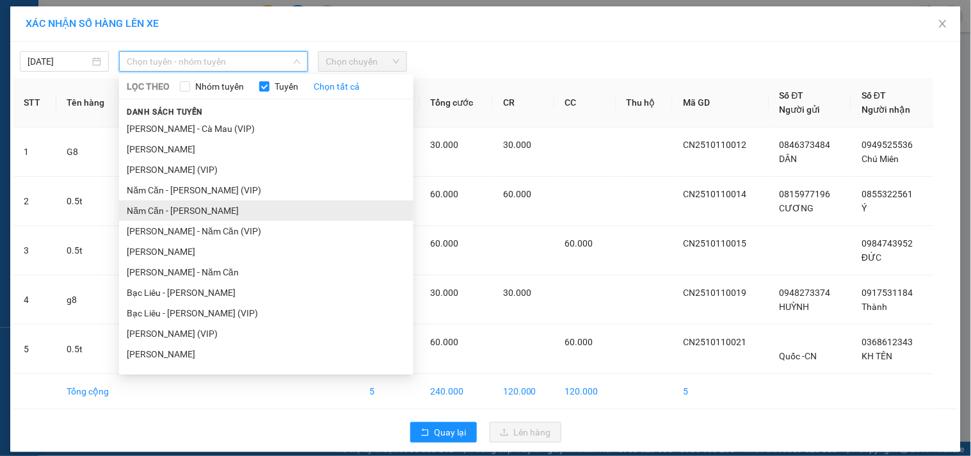
click at [172, 205] on li "Năm Căn - Hồ Chí Minh" at bounding box center [266, 210] width 294 height 20
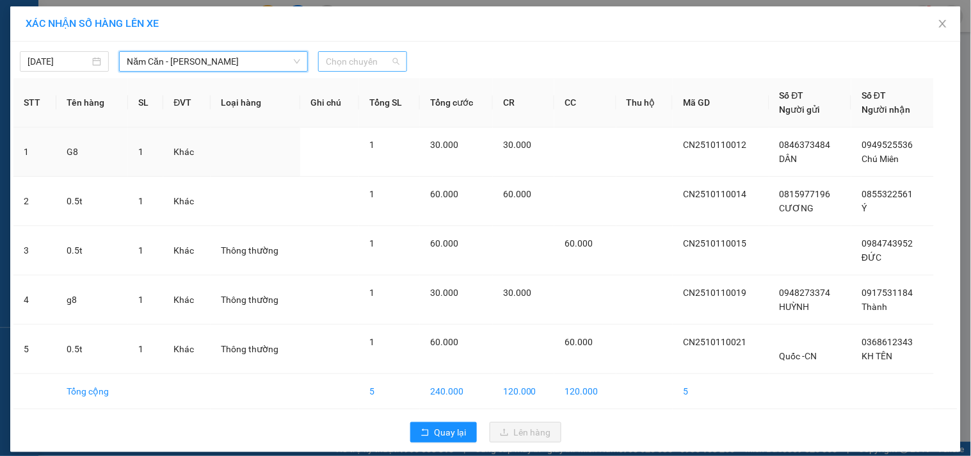
click at [372, 59] on span "Chọn chuyến" at bounding box center [363, 61] width 74 height 19
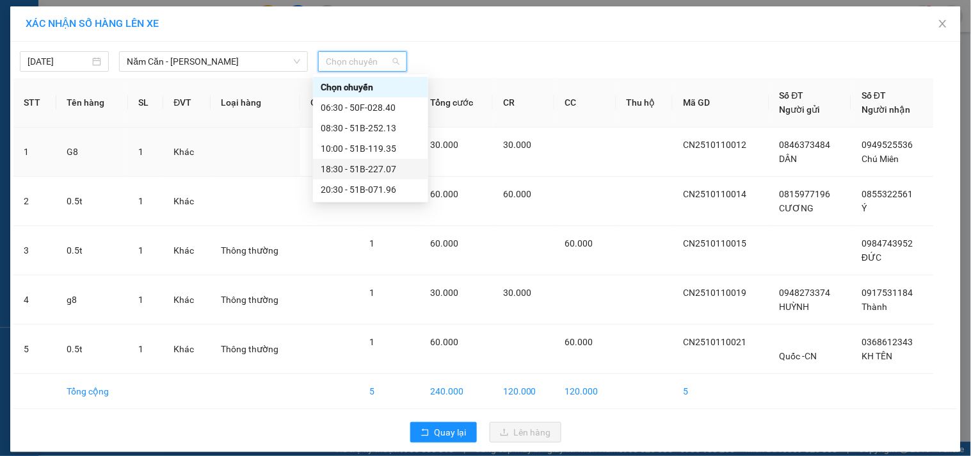
click at [365, 161] on div "18:30 - 51B-227.07" at bounding box center [370, 169] width 115 height 20
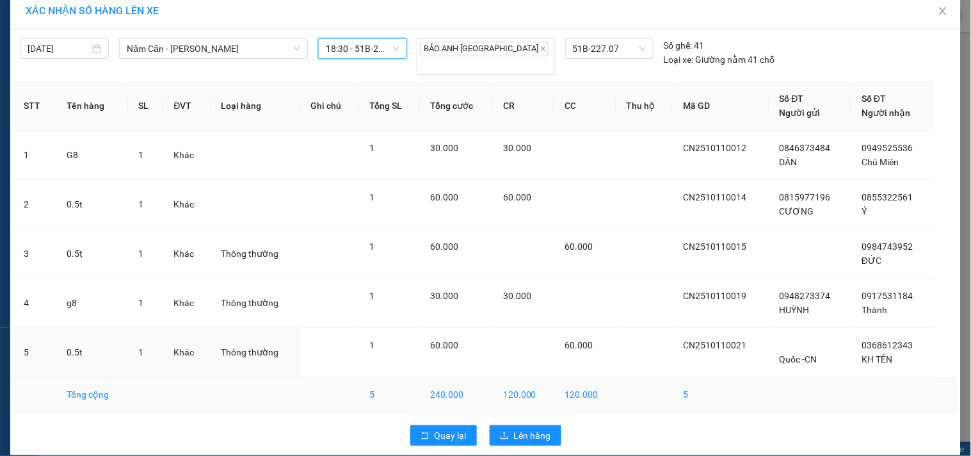
scroll to position [19, 0]
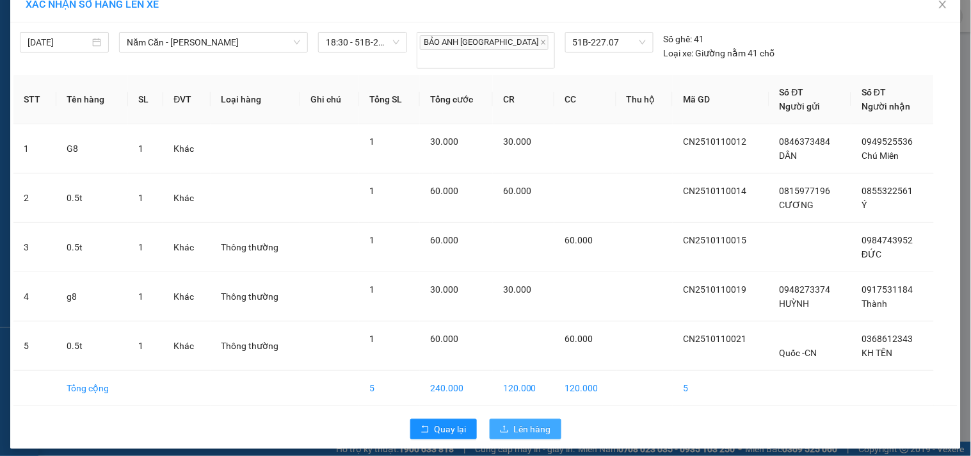
click at [551, 420] on button "Lên hàng" at bounding box center [526, 429] width 72 height 20
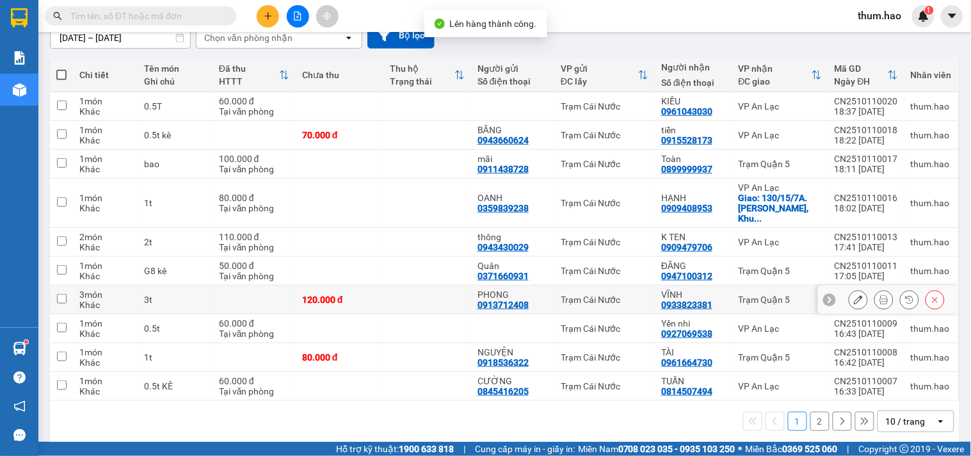
scroll to position [124, 0]
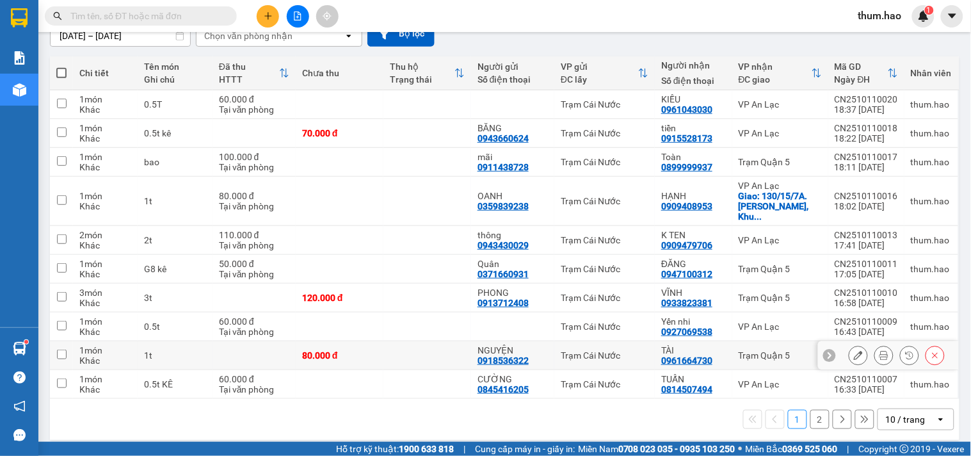
click at [60, 349] on input "checkbox" at bounding box center [62, 354] width 10 height 10
checkbox input "true"
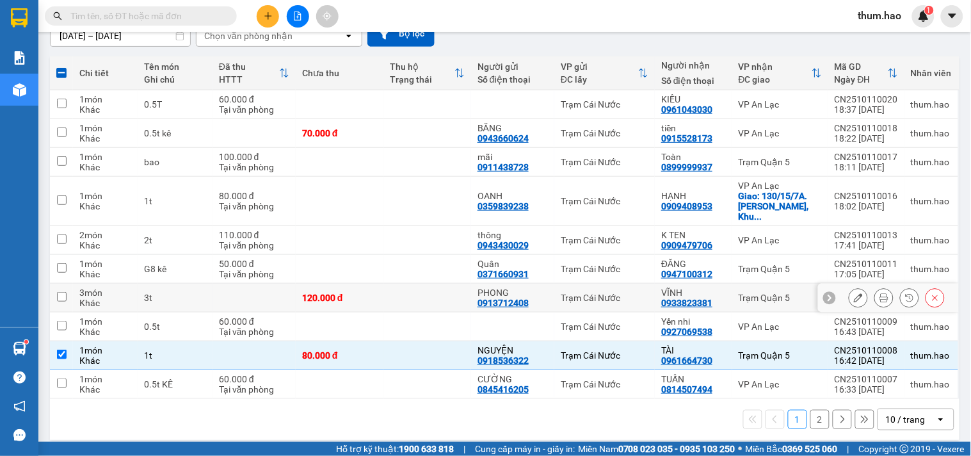
drag, startPoint x: 62, startPoint y: 287, endPoint x: 72, endPoint y: 277, distance: 14.0
click at [65, 292] on input "checkbox" at bounding box center [62, 297] width 10 height 10
checkbox input "true"
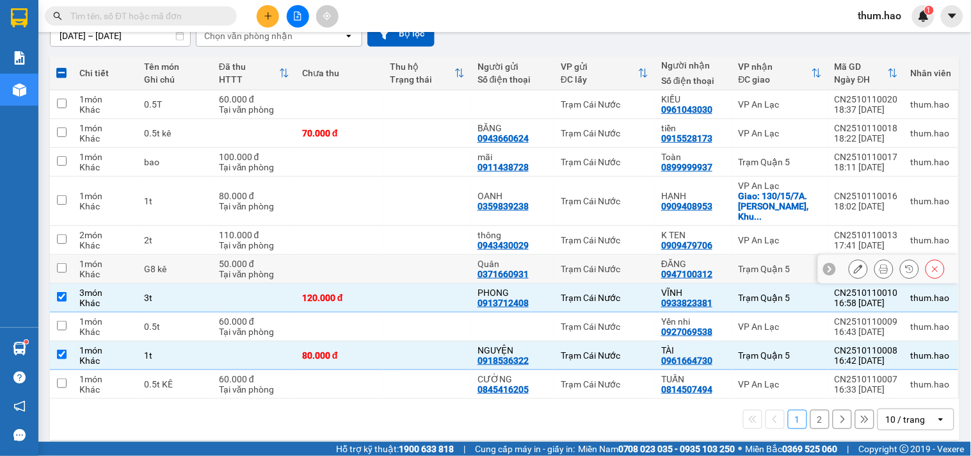
click at [68, 257] on td at bounding box center [61, 269] width 23 height 29
checkbox input "true"
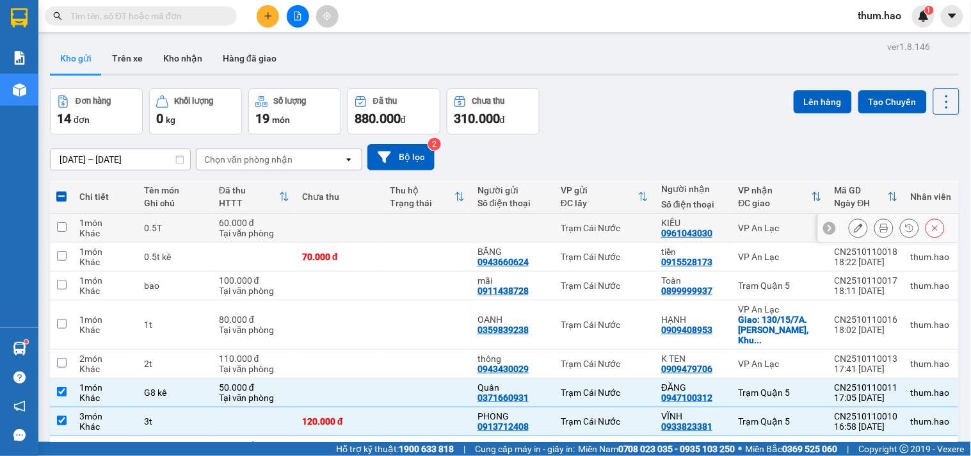
scroll to position [0, 0]
click at [807, 106] on button "Lên hàng" at bounding box center [823, 102] width 58 height 23
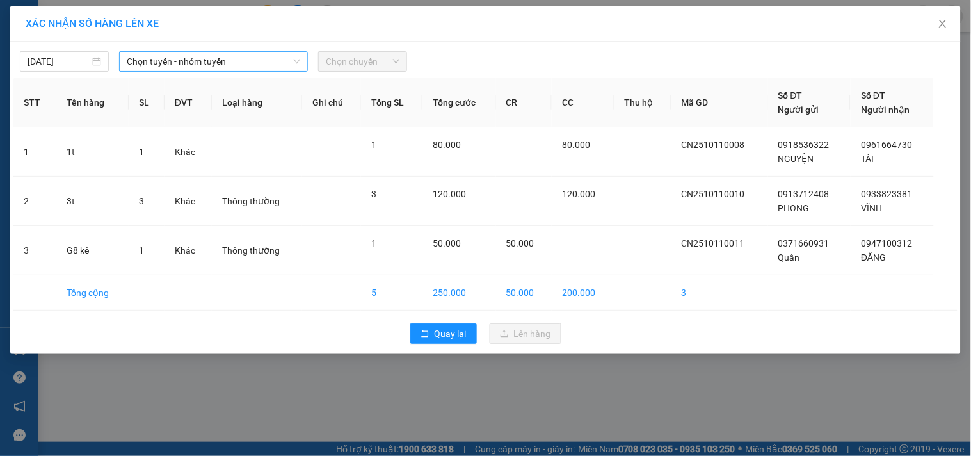
click at [251, 58] on span "Chọn tuyến - nhóm tuyến" at bounding box center [213, 61] width 173 height 19
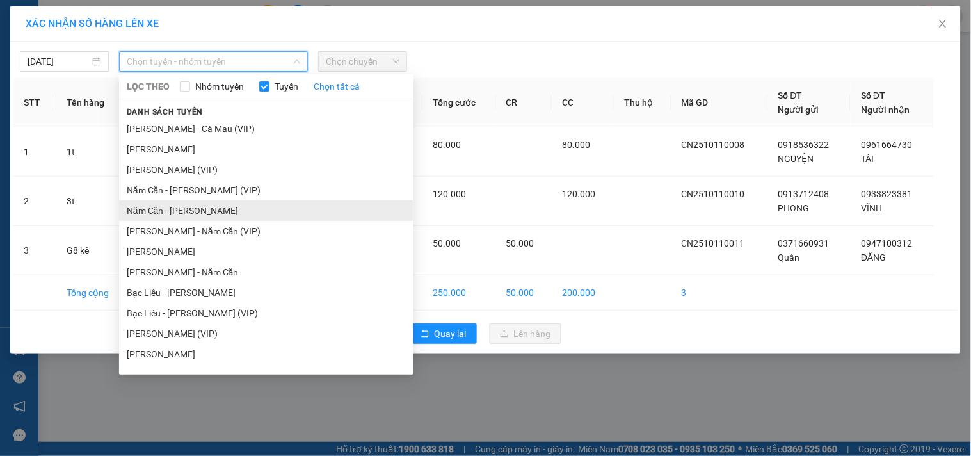
click at [197, 213] on li "Năm Căn - Hồ Chí Minh" at bounding box center [266, 210] width 294 height 20
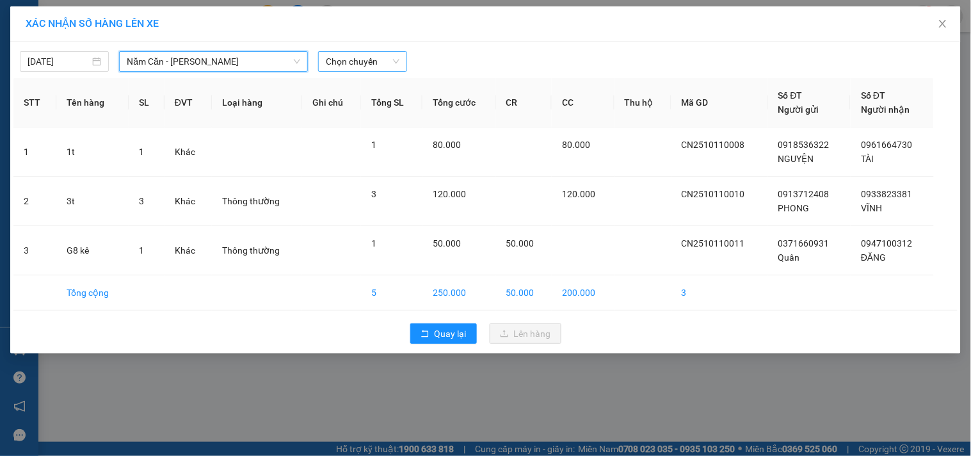
click at [388, 67] on span "Chọn chuyến" at bounding box center [363, 61] width 74 height 19
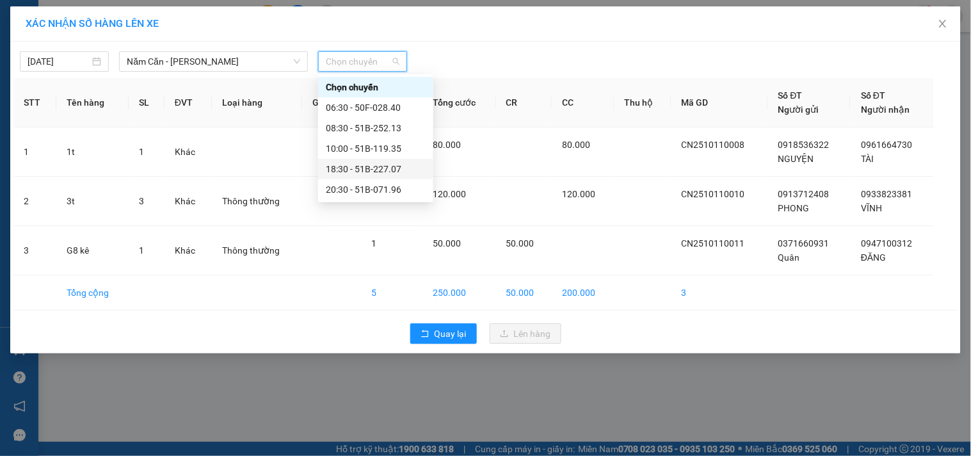
click at [370, 167] on div "18:30 - 51B-227.07" at bounding box center [376, 169] width 100 height 14
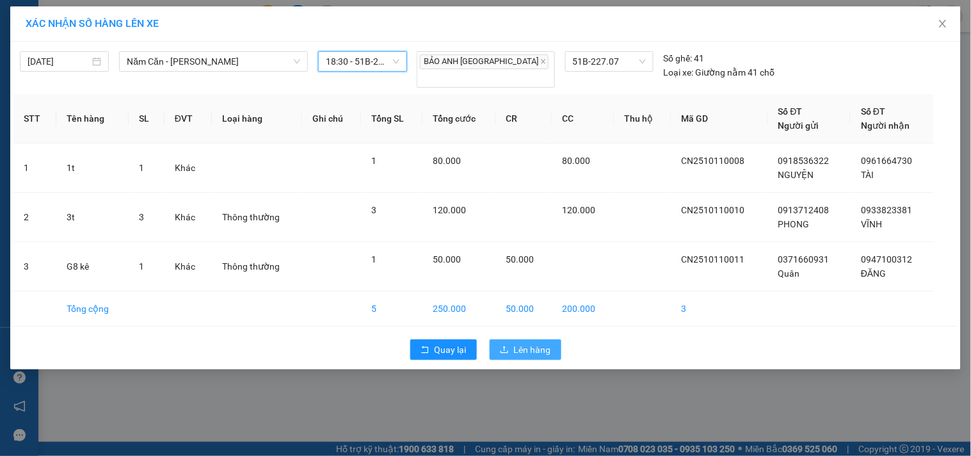
click at [540, 342] on span "Lên hàng" at bounding box center [532, 349] width 37 height 14
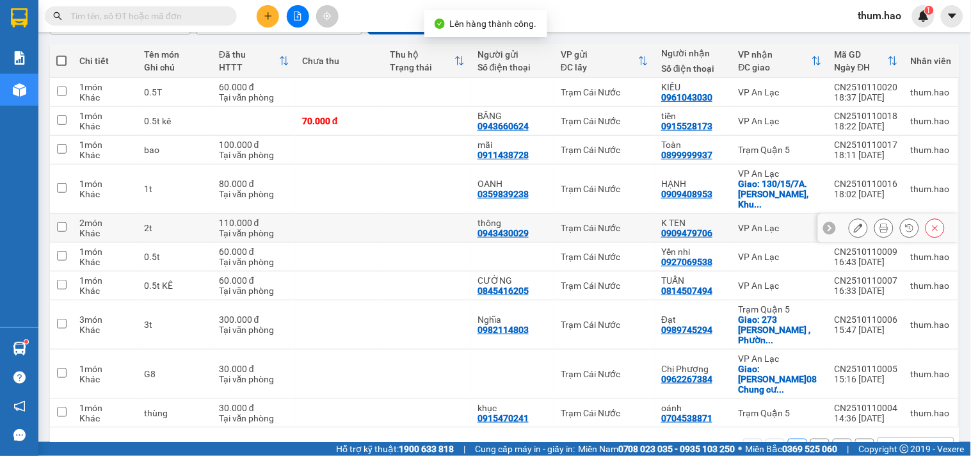
scroll to position [156, 0]
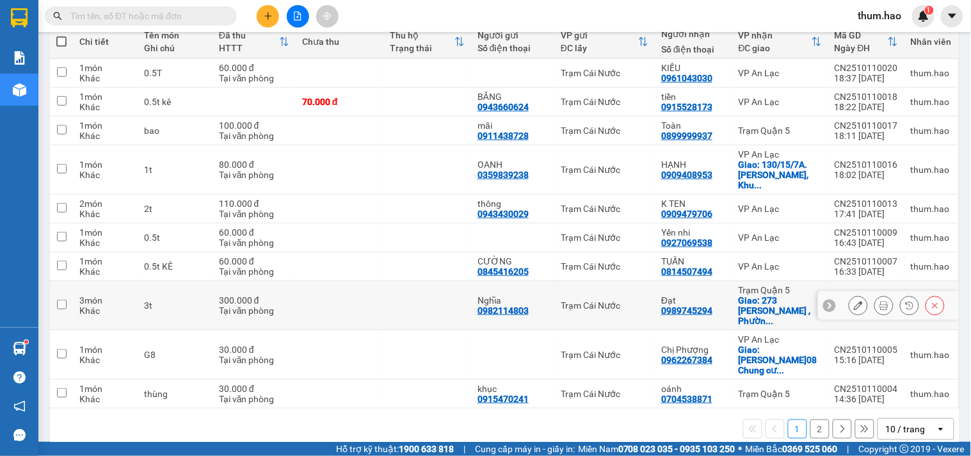
click at [60, 299] on input "checkbox" at bounding box center [62, 304] width 10 height 10
checkbox input "true"
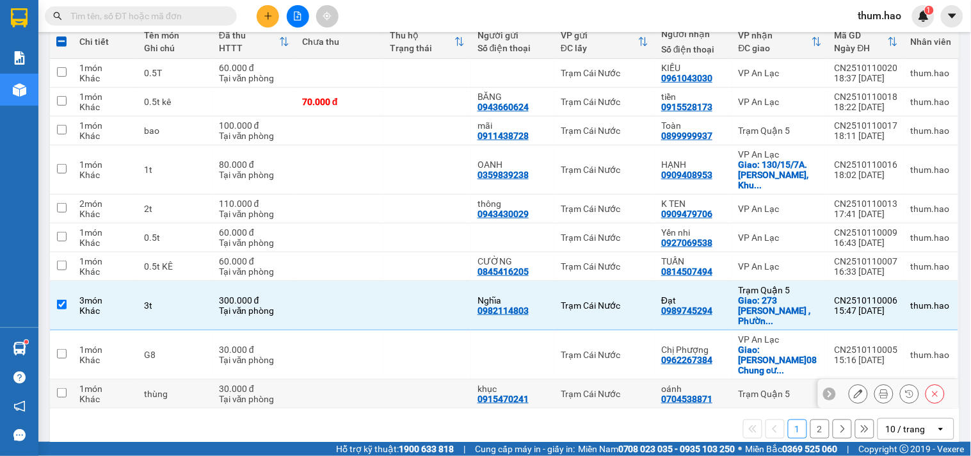
click at [64, 388] on input "checkbox" at bounding box center [62, 393] width 10 height 10
checkbox input "true"
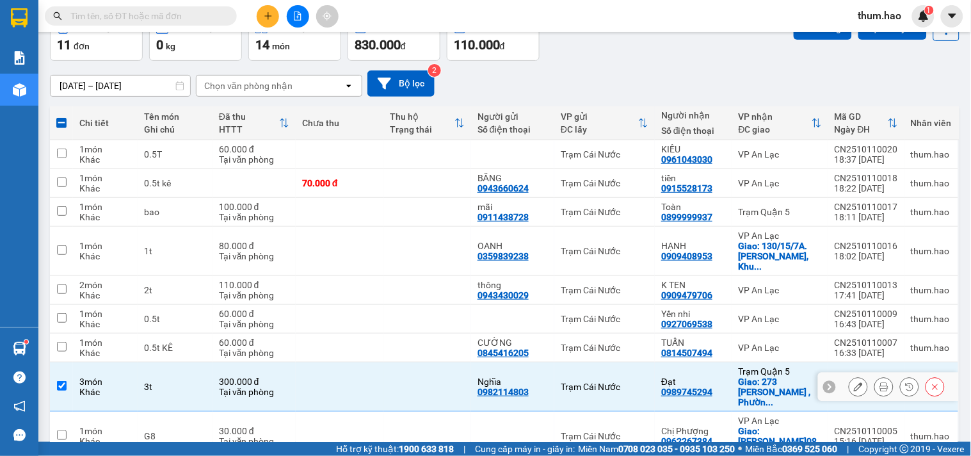
scroll to position [0, 0]
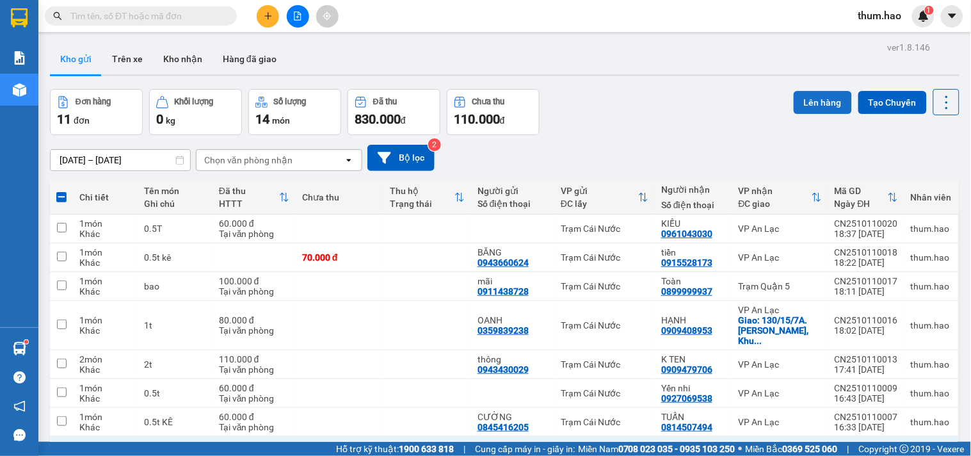
click at [797, 103] on button "Lên hàng" at bounding box center [823, 102] width 58 height 23
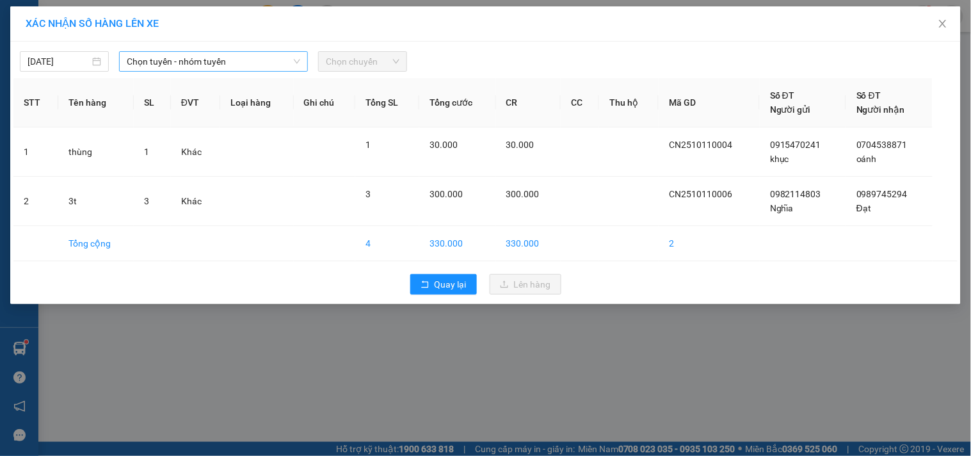
click at [239, 65] on span "Chọn tuyến - nhóm tuyến" at bounding box center [213, 61] width 173 height 19
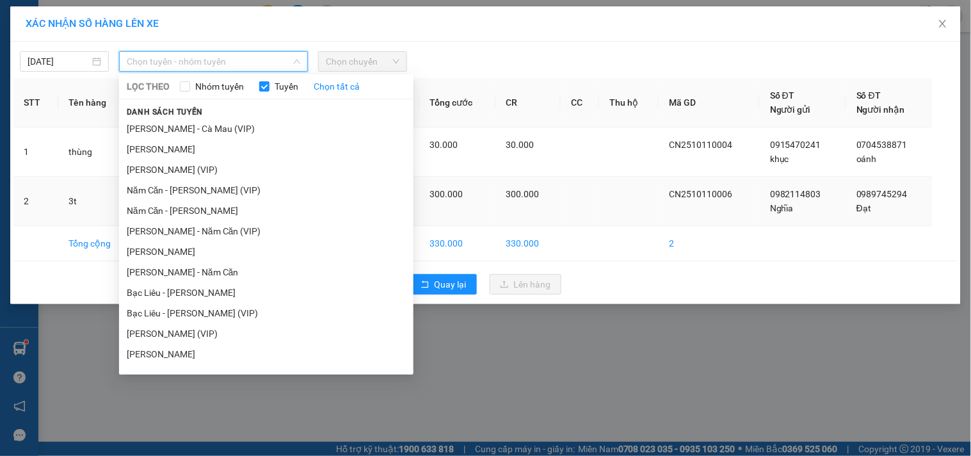
drag, startPoint x: 150, startPoint y: 205, endPoint x: 160, endPoint y: 197, distance: 12.7
click at [151, 205] on li "Năm Căn - Hồ Chí Minh" at bounding box center [266, 210] width 294 height 20
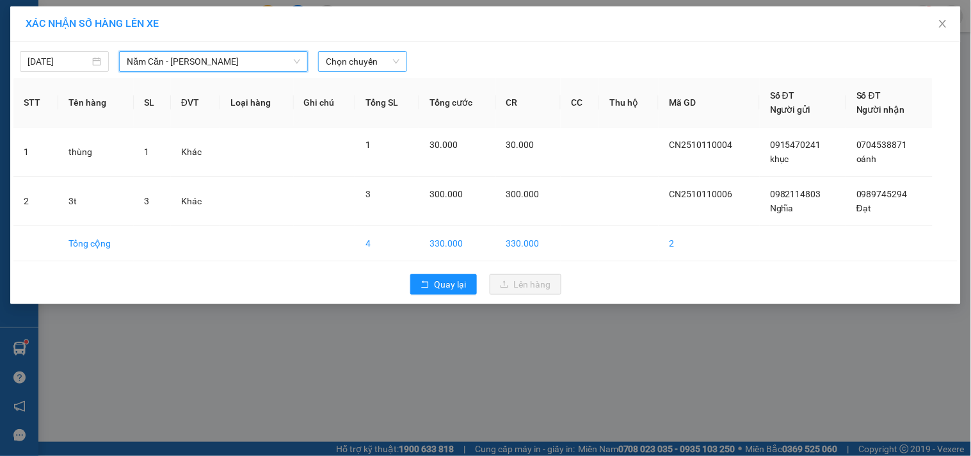
click at [381, 64] on span "Chọn chuyến" at bounding box center [363, 61] width 74 height 19
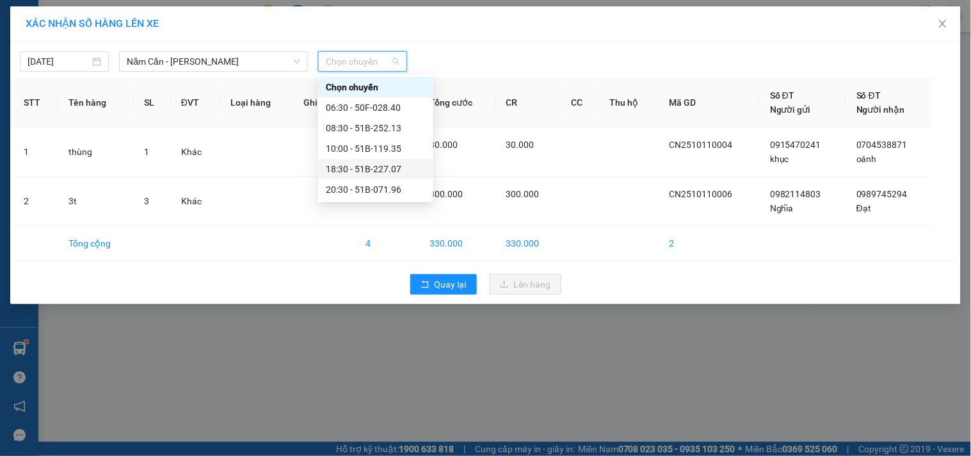
click at [336, 170] on div "18:30 - 51B-227.07" at bounding box center [376, 169] width 100 height 14
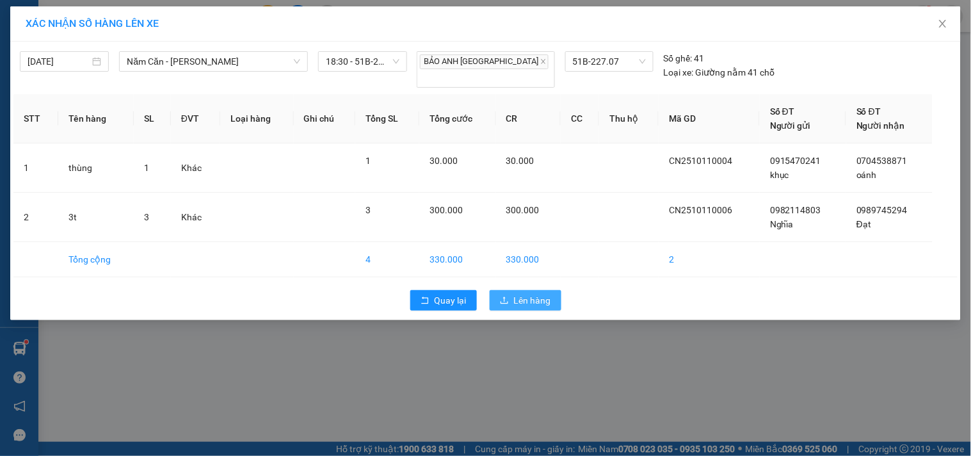
click at [519, 293] on span "Lên hàng" at bounding box center [532, 300] width 37 height 14
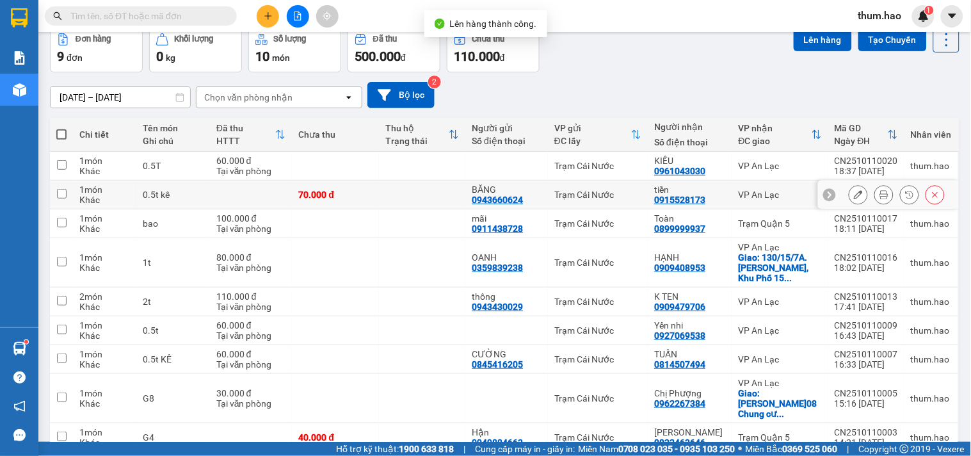
scroll to position [116, 0]
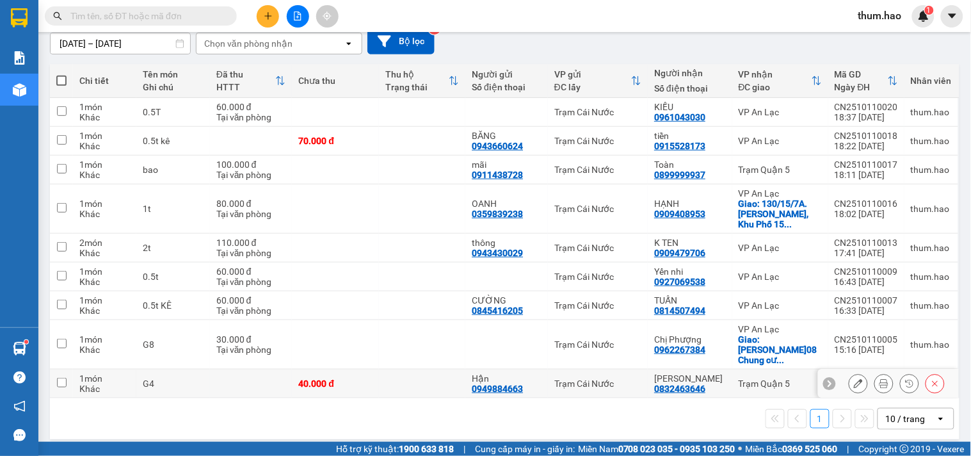
click at [61, 378] on input "checkbox" at bounding box center [62, 383] width 10 height 10
checkbox input "true"
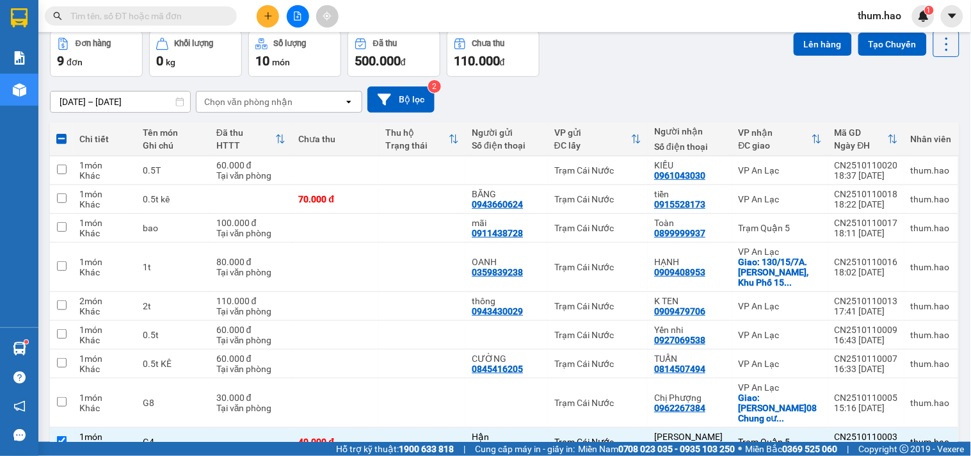
scroll to position [0, 0]
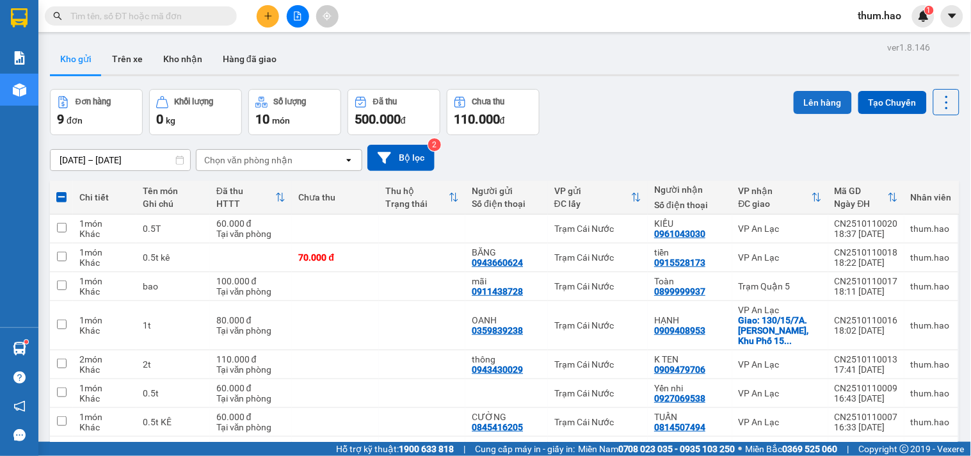
click at [816, 97] on button "Lên hàng" at bounding box center [823, 102] width 58 height 23
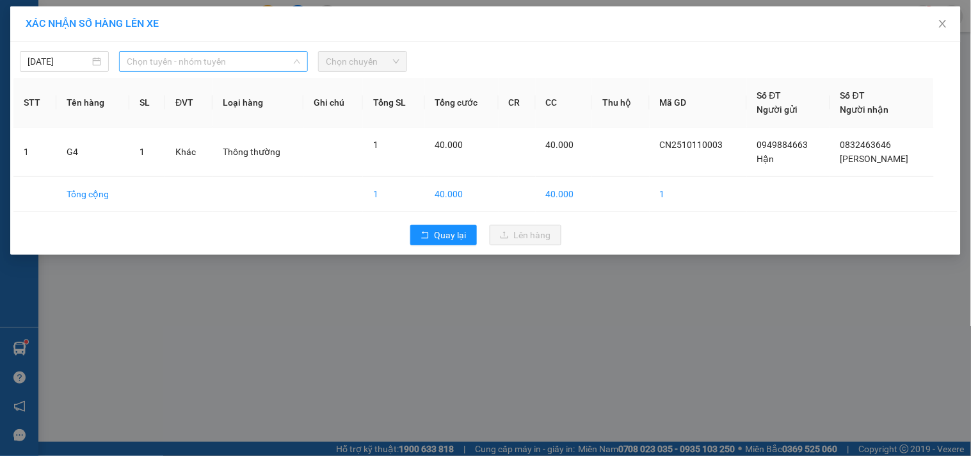
click at [280, 61] on span "Chọn tuyến - nhóm tuyến" at bounding box center [213, 61] width 173 height 19
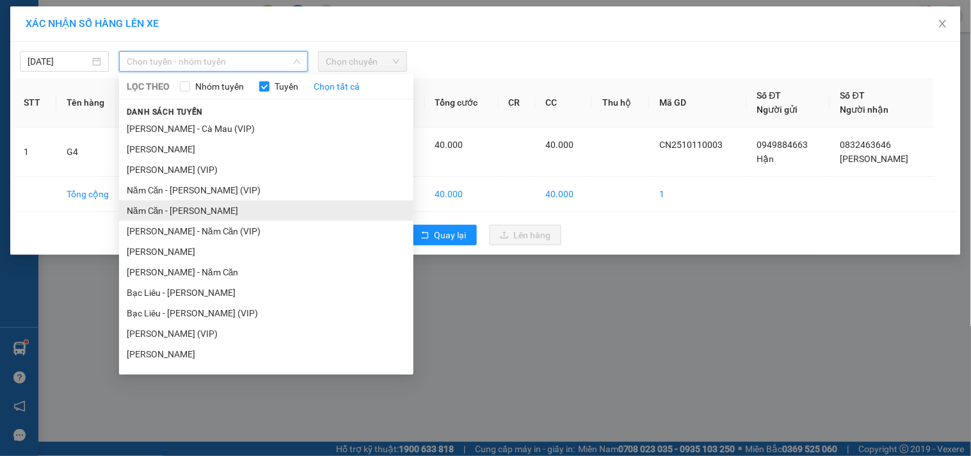
click at [178, 207] on li "Năm Căn - Hồ Chí Minh" at bounding box center [266, 210] width 294 height 20
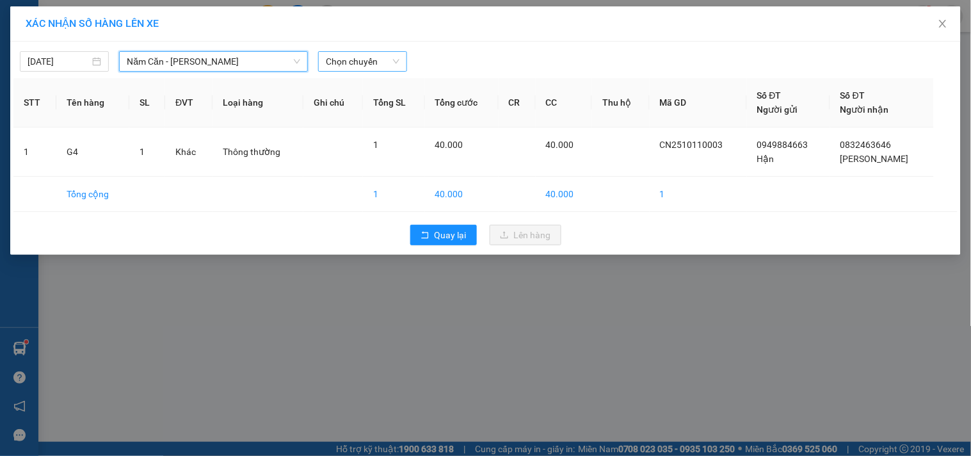
click at [388, 65] on span "Chọn chuyến" at bounding box center [363, 61] width 74 height 19
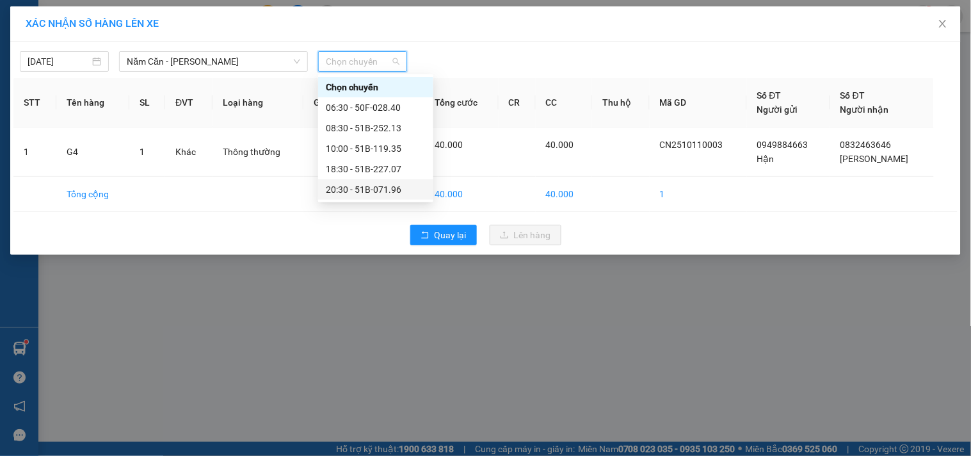
click at [353, 188] on div "20:30 - 51B-071.96" at bounding box center [376, 189] width 100 height 14
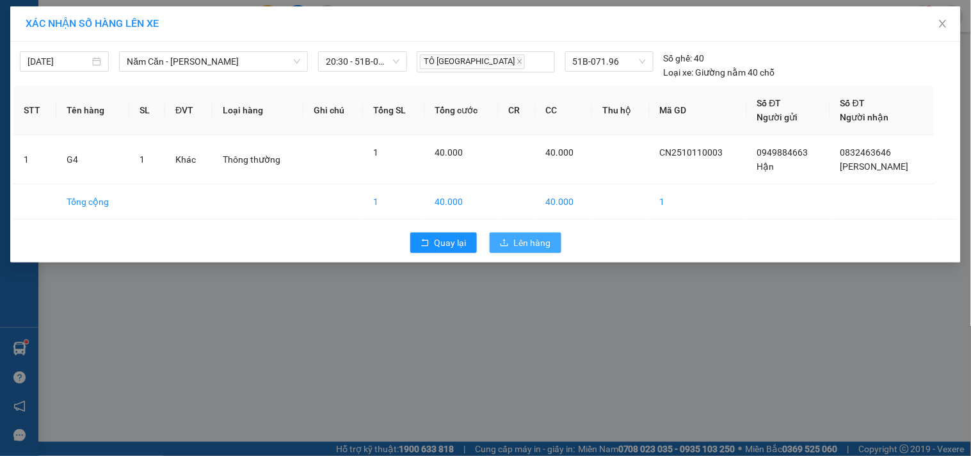
click at [512, 241] on button "Lên hàng" at bounding box center [526, 242] width 72 height 20
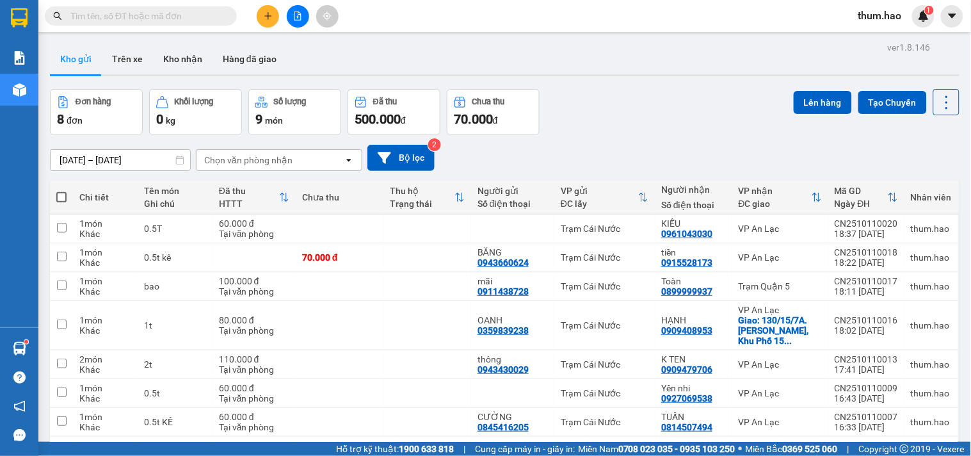
click at [124, 17] on input "text" at bounding box center [145, 16] width 151 height 14
click at [124, 20] on input "text" at bounding box center [145, 16] width 151 height 14
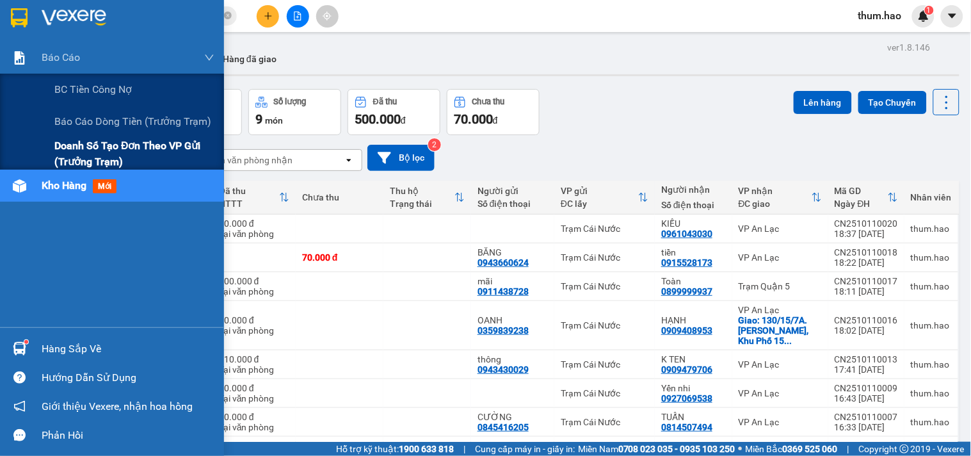
click at [72, 138] on span "Doanh số tạo đơn theo VP gửi (trưởng trạm)" at bounding box center [134, 154] width 160 height 32
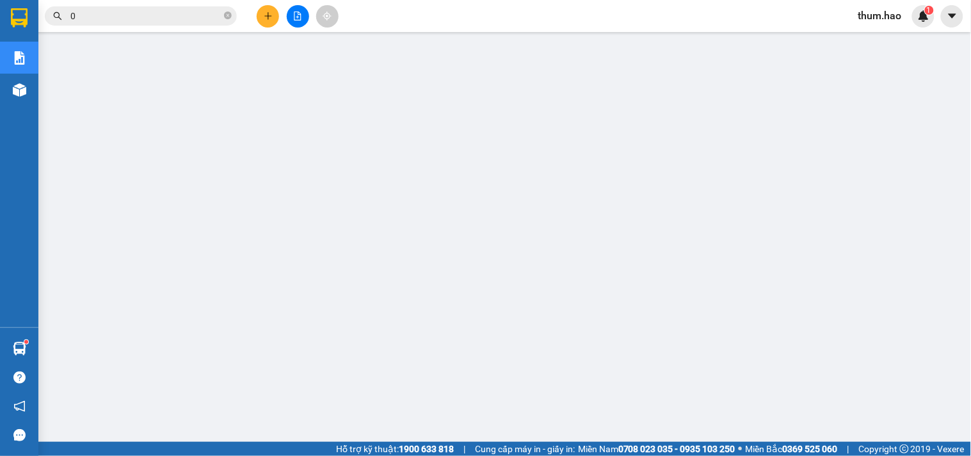
click at [150, 18] on input "0" at bounding box center [145, 16] width 151 height 14
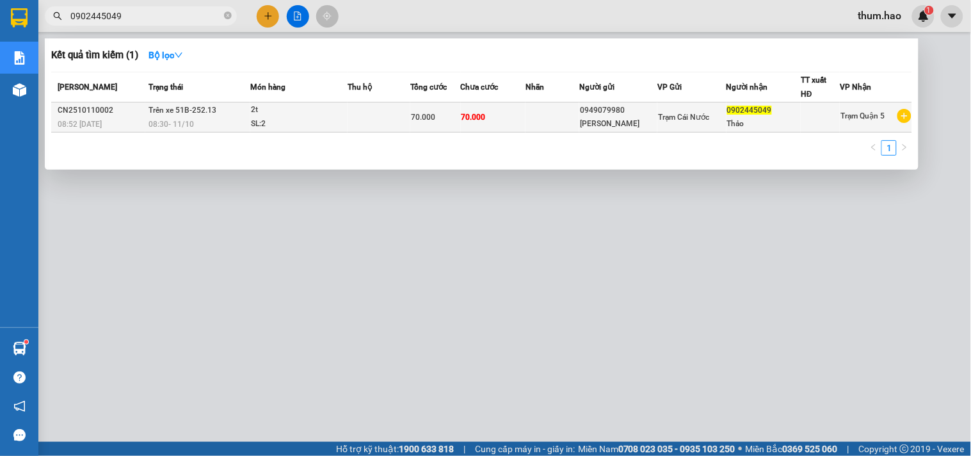
type input "0902445049"
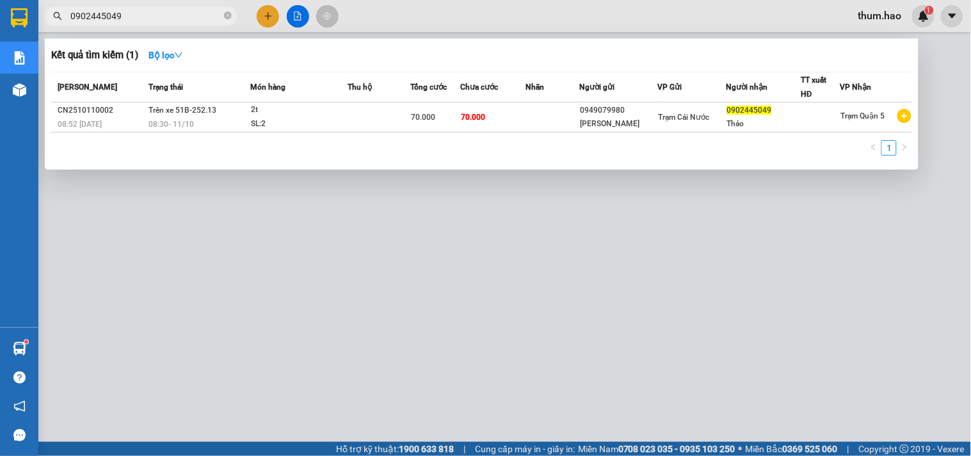
click at [361, 111] on td at bounding box center [378, 117] width 63 height 30
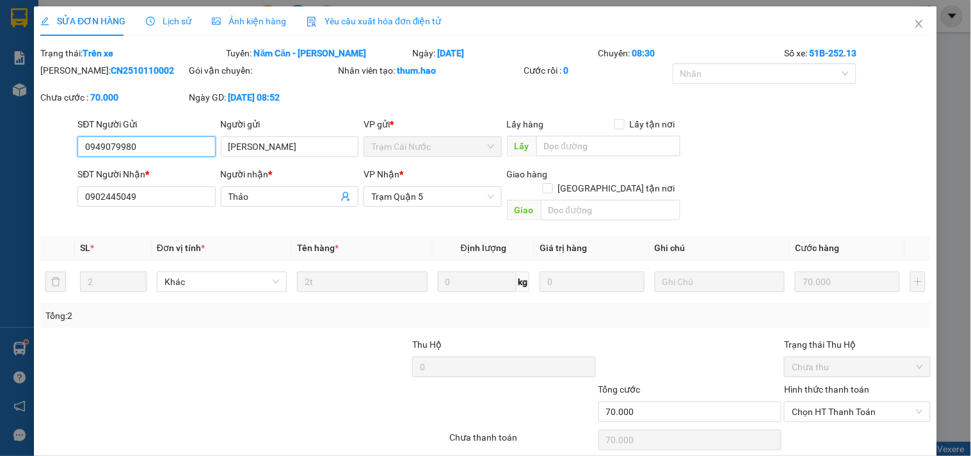
type input "0949079980"
type input "Linh"
type input "0902445049"
type input "Thảo"
type input "70.000"
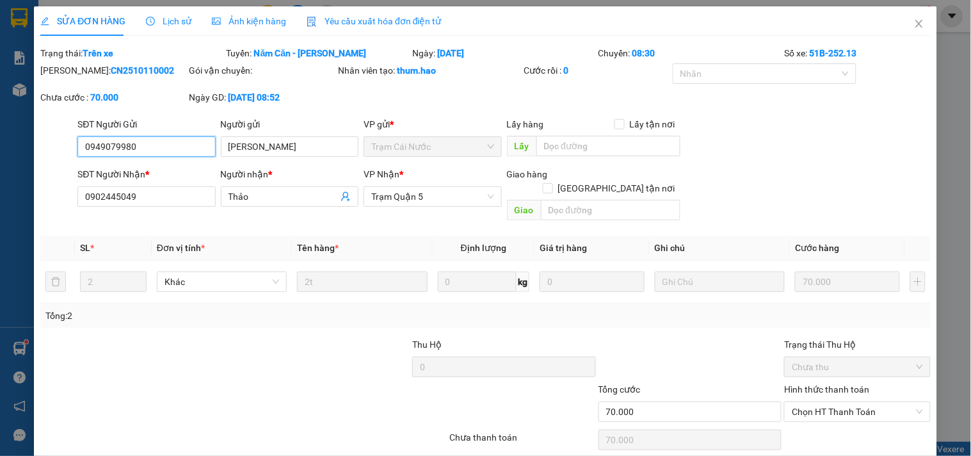
type input "70.000"
click at [234, 20] on span "Ảnh kiện hàng" at bounding box center [249, 21] width 74 height 10
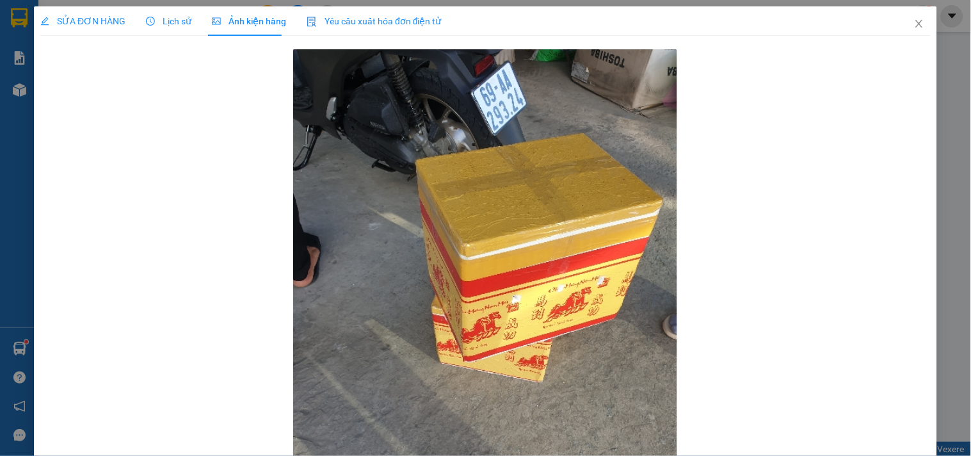
click at [164, 22] on span "Lịch sử" at bounding box center [168, 21] width 45 height 10
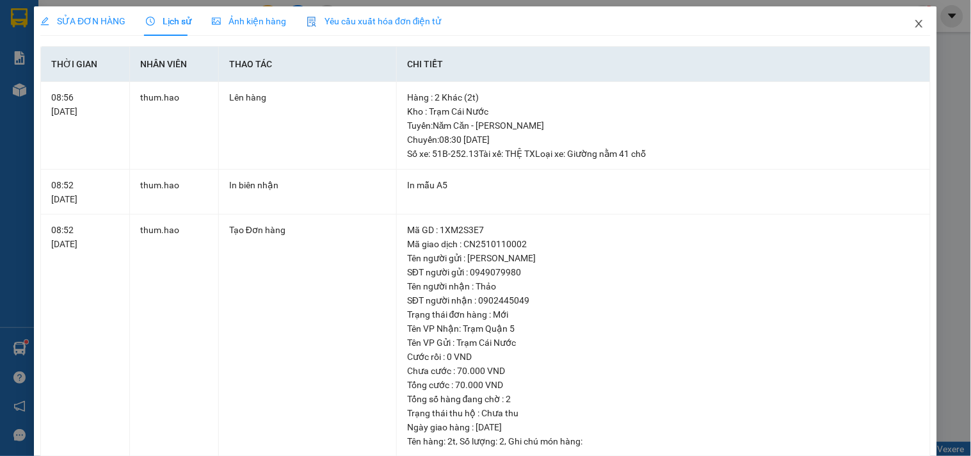
click at [914, 26] on icon "close" at bounding box center [919, 24] width 10 height 10
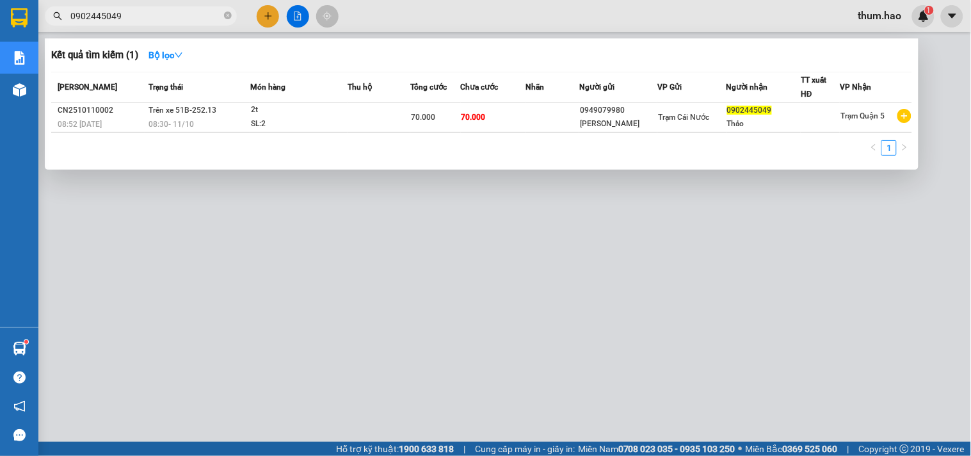
click at [180, 20] on input "0902445049" at bounding box center [145, 16] width 151 height 14
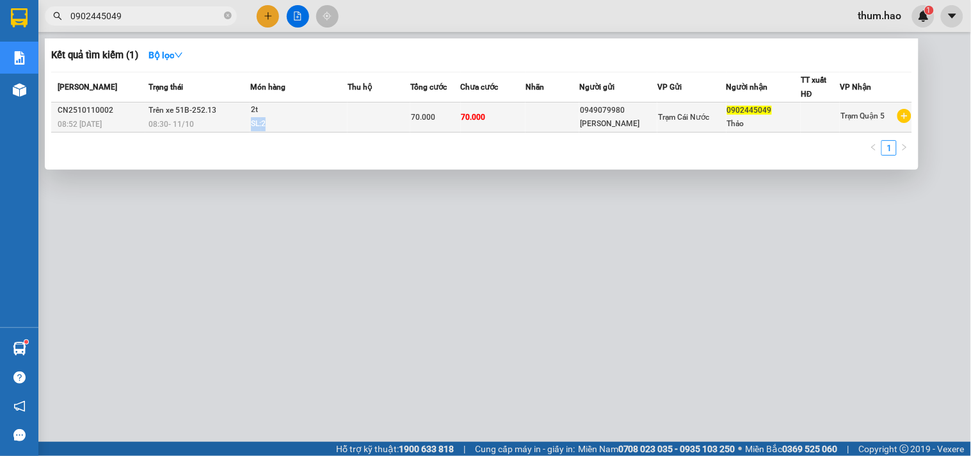
click at [328, 118] on span "2t SL: 2" at bounding box center [299, 117] width 96 height 28
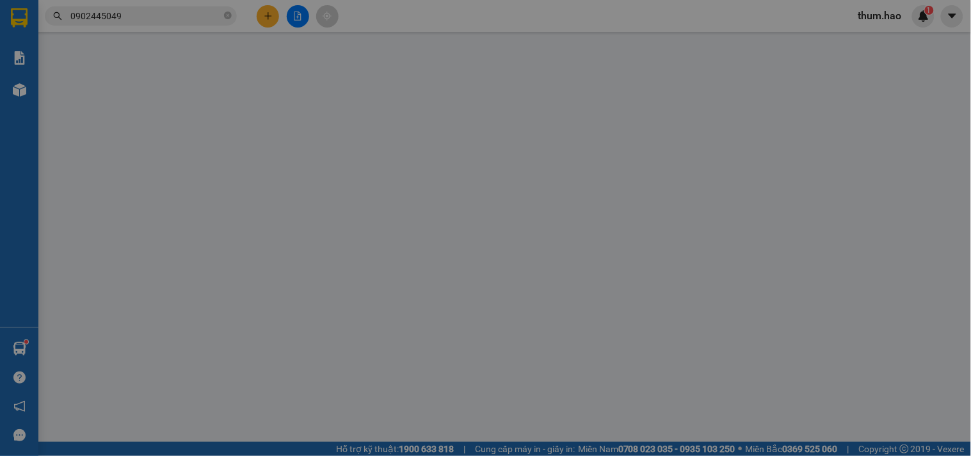
type input "0949079980"
type input "Linh"
type input "0902445049"
type input "Thảo"
type input "70.000"
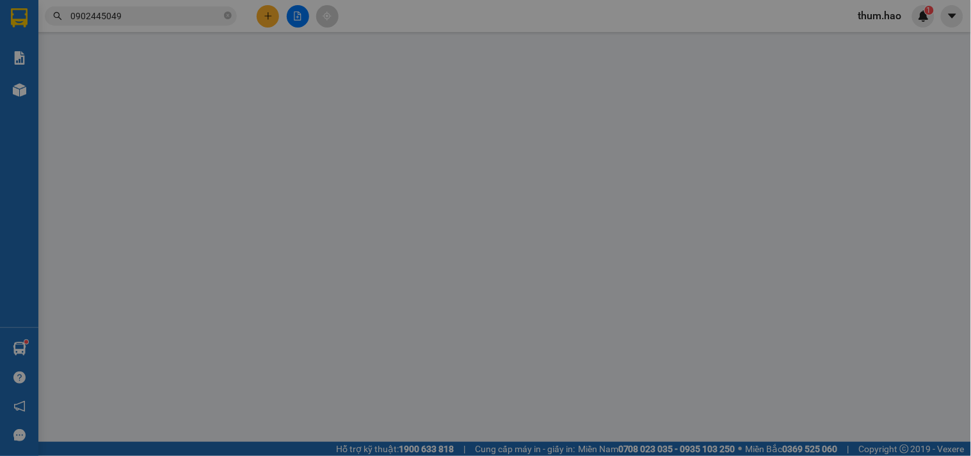
type input "70.000"
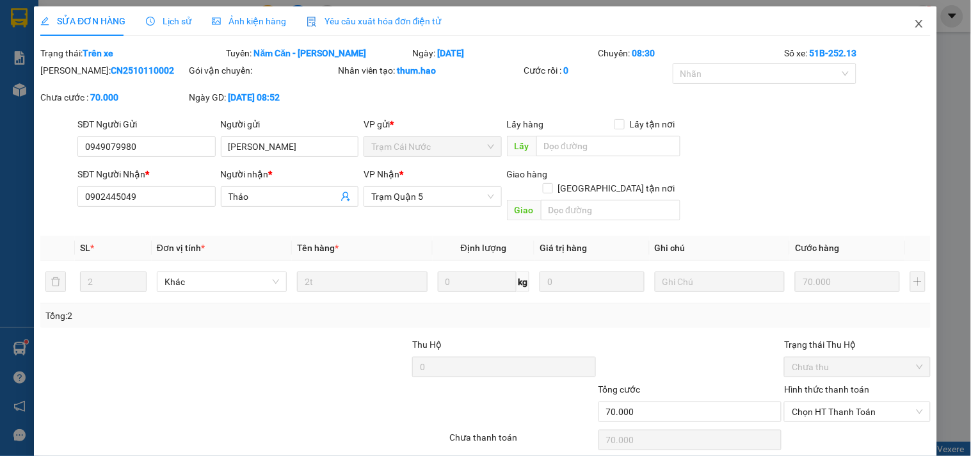
click at [915, 21] on icon "close" at bounding box center [918, 24] width 7 height 8
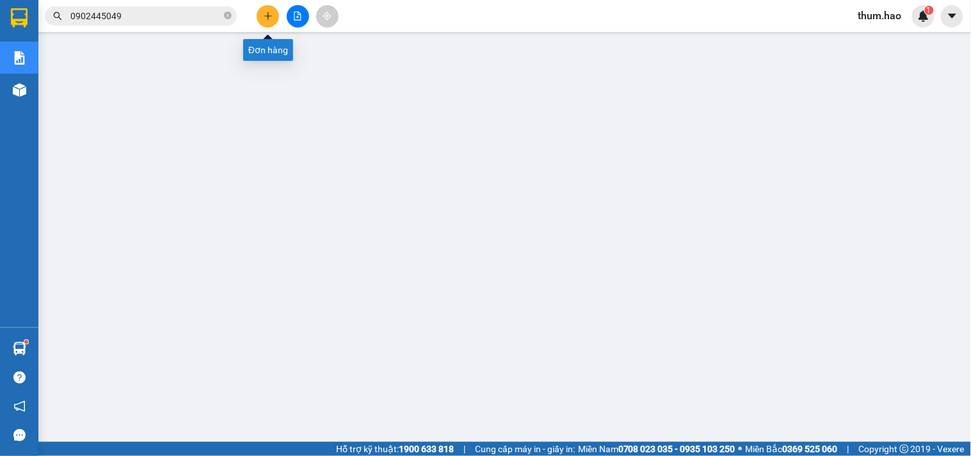
click at [260, 11] on button at bounding box center [268, 16] width 22 height 22
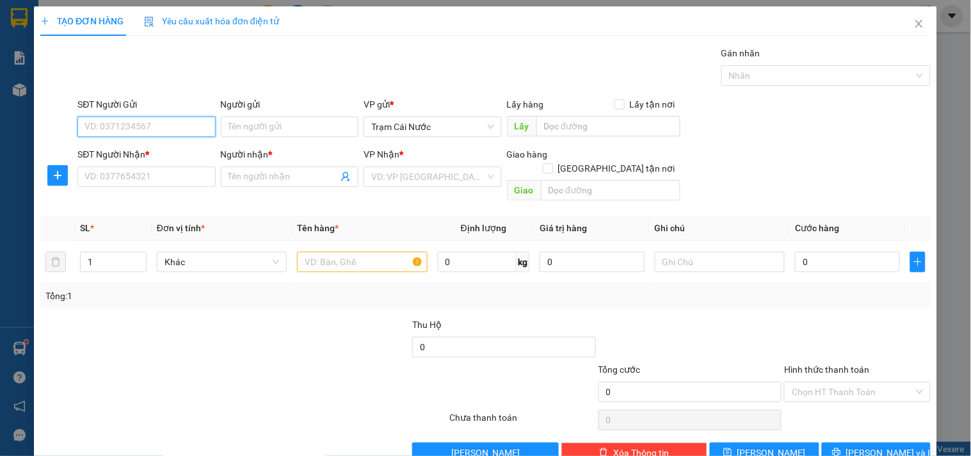
click at [109, 129] on input "SĐT Người Gửi" at bounding box center [146, 126] width 138 height 20
click at [109, 174] on input "SĐT Người Nhận *" at bounding box center [146, 176] width 138 height 20
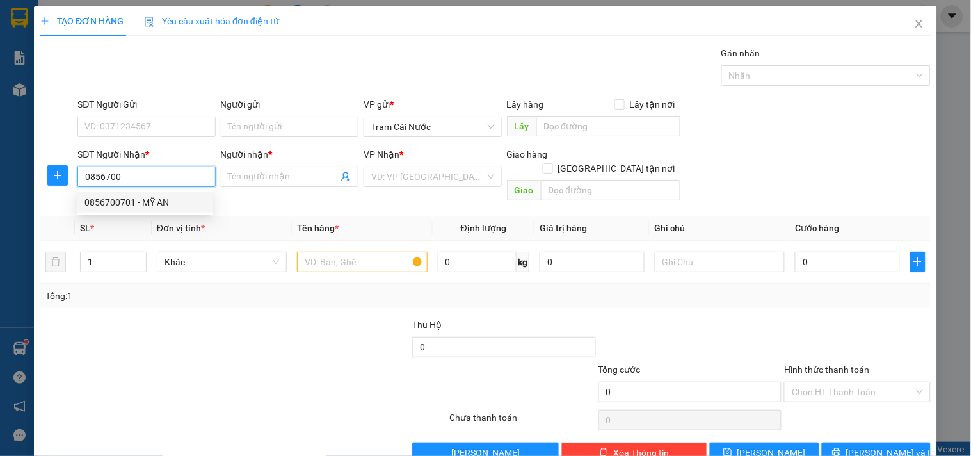
click at [129, 208] on div "0856700701 - MỸ AN" at bounding box center [144, 202] width 121 height 14
type input "0856700701"
type input "MỸ AN"
type input "40.000"
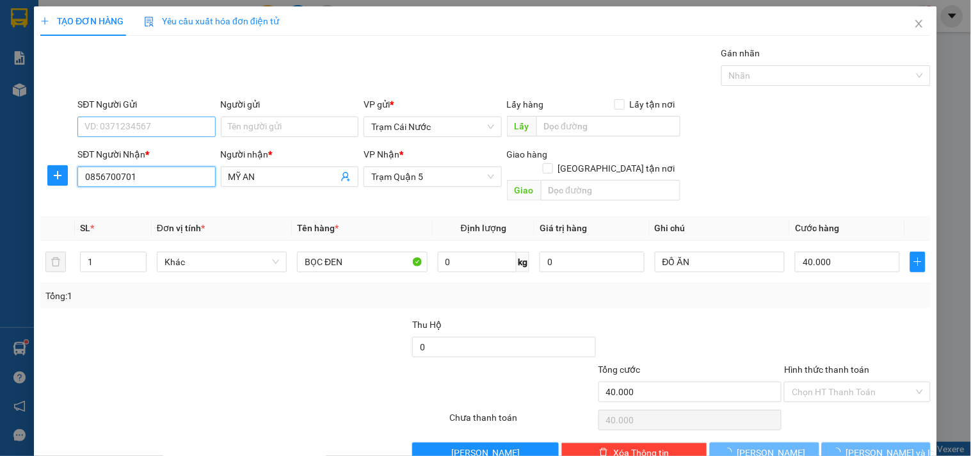
type input "0856700701"
click at [177, 131] on input "SĐT Người Gửi" at bounding box center [146, 126] width 138 height 20
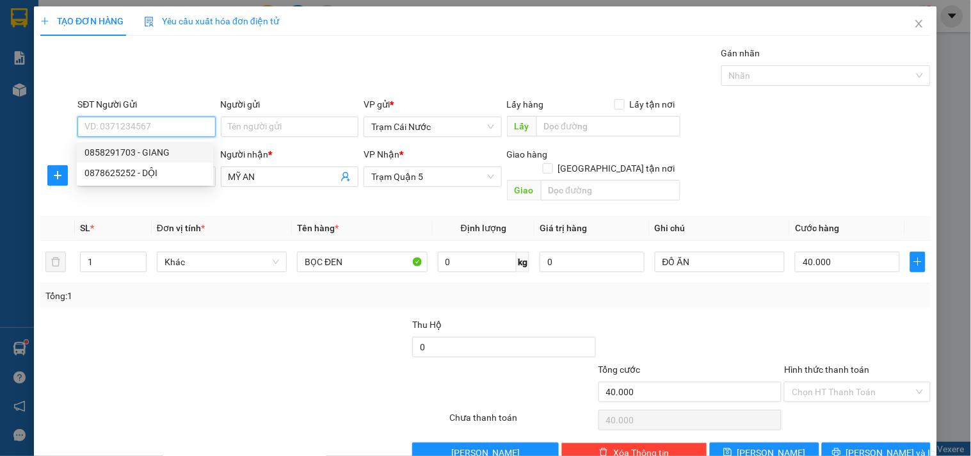
click at [181, 154] on div "0858291703 - GIANG" at bounding box center [144, 152] width 121 height 14
type input "0858291703"
type input "GIANG"
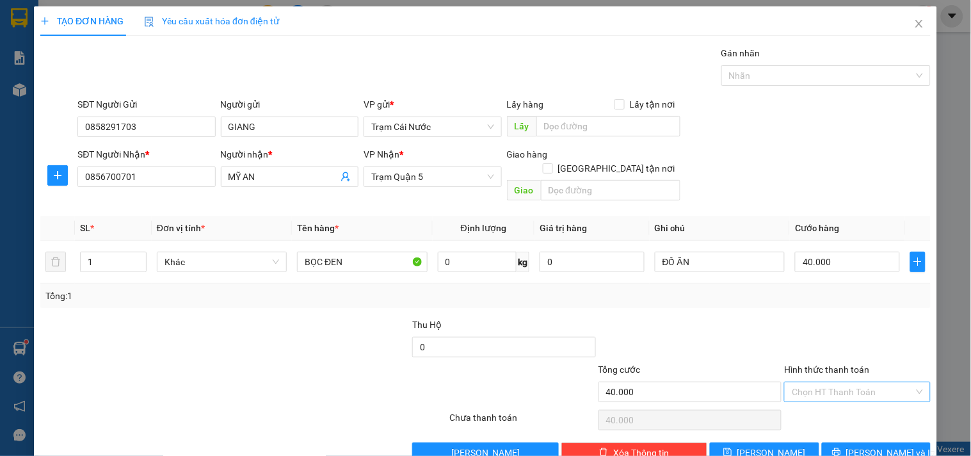
click at [847, 382] on input "Hình thức thanh toán" at bounding box center [853, 391] width 122 height 19
click at [805, 401] on div "Tại văn phòng" at bounding box center [849, 403] width 129 height 14
type input "0"
click at [884, 445] on span "[PERSON_NAME] và In" at bounding box center [891, 452] width 90 height 14
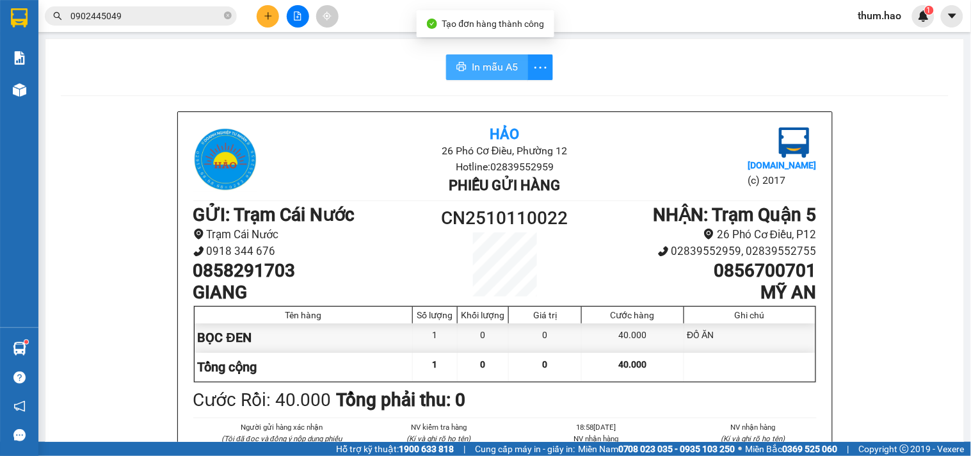
click at [490, 58] on button "In mẫu A5" at bounding box center [487, 67] width 82 height 26
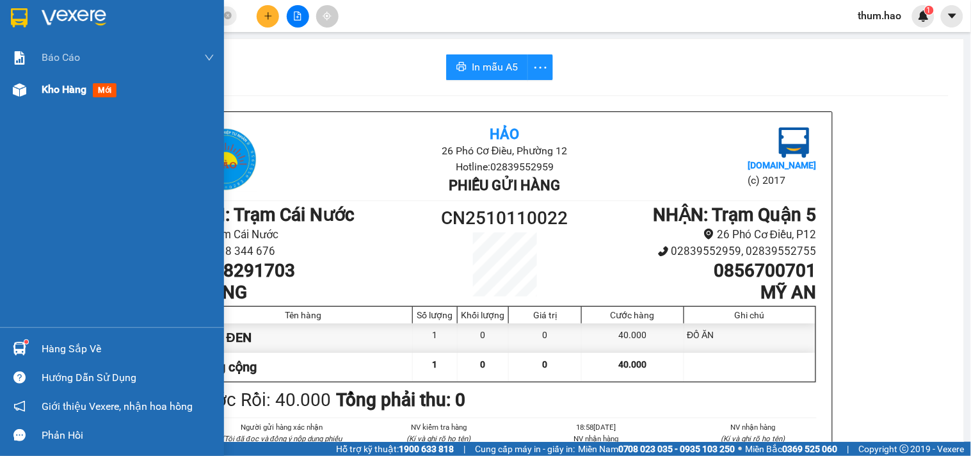
click at [47, 85] on span "Kho hàng" at bounding box center [64, 89] width 45 height 12
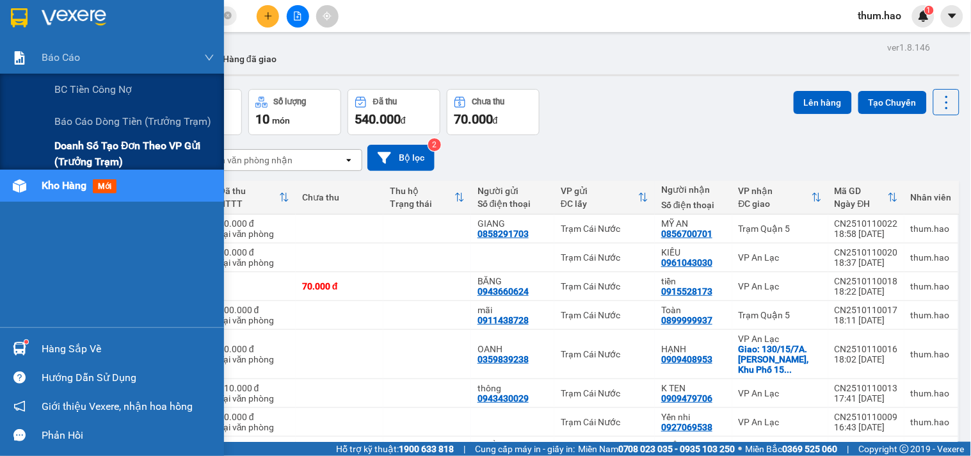
click at [65, 143] on span "Doanh số tạo đơn theo VP gửi (trưởng trạm)" at bounding box center [134, 154] width 160 height 32
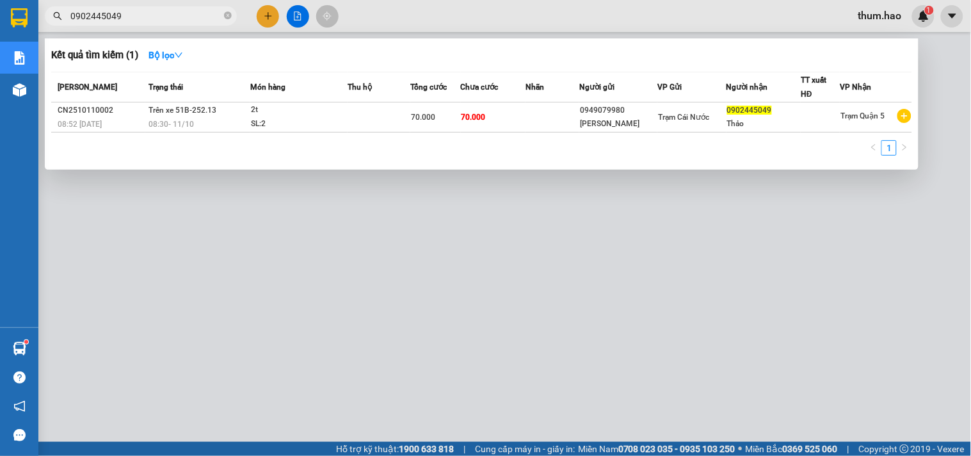
click at [164, 20] on input "0902445049" at bounding box center [145, 16] width 151 height 14
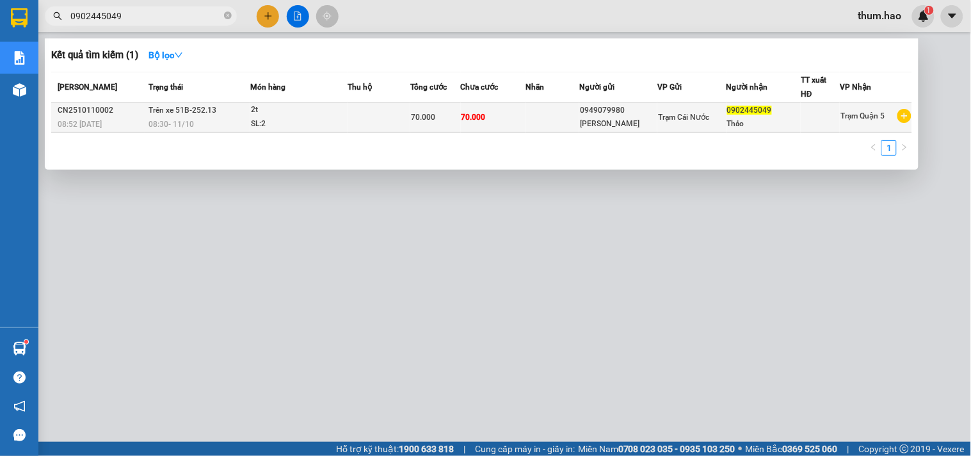
click at [554, 116] on td at bounding box center [552, 117] width 54 height 30
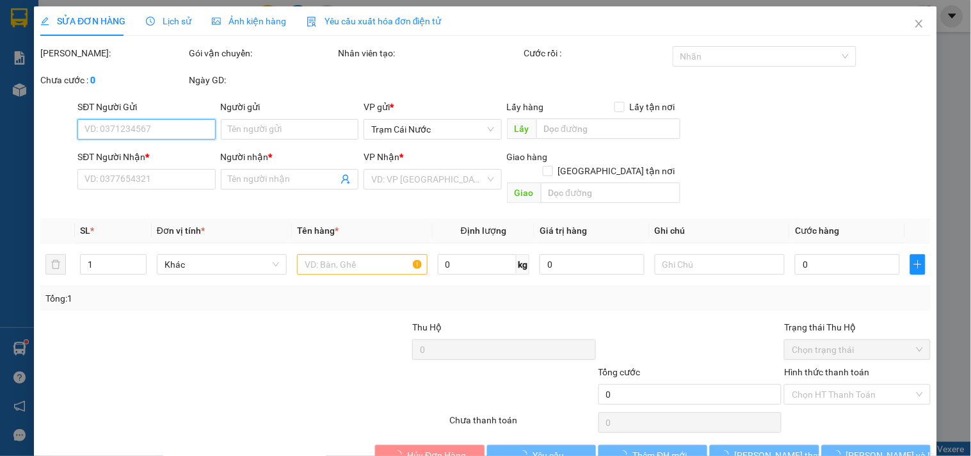
type input "0949079980"
type input "Linh"
type input "0902445049"
type input "Thảo"
type input "70.000"
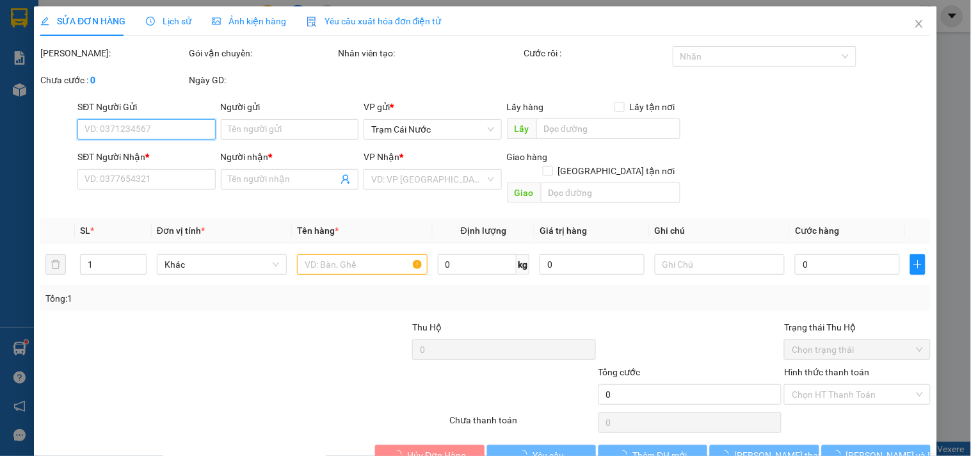
type input "70.000"
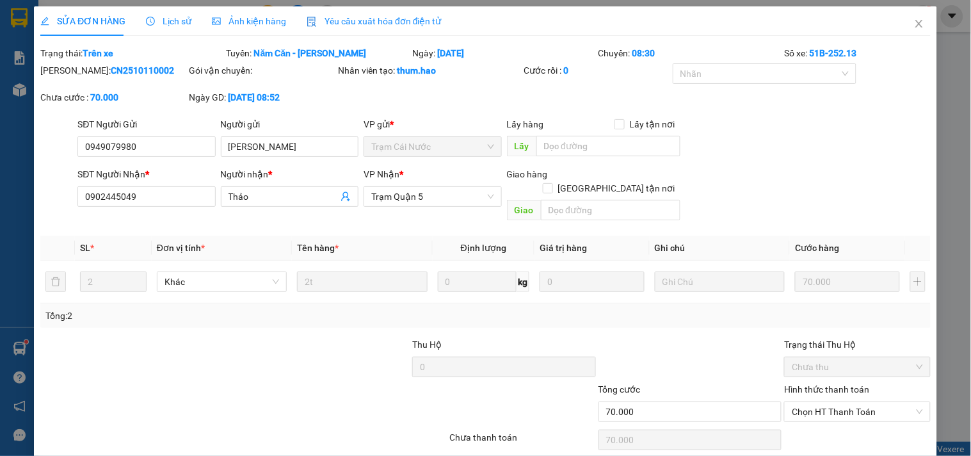
click at [267, 26] on span "Ảnh kiện hàng" at bounding box center [249, 21] width 74 height 10
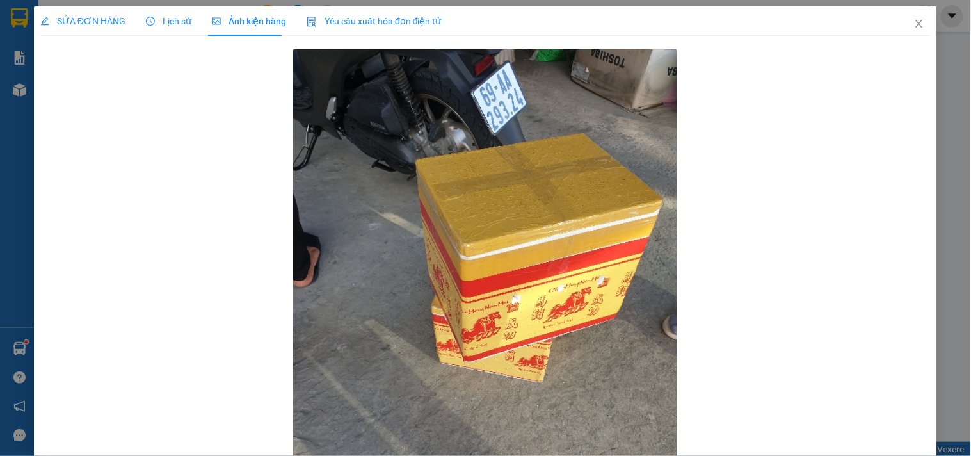
click at [186, 29] on div "Lịch sử" at bounding box center [168, 20] width 45 height 29
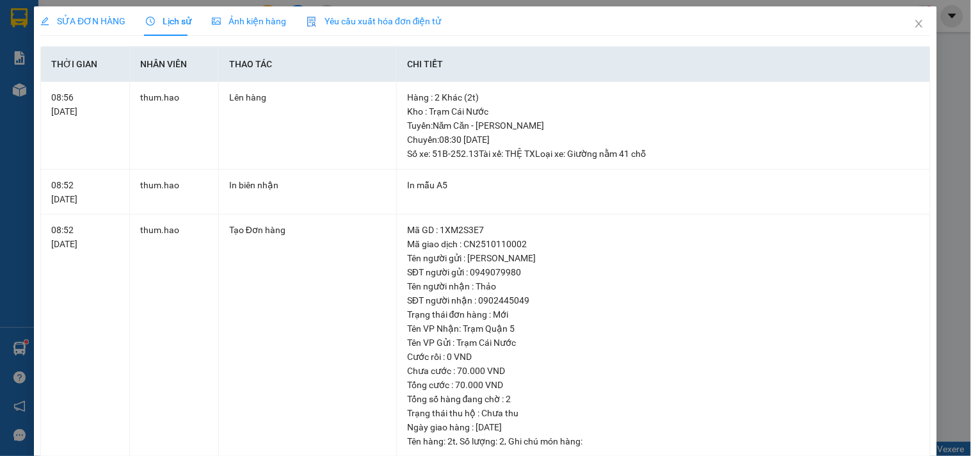
click at [256, 28] on div "Ảnh kiện hàng" at bounding box center [249, 21] width 74 height 14
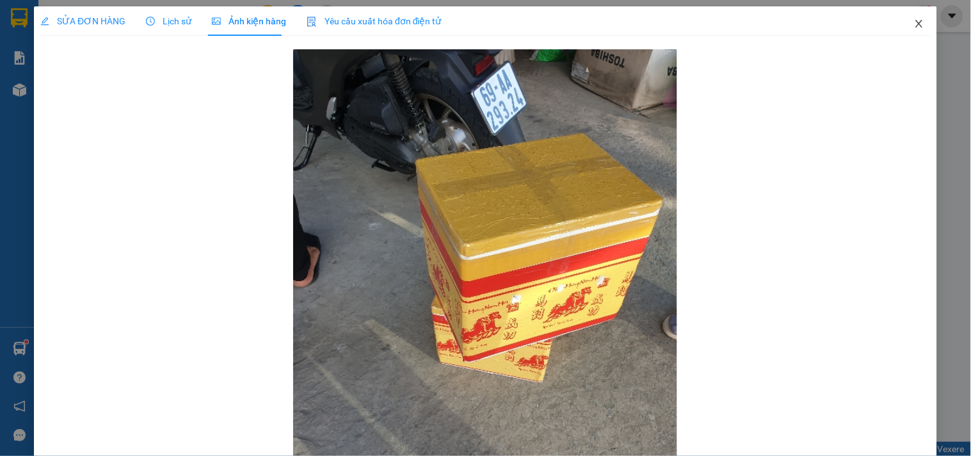
click at [915, 26] on icon "close" at bounding box center [918, 24] width 7 height 8
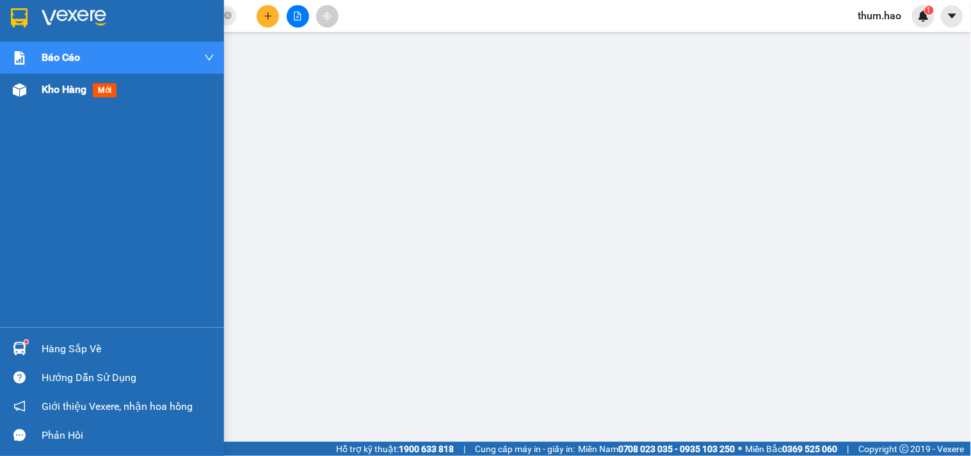
click at [35, 92] on div "Kho hàng mới" at bounding box center [112, 90] width 224 height 32
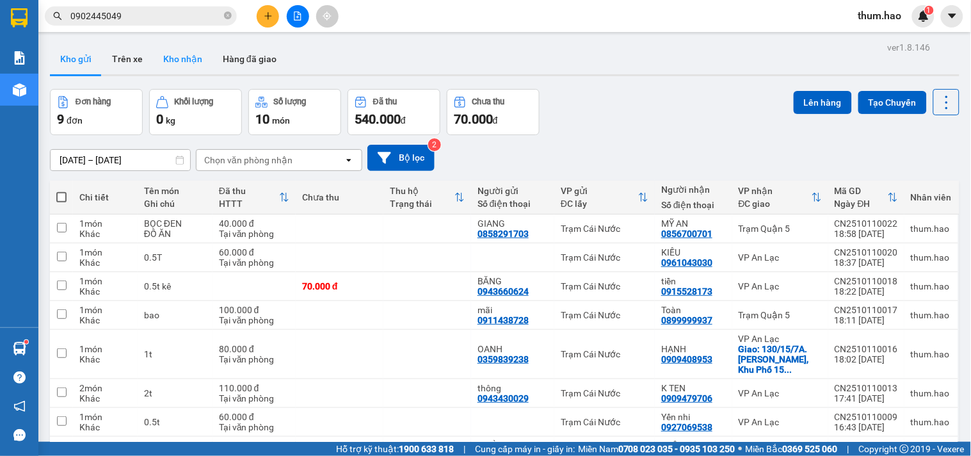
click at [195, 60] on button "Kho nhận" at bounding box center [183, 59] width 60 height 31
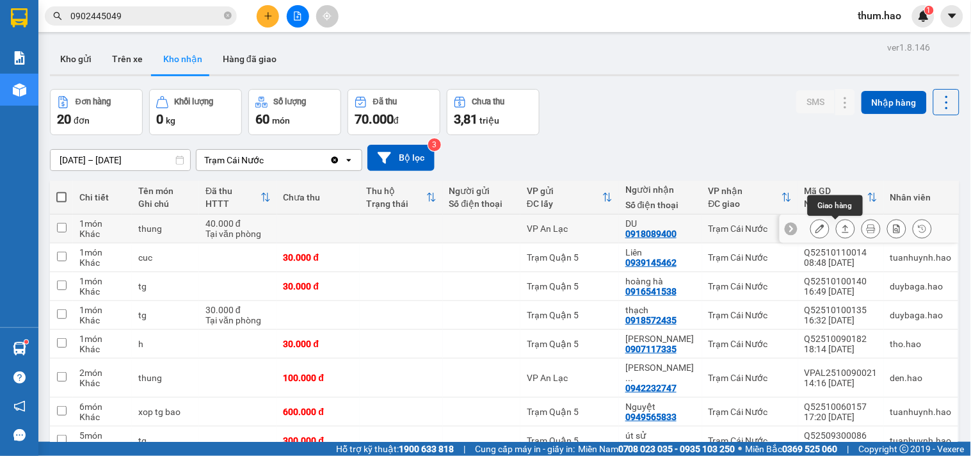
click at [836, 224] on button at bounding box center [845, 229] width 18 height 22
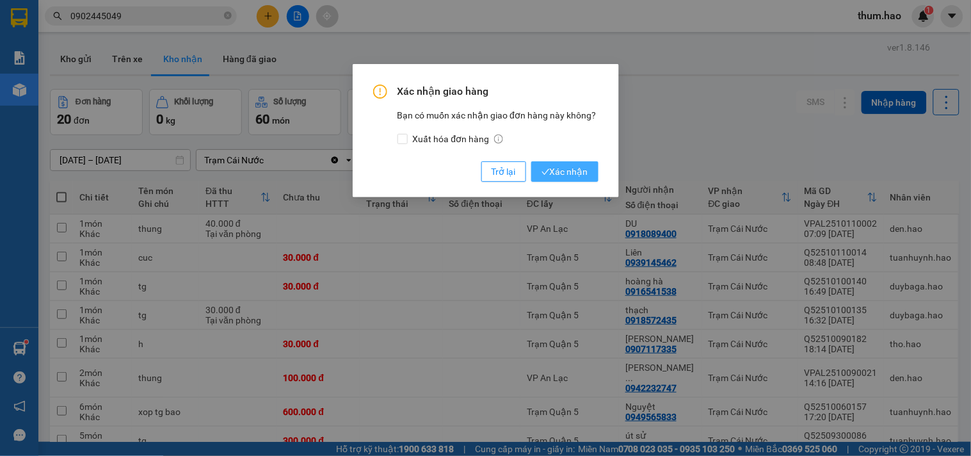
click at [566, 170] on span "Xác nhận" at bounding box center [564, 171] width 47 height 14
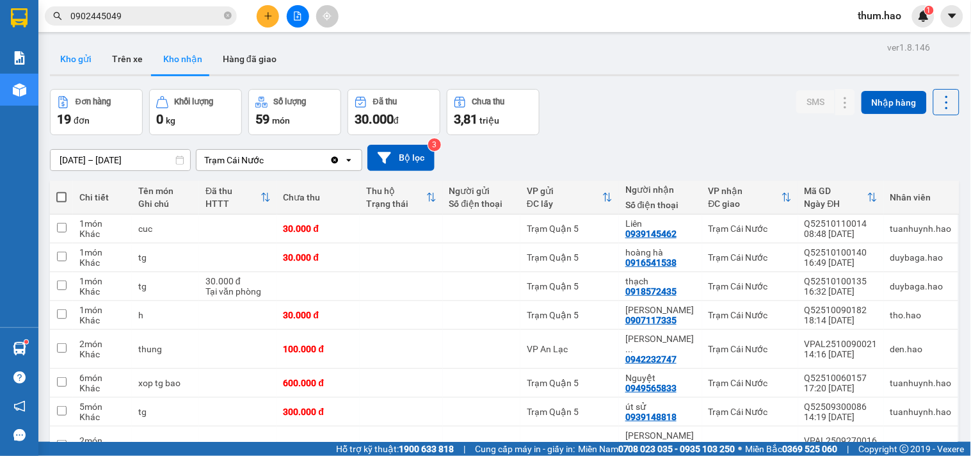
click at [75, 45] on button "Kho gửi" at bounding box center [76, 59] width 52 height 31
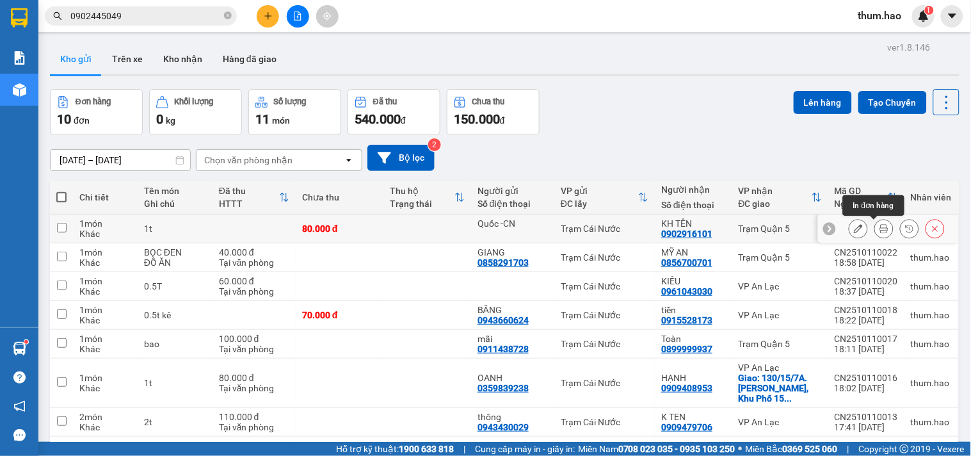
click at [879, 225] on icon at bounding box center [883, 228] width 9 height 9
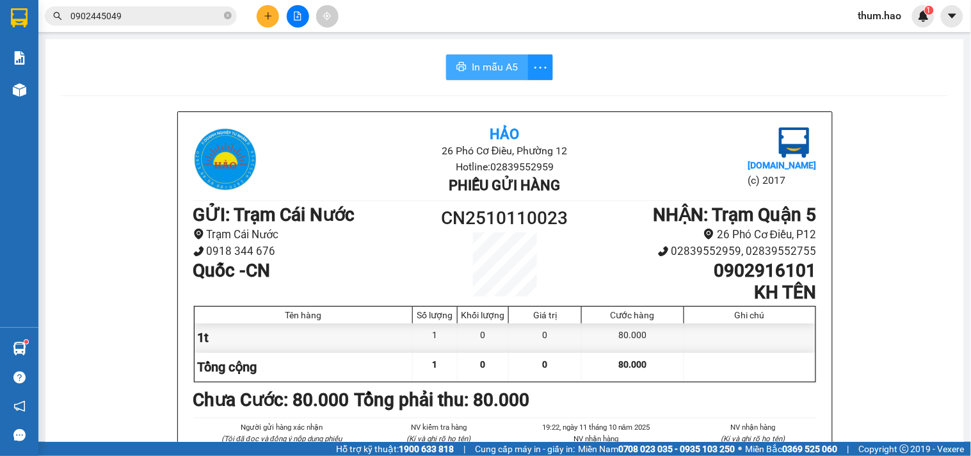
click at [497, 68] on span "In mẫu A5" at bounding box center [495, 67] width 46 height 16
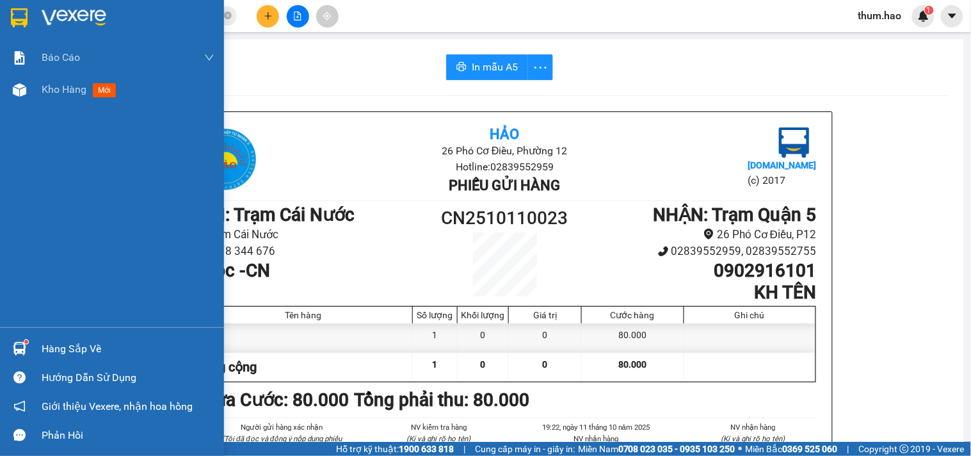
click at [50, 108] on div "Báo cáo BC tiền công nợ Báo cáo dòng tiền (trưởng trạm) Doanh số tạo đơn theo V…" at bounding box center [112, 184] width 224 height 285
click at [64, 88] on span "Kho hàng" at bounding box center [64, 89] width 45 height 12
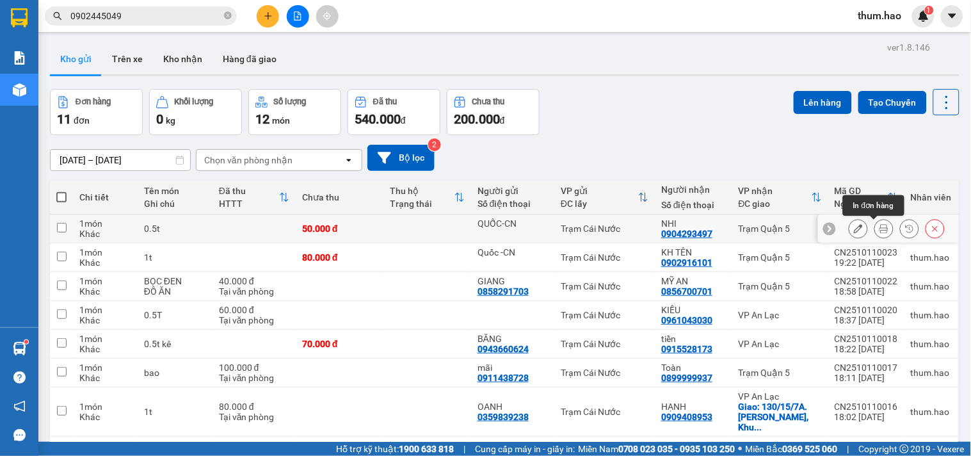
click at [879, 228] on icon at bounding box center [883, 228] width 9 height 9
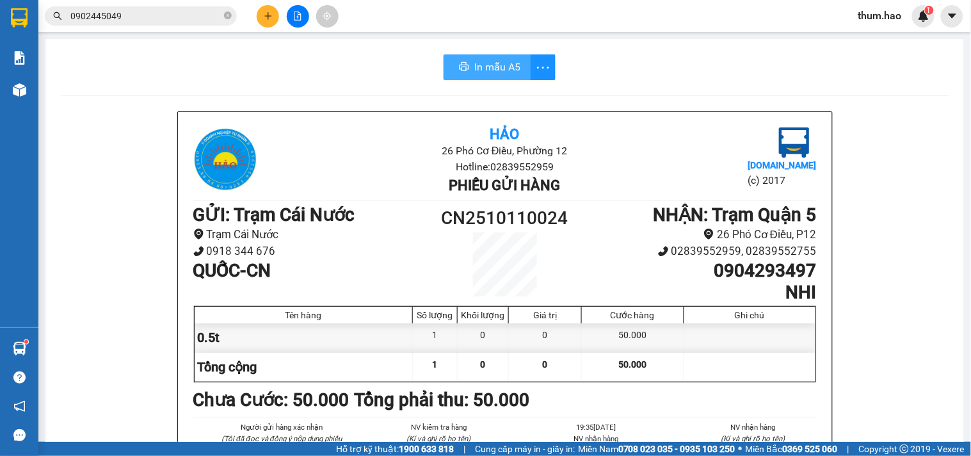
click at [488, 76] on button "In mẫu A5" at bounding box center [486, 67] width 87 height 26
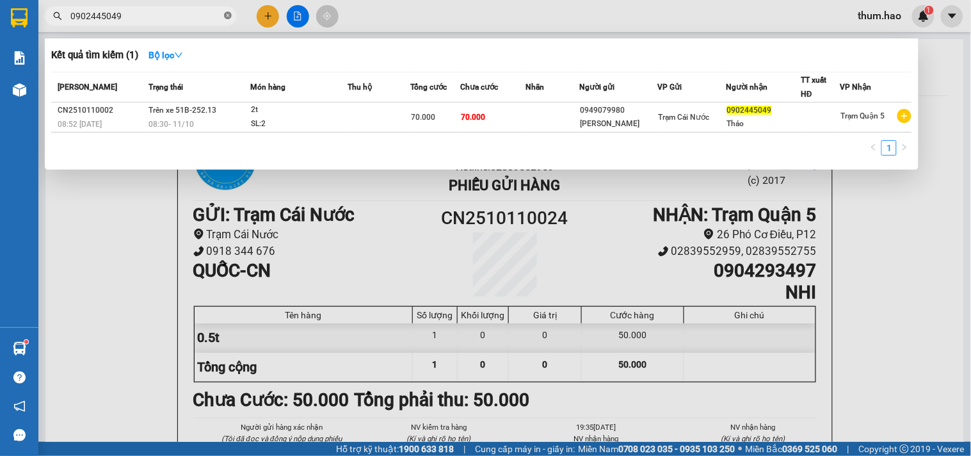
click at [225, 14] on icon "close-circle" at bounding box center [228, 16] width 8 height 8
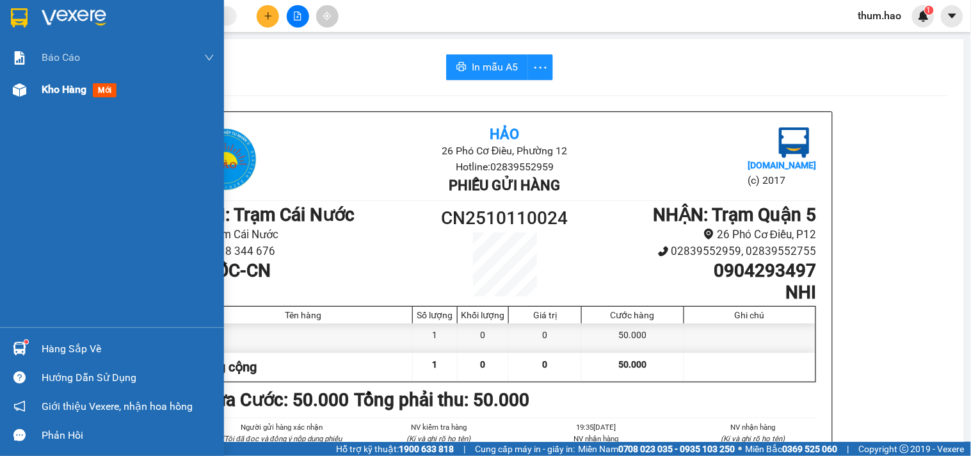
click at [47, 86] on span "Kho hàng" at bounding box center [64, 89] width 45 height 12
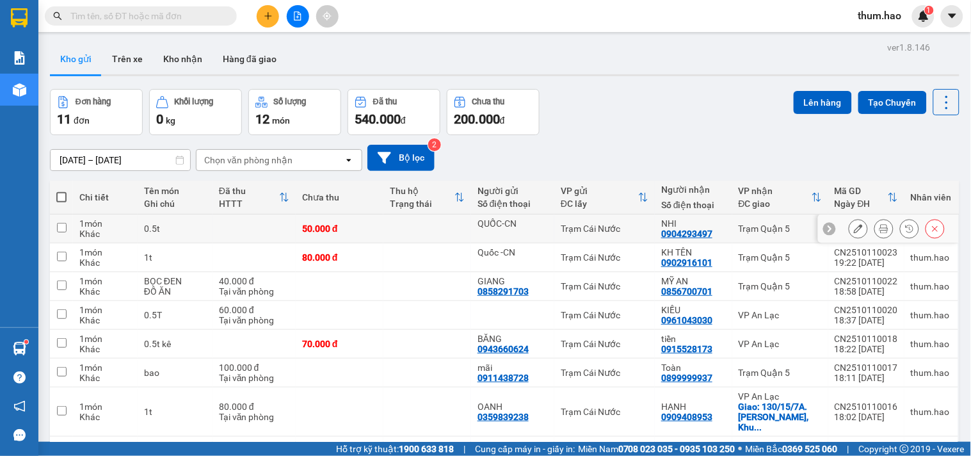
click at [61, 227] on input "checkbox" at bounding box center [62, 228] width 10 height 10
checkbox input "true"
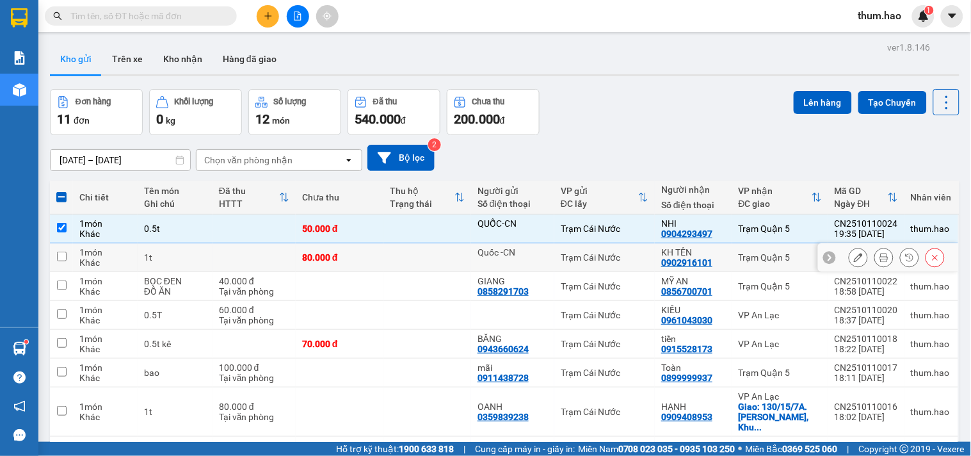
click at [63, 256] on input "checkbox" at bounding box center [62, 256] width 10 height 10
checkbox input "true"
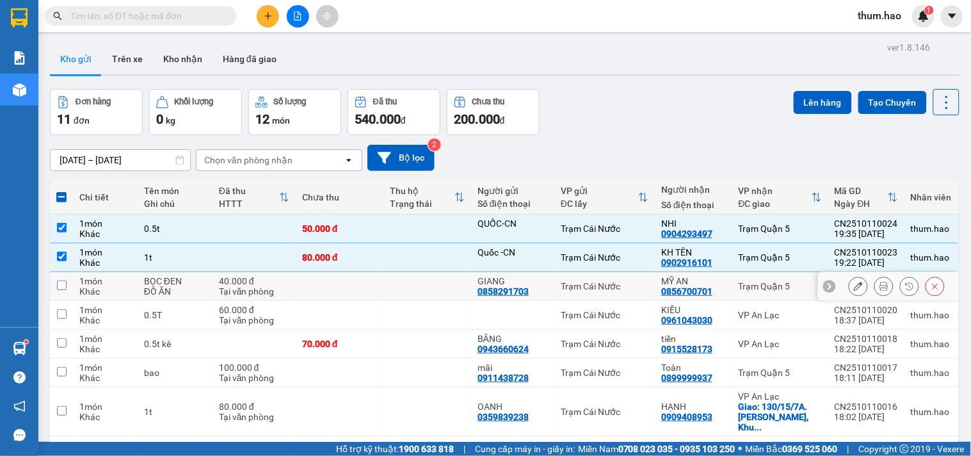
click at [65, 280] on input "checkbox" at bounding box center [62, 285] width 10 height 10
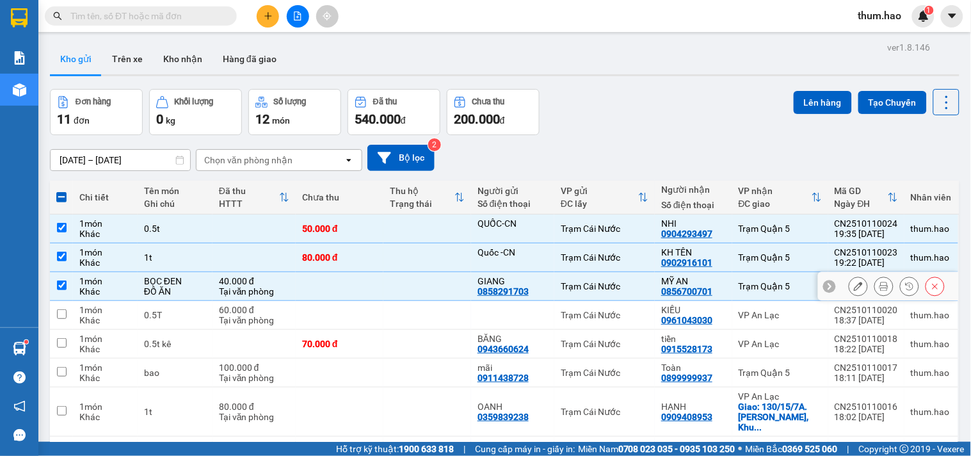
click at [61, 287] on input "checkbox" at bounding box center [62, 285] width 10 height 10
checkbox input "false"
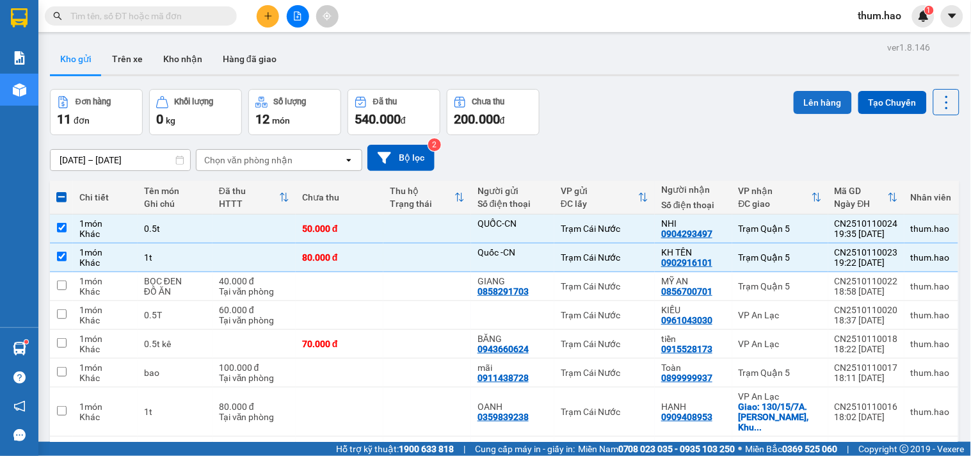
click at [811, 95] on button "Lên hàng" at bounding box center [823, 102] width 58 height 23
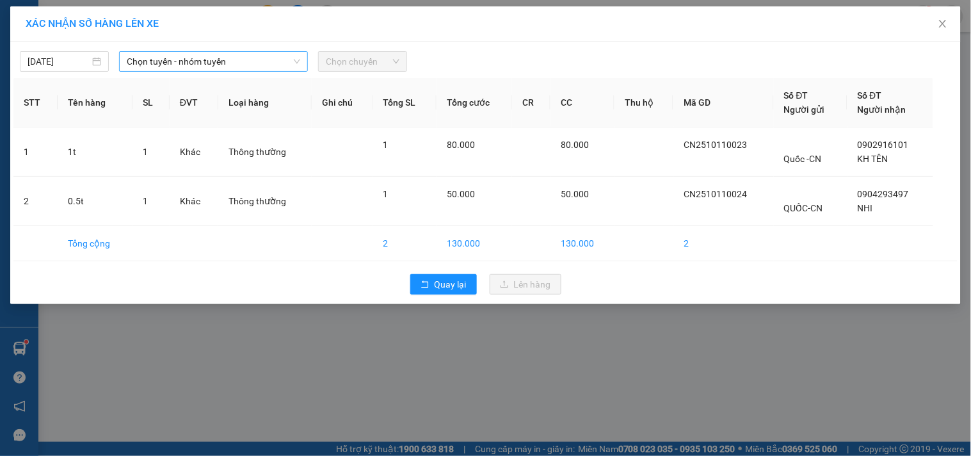
click at [270, 63] on span "Chọn tuyến - nhóm tuyến" at bounding box center [213, 61] width 173 height 19
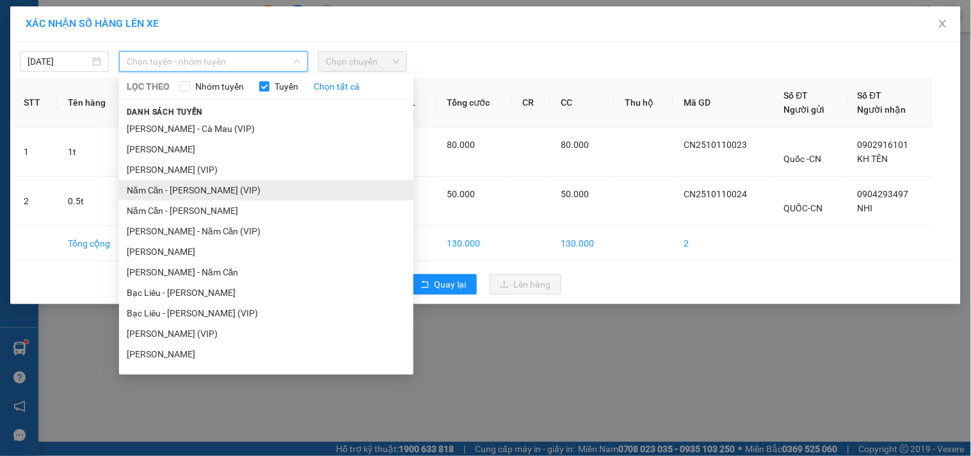
click at [212, 188] on li "Năm Căn - Hồ Chí Minh (VIP)" at bounding box center [266, 190] width 294 height 20
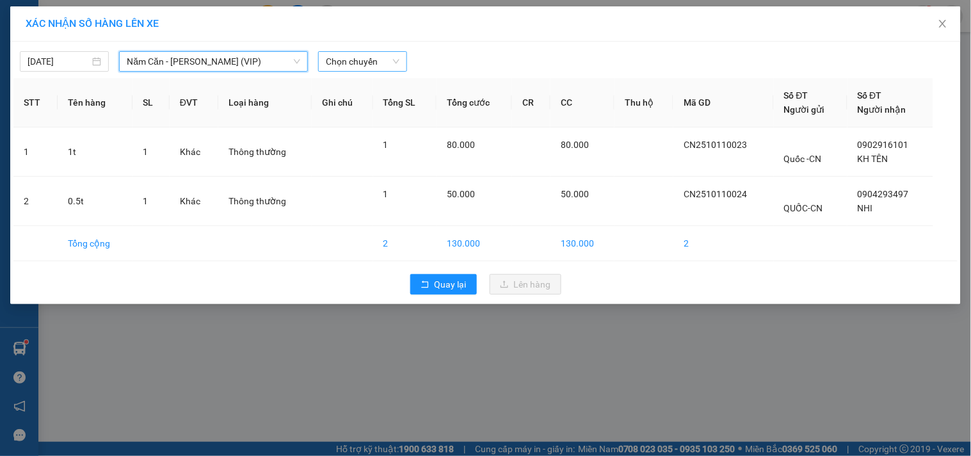
click at [379, 52] on span "Chọn chuyến" at bounding box center [363, 61] width 74 height 19
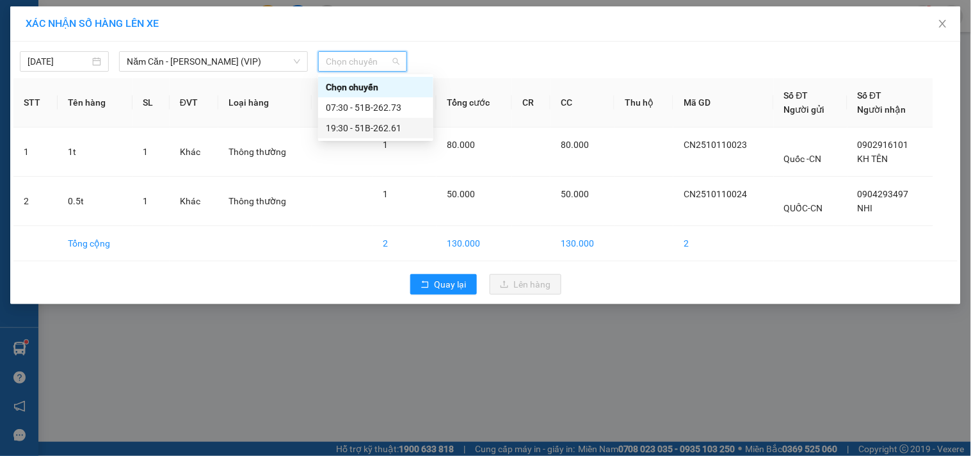
click at [382, 131] on div "19:30 - 51B-262.61" at bounding box center [376, 128] width 100 height 14
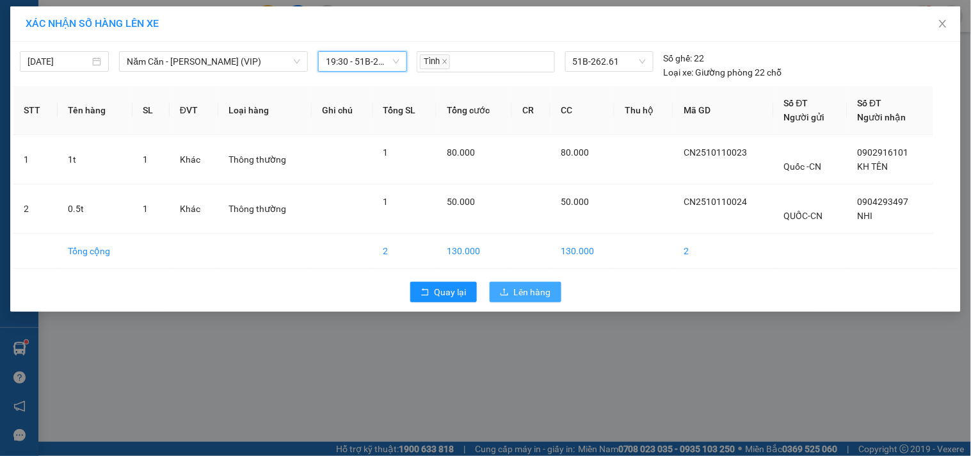
click at [513, 291] on button "Lên hàng" at bounding box center [526, 292] width 72 height 20
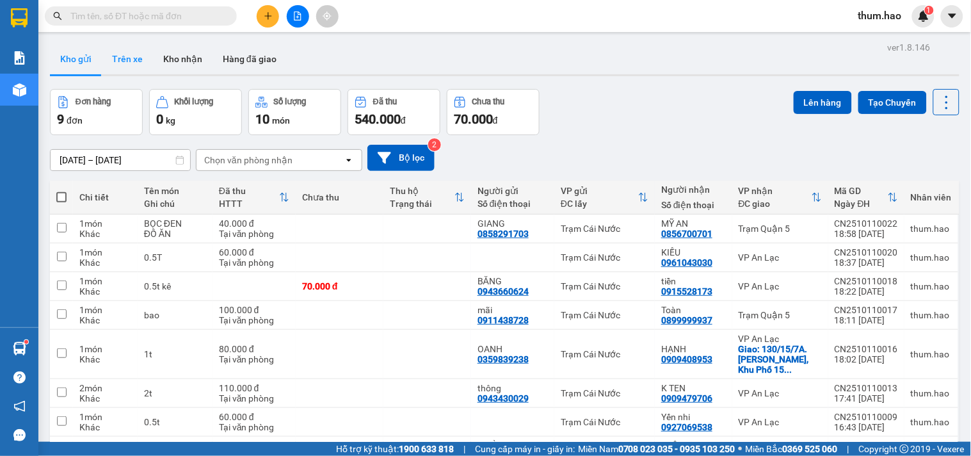
click at [141, 61] on button "Trên xe" at bounding box center [127, 59] width 51 height 31
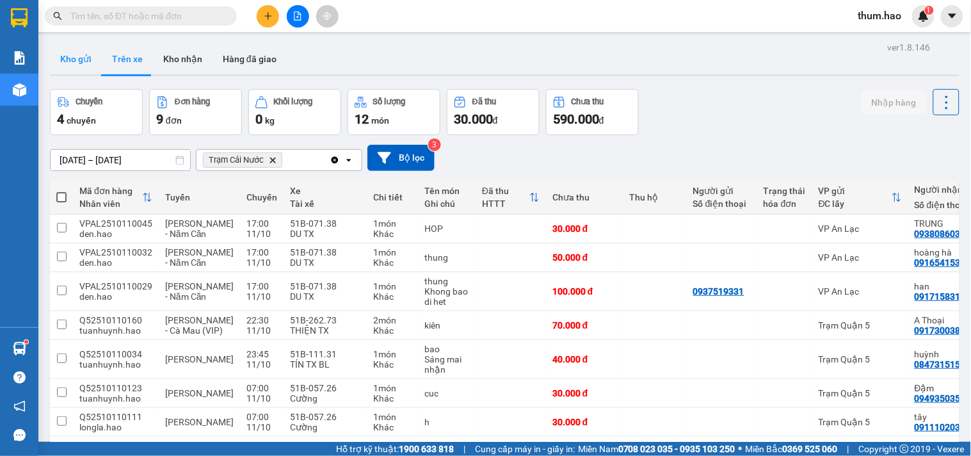
click at [92, 58] on button "Kho gửi" at bounding box center [76, 59] width 52 height 31
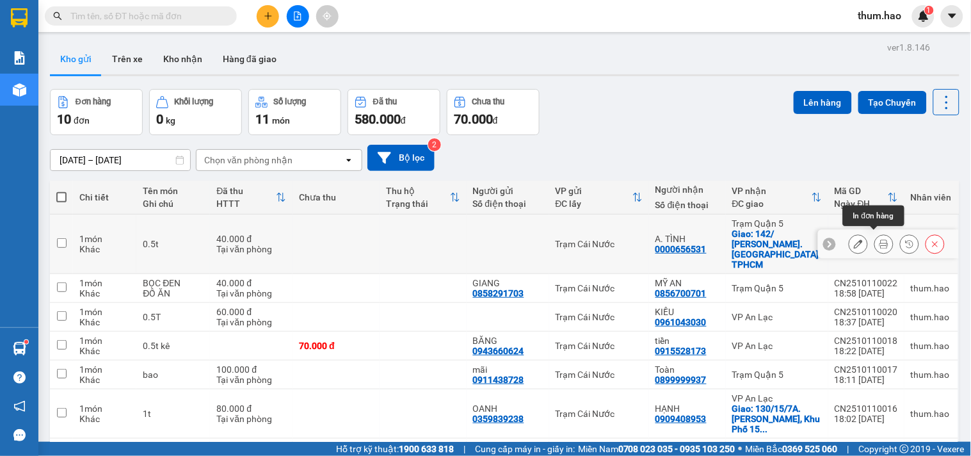
click at [879, 243] on icon at bounding box center [883, 243] width 9 height 9
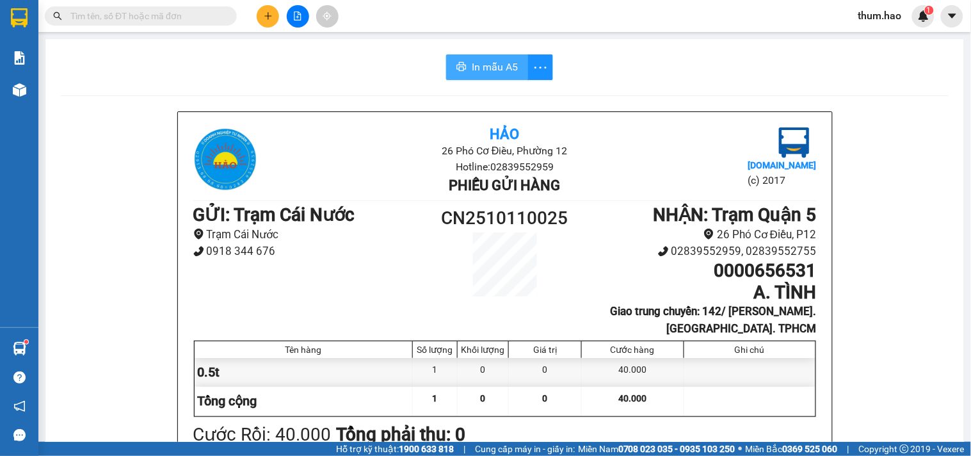
click at [490, 65] on span "In mẫu A5" at bounding box center [495, 67] width 46 height 16
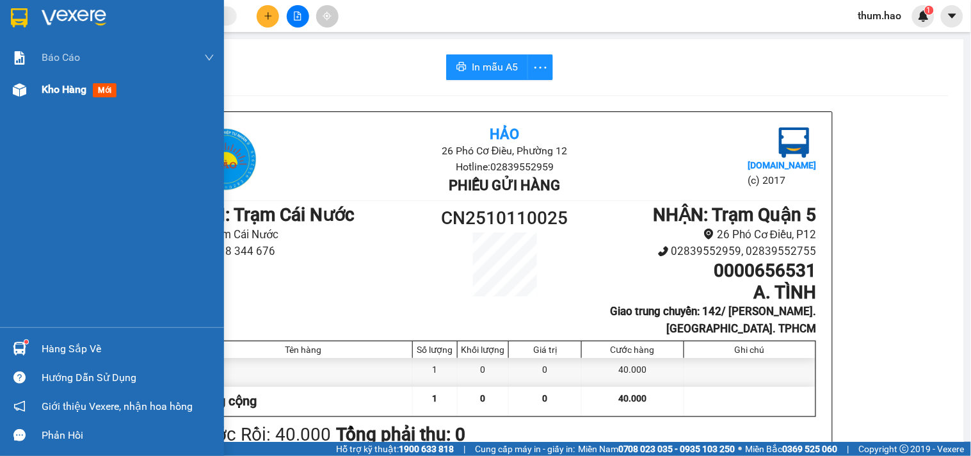
click at [60, 95] on span "Kho hàng" at bounding box center [64, 89] width 45 height 12
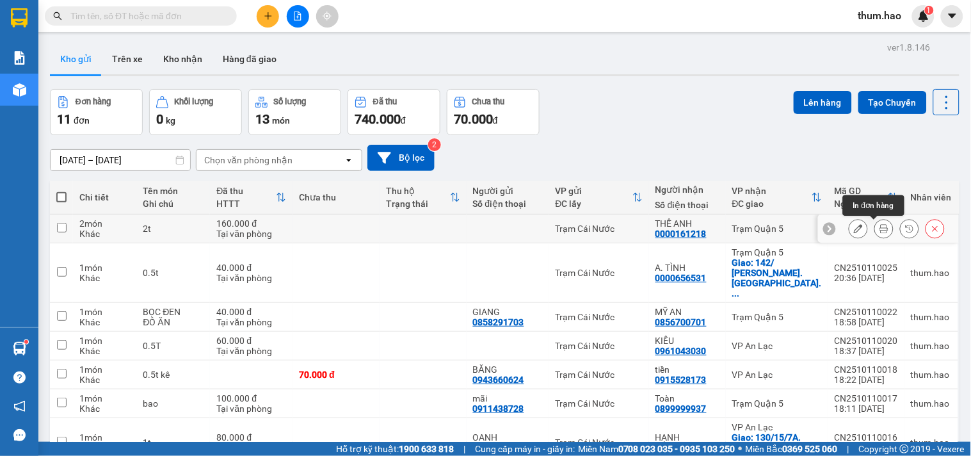
click at [879, 232] on icon at bounding box center [883, 228] width 9 height 9
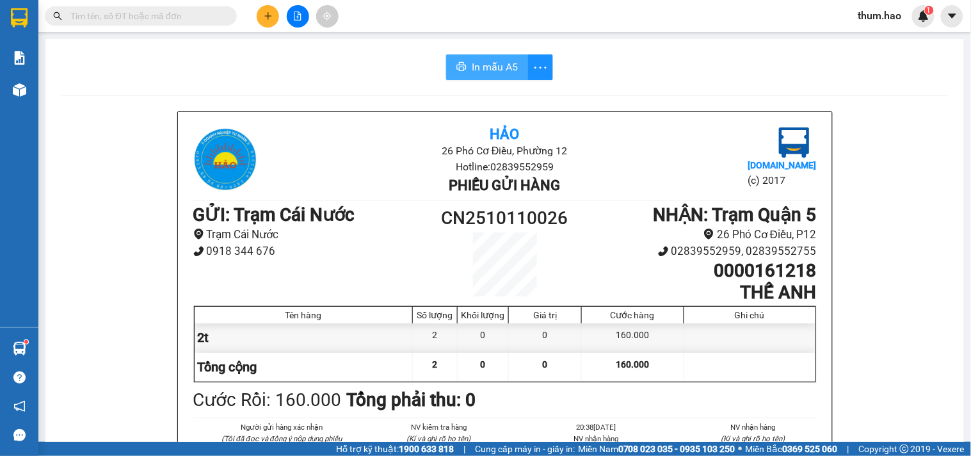
click at [493, 62] on span "In mẫu A5" at bounding box center [495, 67] width 46 height 16
click at [472, 68] on span "In mẫu A5" at bounding box center [495, 67] width 46 height 16
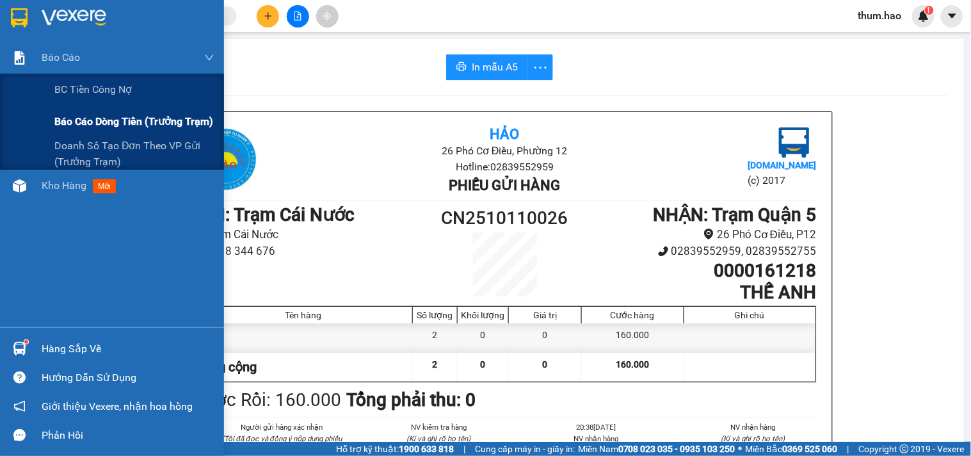
click at [79, 113] on span "Báo cáo dòng tiền (trưởng trạm)" at bounding box center [133, 121] width 159 height 16
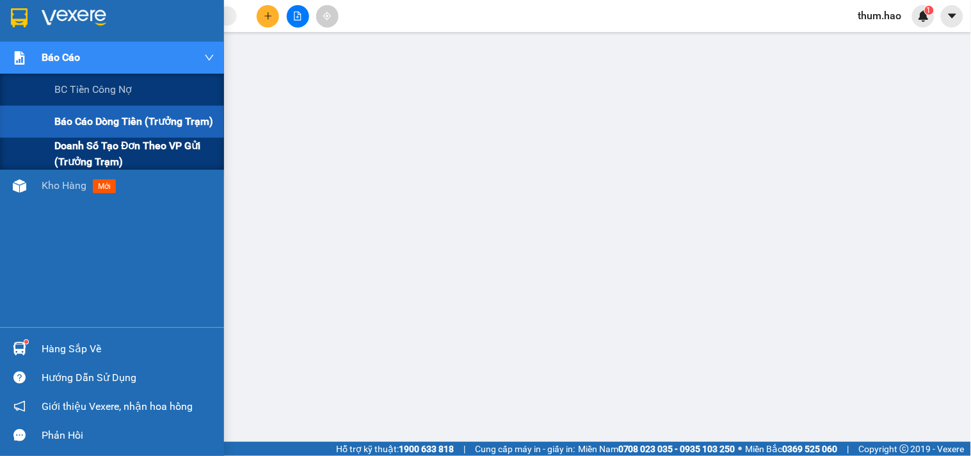
click at [86, 148] on span "Doanh số tạo đơn theo VP gửi (trưởng trạm)" at bounding box center [134, 154] width 160 height 32
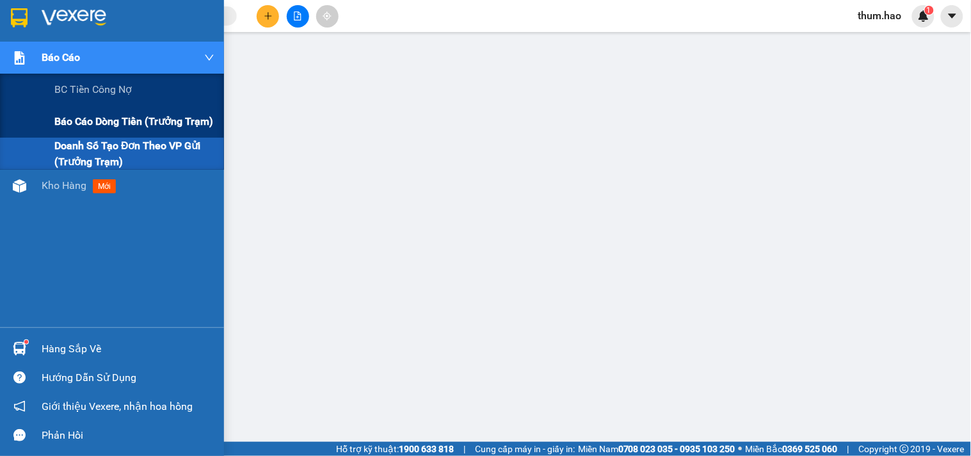
click at [84, 120] on span "Báo cáo dòng tiền (trưởng trạm)" at bounding box center [133, 121] width 159 height 16
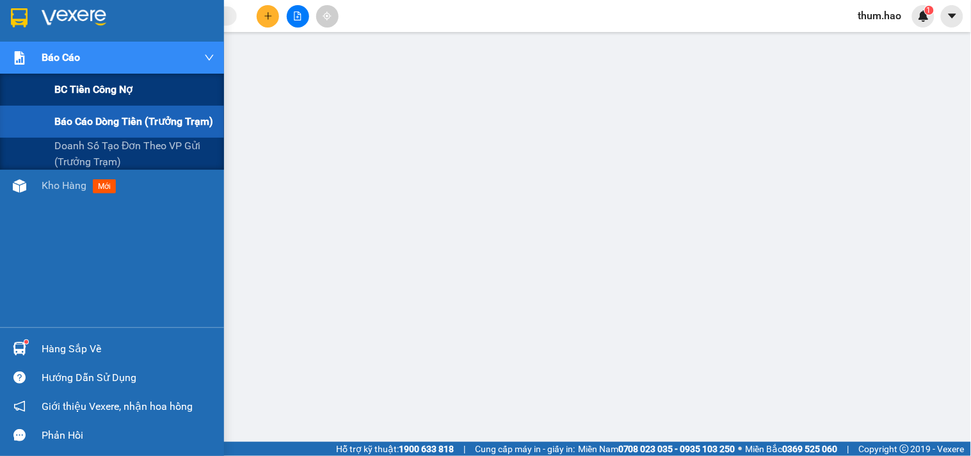
click at [157, 104] on div "BC tiền công nợ" at bounding box center [134, 90] width 160 height 32
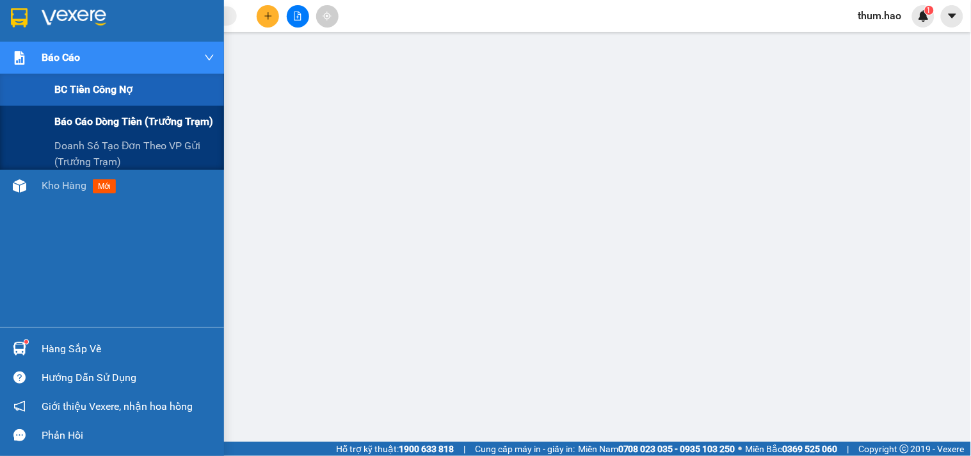
click at [91, 133] on div "Báo cáo dòng tiền (trưởng trạm)" at bounding box center [134, 122] width 160 height 32
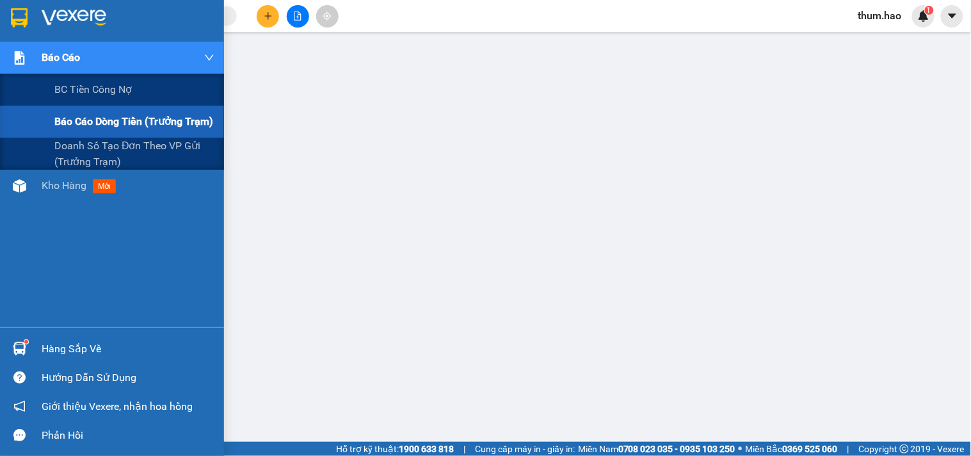
click at [92, 109] on div "Báo cáo dòng tiền (trưởng trạm)" at bounding box center [134, 122] width 160 height 32
click at [92, 118] on span "Báo cáo dòng tiền (trưởng trạm)" at bounding box center [133, 121] width 159 height 16
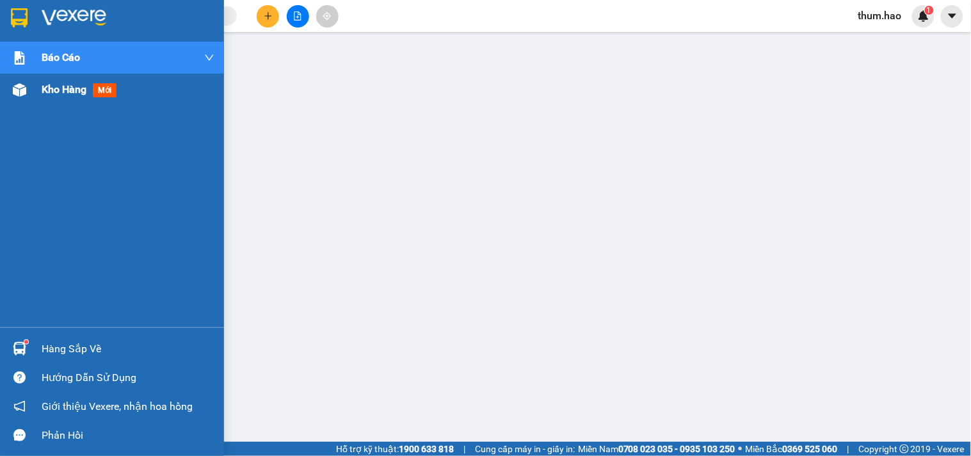
click at [63, 85] on span "Kho hàng" at bounding box center [64, 89] width 45 height 12
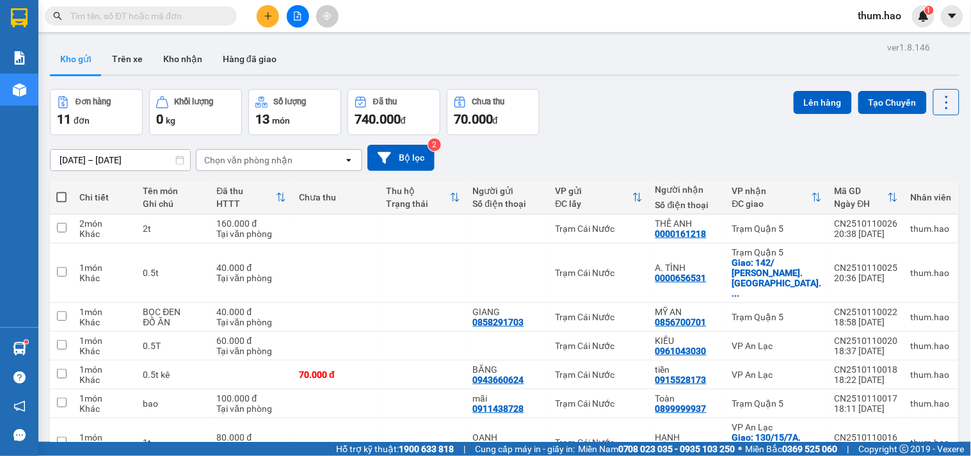
click at [58, 196] on span at bounding box center [61, 197] width 10 height 10
click at [61, 191] on input "checkbox" at bounding box center [61, 191] width 0 height 0
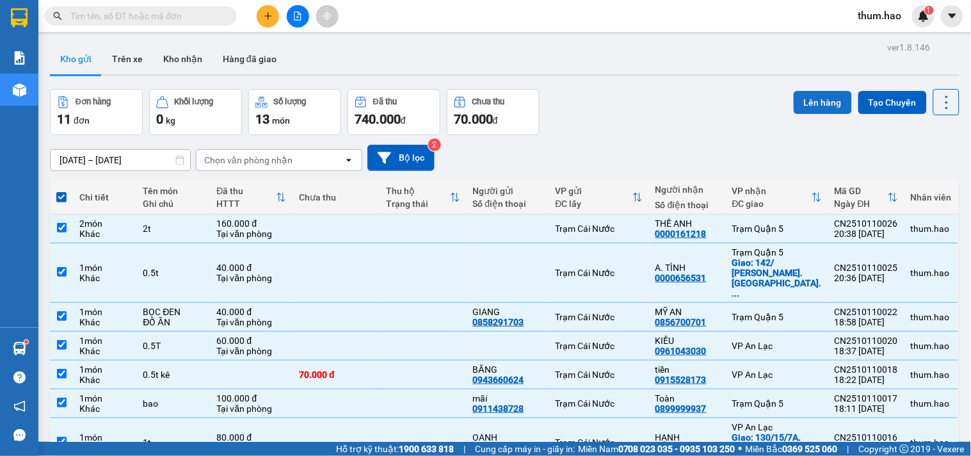
click at [802, 101] on button "Lên hàng" at bounding box center [823, 102] width 58 height 23
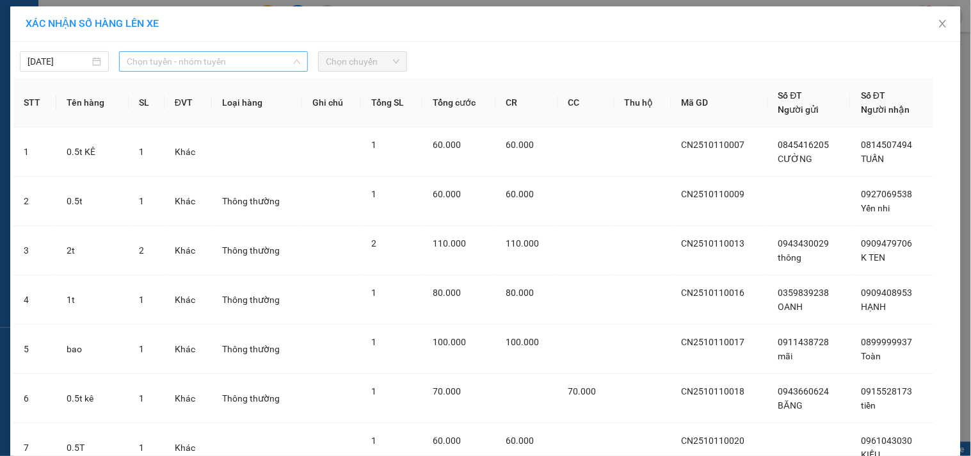
click at [251, 60] on span "Chọn tuyến - nhóm tuyến" at bounding box center [213, 61] width 173 height 19
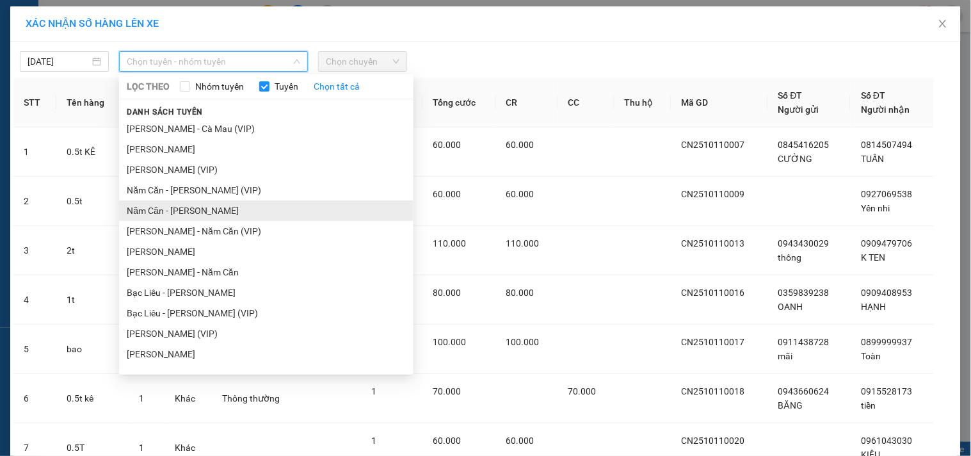
click at [178, 205] on li "Năm Căn - Hồ Chí Minh" at bounding box center [266, 210] width 294 height 20
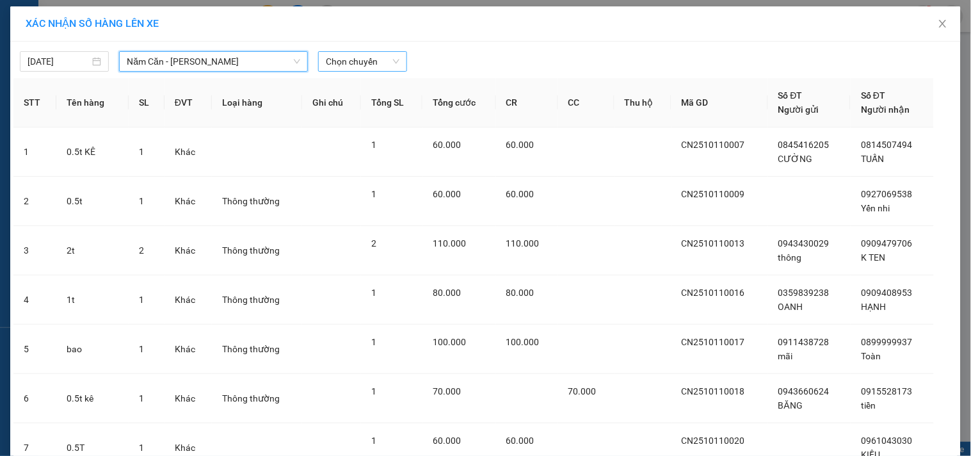
click at [379, 62] on span "Chọn chuyến" at bounding box center [363, 61] width 74 height 19
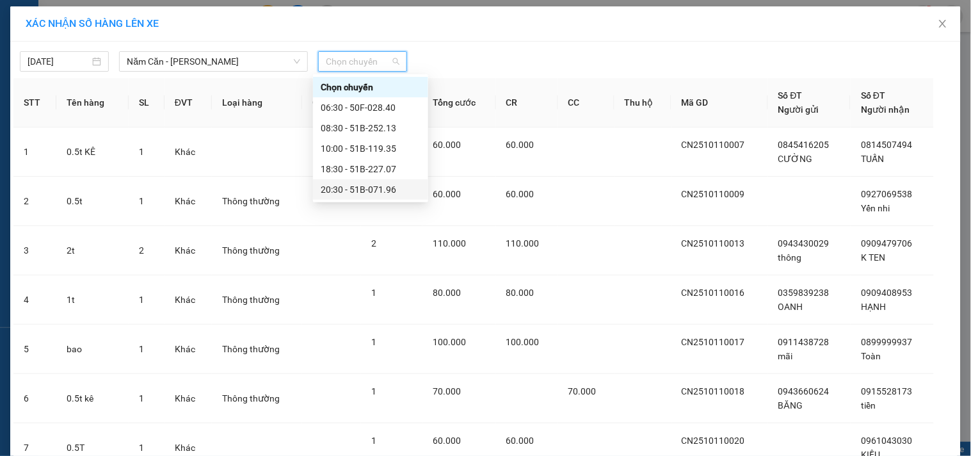
click at [363, 189] on div "20:30 - 51B-071.96" at bounding box center [371, 189] width 100 height 14
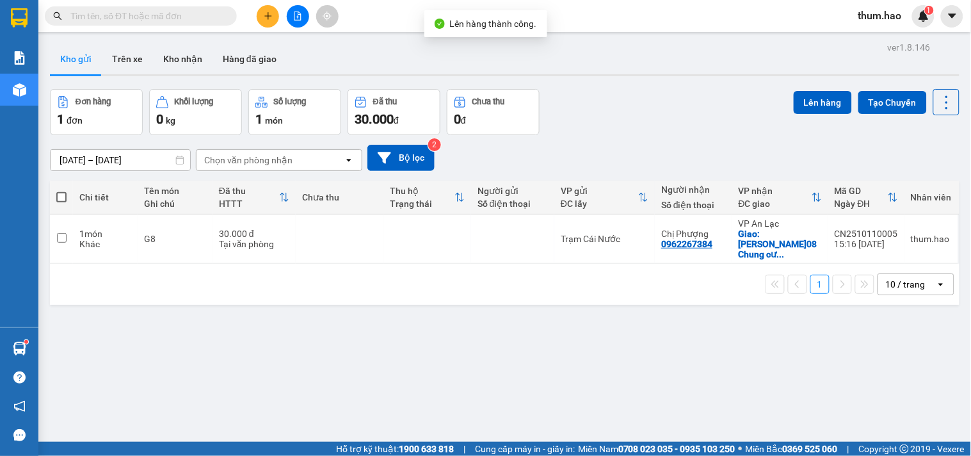
click at [60, 188] on th at bounding box center [61, 197] width 23 height 34
click at [58, 194] on span at bounding box center [61, 197] width 10 height 10
click at [61, 191] on input "checkbox" at bounding box center [61, 191] width 0 height 0
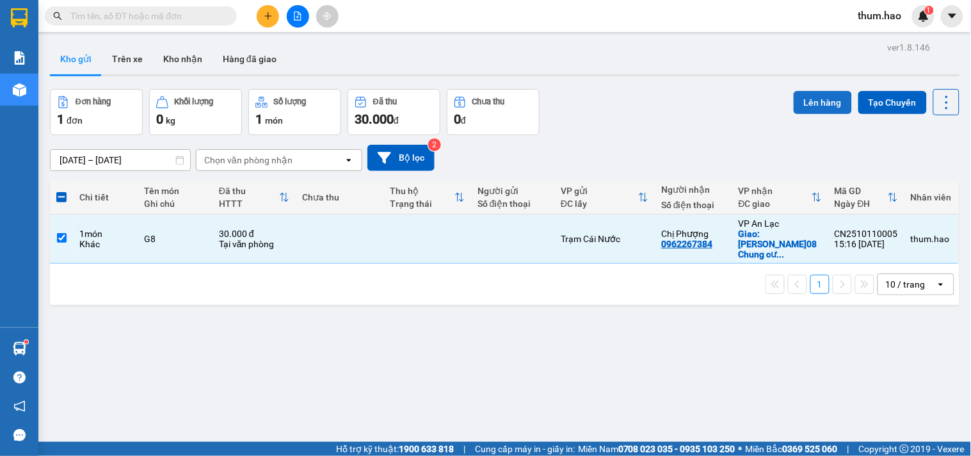
click at [797, 99] on button "Lên hàng" at bounding box center [823, 102] width 58 height 23
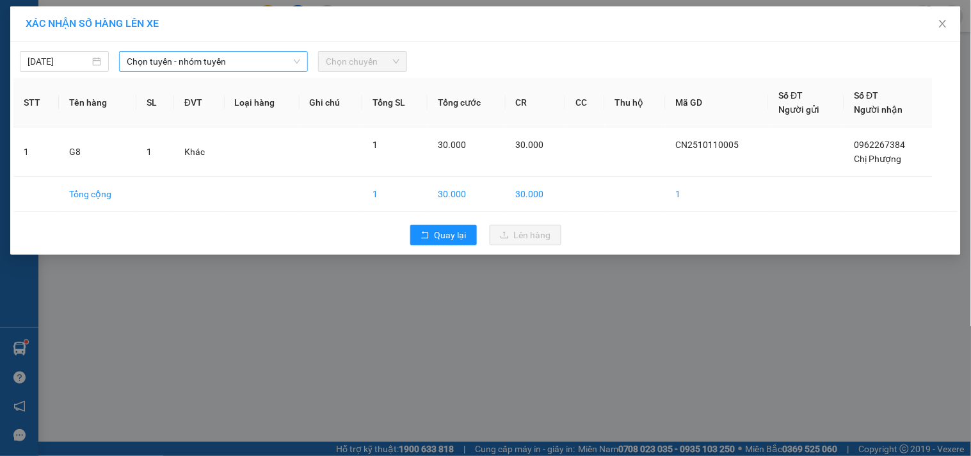
click at [280, 55] on span "Chọn tuyến - nhóm tuyến" at bounding box center [213, 61] width 173 height 19
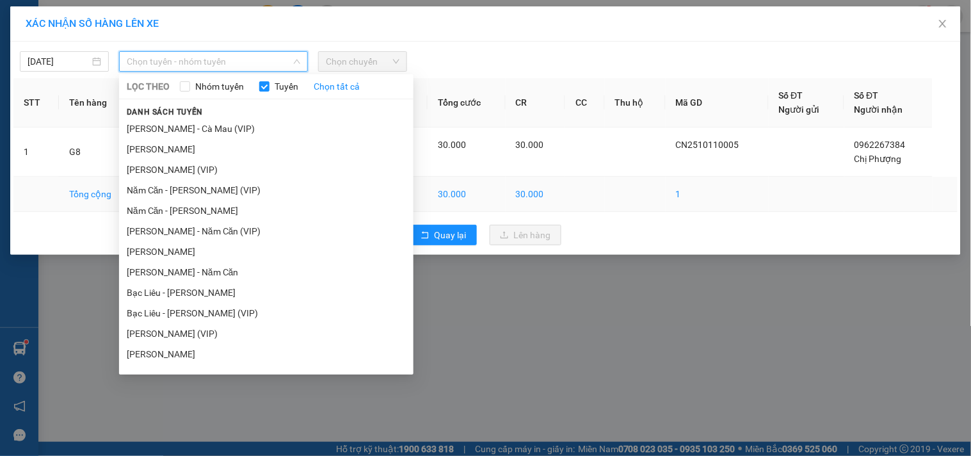
click at [216, 209] on li "Năm Căn - Hồ Chí Minh" at bounding box center [266, 210] width 294 height 20
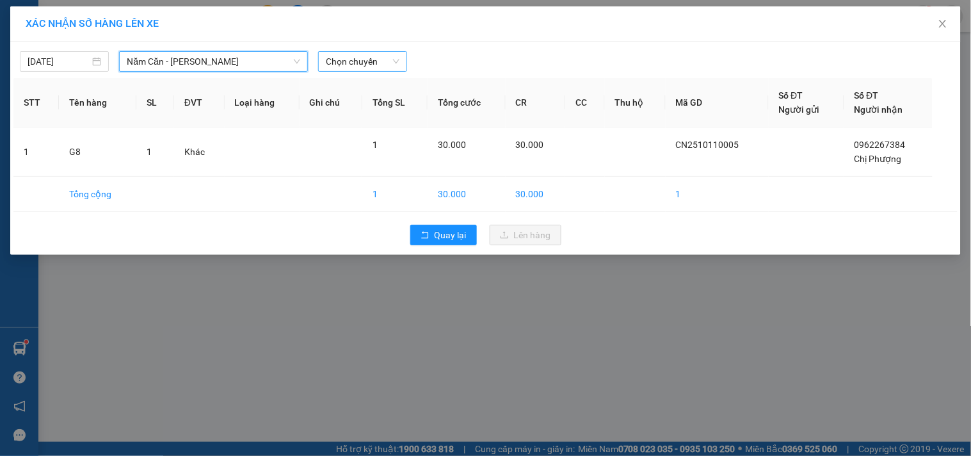
click at [402, 61] on div "Chọn chuyến" at bounding box center [362, 61] width 89 height 20
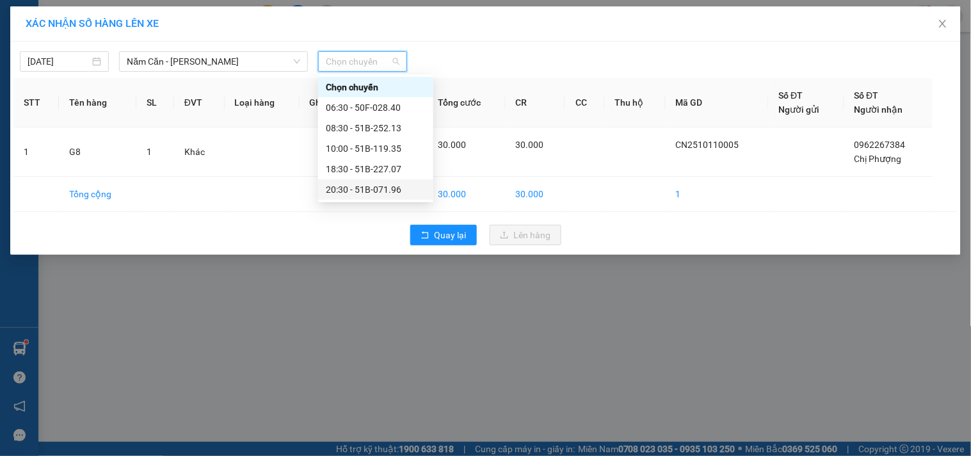
click at [368, 183] on div "20:30 - 51B-071.96" at bounding box center [376, 189] width 100 height 14
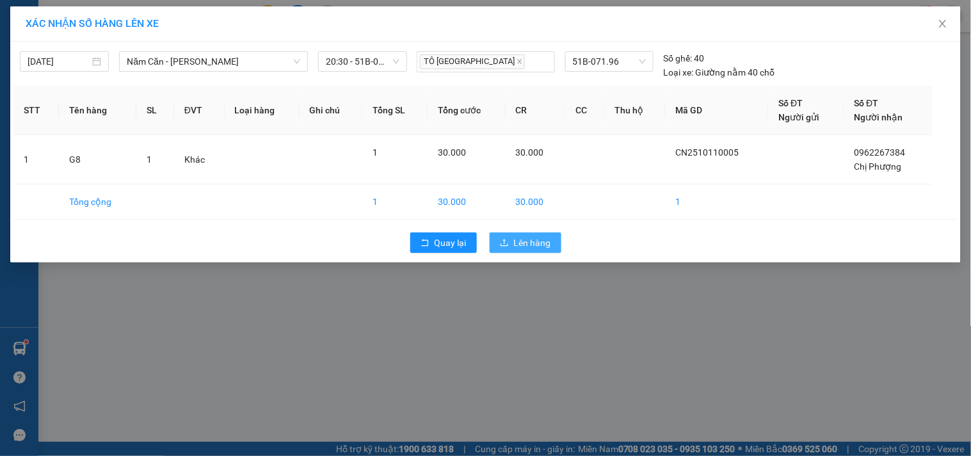
click at [522, 241] on span "Lên hàng" at bounding box center [532, 242] width 37 height 14
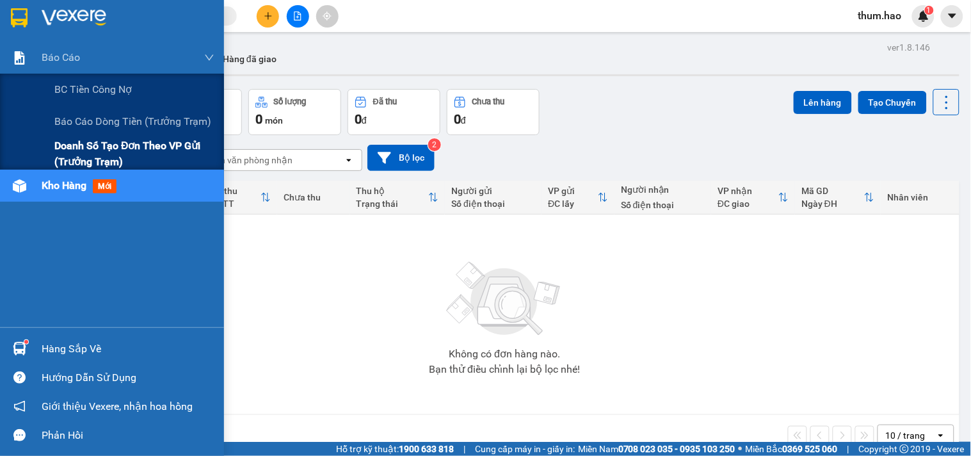
click at [69, 150] on span "Doanh số tạo đơn theo VP gửi (trưởng trạm)" at bounding box center [134, 154] width 160 height 32
